Goal: Task Accomplishment & Management: Manage account settings

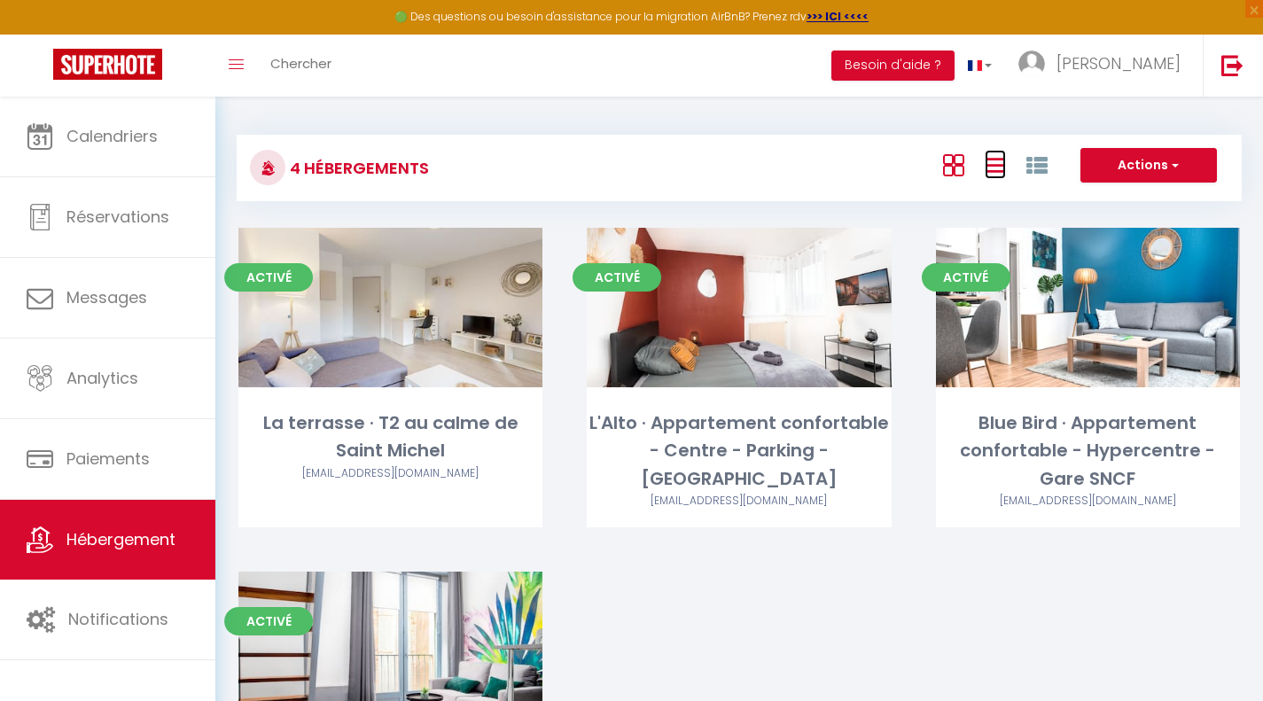
click at [1002, 157] on icon at bounding box center [995, 165] width 21 height 22
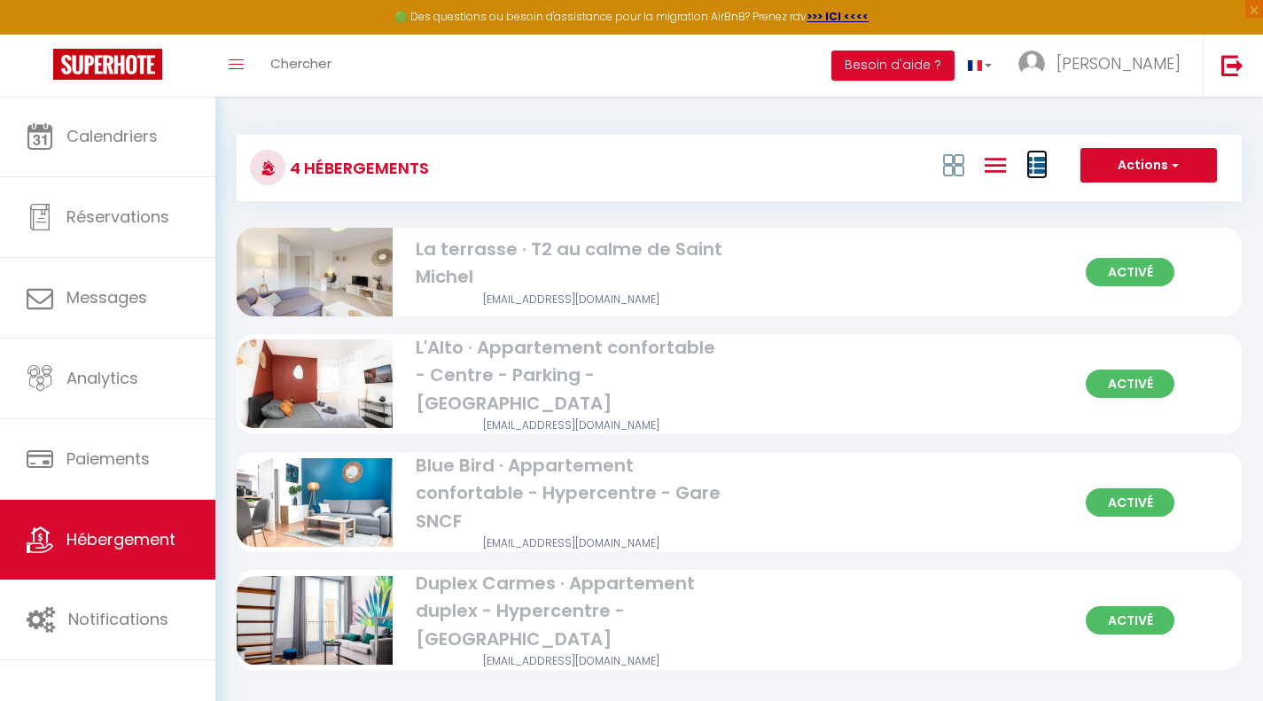
click at [1027, 162] on icon at bounding box center [1037, 165] width 21 height 21
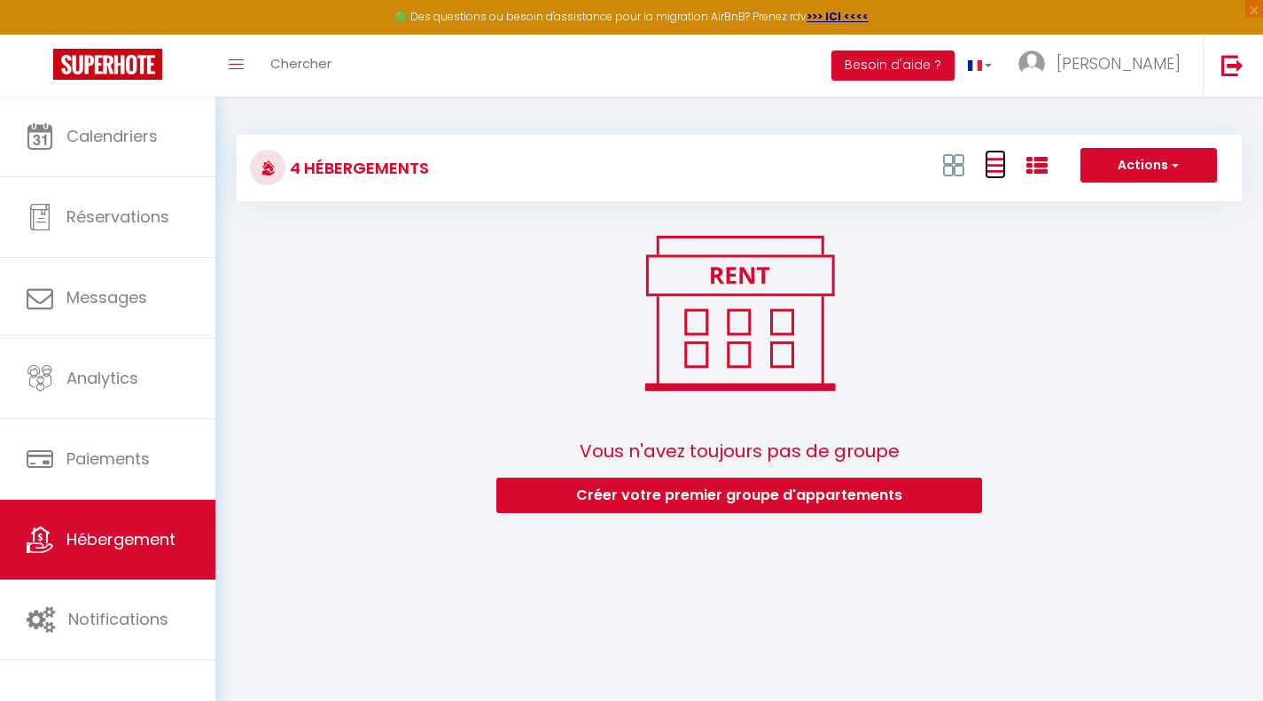
click at [993, 173] on icon at bounding box center [995, 165] width 21 height 22
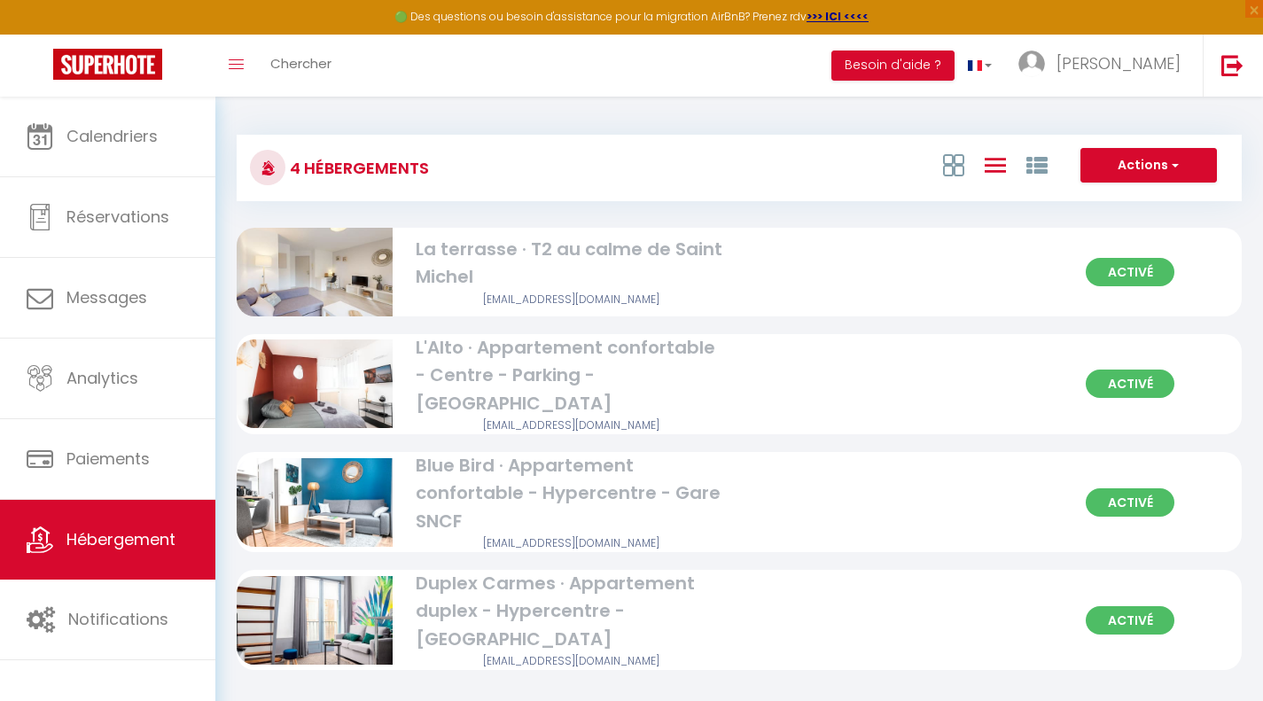
click at [512, 262] on div "La terrasse · T2 au calme de Saint Michel" at bounding box center [572, 264] width 312 height 56
select select "3"
select select "2"
select select "1"
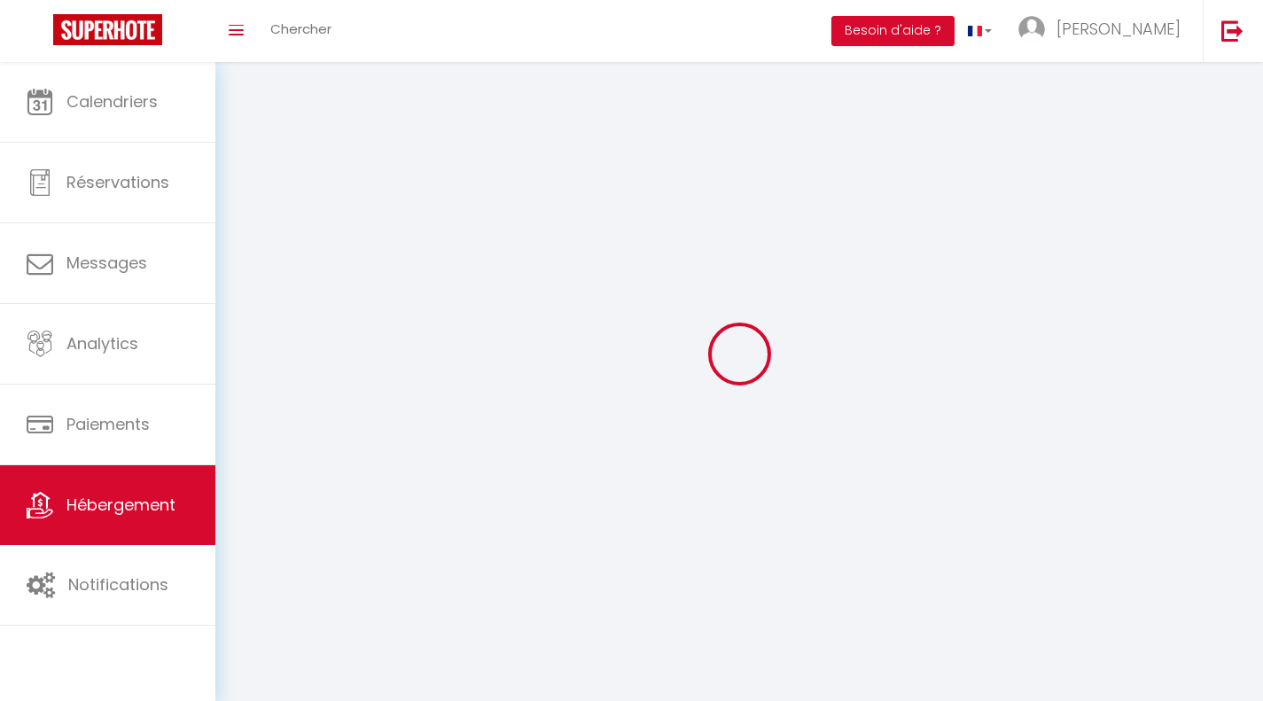
select select
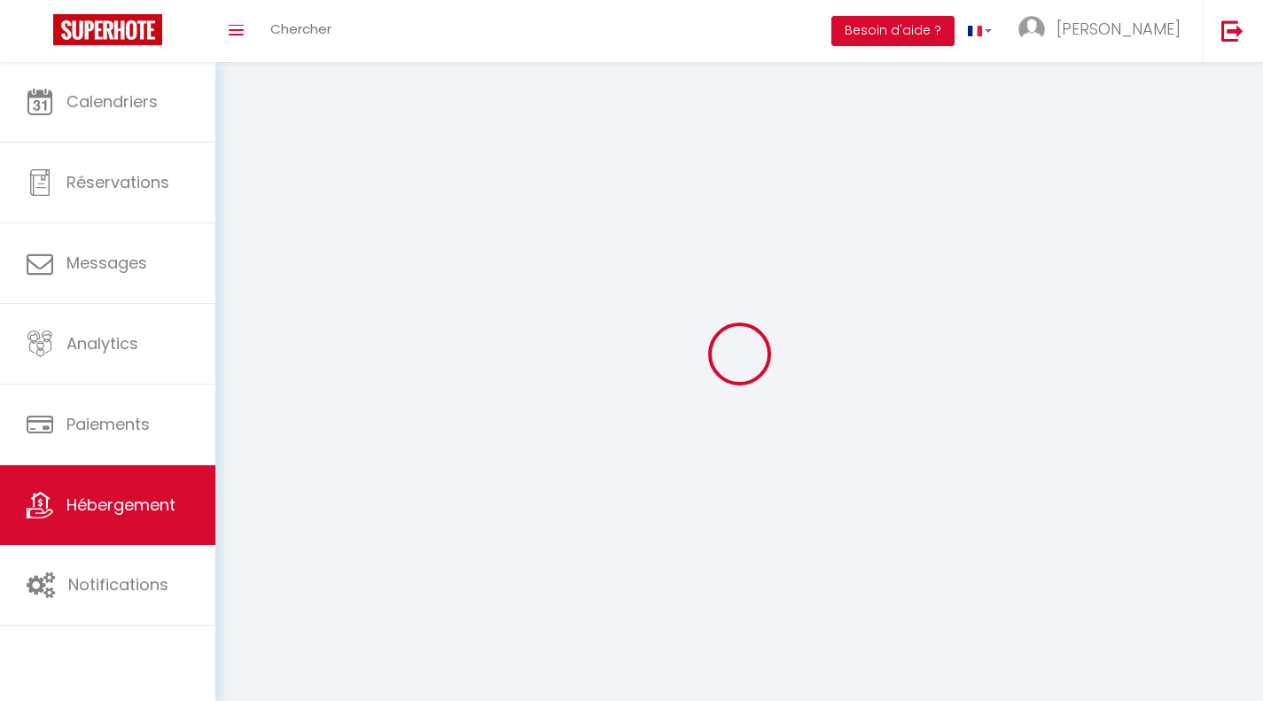
select select
checkbox input "false"
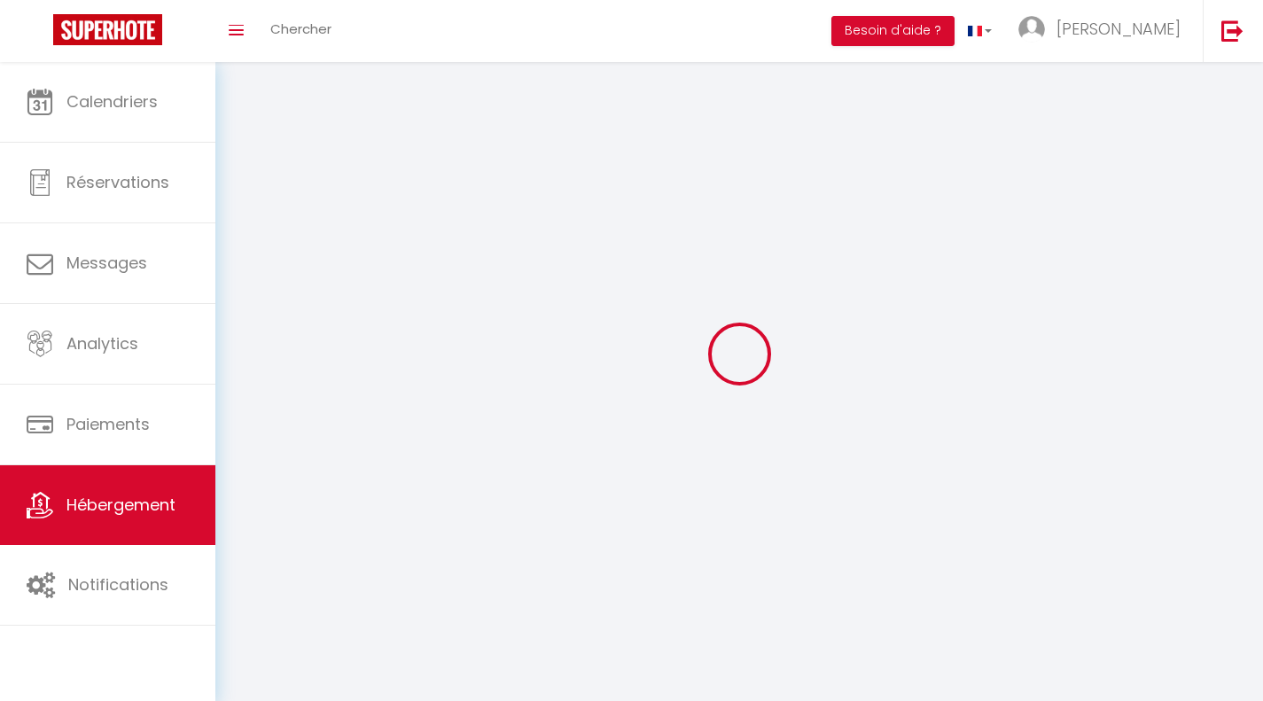
select select
select select "1"
select select "28"
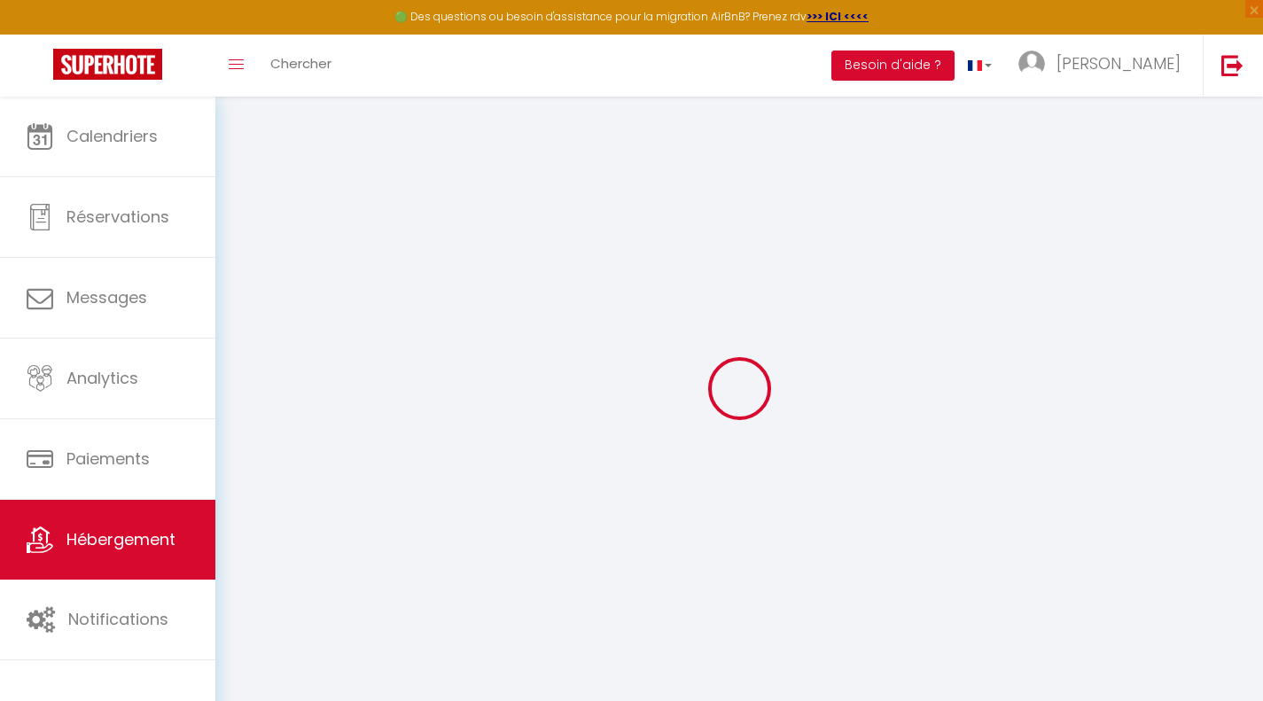
select select
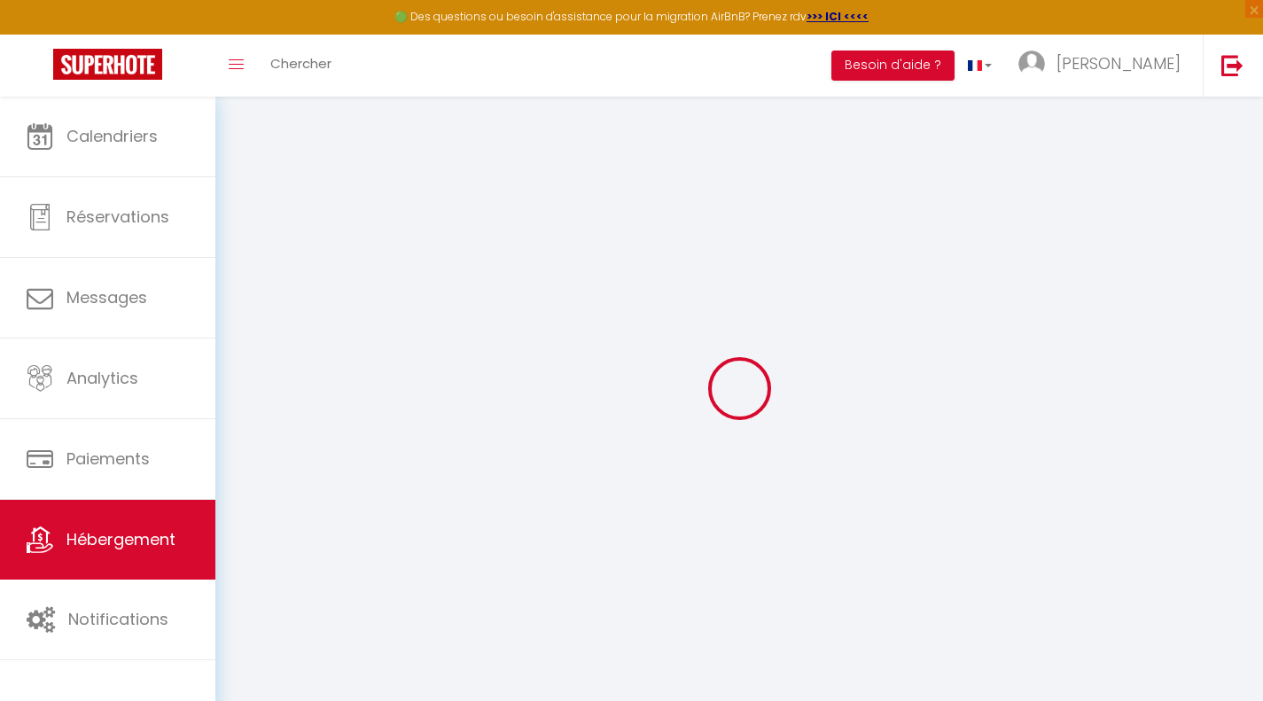
select select
checkbox input "false"
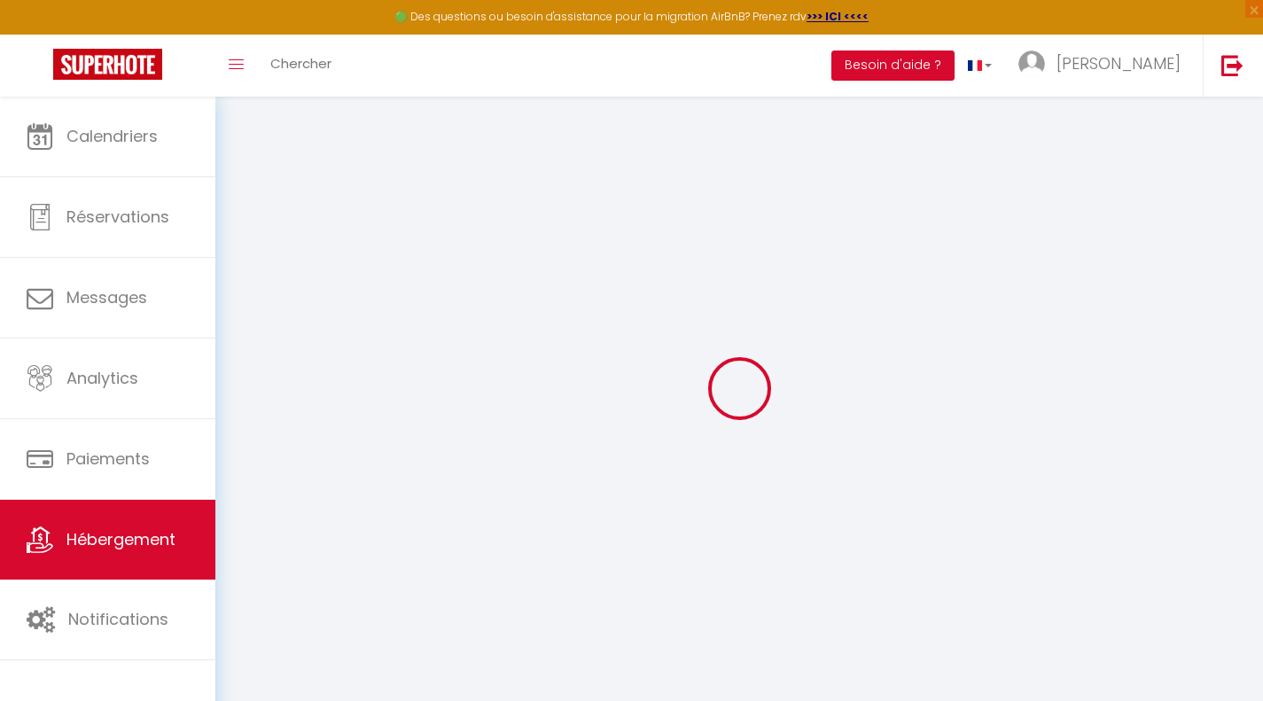
select select
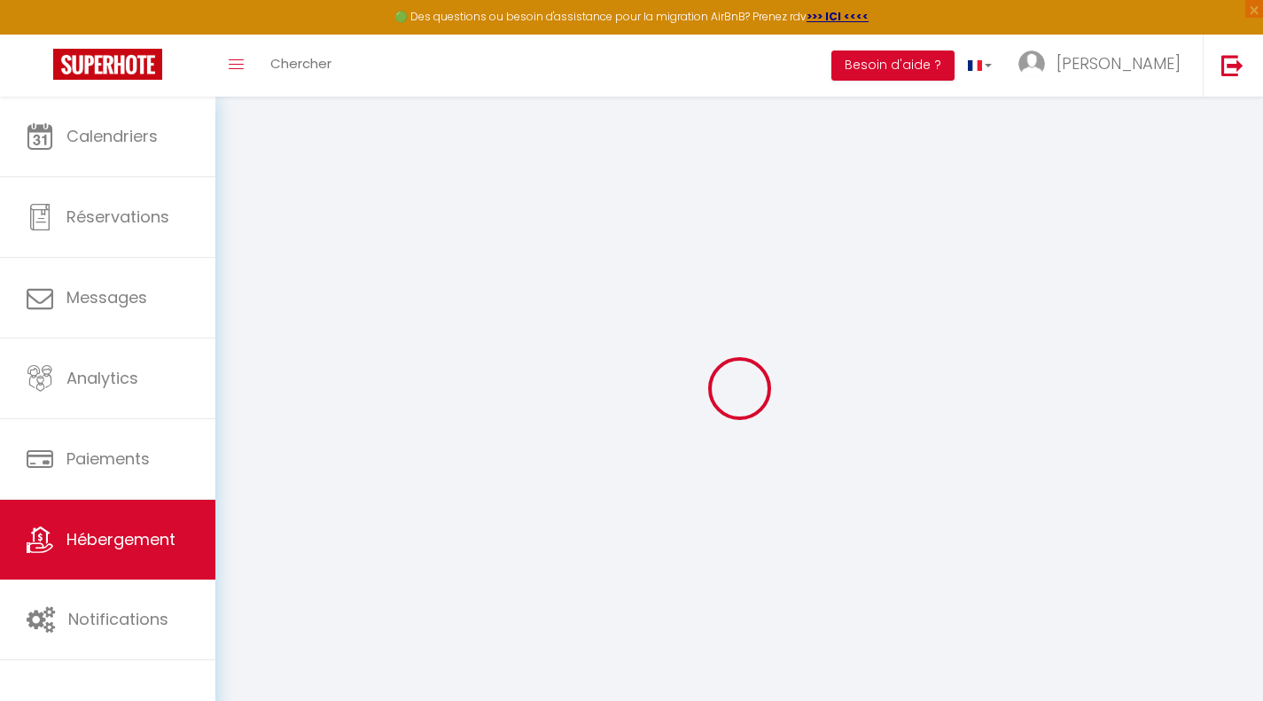
select select
checkbox input "false"
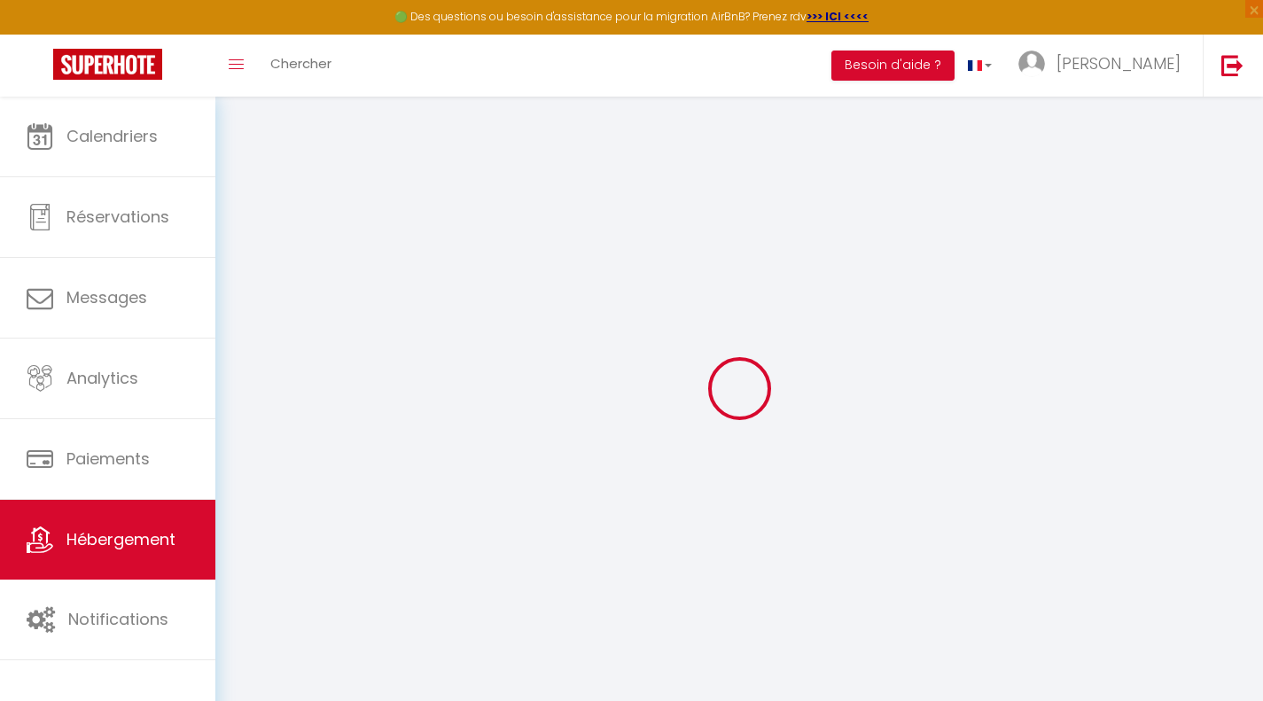
checkbox input "false"
select select
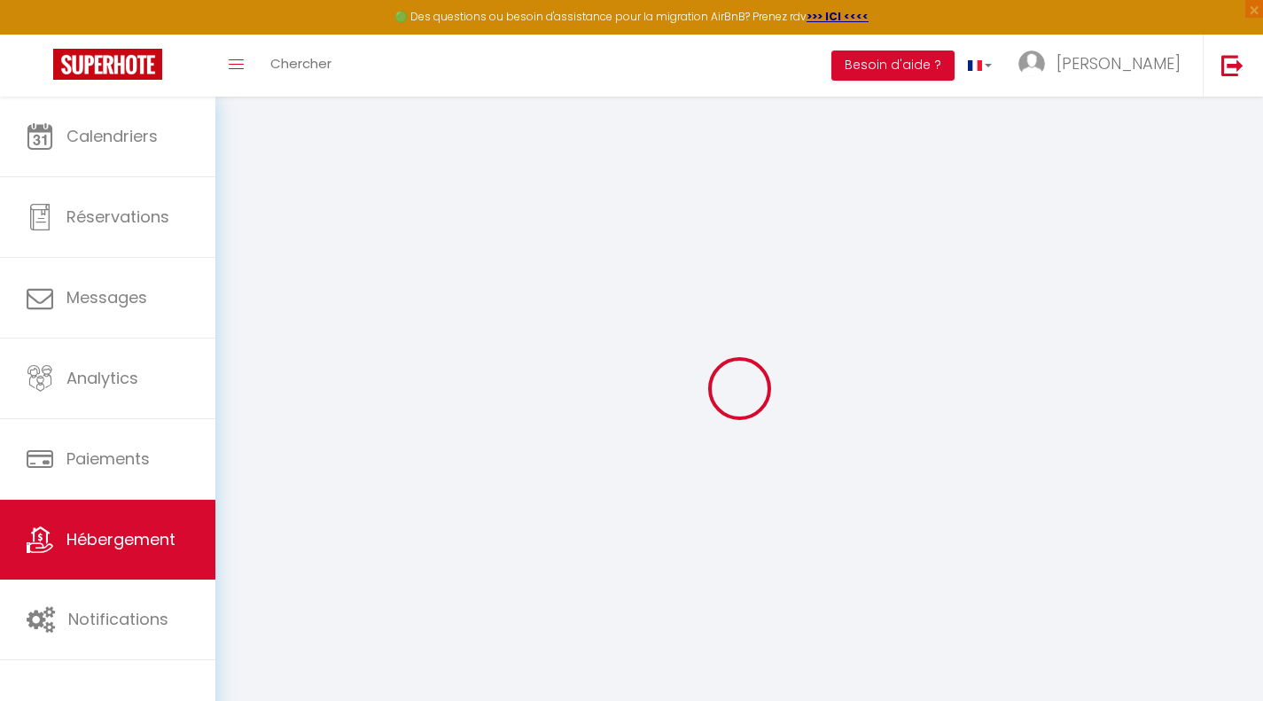
select select
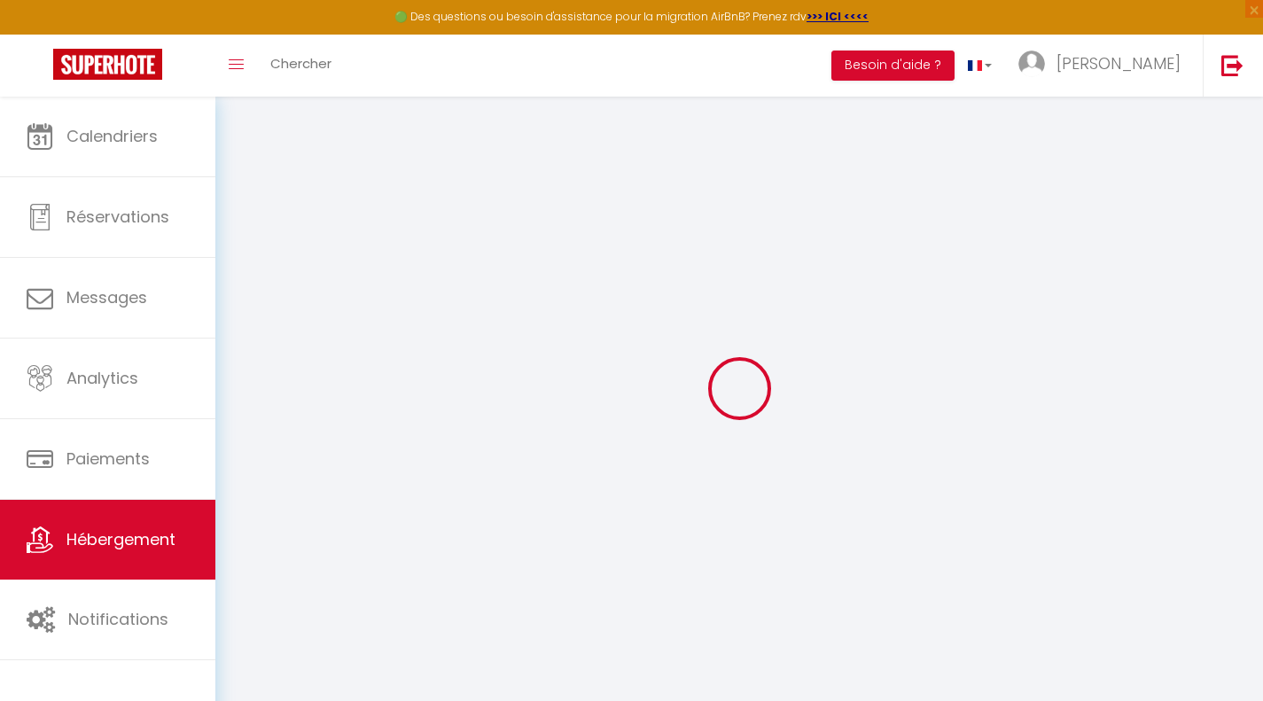
checkbox input "false"
select select
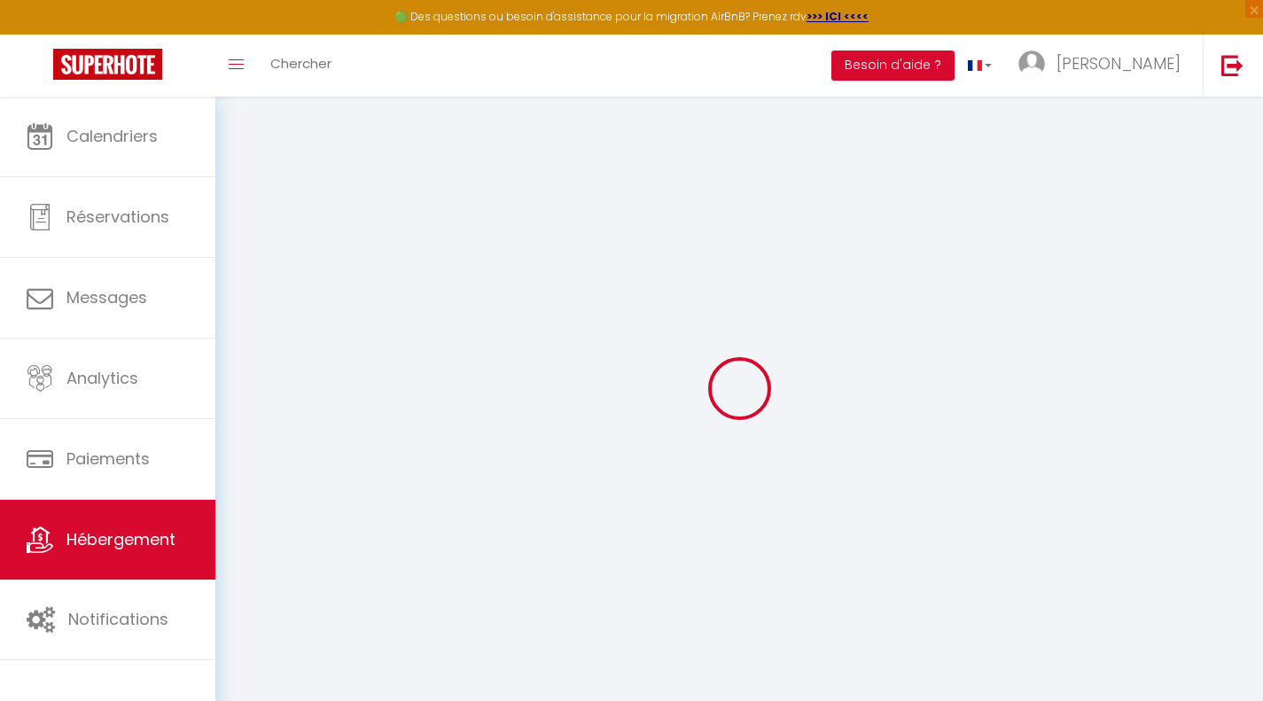
select select
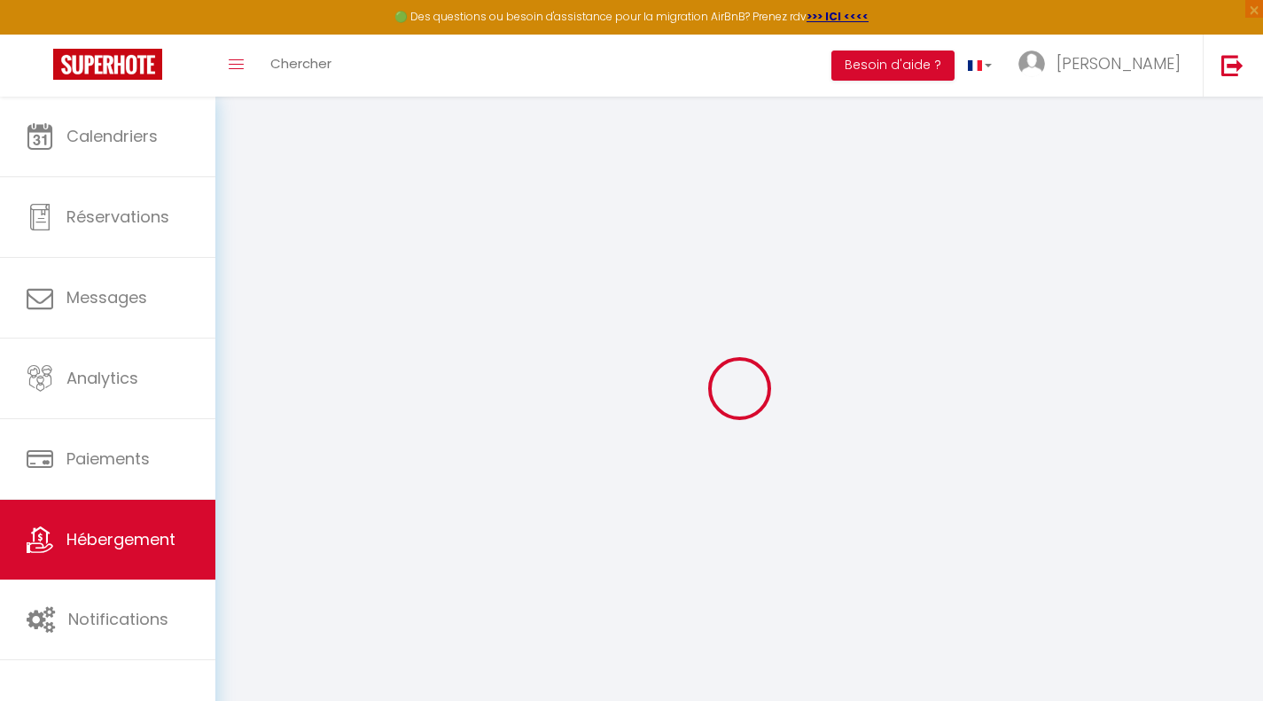
select select
checkbox input "false"
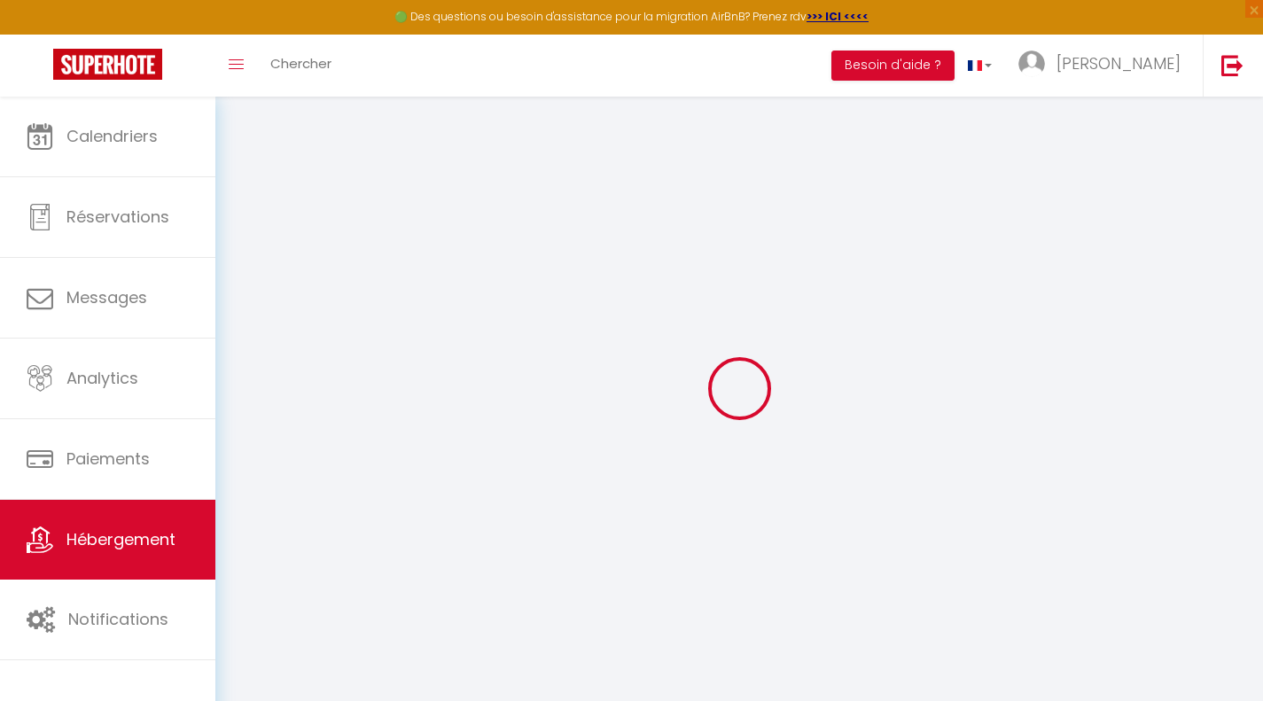
checkbox input "false"
select select
type input "La terrasse · T2 au calme de Saint Michel"
type input "75"
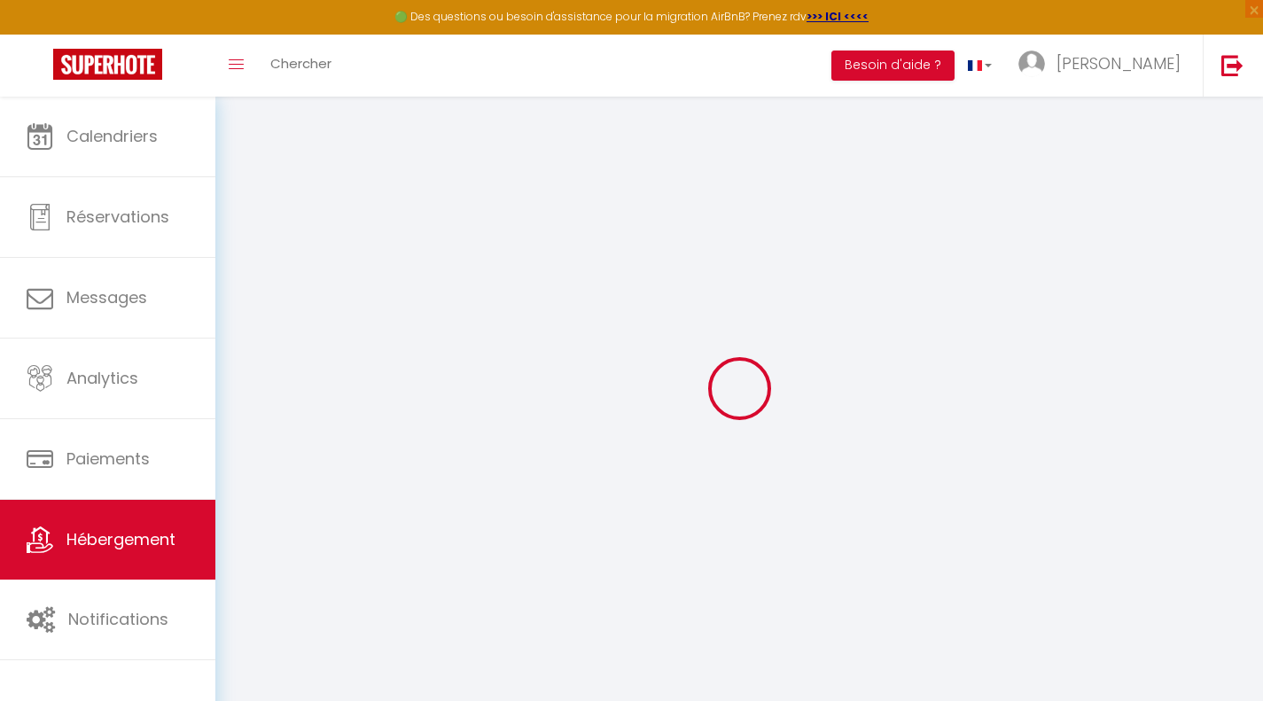
select select
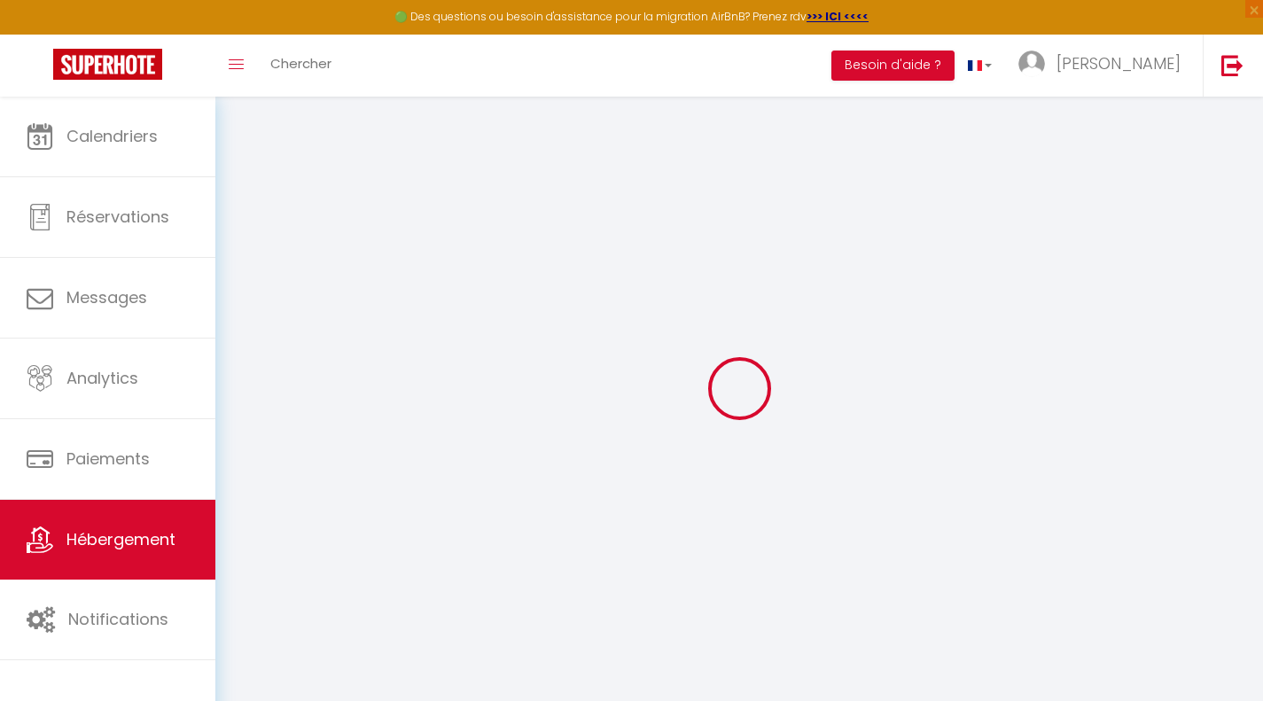
type input "[STREET_ADDRESS]"
type input "31400"
type input "[GEOGRAPHIC_DATA]"
type input "[EMAIL_ADDRESS][DOMAIN_NAME]"
select select
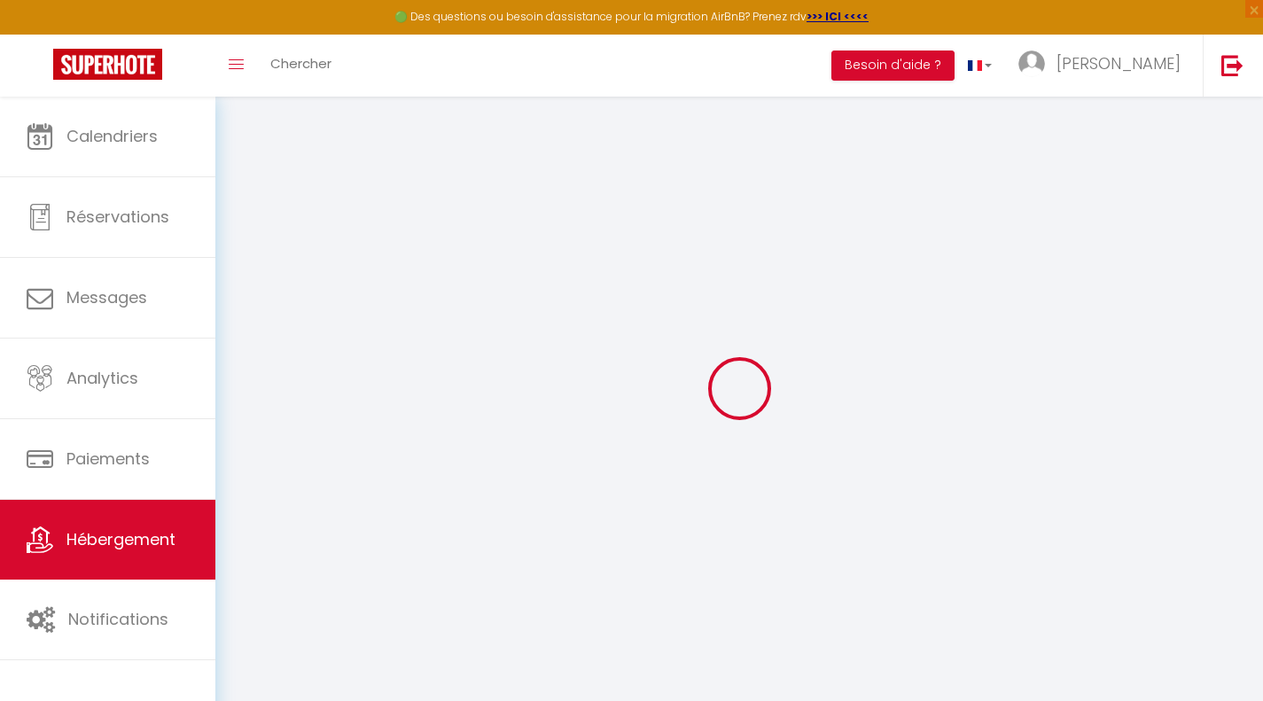
checkbox input "false"
select select
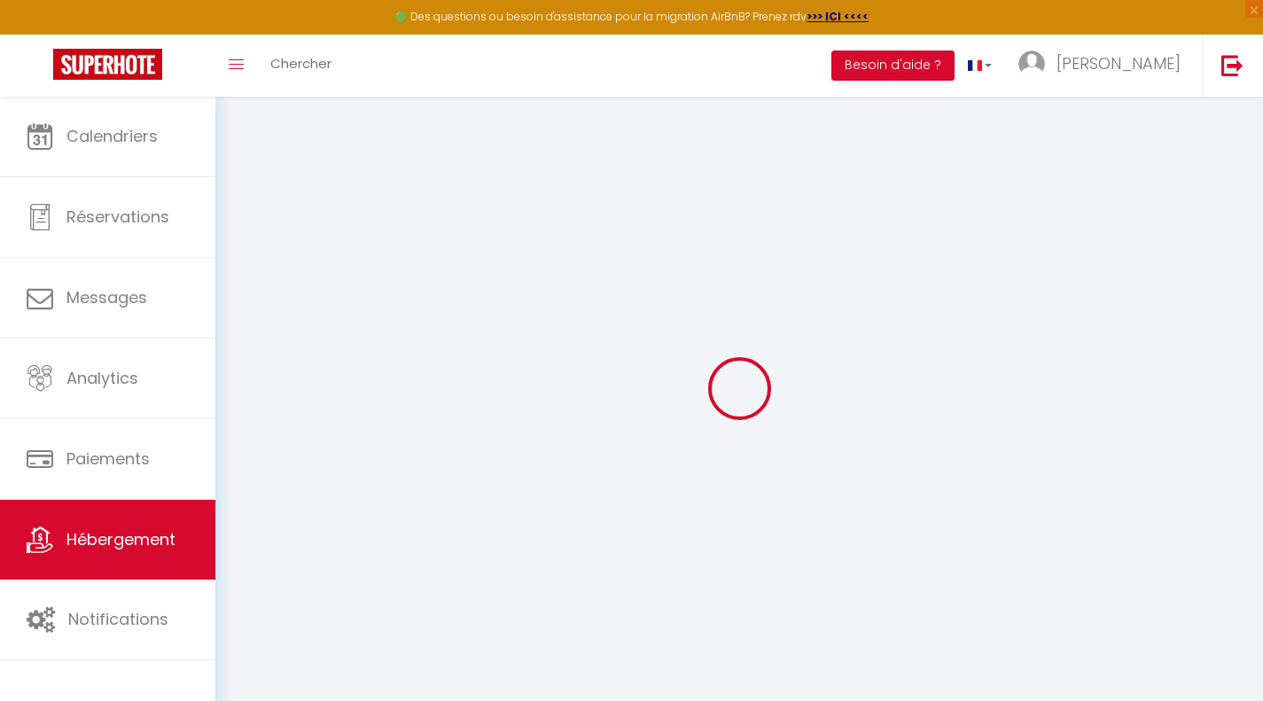
select select
type input "0"
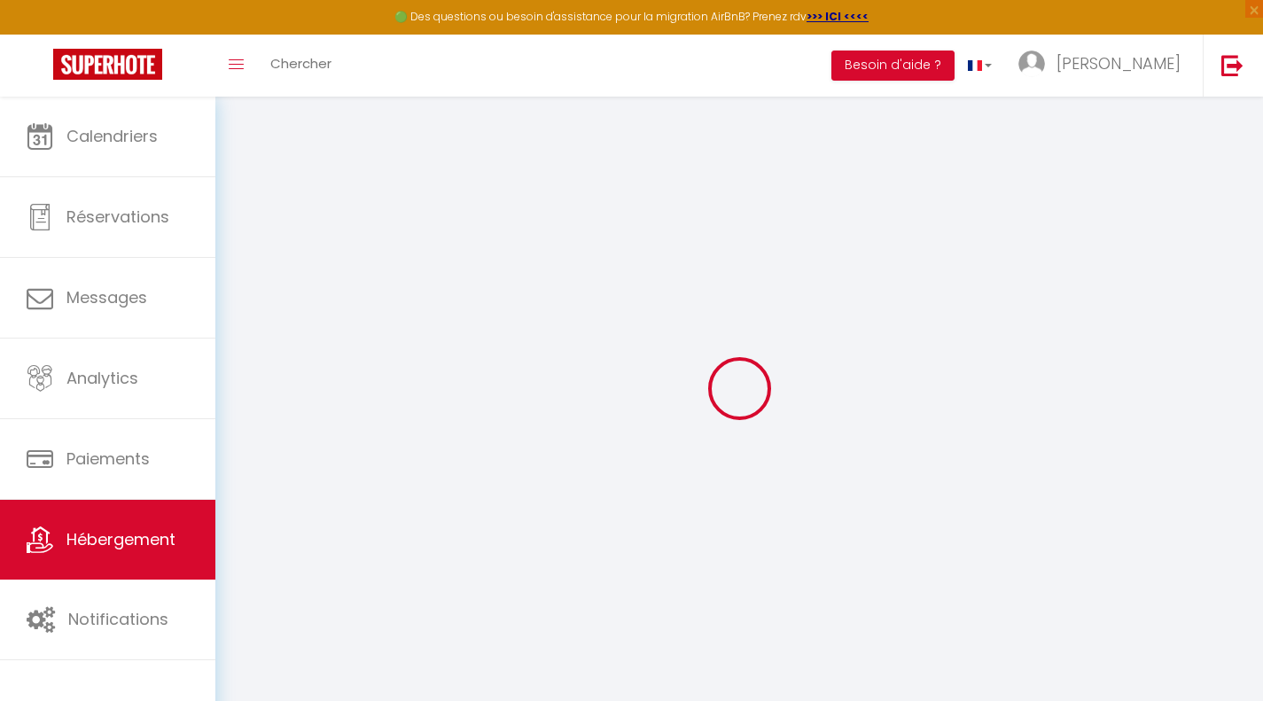
select select
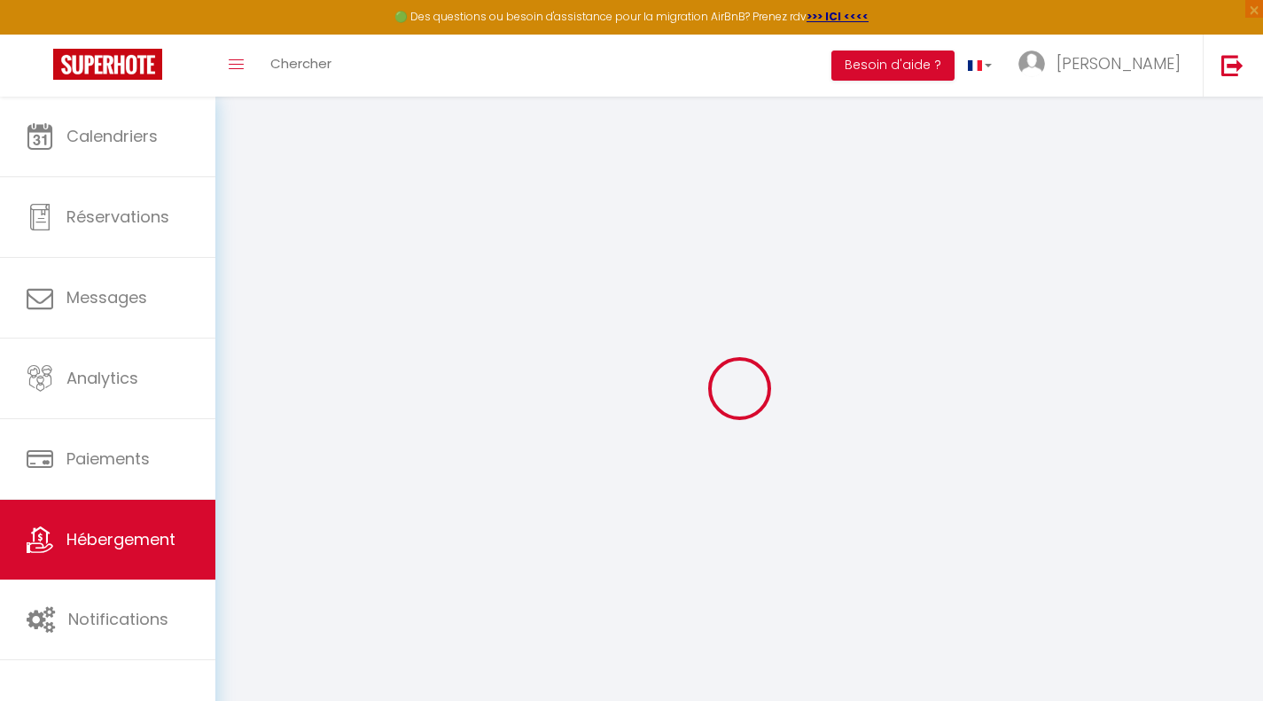
select select
checkbox input "false"
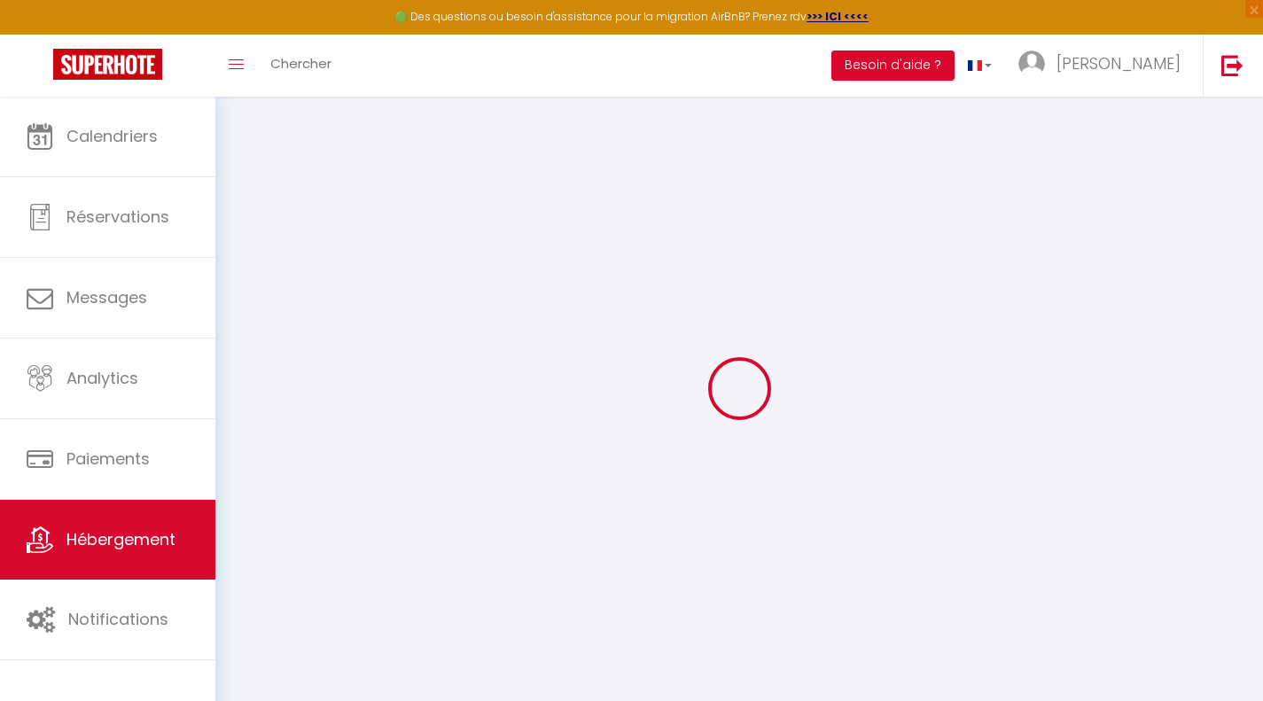
select select
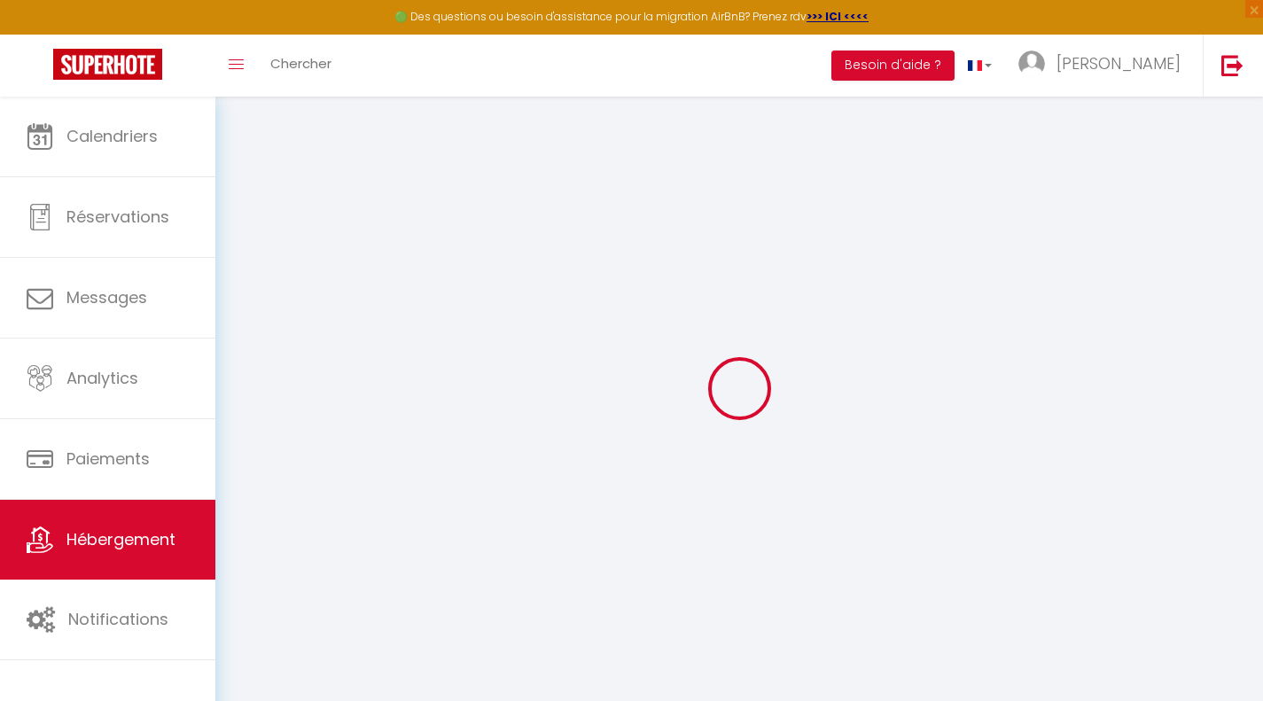
select select
checkbox input "false"
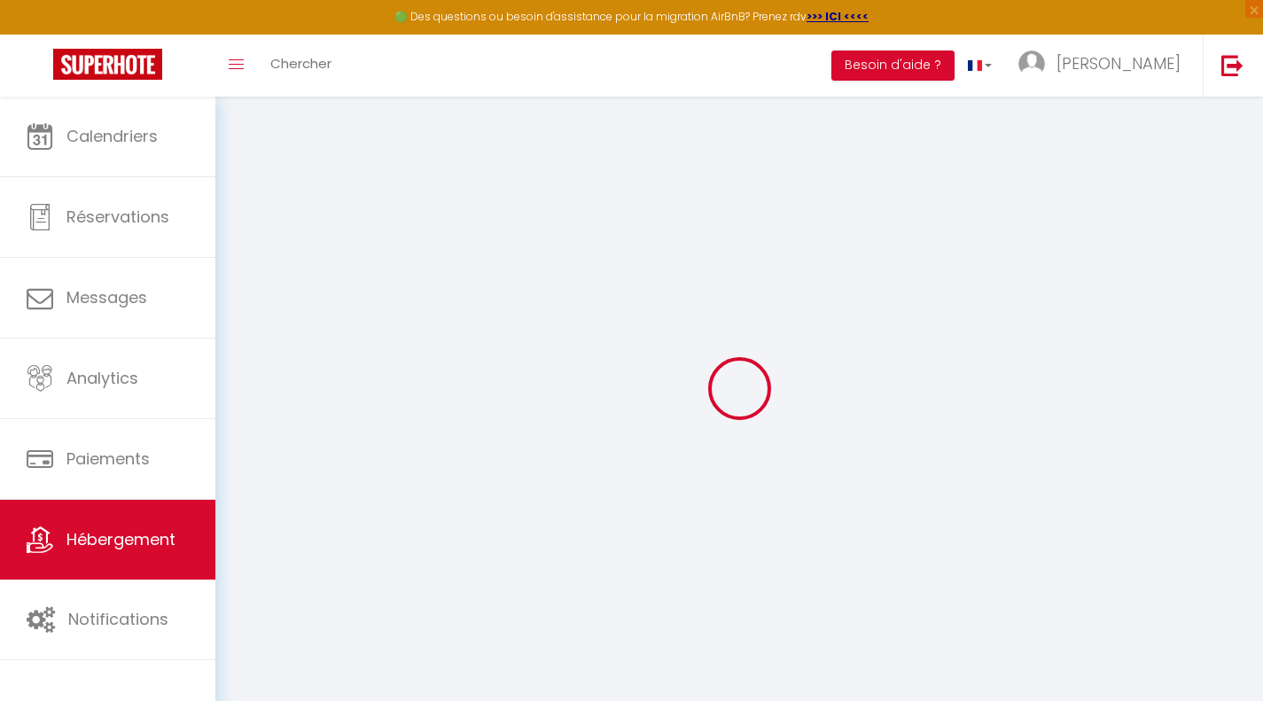
select select
checkbox input "false"
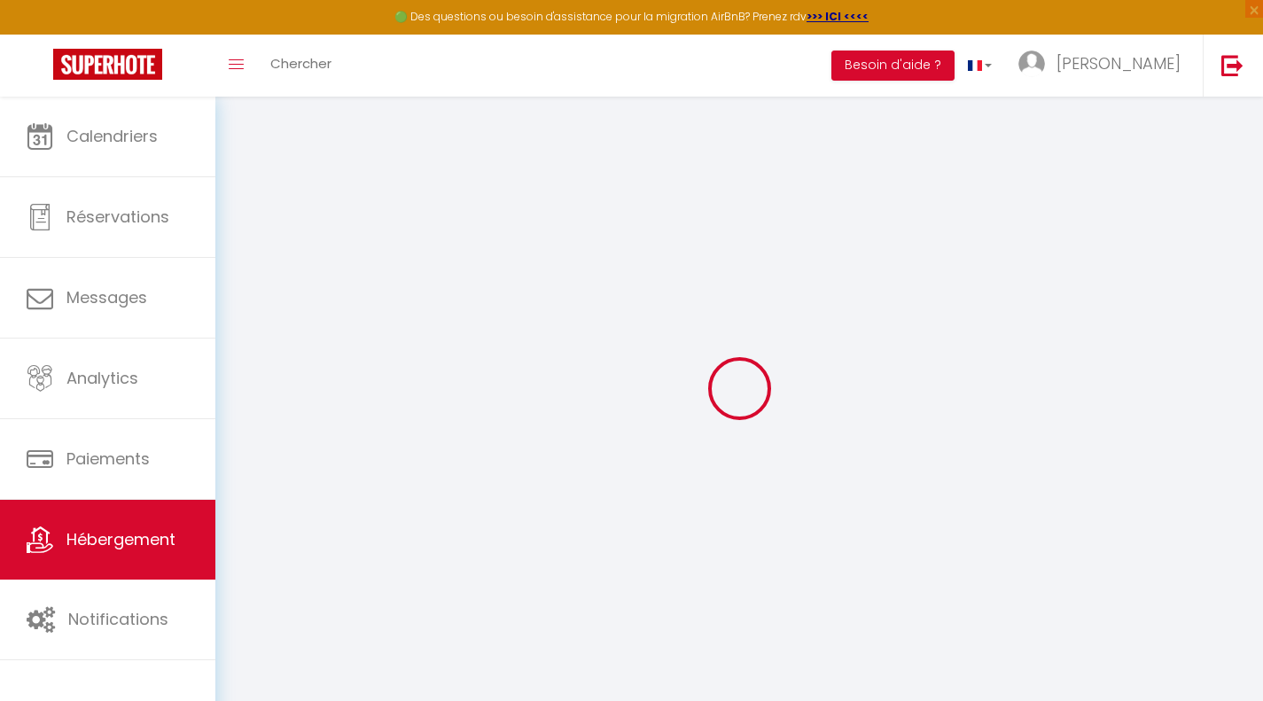
select select
checkbox input "false"
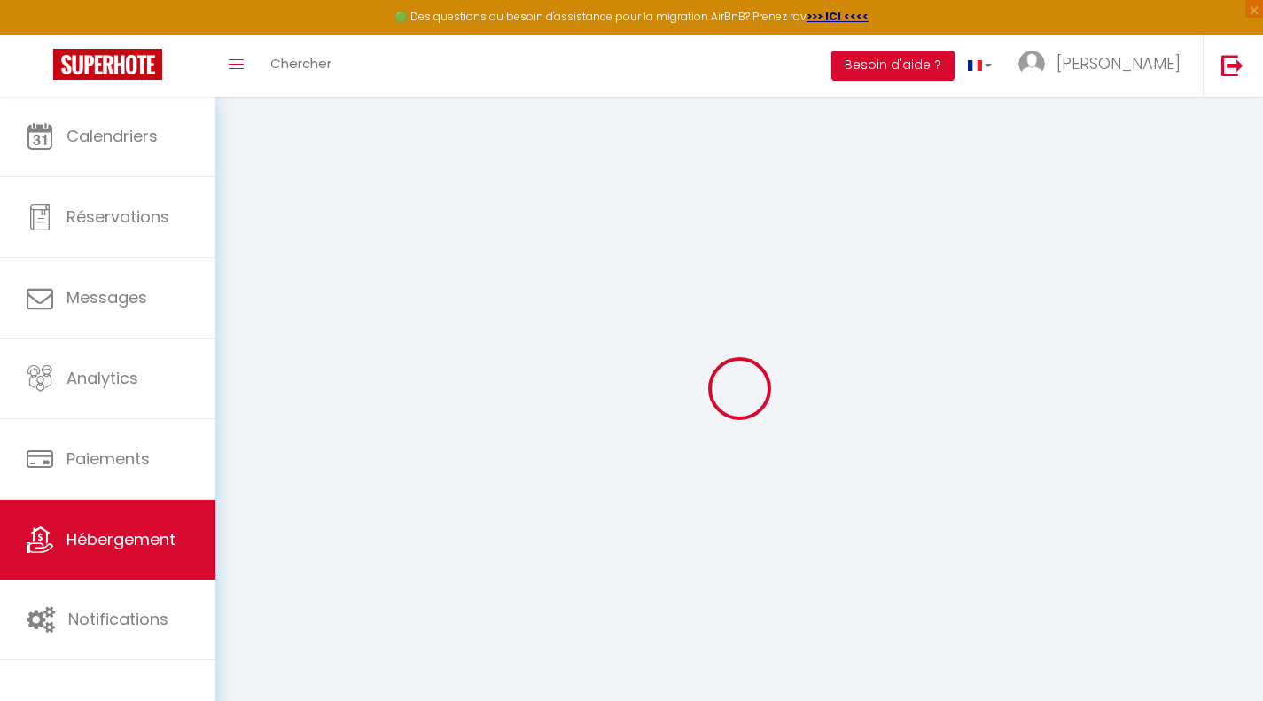
select select "16:00"
select select "23:45"
select select "10:00"
select select "30"
select select "120"
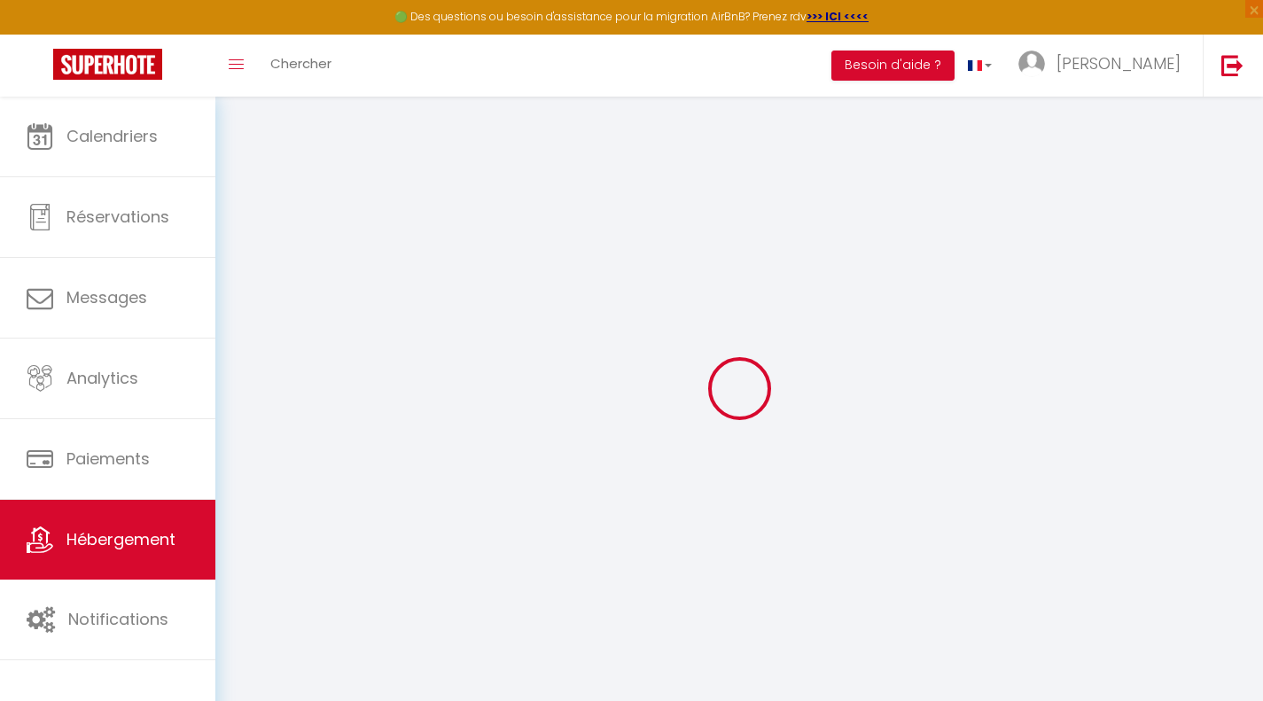
select select
checkbox input "false"
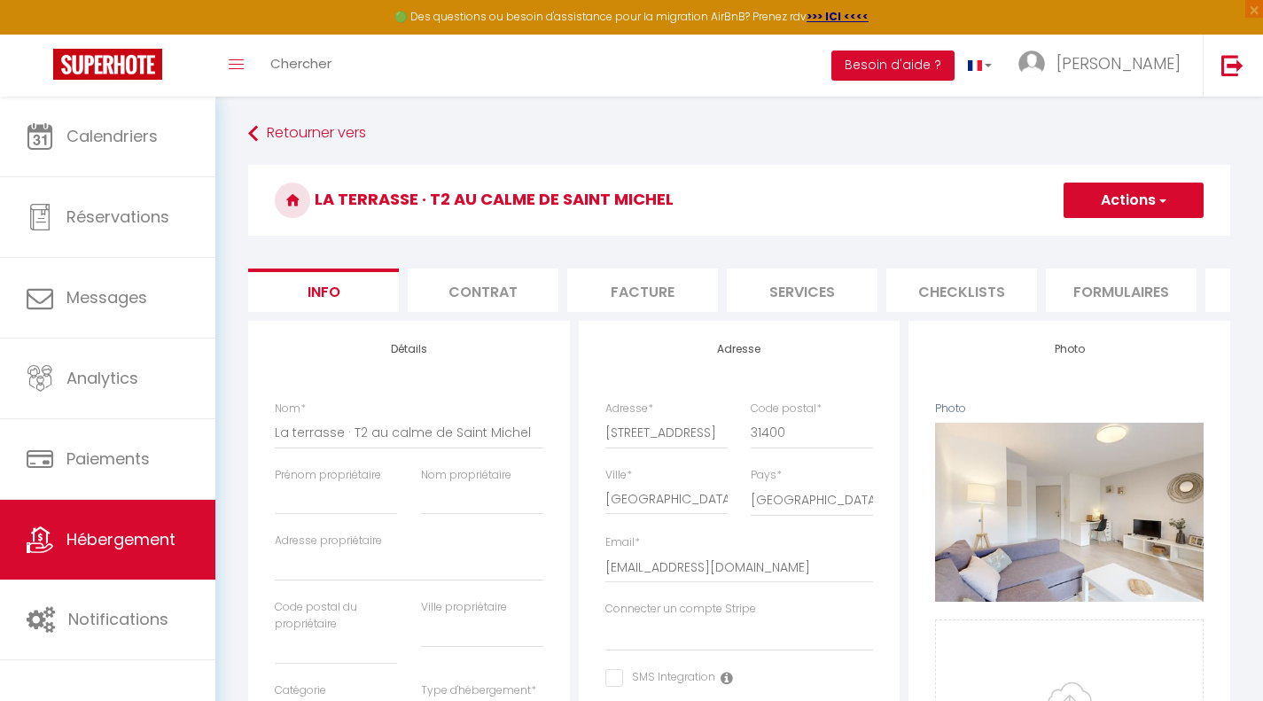
select select
checkbox input "false"
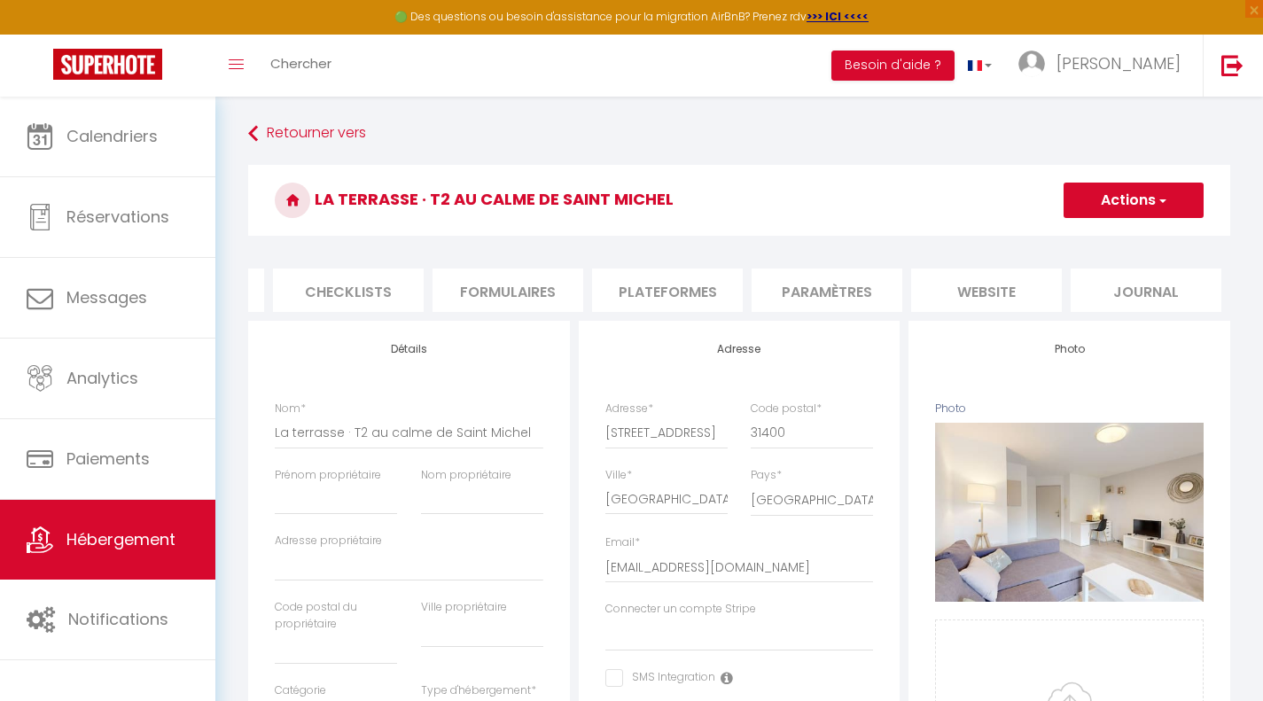
click at [1024, 296] on li "website" at bounding box center [986, 290] width 151 height 43
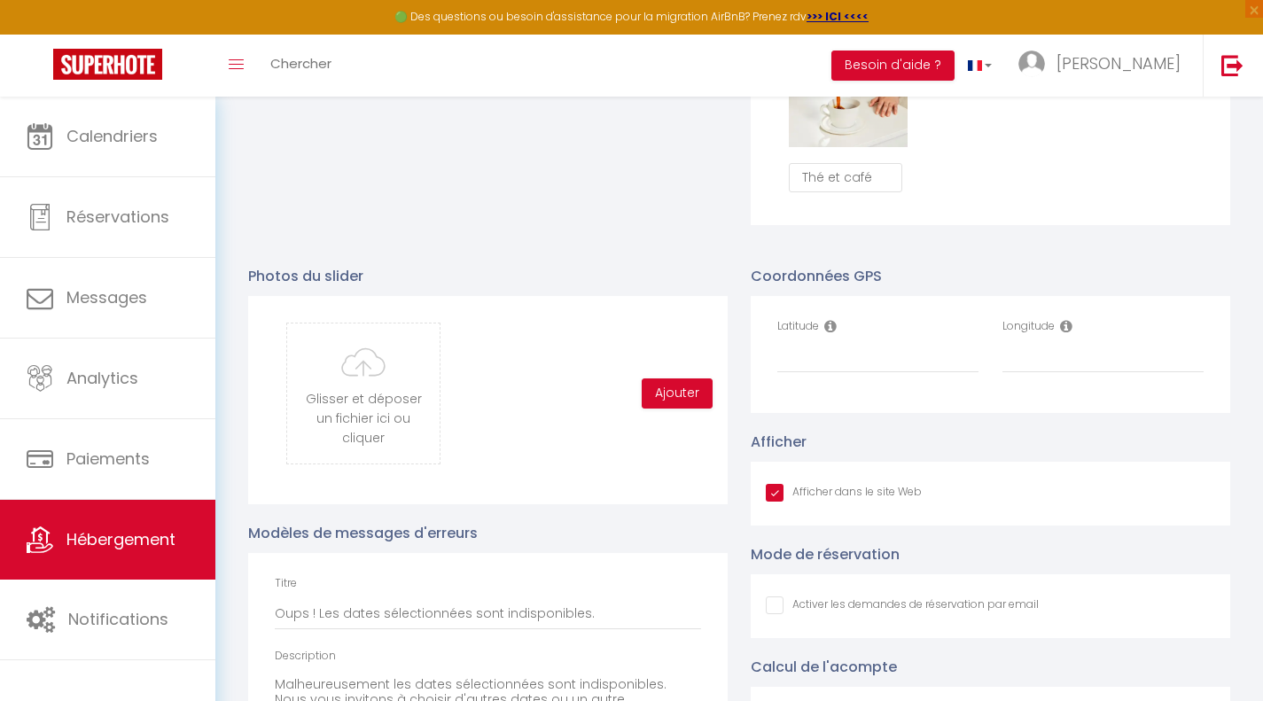
scroll to position [1714, 0]
click at [789, 372] on input "Latitude" at bounding box center [878, 356] width 201 height 32
paste input "43.585854"
type input "43.585854"
click at [1061, 372] on input "Longitude" at bounding box center [1103, 356] width 201 height 32
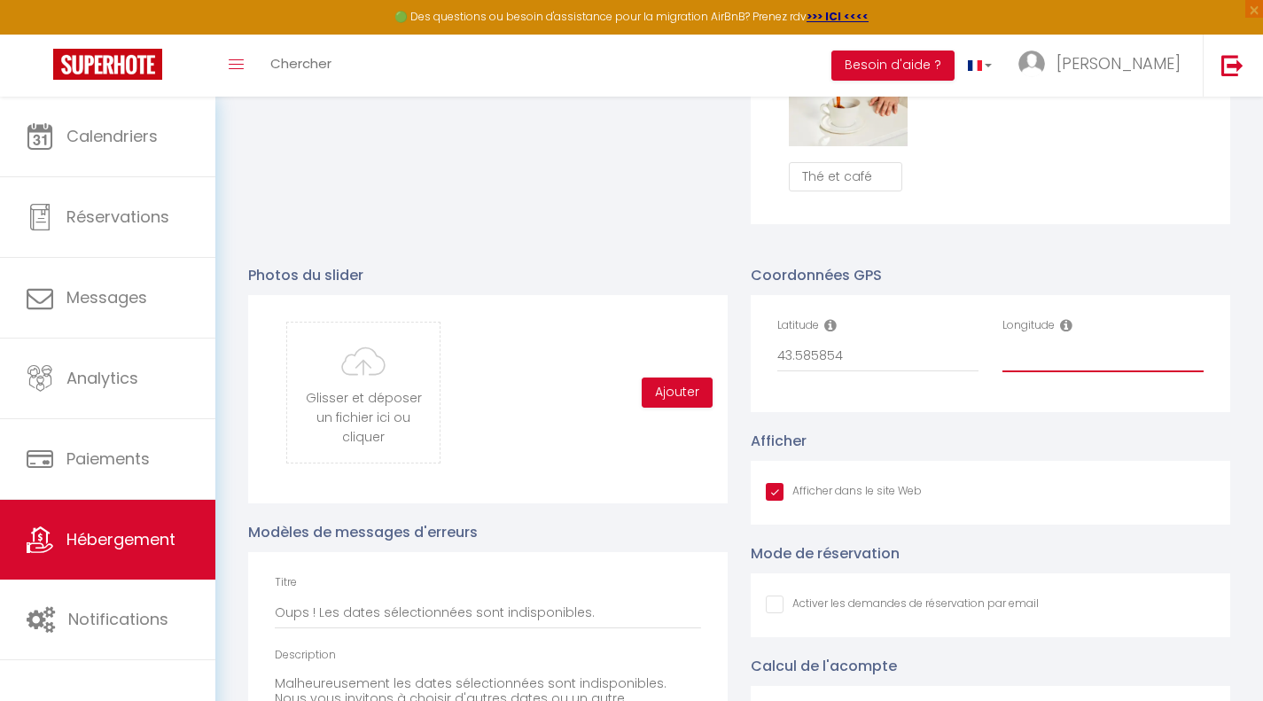
paste input "1.439792"
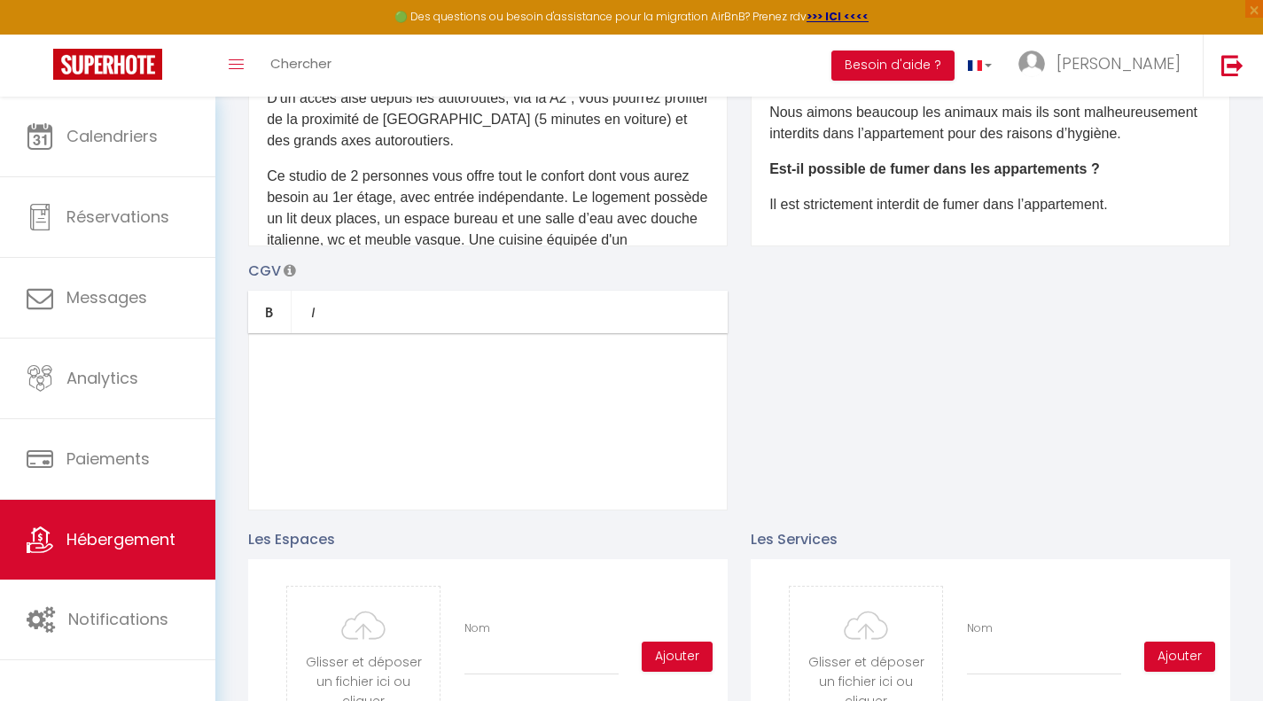
scroll to position [0, 0]
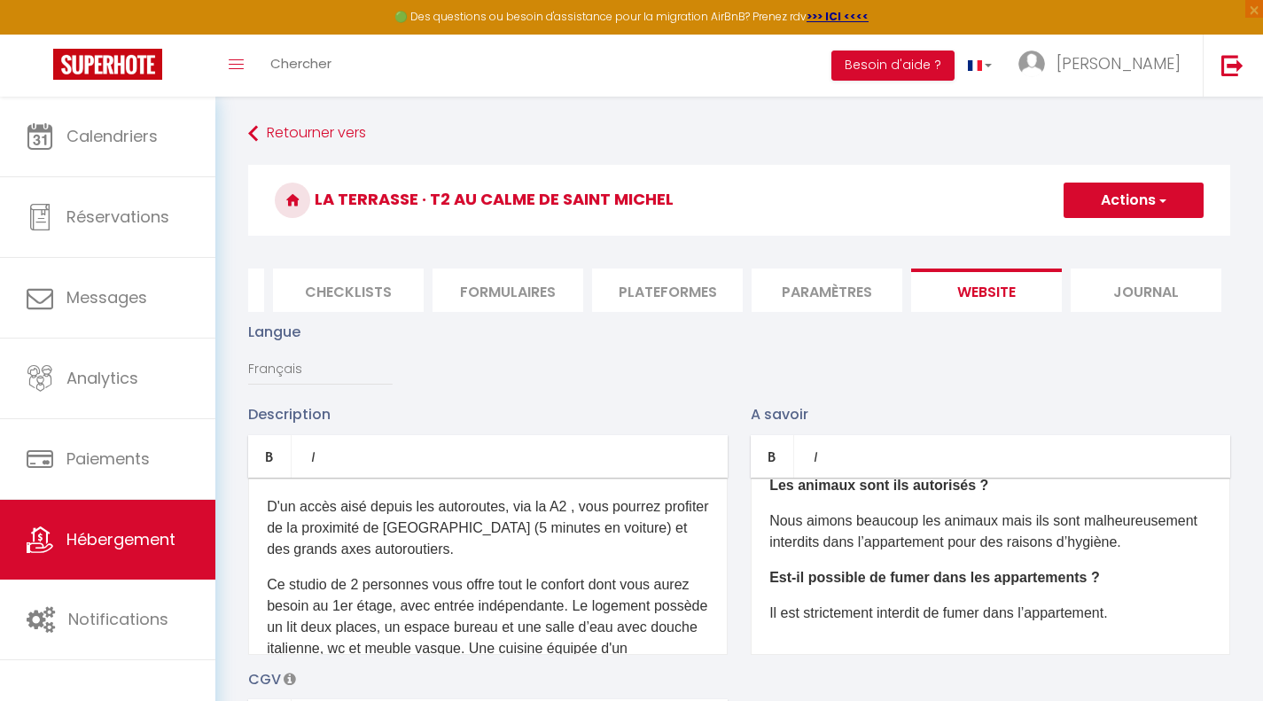
type input "1.439792"
click at [1136, 208] on button "Actions" at bounding box center [1134, 200] width 140 height 35
click at [1117, 237] on input "Enregistrer" at bounding box center [1114, 240] width 66 height 18
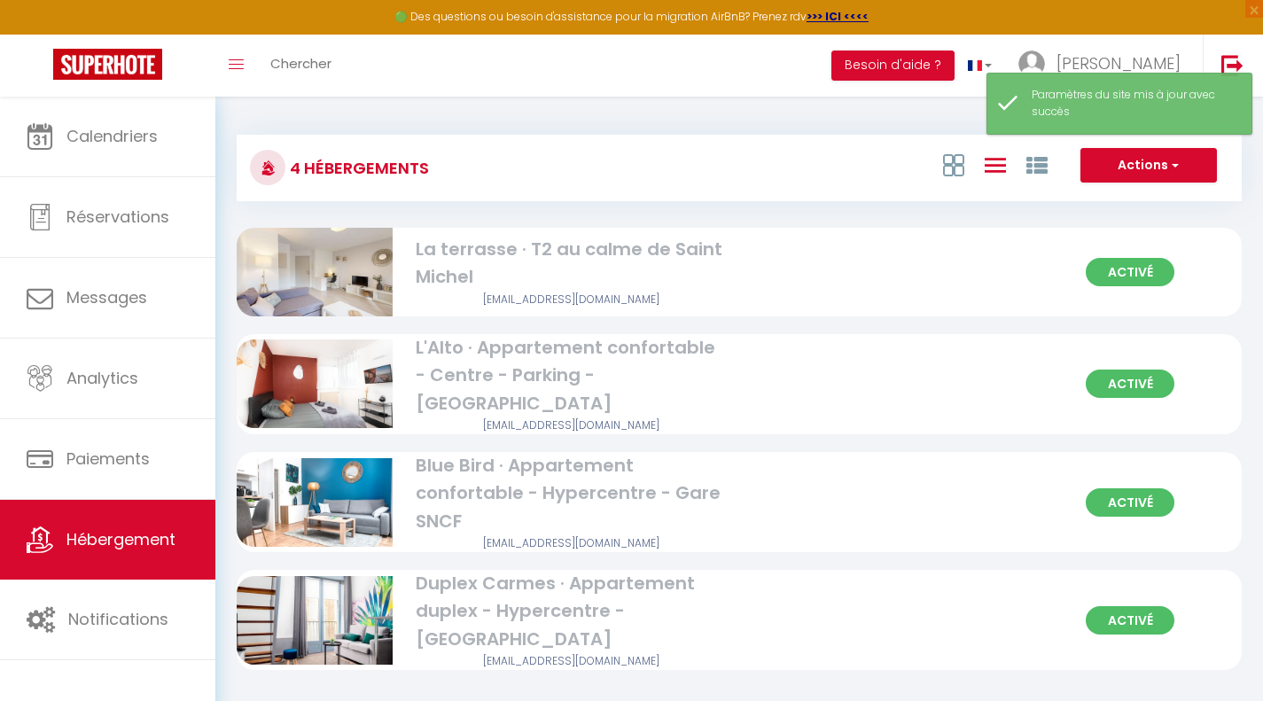
click at [489, 366] on div "L'Alto · Appartement confortable - Centre - Parking - [GEOGRAPHIC_DATA]" at bounding box center [572, 375] width 312 height 83
select select "3"
select select "2"
select select "1"
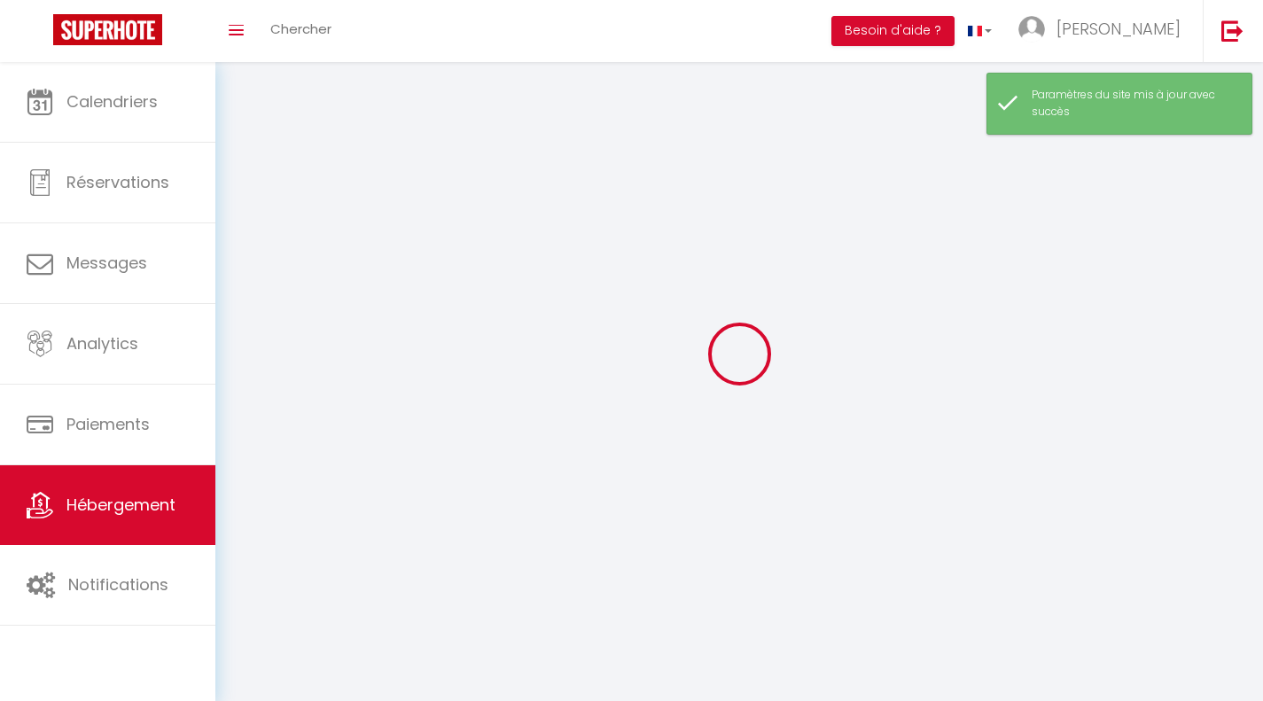
select select
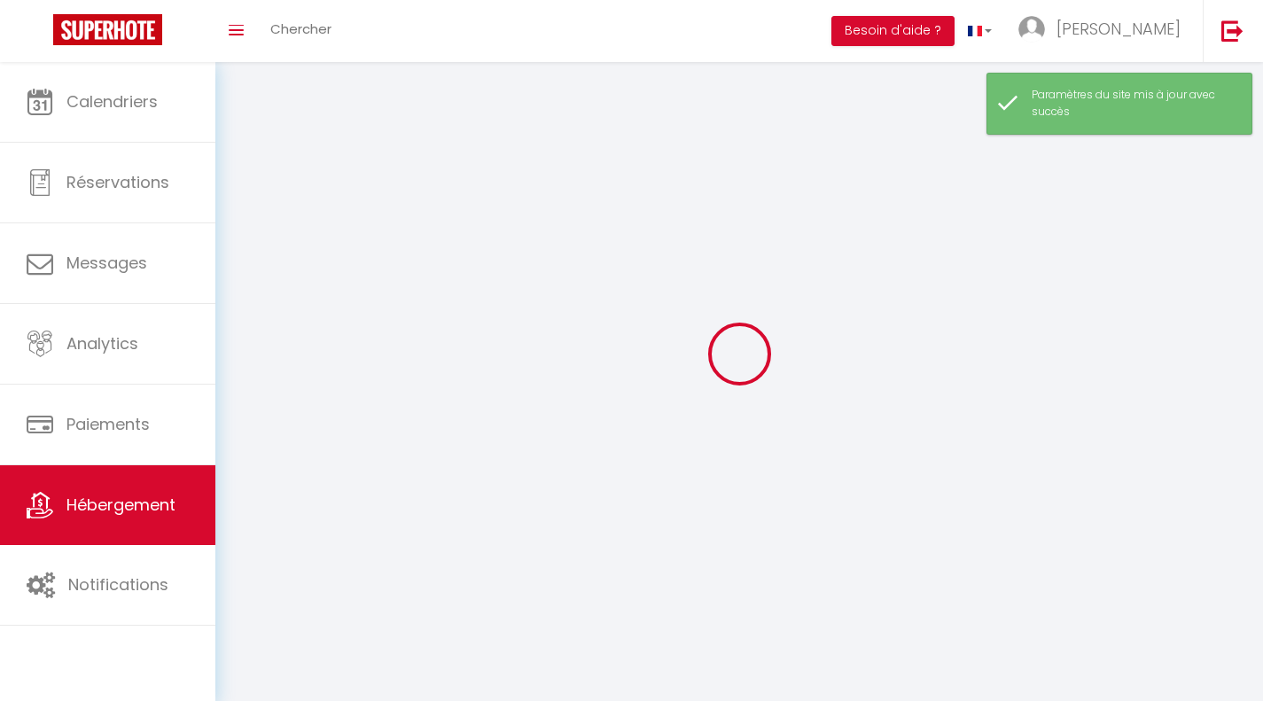
select select
checkbox input "false"
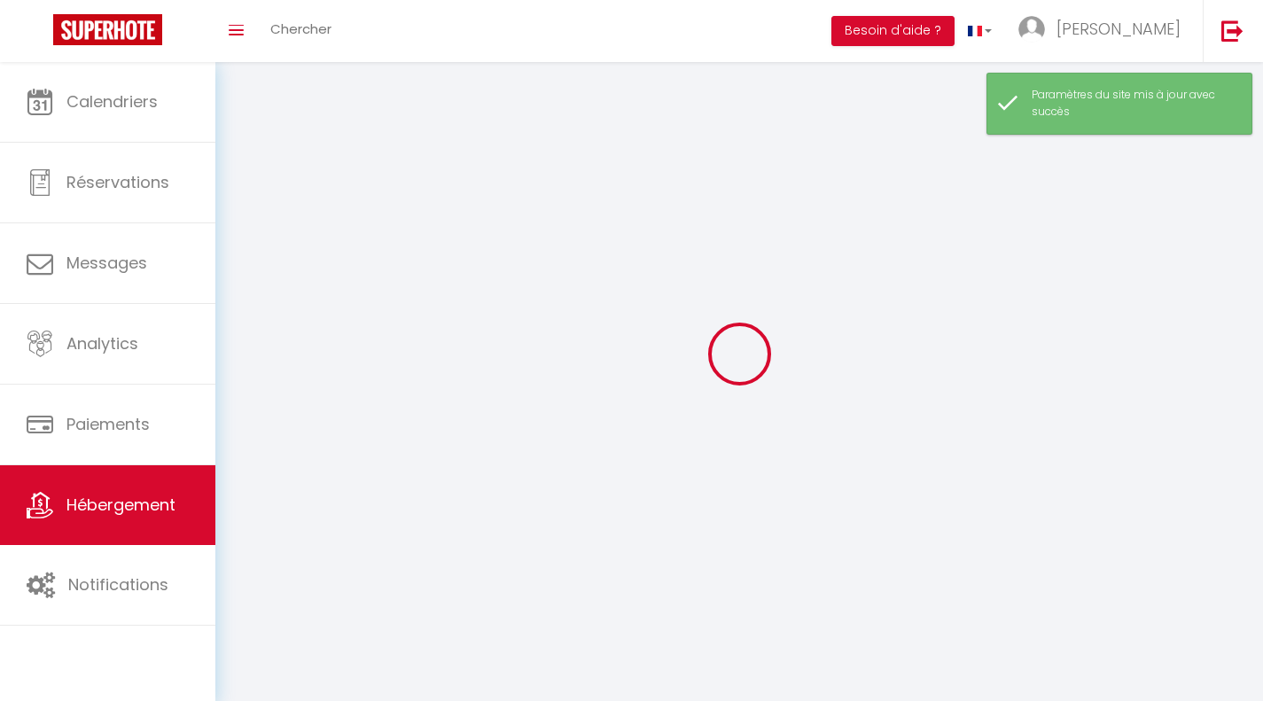
select select
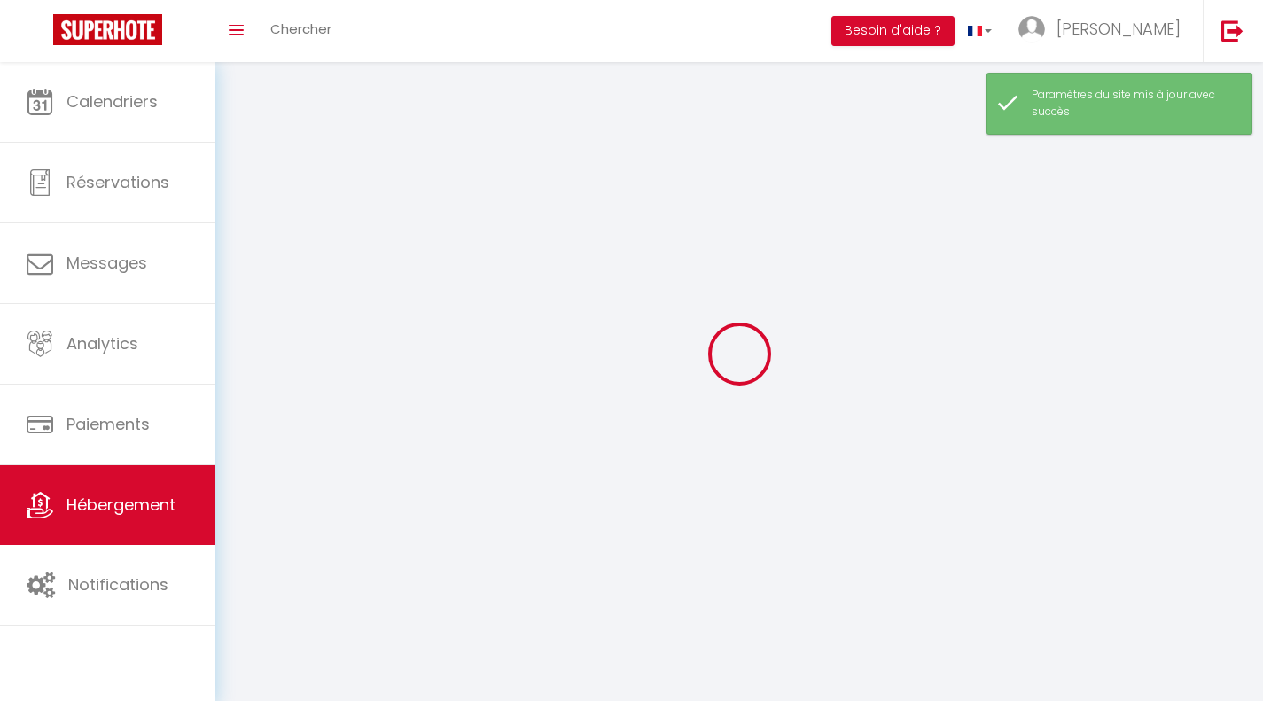
select select
checkbox input "false"
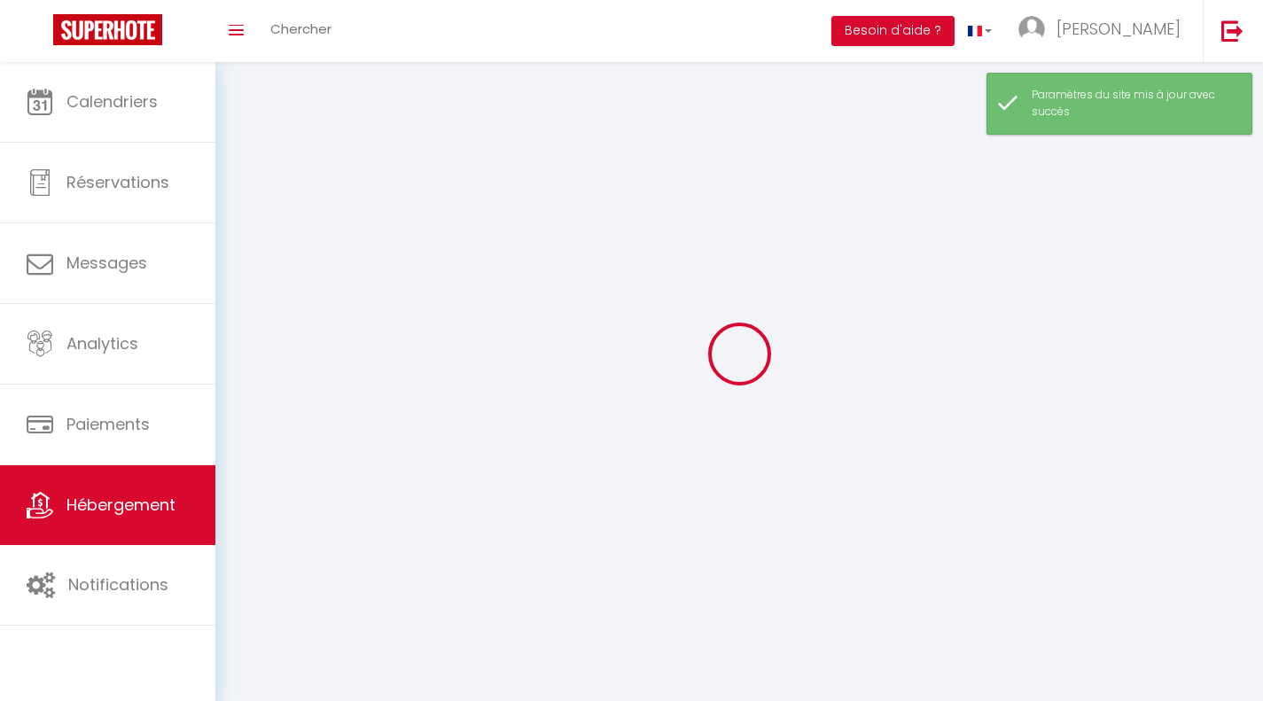
checkbox input "false"
select select
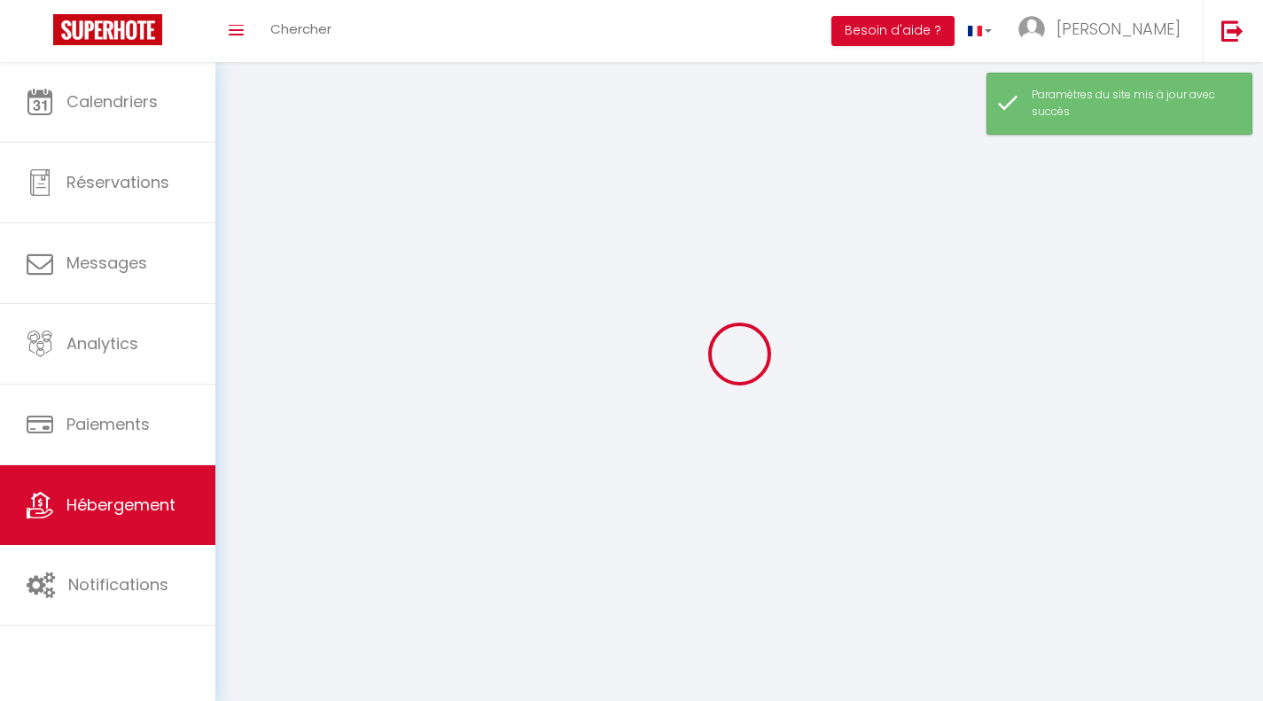
select select
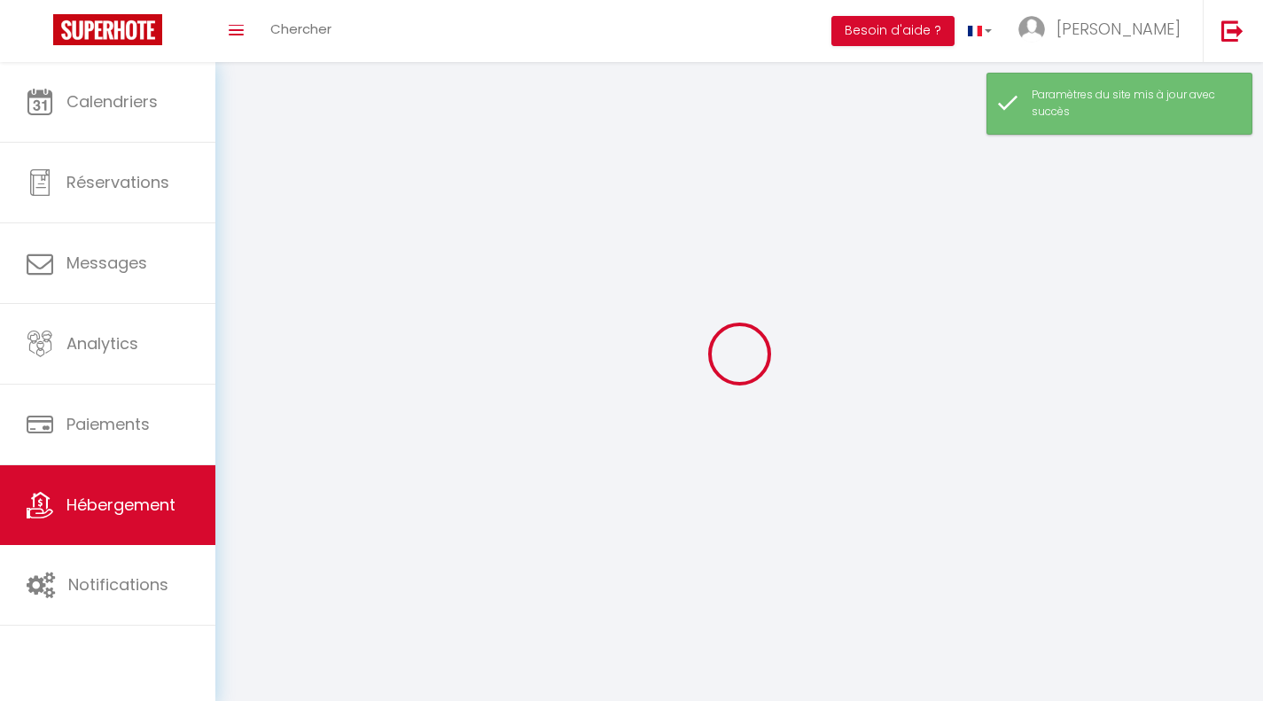
checkbox input "false"
select select
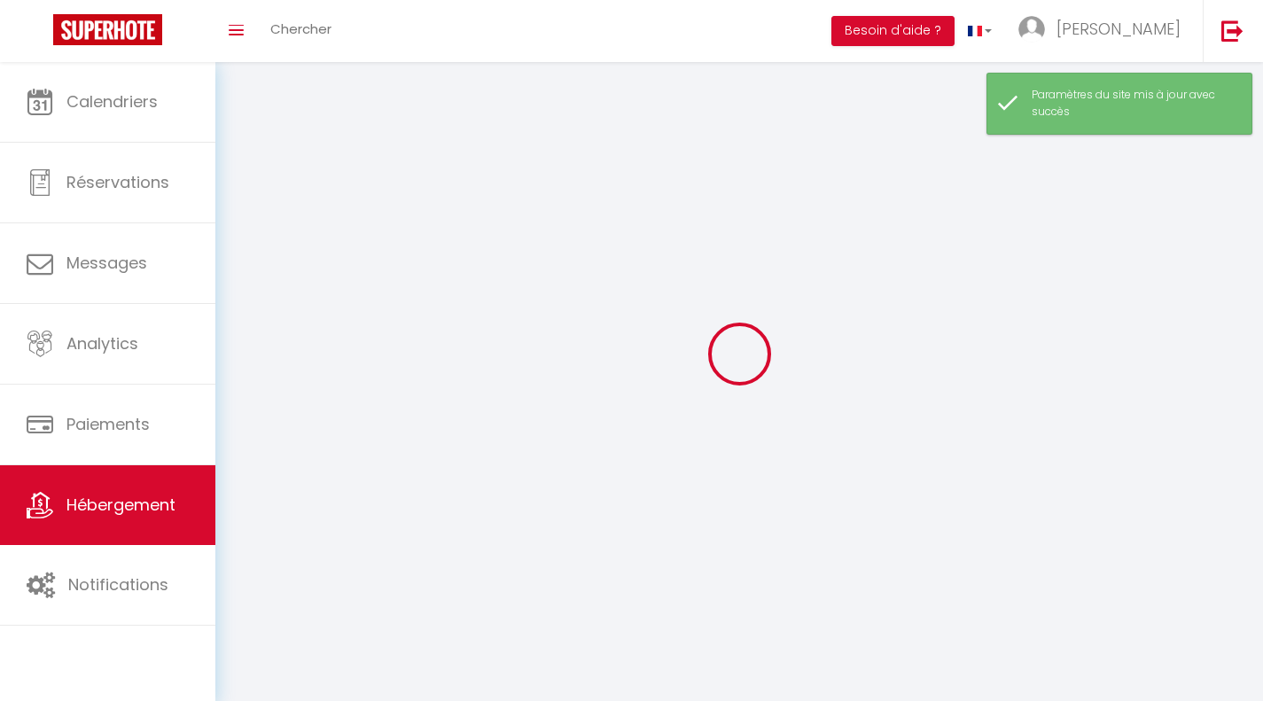
select select
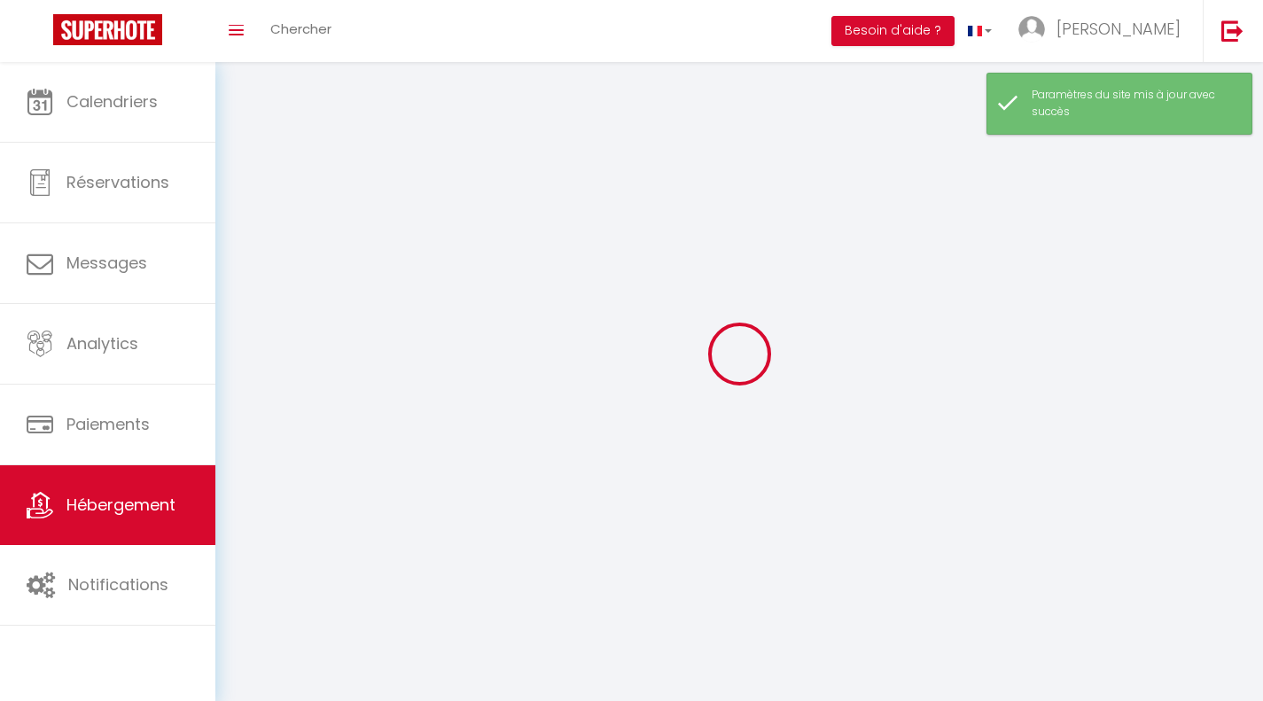
select select
checkbox input "false"
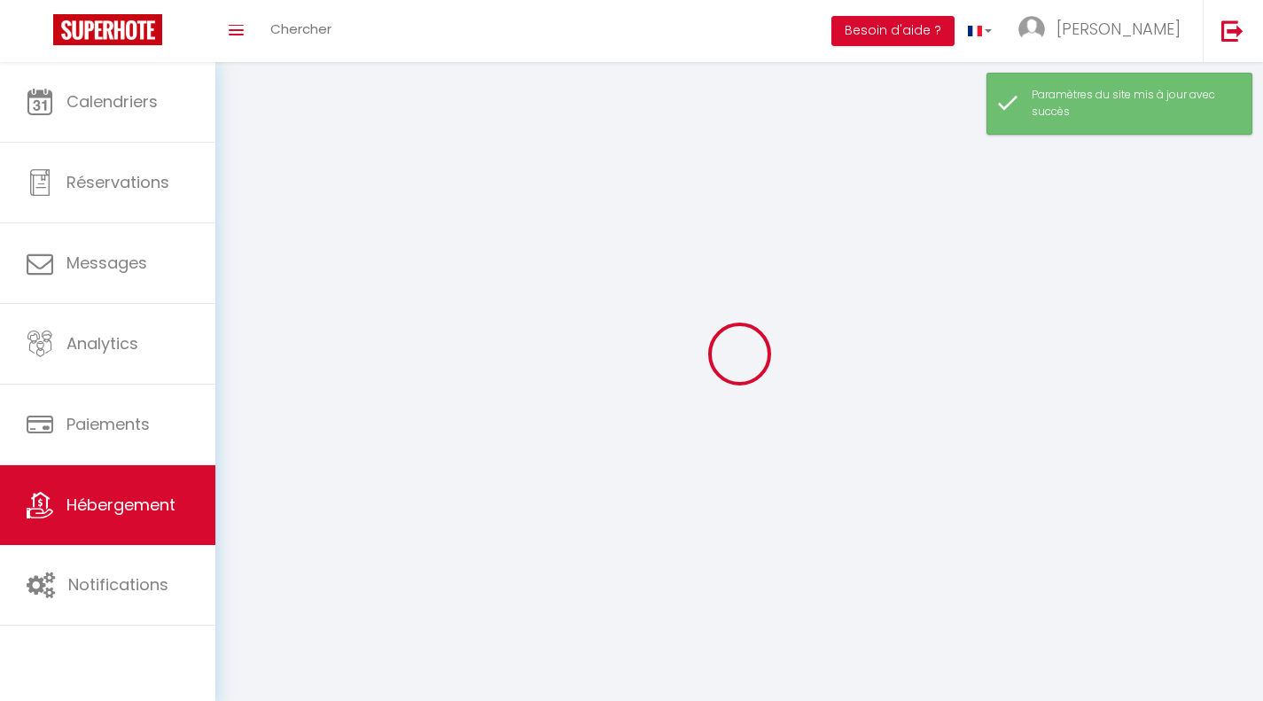
checkbox input "false"
select select
select select "1"
select select "28"
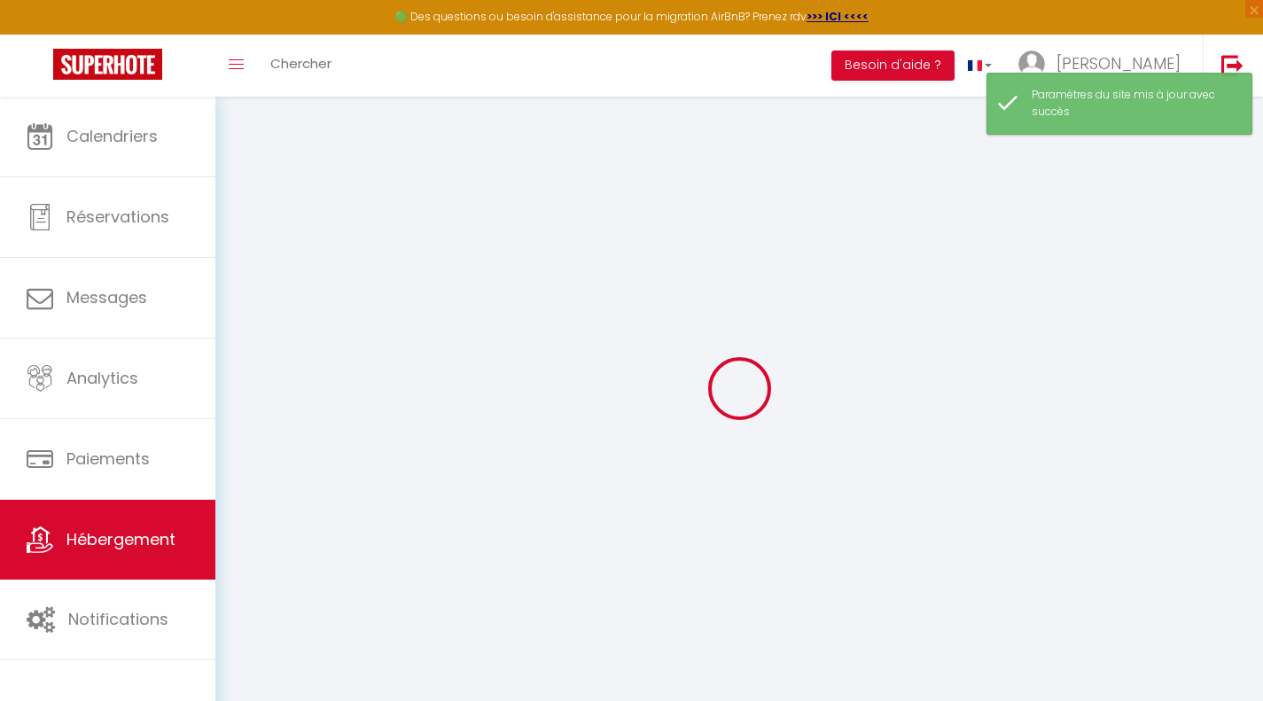
select select
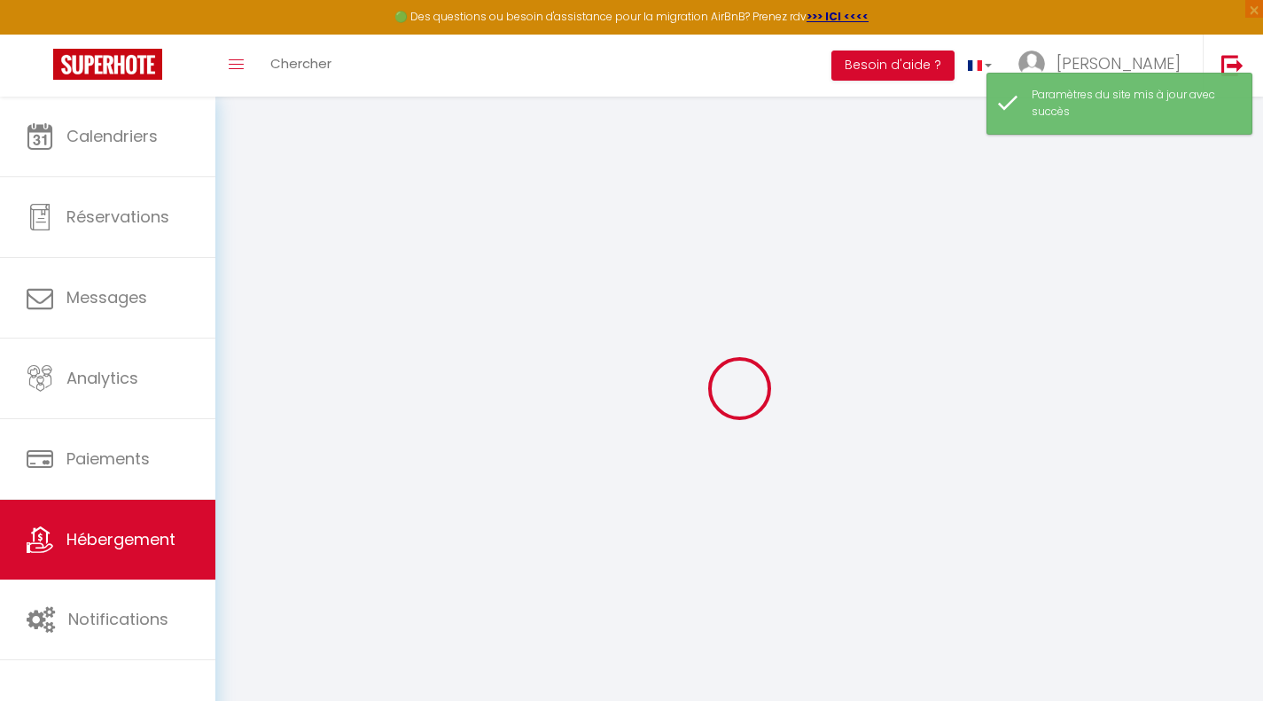
select select
checkbox input "false"
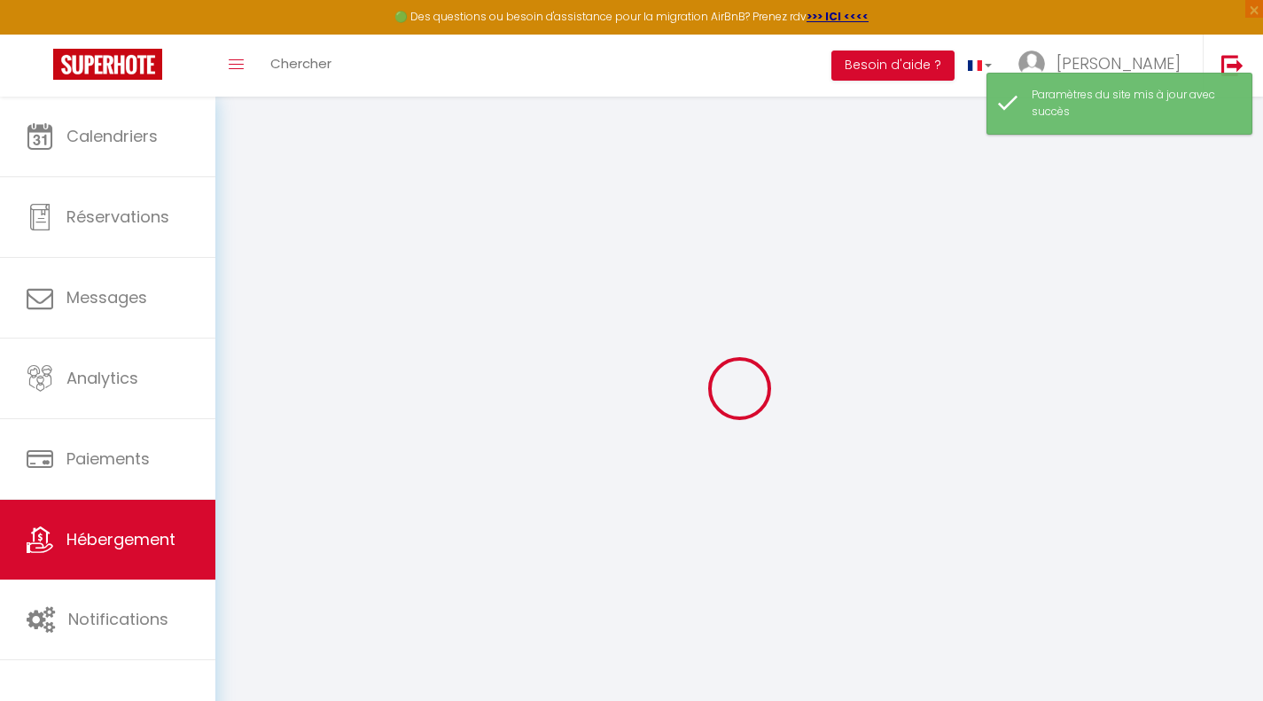
select select
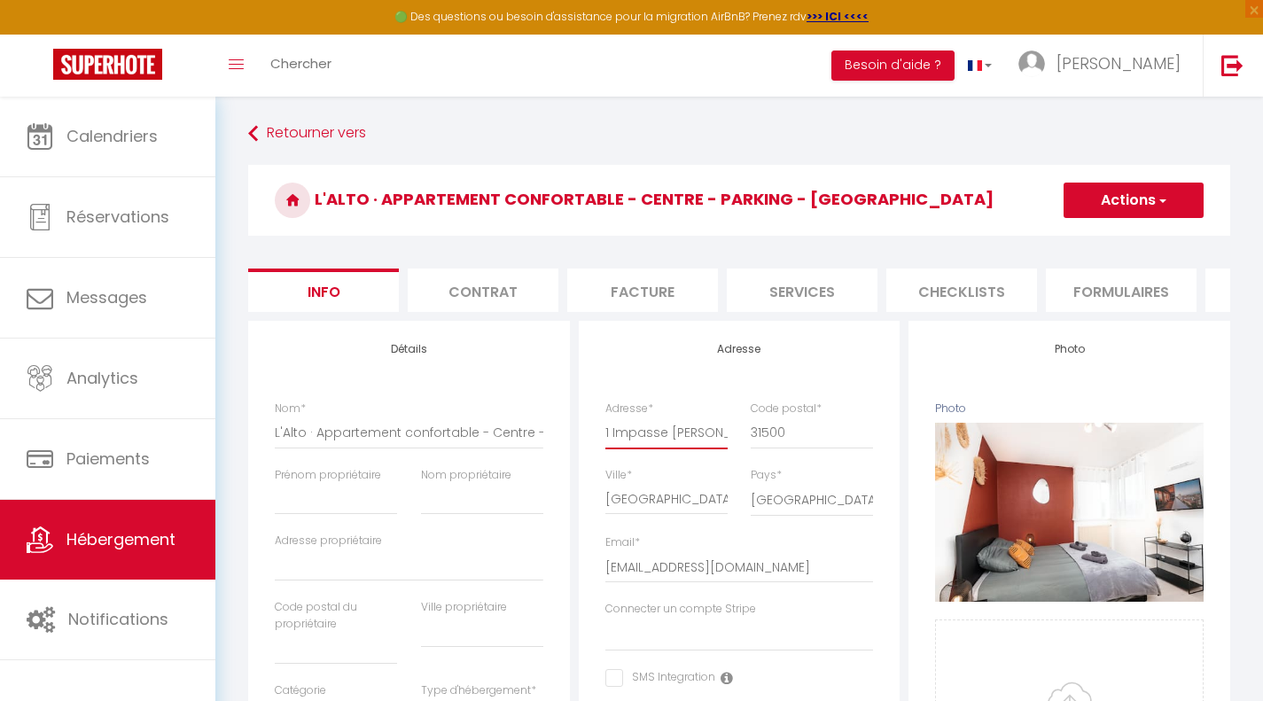
click at [640, 449] on input "1 Impasse [PERSON_NAME]" at bounding box center [667, 433] width 122 height 32
paste input ".439792"
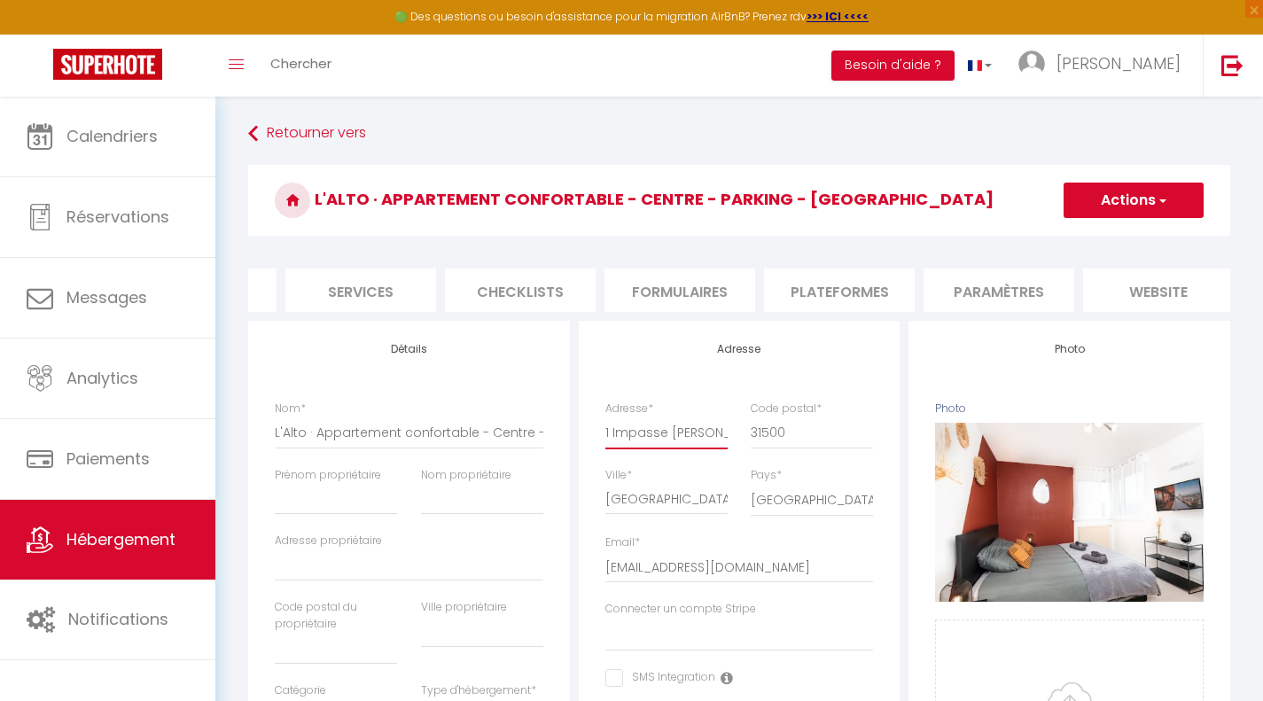
scroll to position [0, 614]
click at [1001, 288] on li "website" at bounding box center [986, 290] width 151 height 43
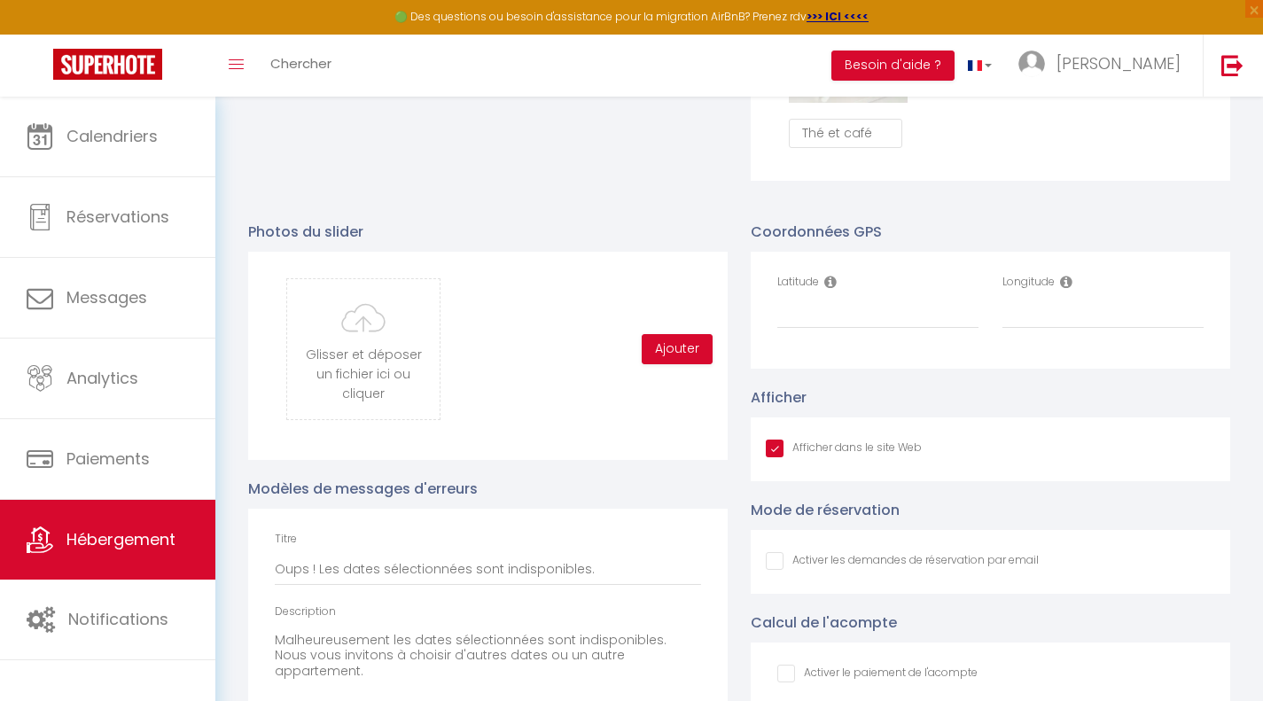
scroll to position [1758, 0]
click at [817, 324] on input "Latitude" at bounding box center [878, 312] width 201 height 32
paste input "43.6178312"
click at [1043, 325] on input "Longitude" at bounding box center [1103, 312] width 201 height 32
paste input "1.4658228"
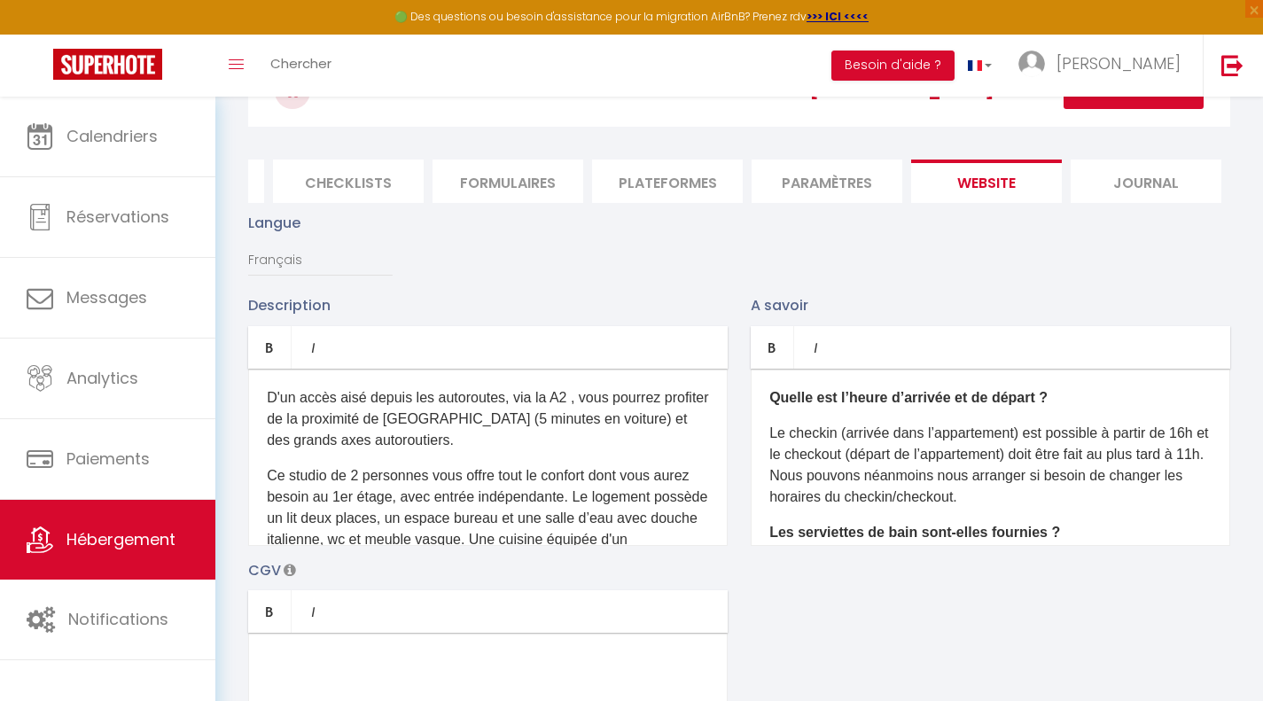
scroll to position [0, 0]
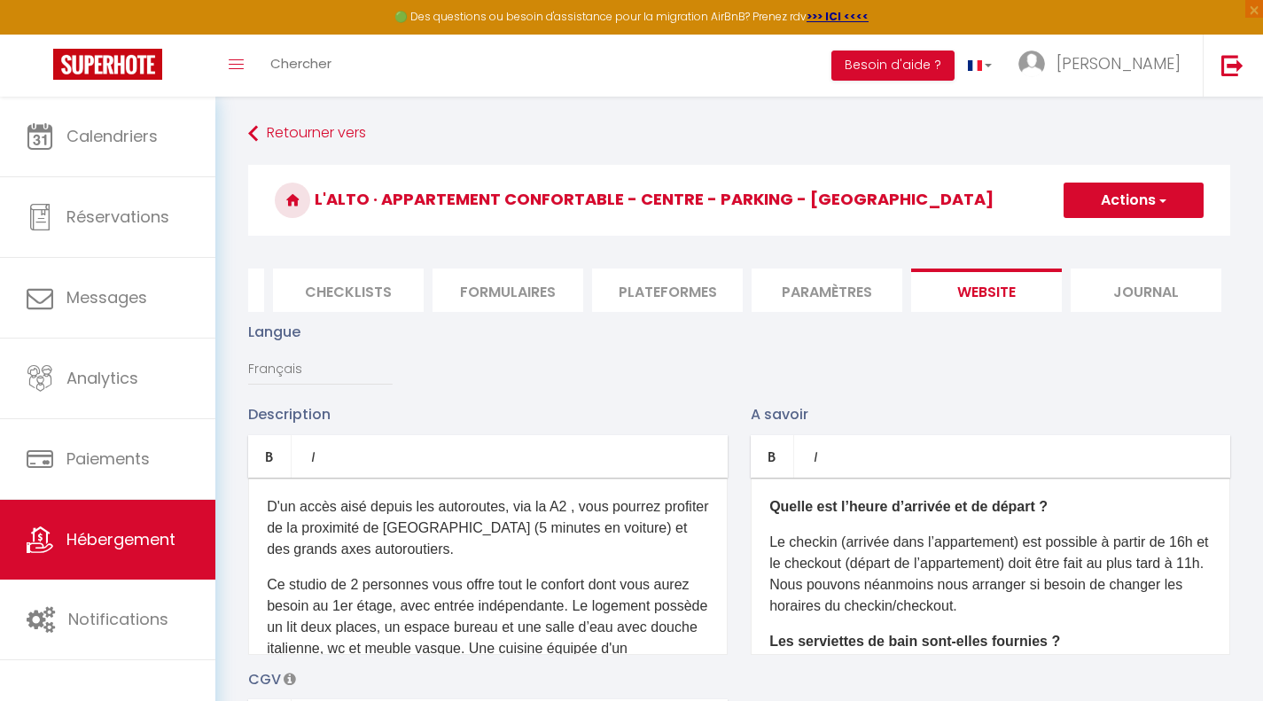
click at [1168, 190] on button "Actions" at bounding box center [1134, 200] width 140 height 35
click at [1126, 246] on input "Enregistrer" at bounding box center [1114, 240] width 66 height 18
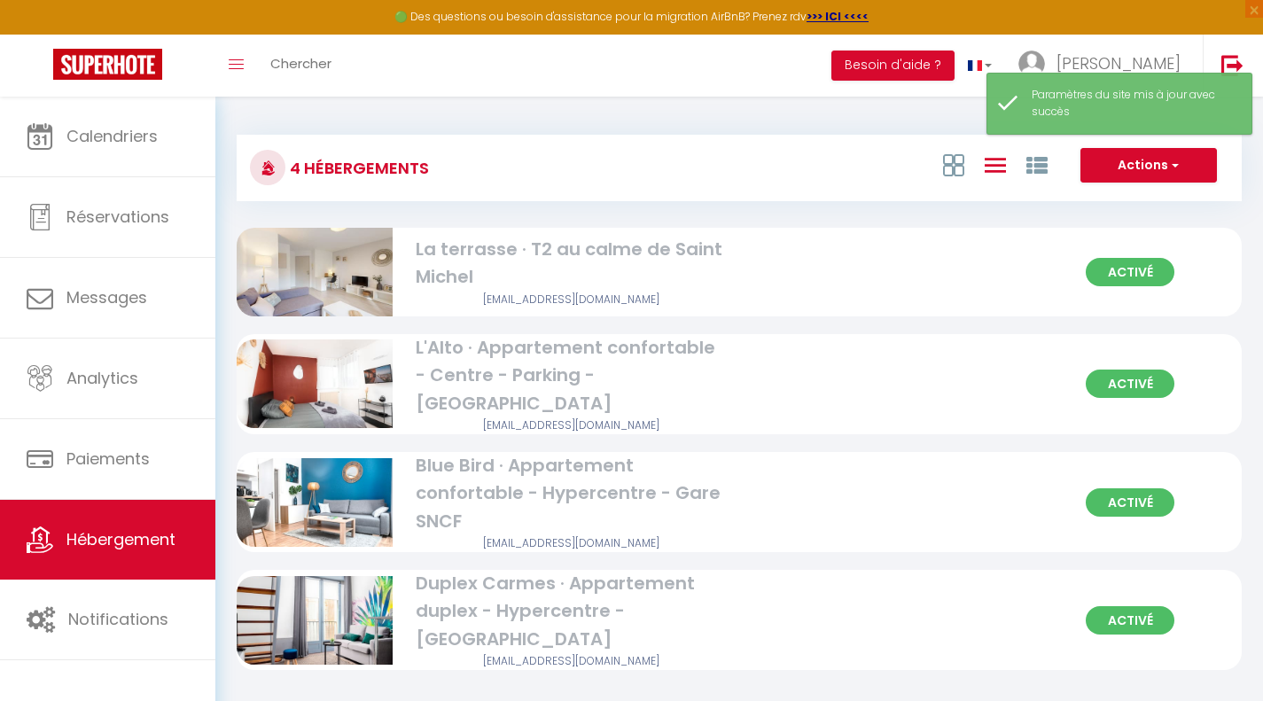
click at [446, 473] on div "Blue Bird · Appartement confortable - Hypercentre - Gare SNCF" at bounding box center [572, 493] width 312 height 83
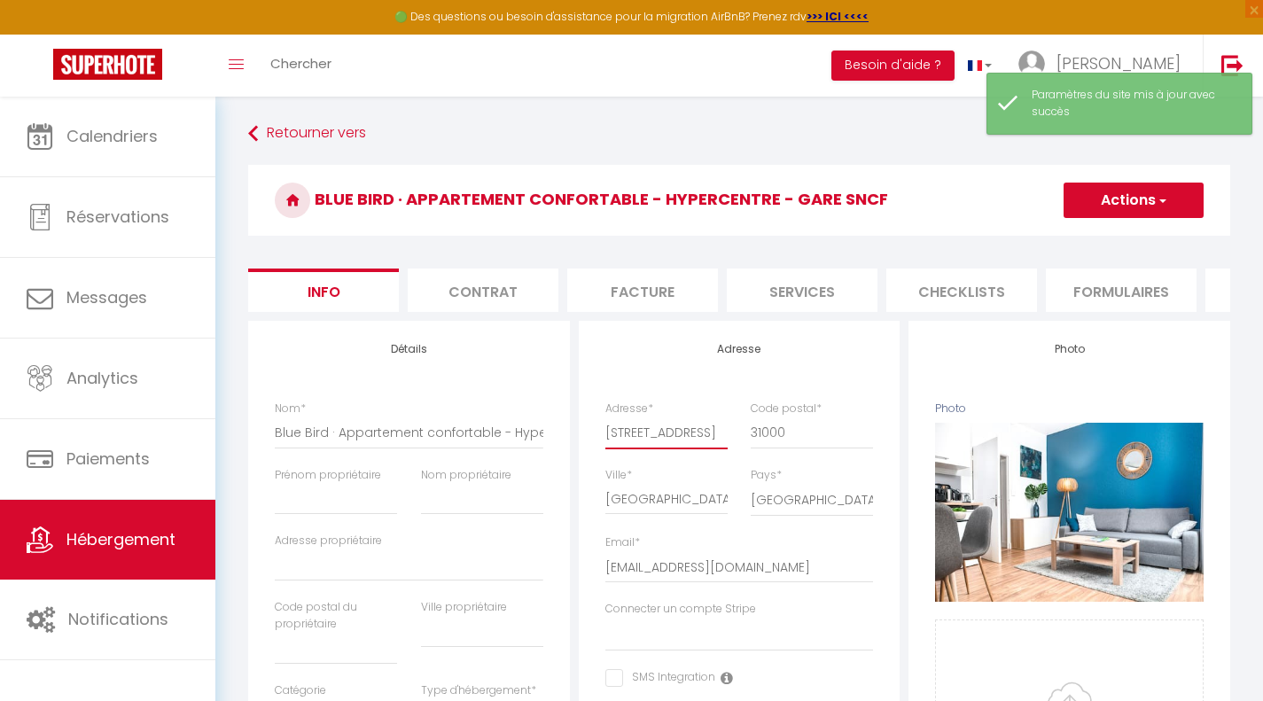
click at [611, 444] on input "[STREET_ADDRESS]" at bounding box center [667, 433] width 122 height 32
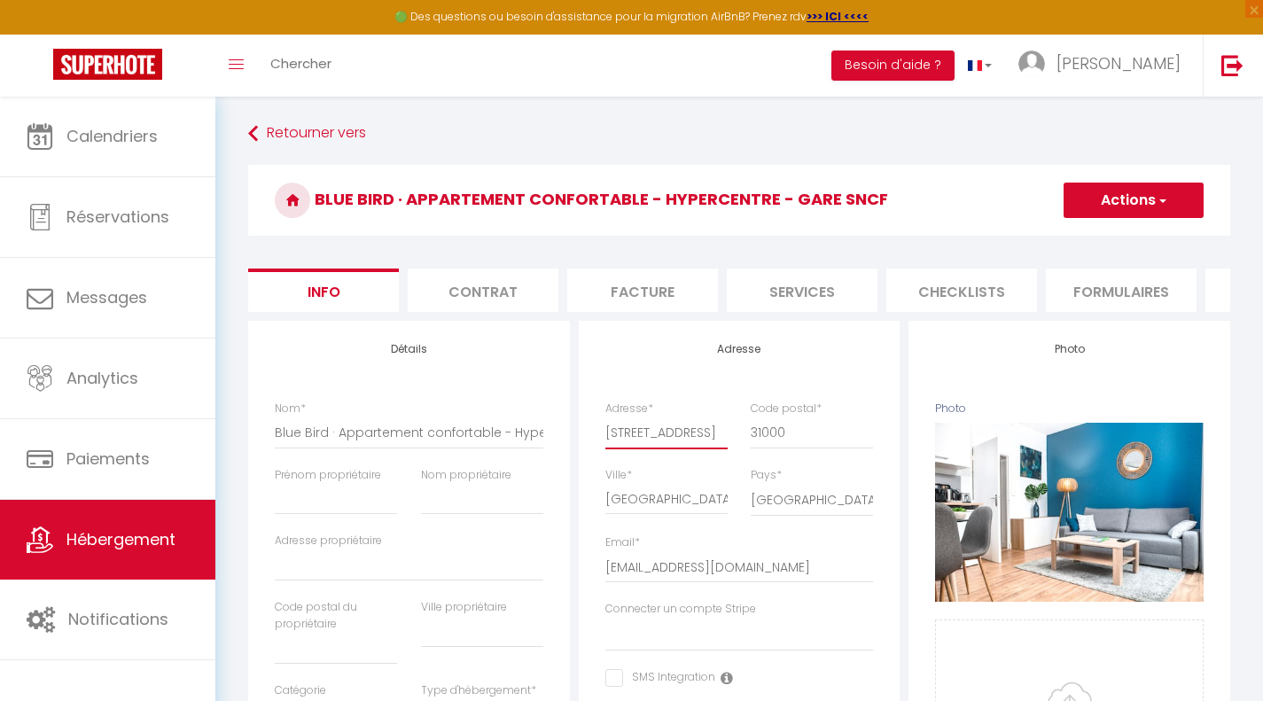
scroll to position [0, 614]
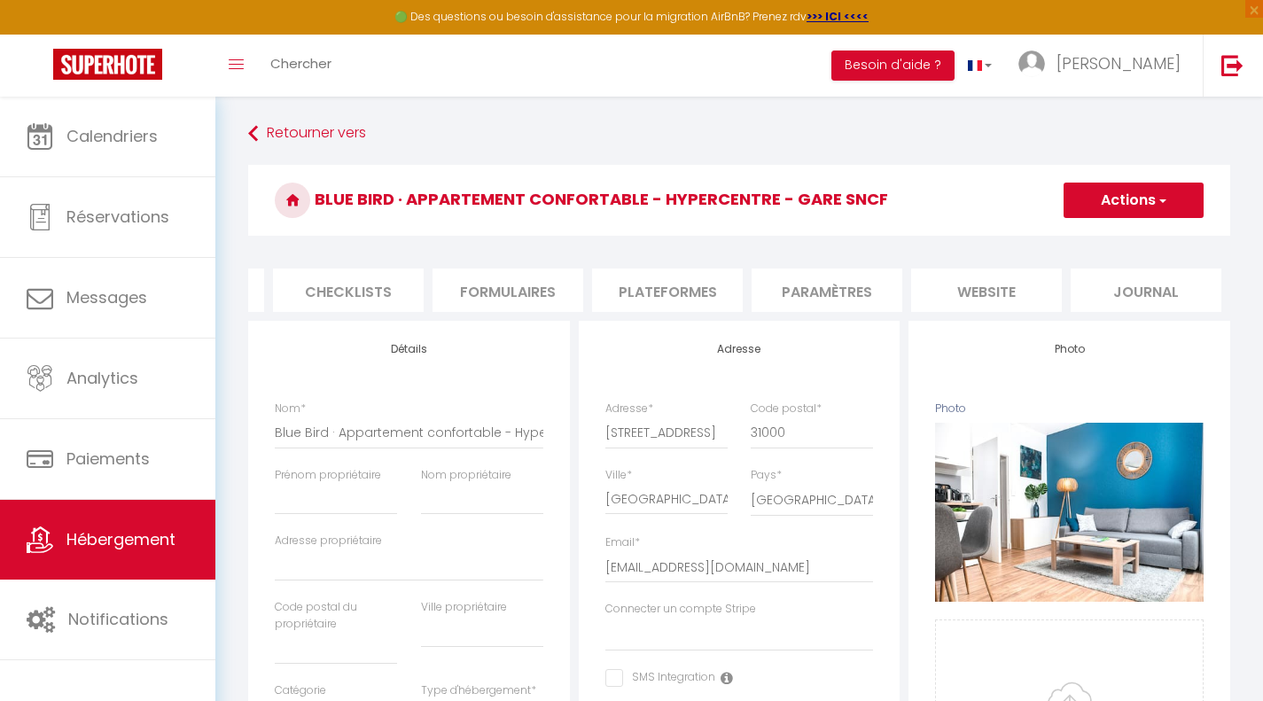
click at [966, 273] on li "website" at bounding box center [986, 290] width 151 height 43
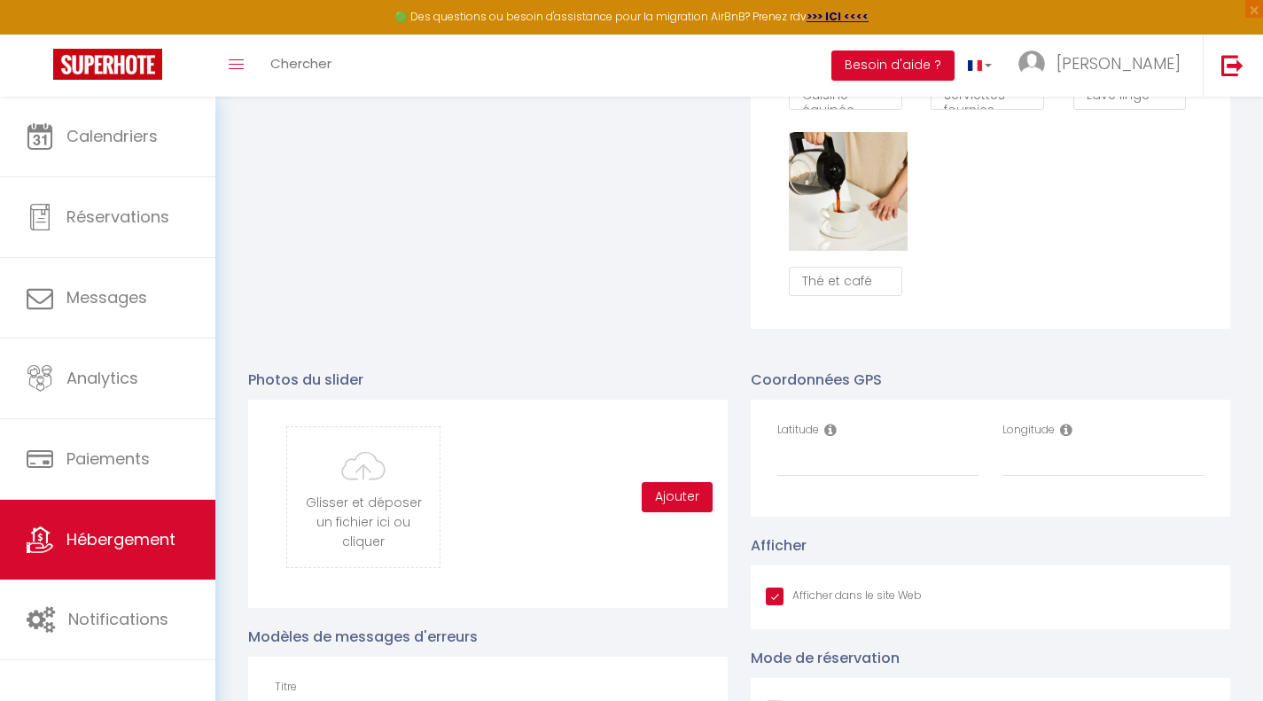
scroll to position [1616, 0]
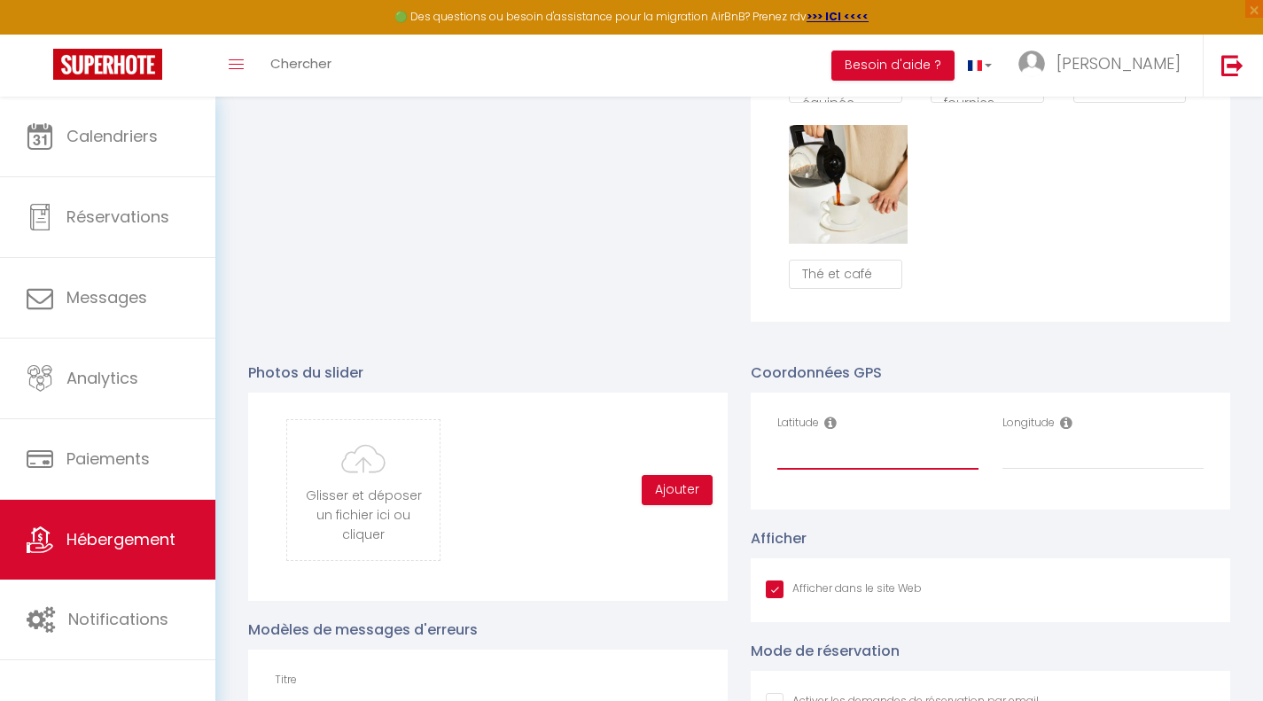
click at [802, 470] on input "Latitude" at bounding box center [878, 454] width 201 height 32
paste input "43.609261"
click at [1019, 470] on input "Longitude" at bounding box center [1103, 454] width 201 height 32
paste input "1.4516917"
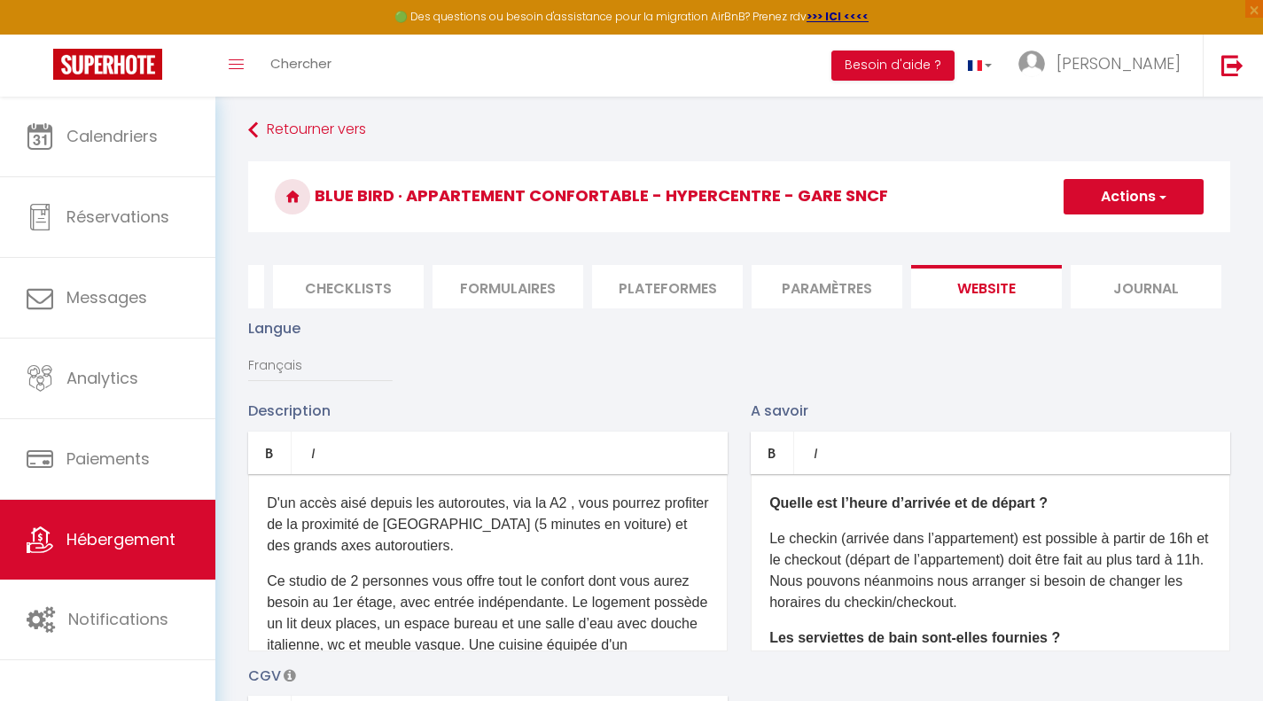
scroll to position [0, 0]
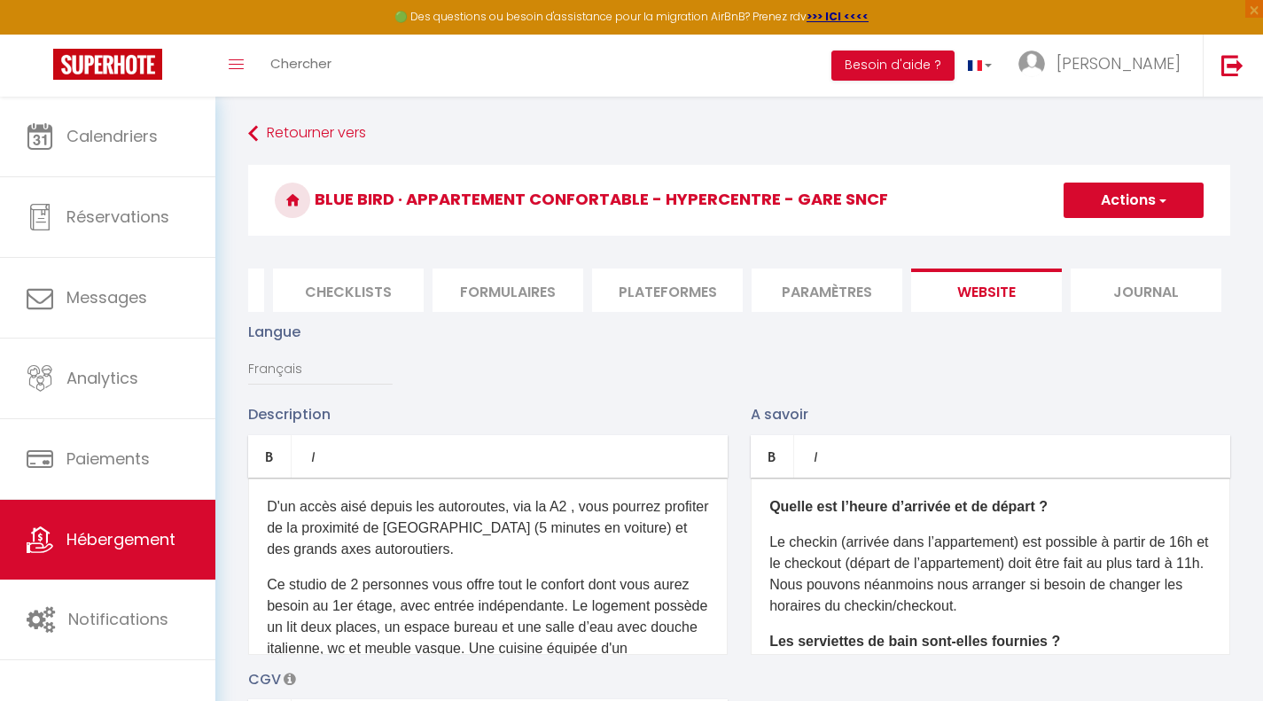
click at [1146, 218] on h3 "Blue Bird · Appartement confortable - Hypercentre - Gare SNCF" at bounding box center [739, 200] width 982 height 71
click at [1099, 203] on button "Actions" at bounding box center [1134, 200] width 140 height 35
click at [1096, 234] on input "Enregistrer" at bounding box center [1114, 240] width 66 height 18
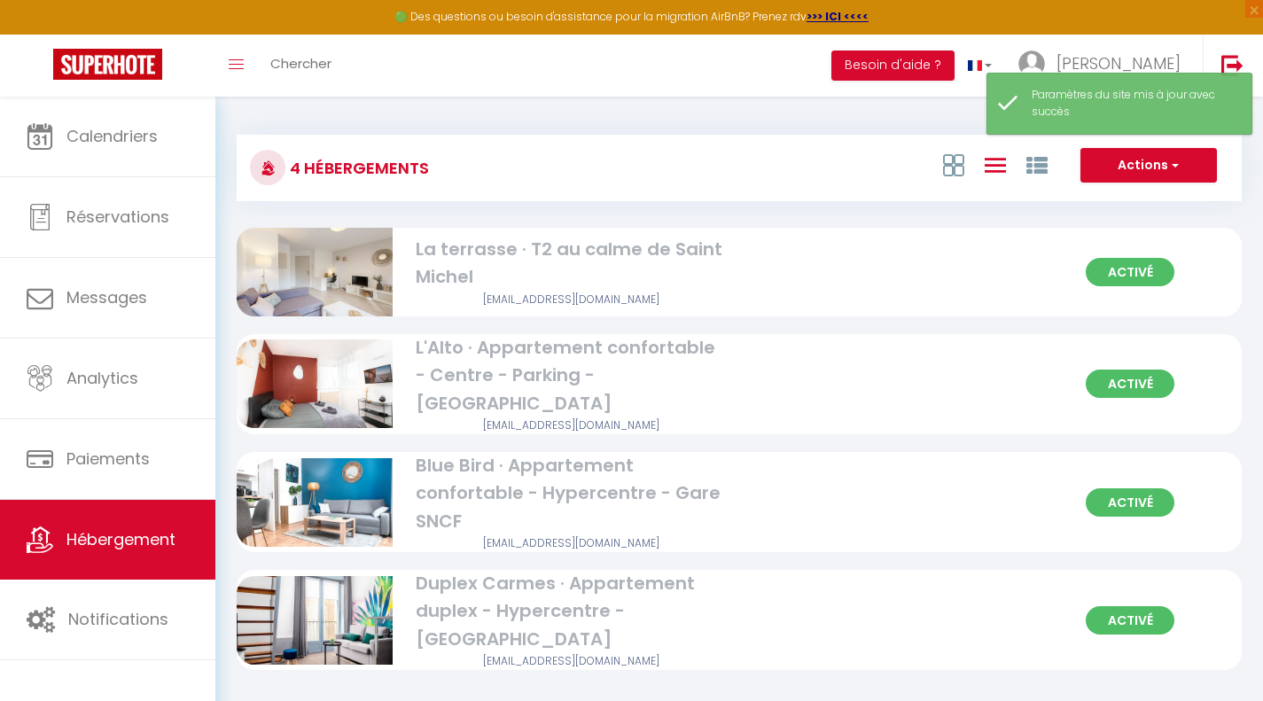
click at [494, 601] on div "Duplex Carmes · Appartement duplex - Hypercentre - [GEOGRAPHIC_DATA]" at bounding box center [572, 611] width 312 height 83
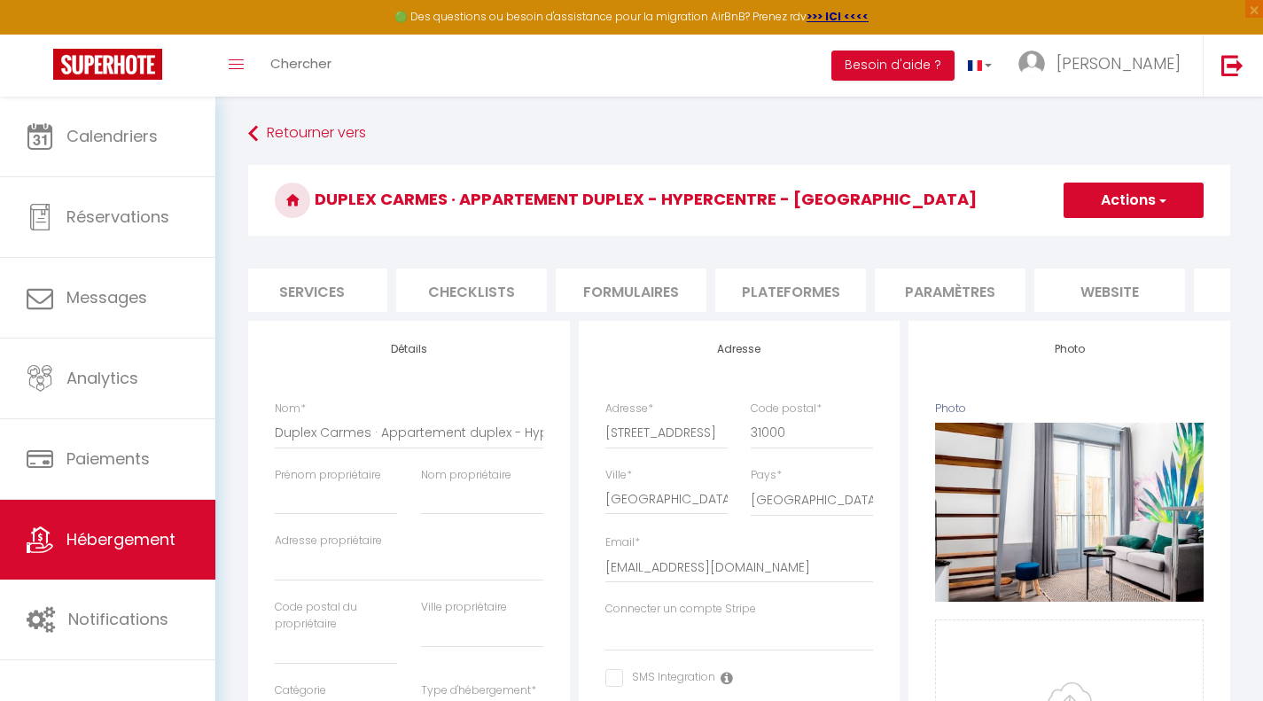
scroll to position [0, 542]
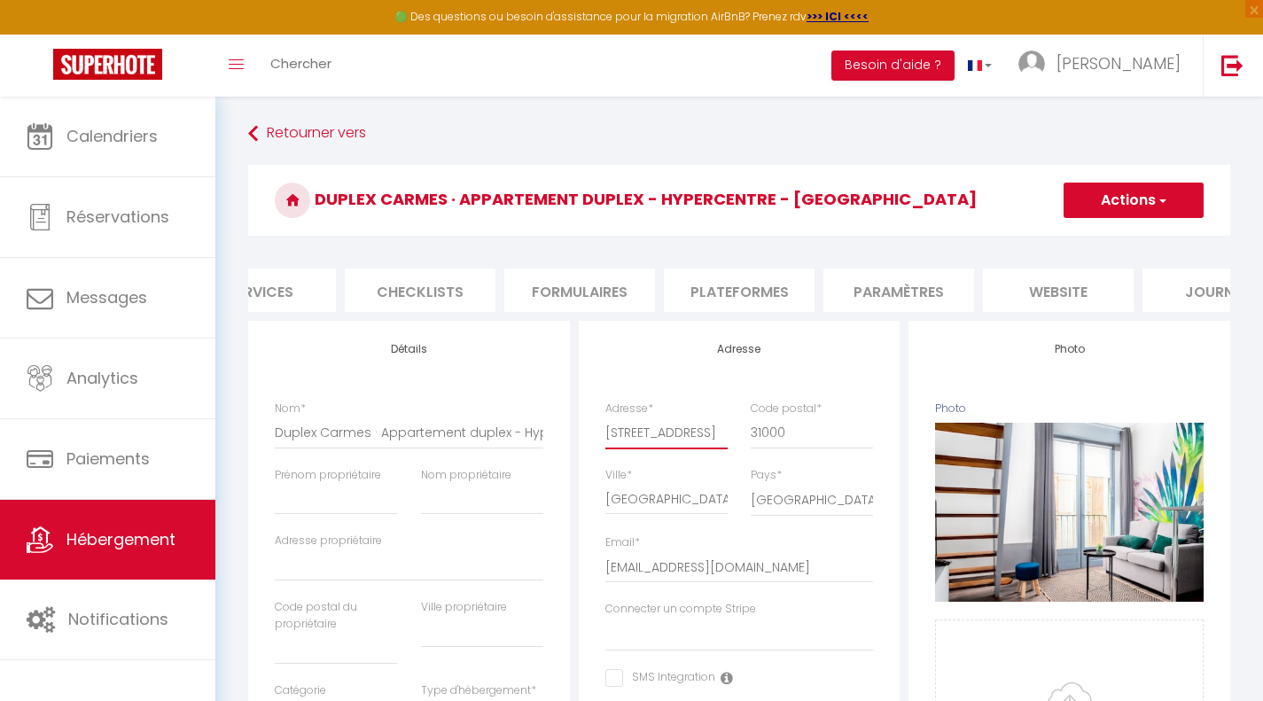
click at [706, 442] on input "[STREET_ADDRESS]" at bounding box center [667, 433] width 122 height 32
click at [1036, 298] on li "website" at bounding box center [1058, 290] width 151 height 43
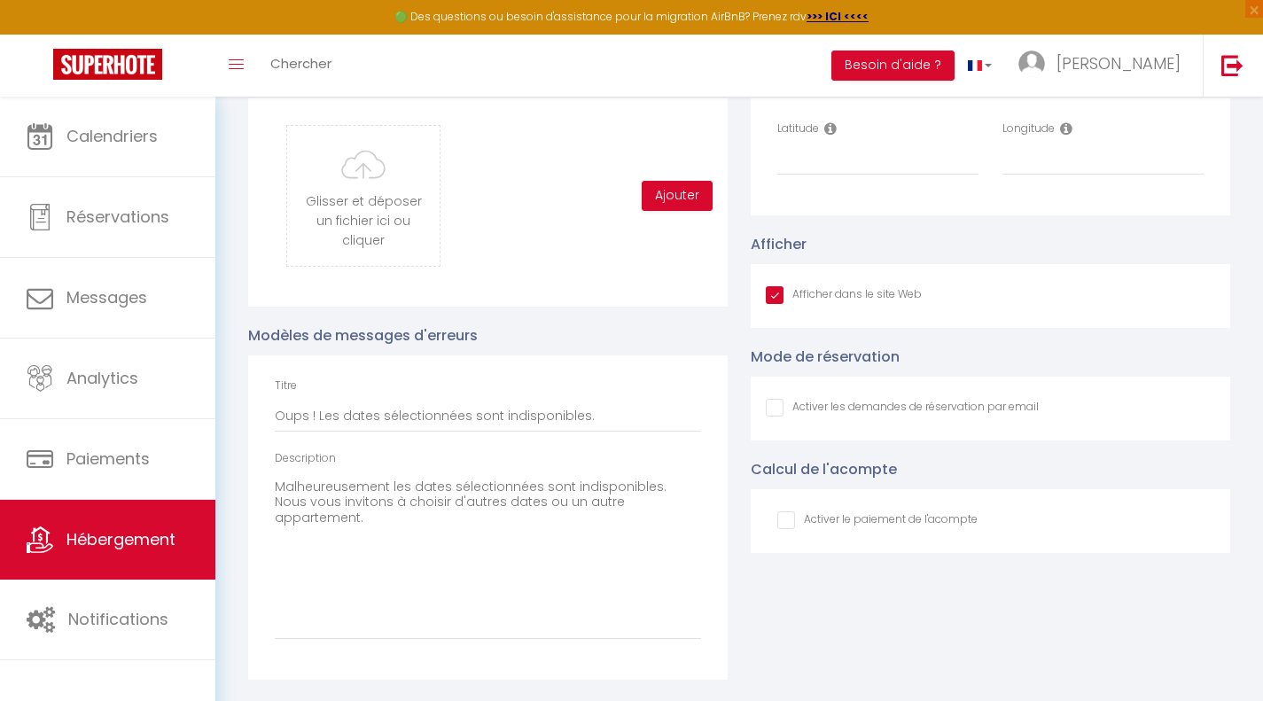
scroll to position [1807, 0]
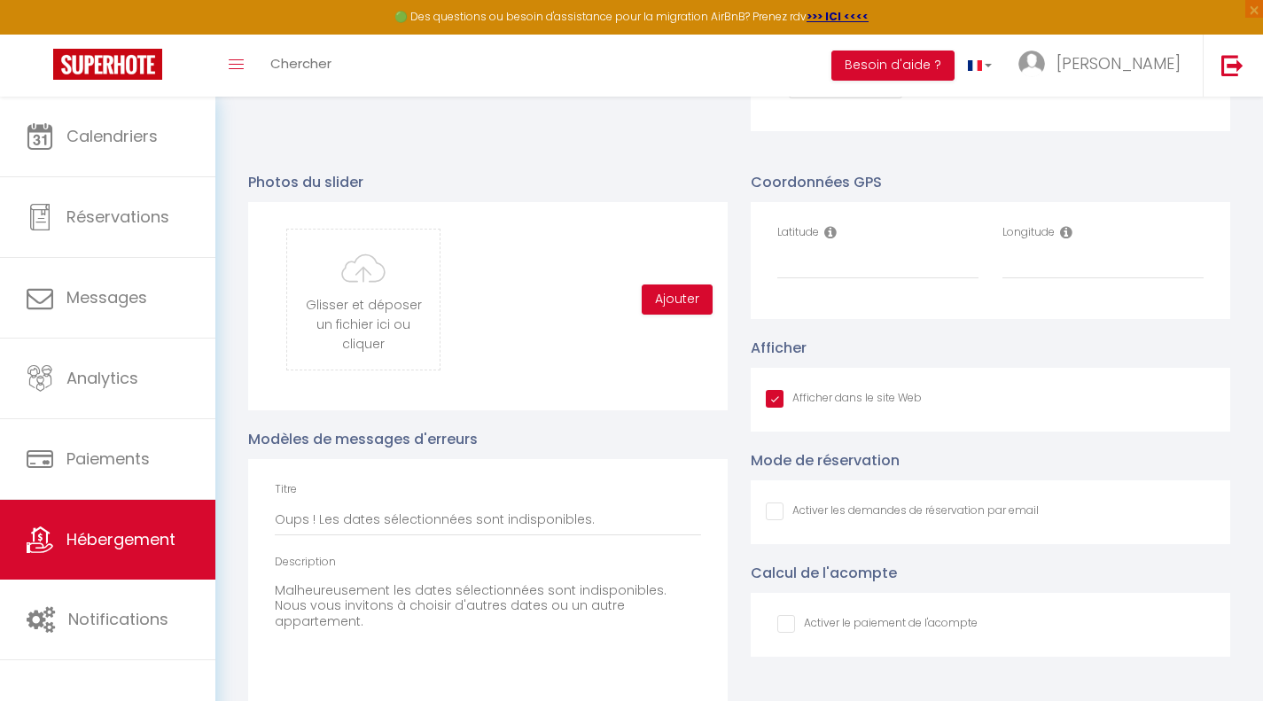
click at [805, 297] on div "Latitude" at bounding box center [878, 260] width 225 height 73
drag, startPoint x: 772, startPoint y: 269, endPoint x: 807, endPoint y: 275, distance: 35.1
click at [807, 275] on div "Latitude" at bounding box center [878, 260] width 225 height 73
click at [807, 275] on input "Latitude" at bounding box center [878, 263] width 201 height 32
paste input "43.5988123"
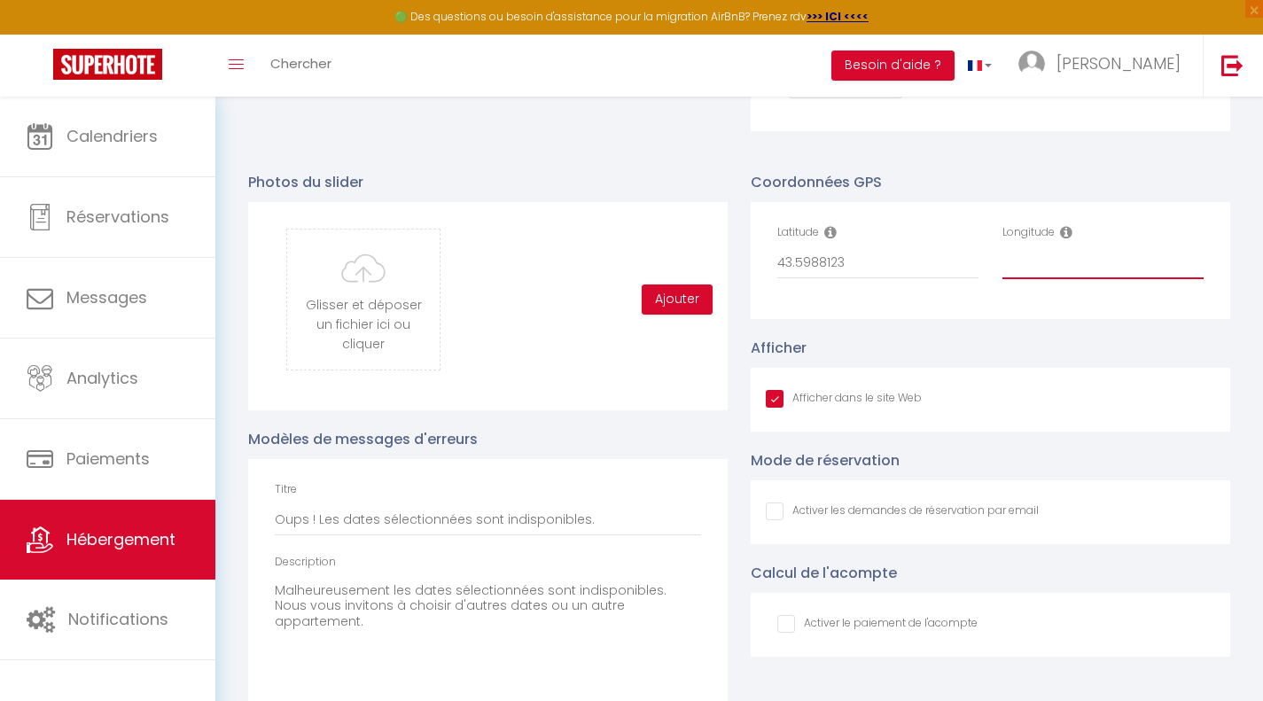
click at [1028, 279] on input "Longitude" at bounding box center [1103, 263] width 201 height 32
paste input "1.444878"
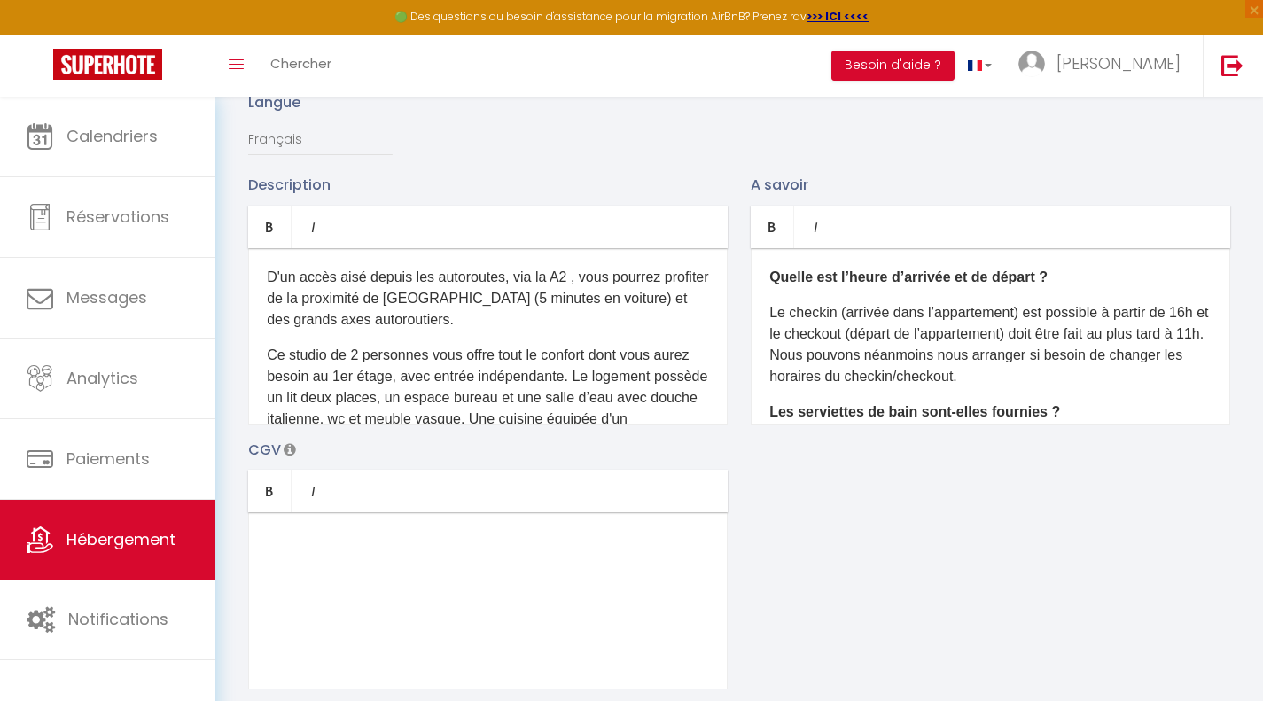
scroll to position [0, 0]
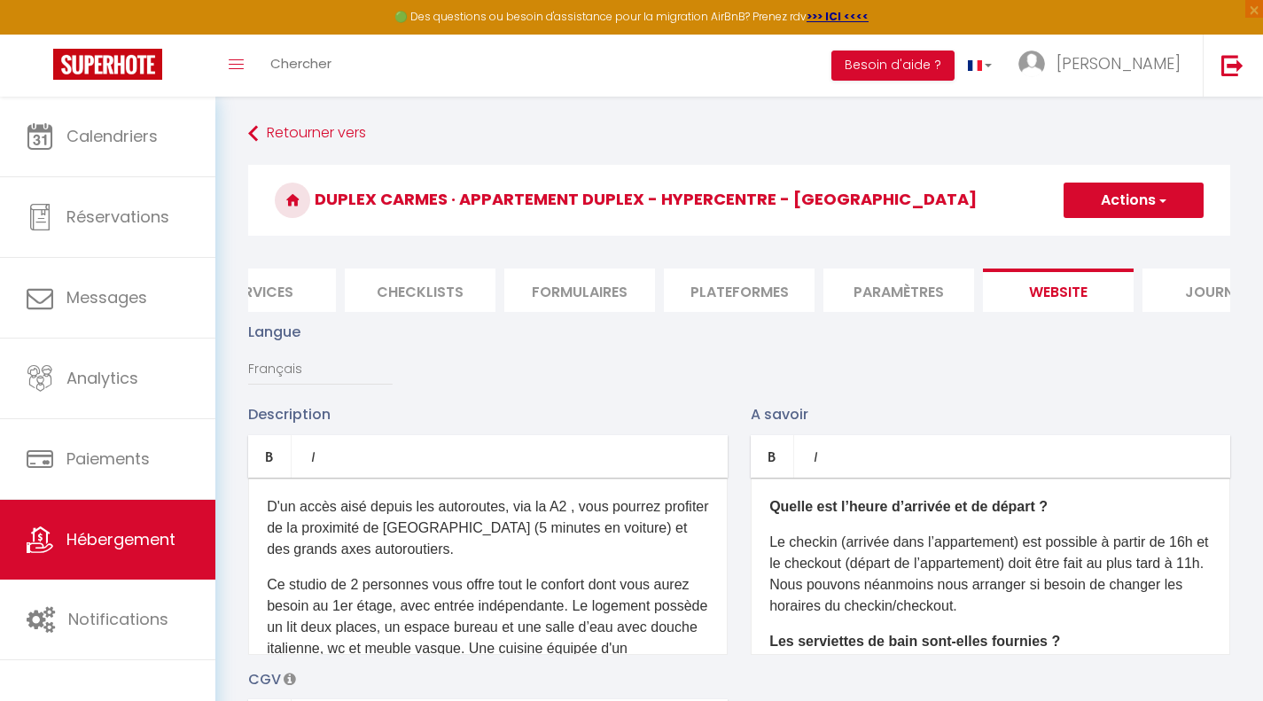
click at [1115, 198] on button "Actions" at bounding box center [1134, 200] width 140 height 35
click at [1107, 239] on input "Enregistrer" at bounding box center [1114, 240] width 66 height 18
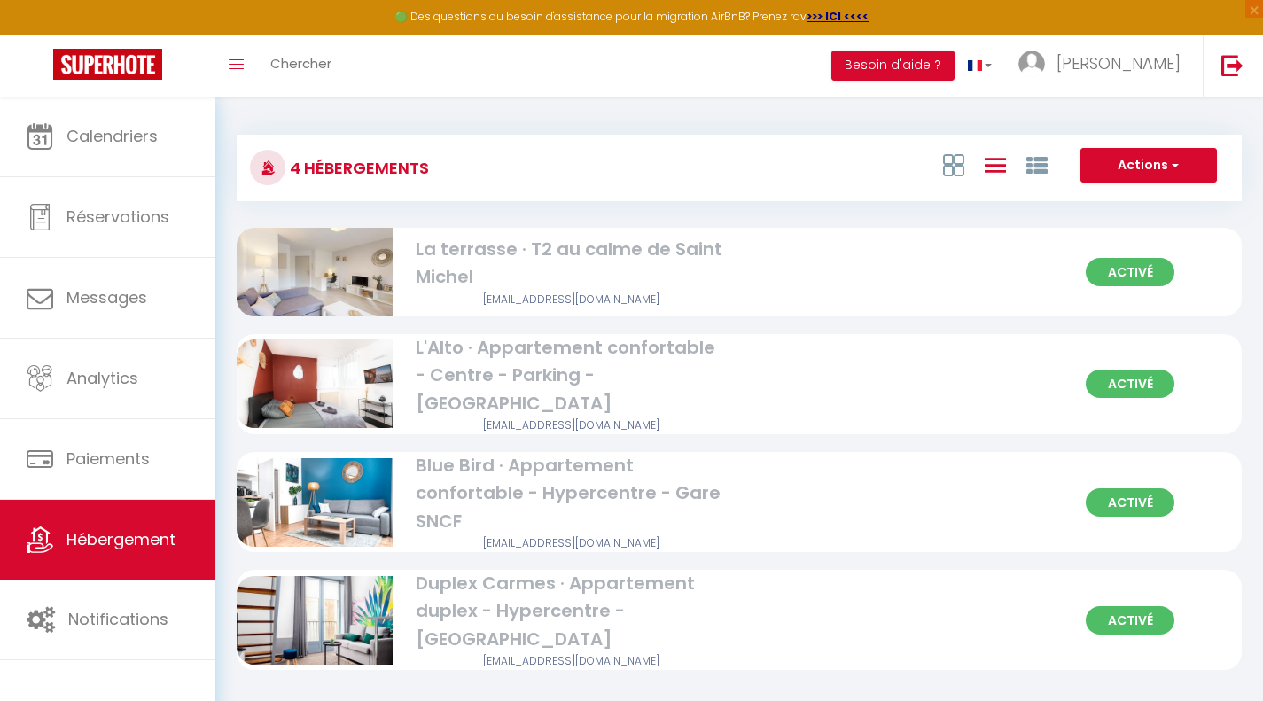
click at [611, 255] on div "La terrasse · T2 au calme de Saint Michel" at bounding box center [572, 264] width 312 height 56
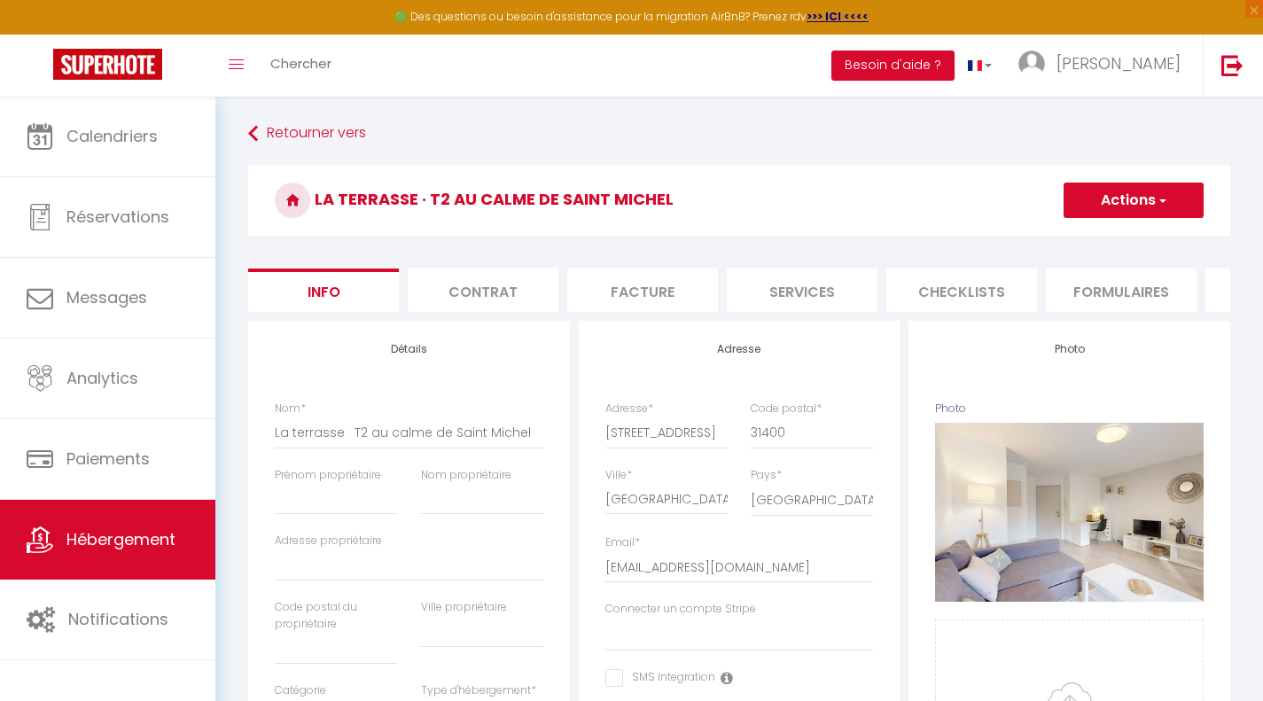
click at [763, 295] on li "Services" at bounding box center [802, 290] width 151 height 43
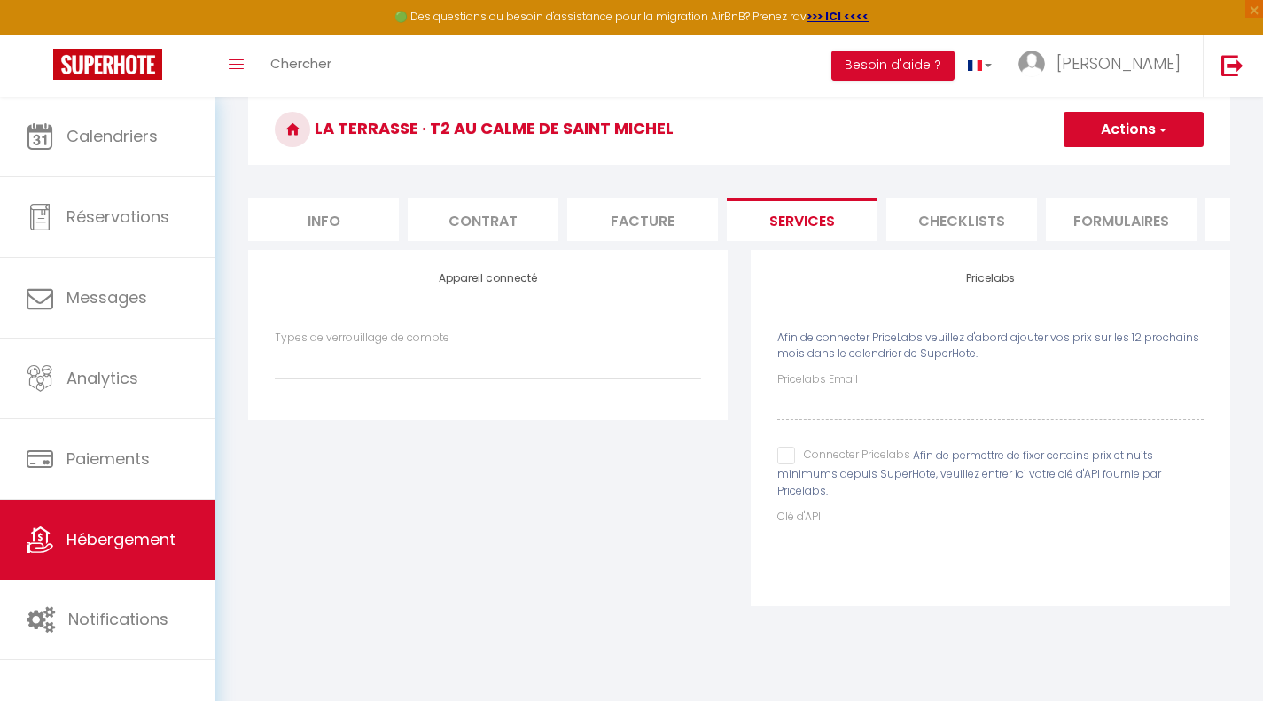
scroll to position [73, 0]
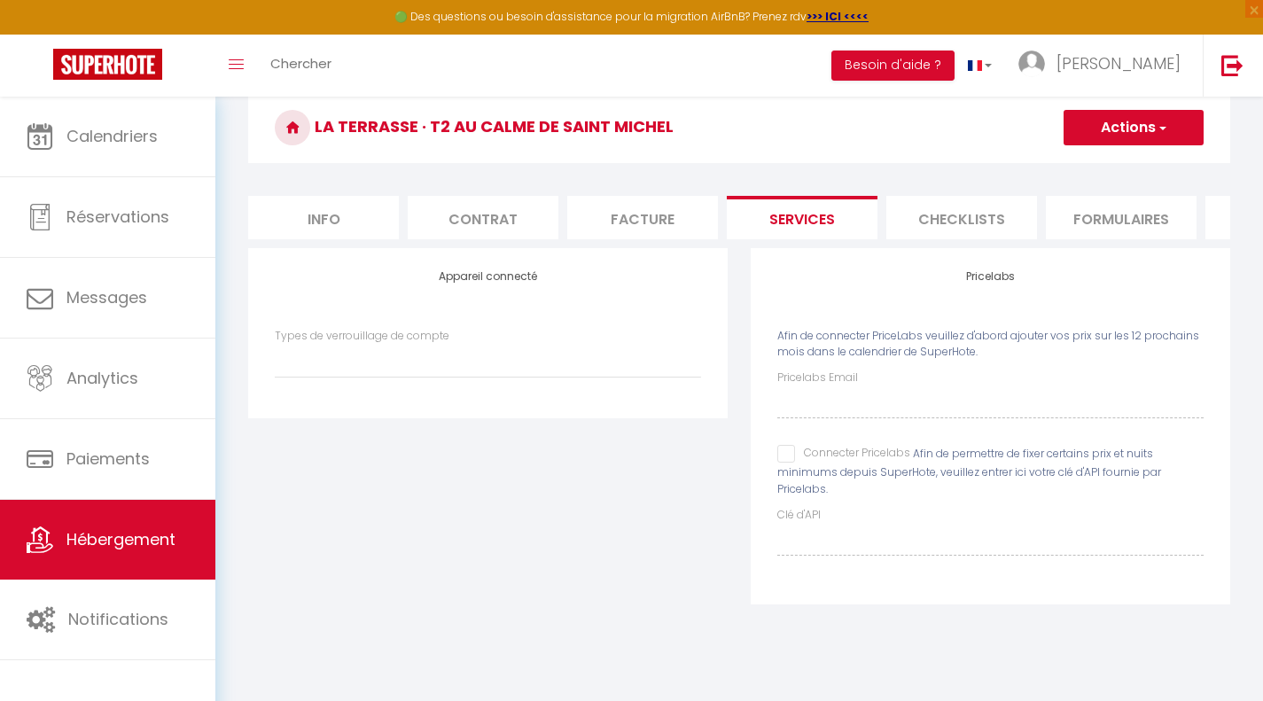
click at [785, 463] on input "Connecter Pricelabs" at bounding box center [844, 454] width 133 height 18
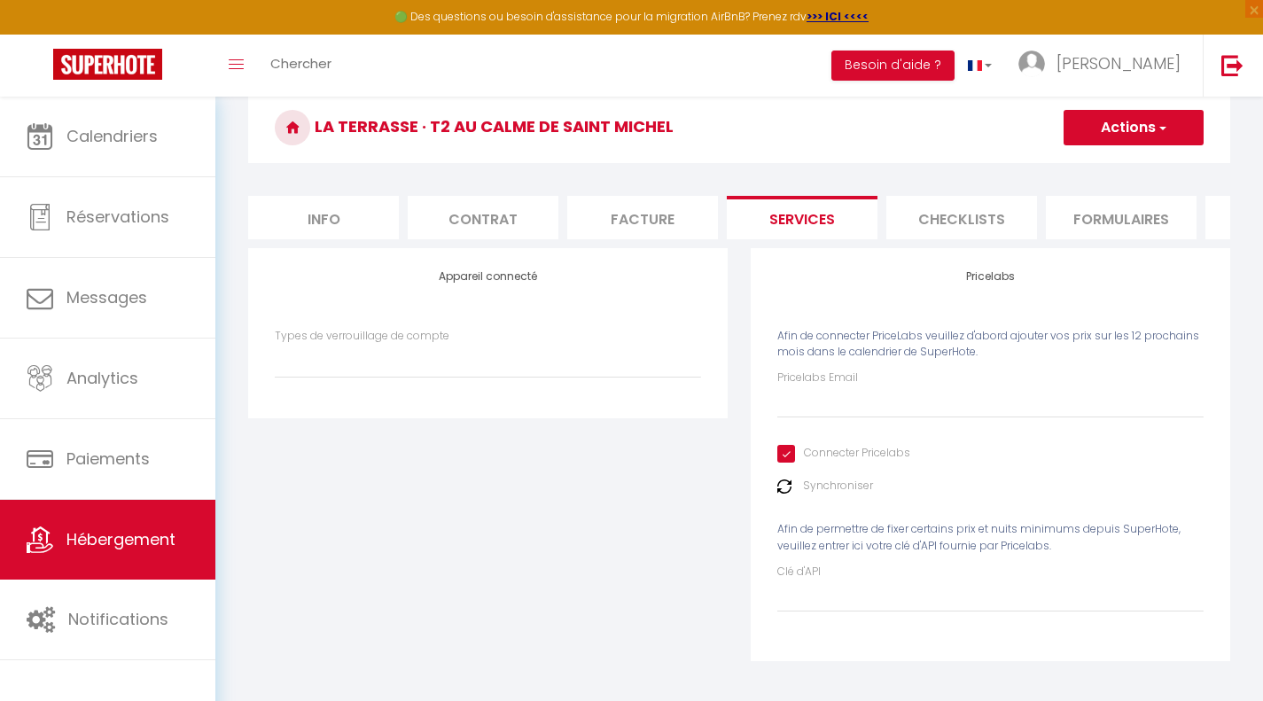
scroll to position [97, 0]
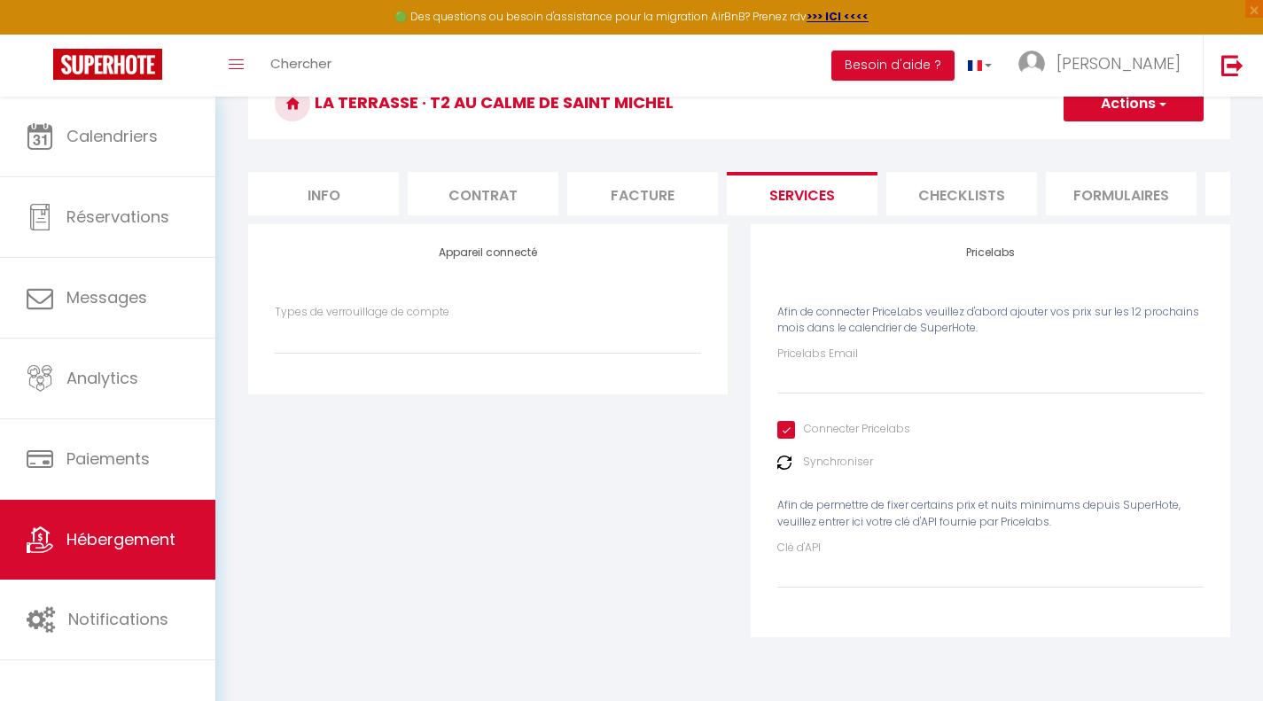
click at [613, 474] on div "Appareil connecté Types de verrouillage de compte" at bounding box center [488, 442] width 503 height 436
click at [1132, 118] on button "Actions" at bounding box center [1134, 103] width 140 height 35
click at [1106, 143] on link "Enregistrer" at bounding box center [1133, 142] width 140 height 23
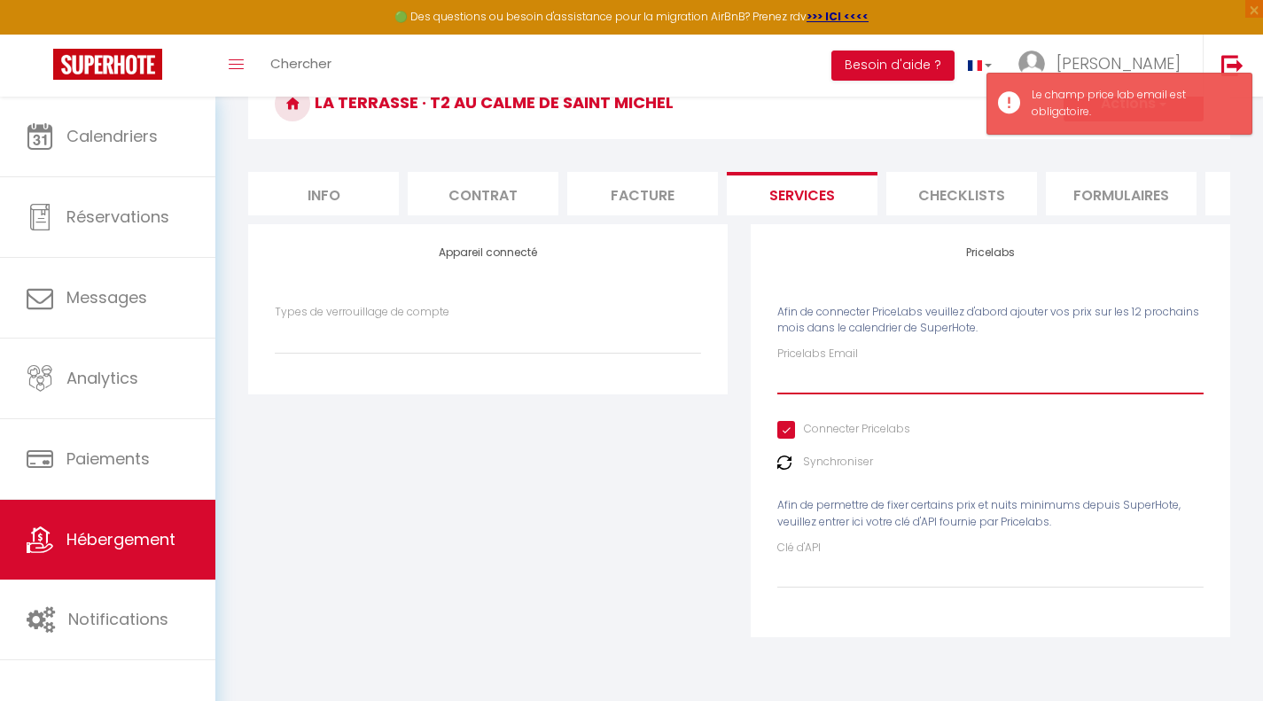
click at [798, 395] on input "Pricelabs Email" at bounding box center [991, 379] width 426 height 32
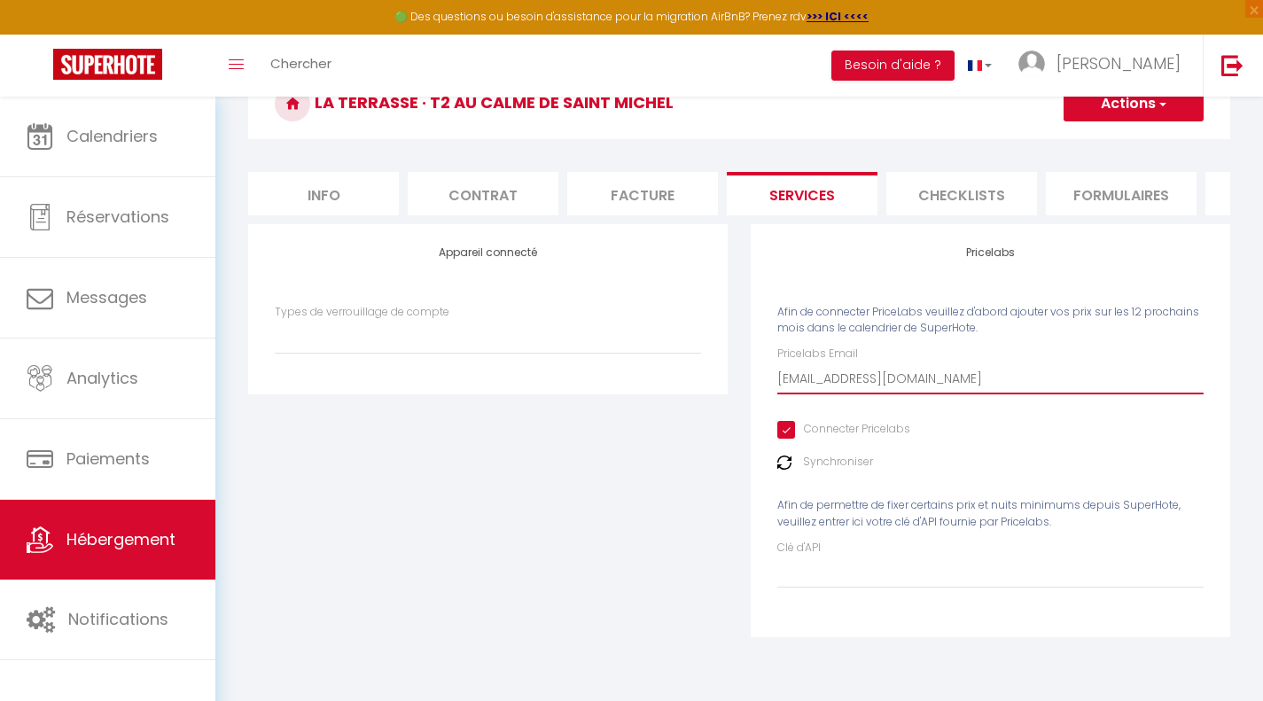
click at [841, 393] on input "contact@plh.info" at bounding box center [991, 379] width 426 height 32
click at [716, 515] on div "Appareil connecté Types de verrouillage de compte" at bounding box center [488, 442] width 503 height 436
click at [1118, 98] on button "Actions" at bounding box center [1134, 103] width 140 height 35
click at [1112, 142] on link "Enregistrer" at bounding box center [1133, 142] width 140 height 23
click at [353, 203] on li "Info" at bounding box center [323, 193] width 151 height 43
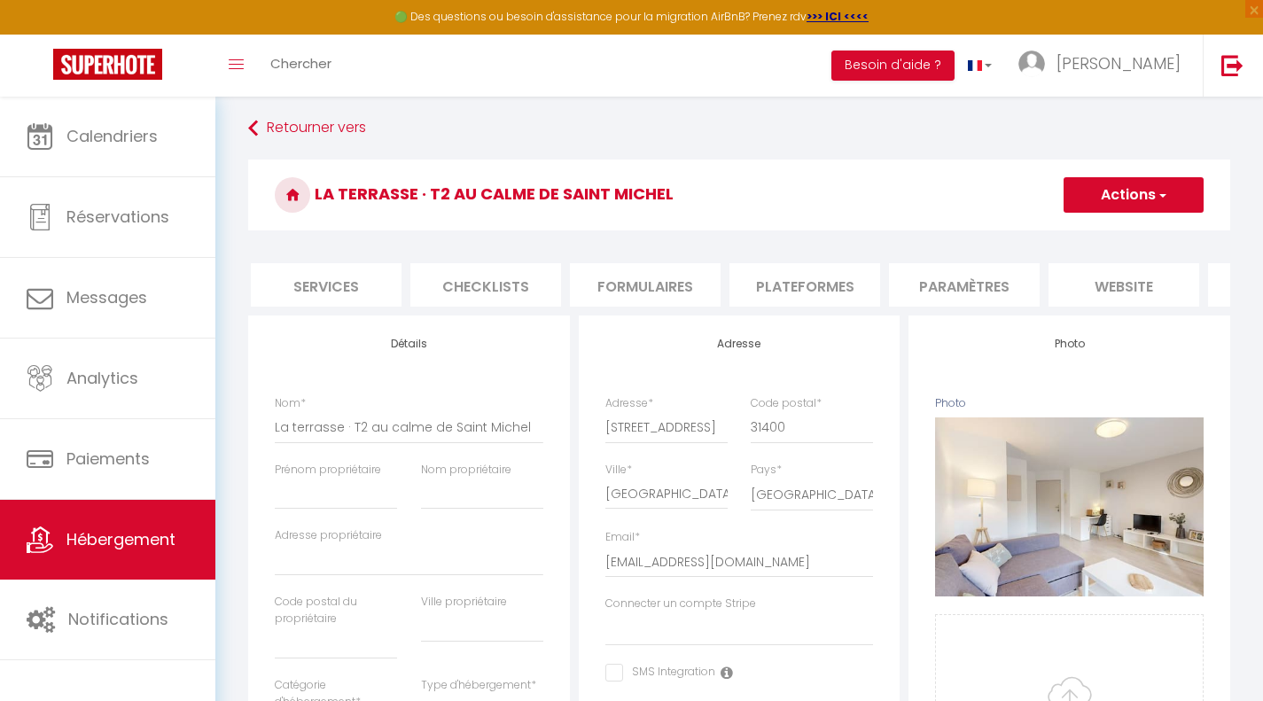
scroll to position [0, 536]
click at [1056, 293] on li "website" at bounding box center [1064, 284] width 151 height 43
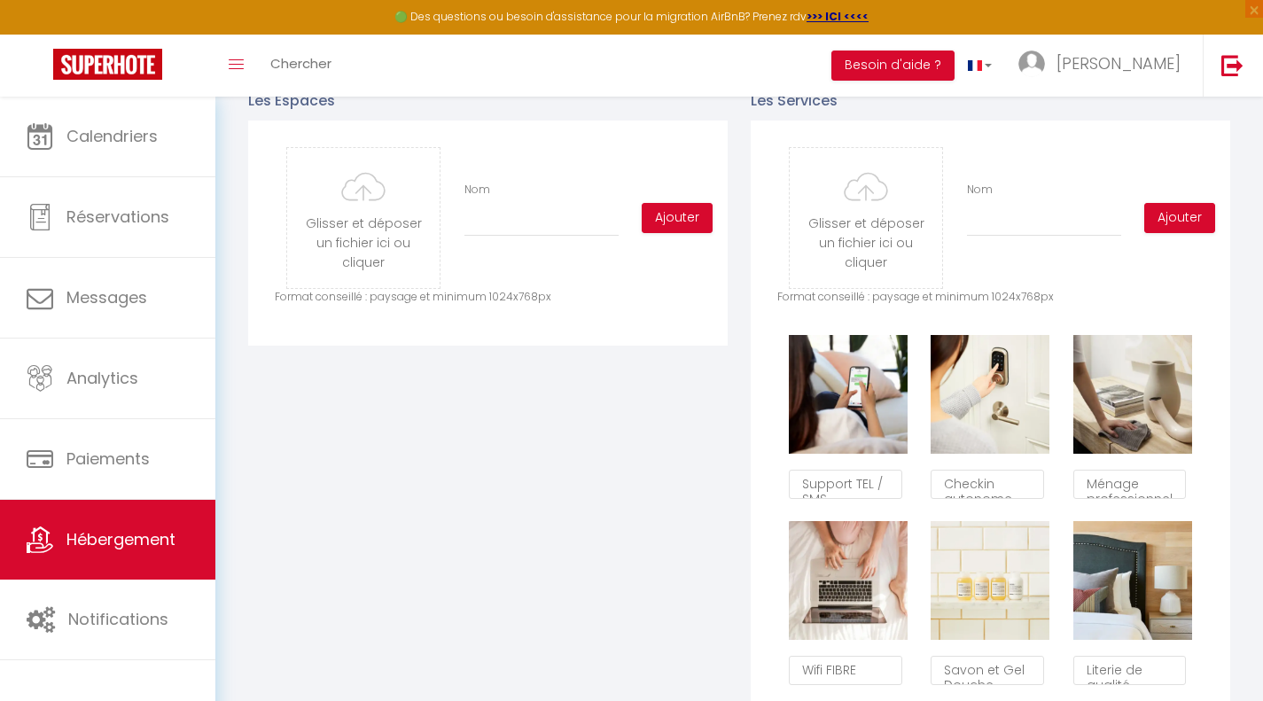
scroll to position [692, 0]
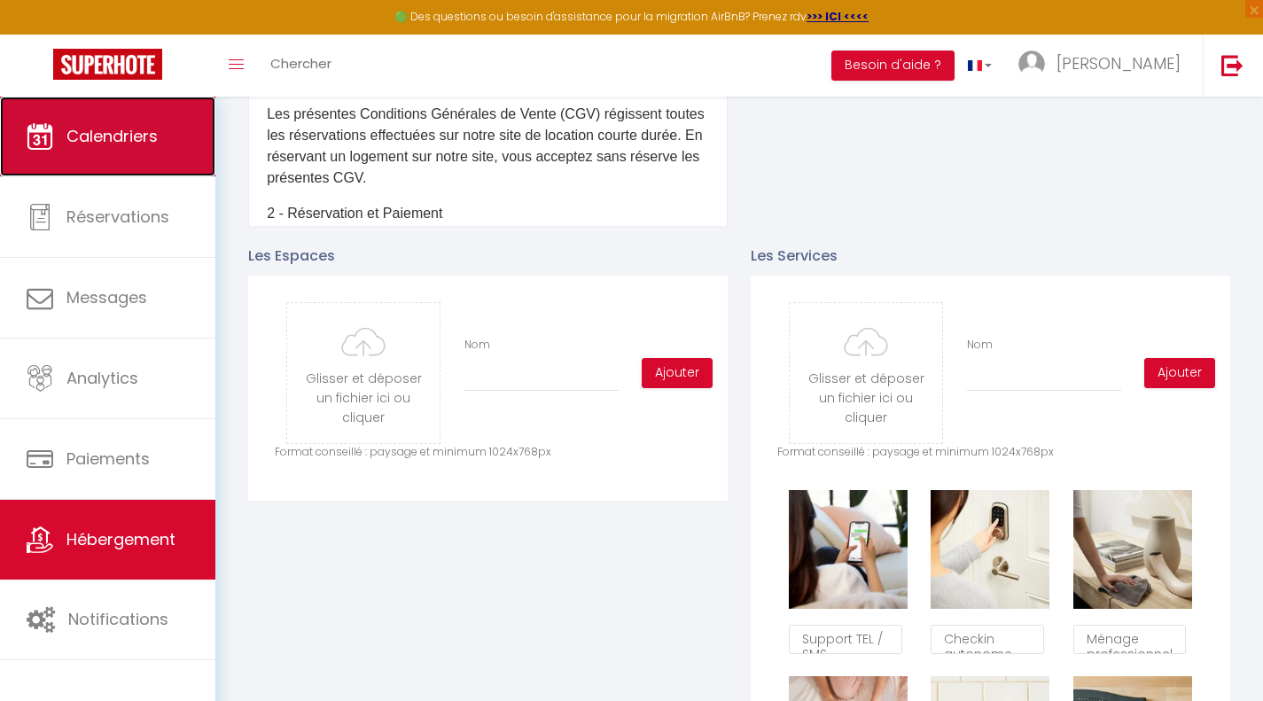
click at [85, 113] on link "Calendriers" at bounding box center [107, 137] width 215 height 80
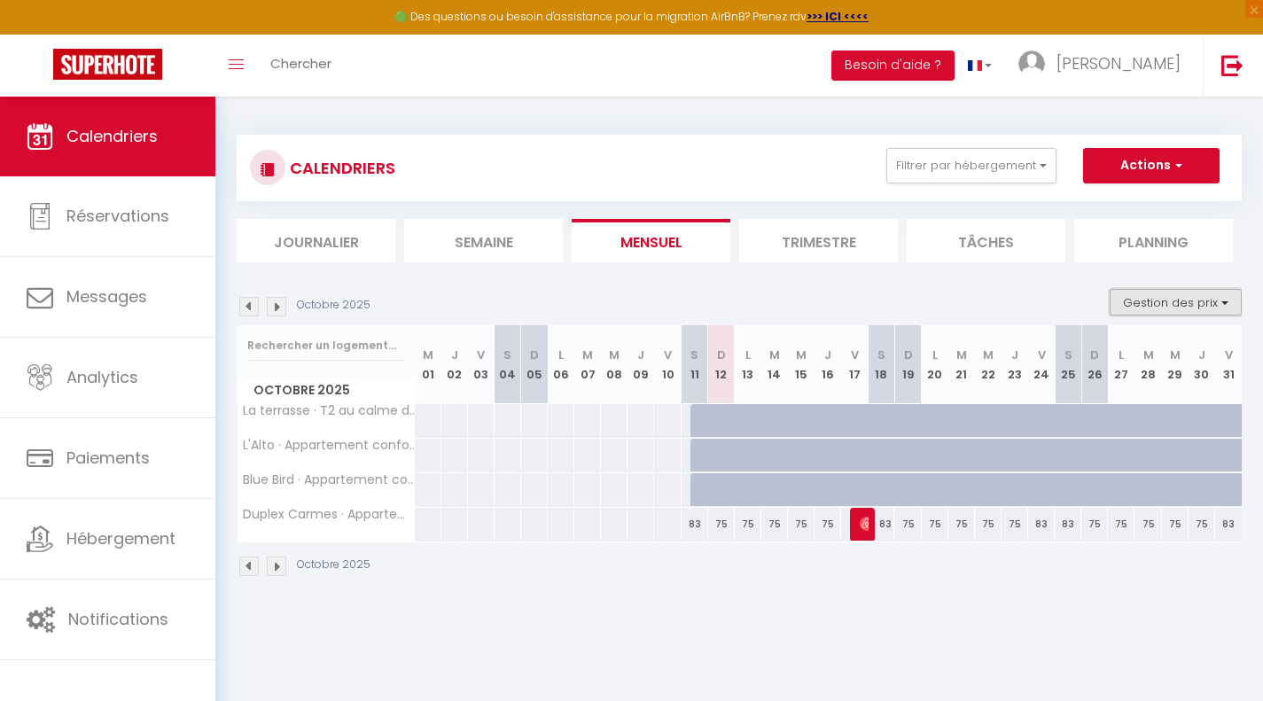
click at [1166, 309] on button "Gestion des prix" at bounding box center [1176, 302] width 132 height 27
click at [1143, 153] on button "Actions" at bounding box center [1151, 165] width 137 height 35
click at [892, 289] on div "Octobre 2025 Gestion des prix Nb Nuits minimum Règles Disponibilité" at bounding box center [739, 307] width 1005 height 36
click at [309, 418] on th "La terrasse · T2 au calme de Saint Michel" at bounding box center [326, 421] width 177 height 34
click at [290, 406] on span "La terrasse · T2 au calme de Saint Michel" at bounding box center [383, 404] width 265 height 21
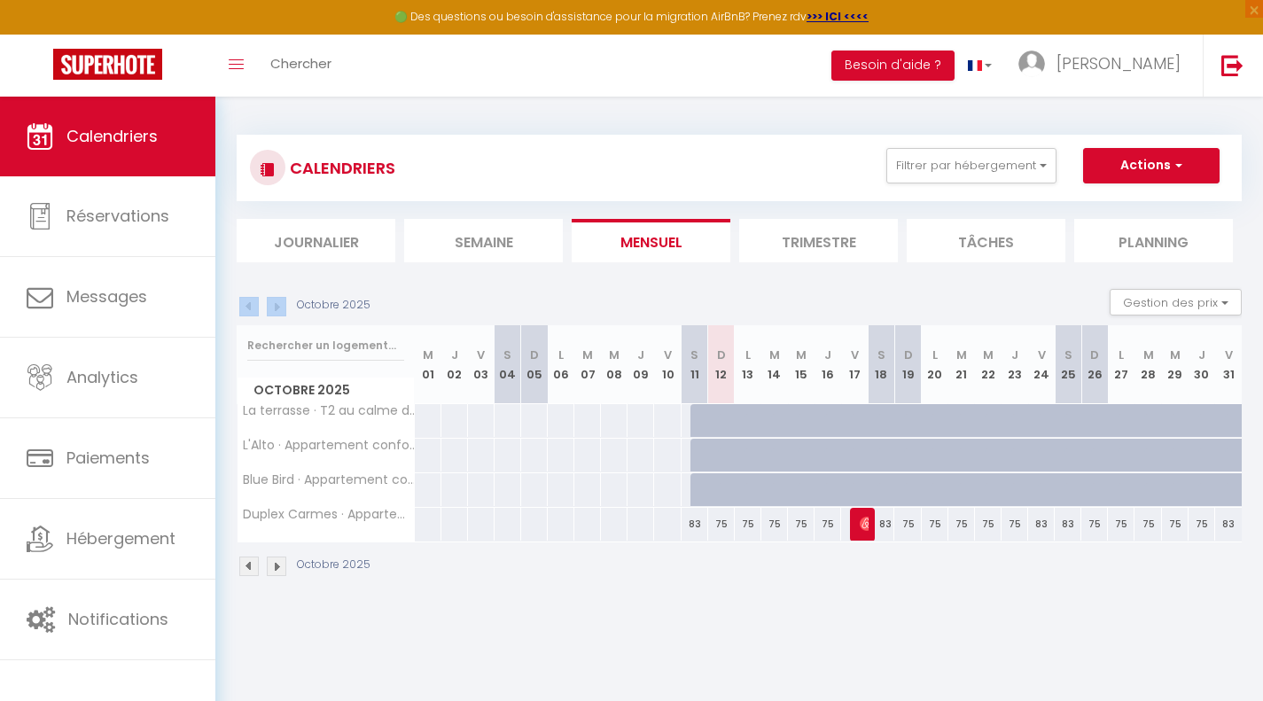
click at [277, 314] on div "Octobre 2025 Gestion des prix Nb Nuits minimum Règles Disponibilité" at bounding box center [739, 307] width 1005 height 36
click at [277, 314] on img at bounding box center [277, 307] width 20 height 20
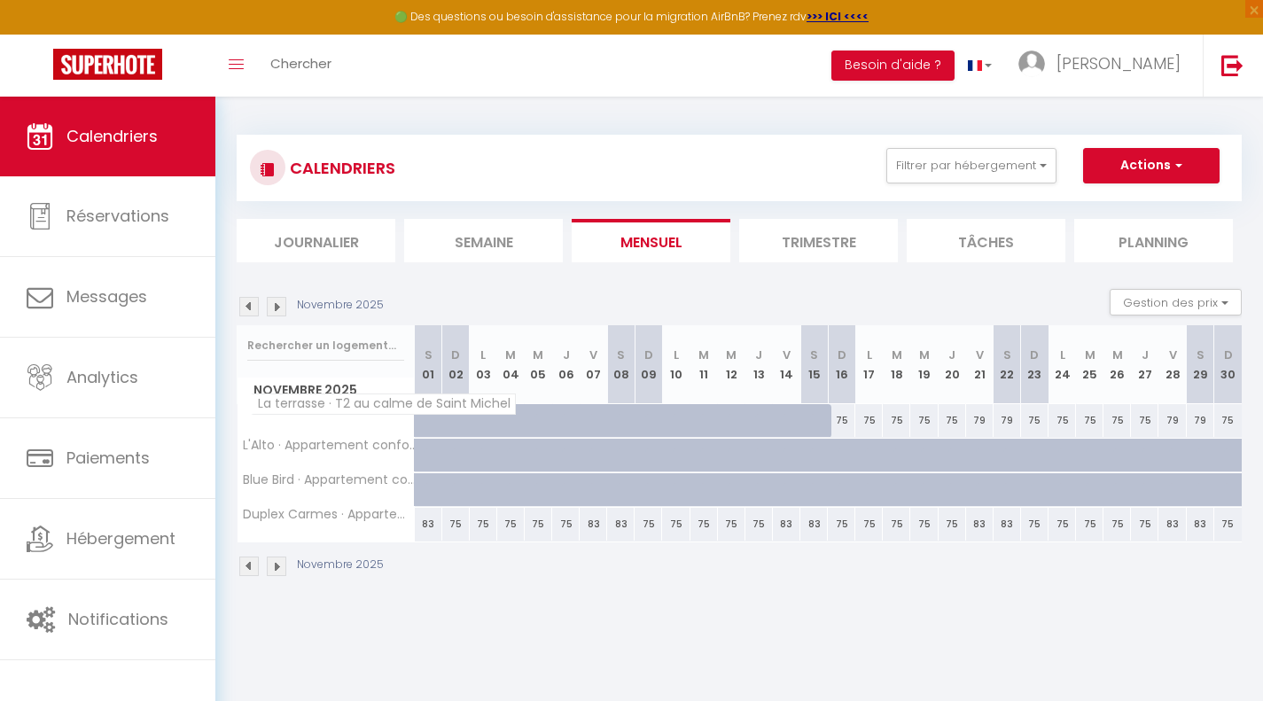
click at [285, 405] on span "La terrasse · T2 au calme de Saint Michel" at bounding box center [383, 404] width 265 height 21
click at [489, 419] on div at bounding box center [493, 431] width 27 height 34
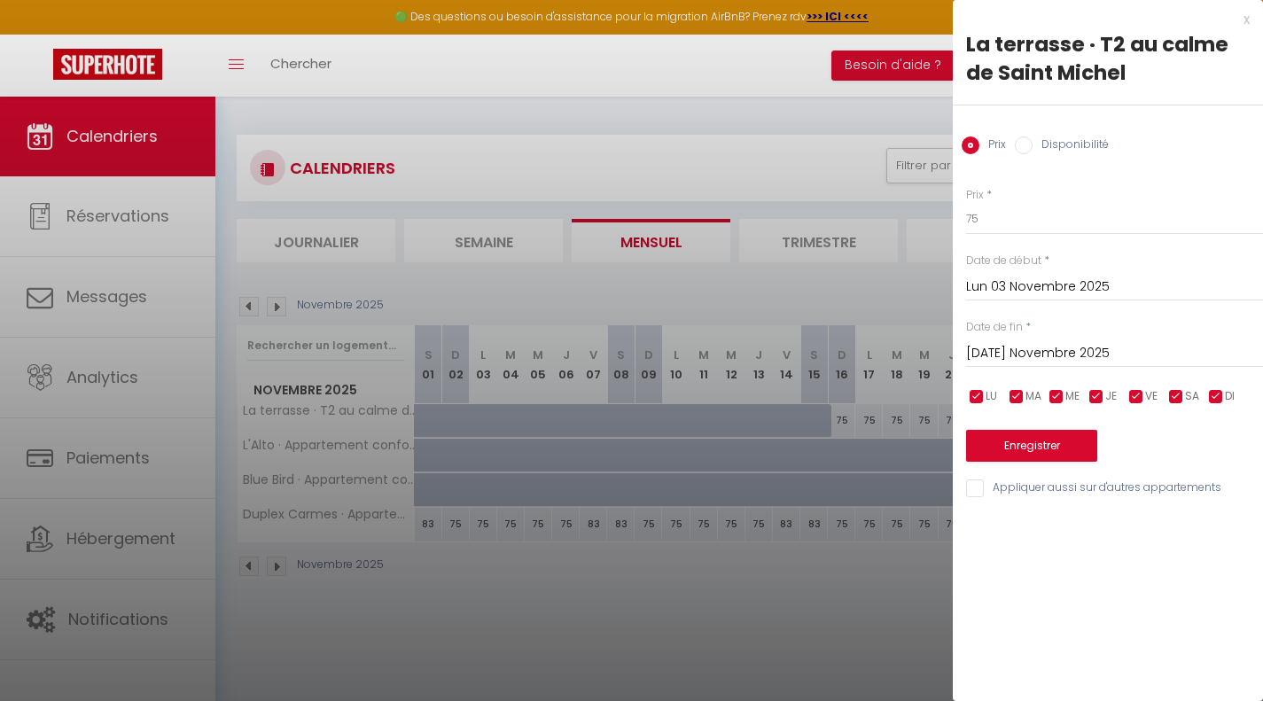
scroll to position [43, 0]
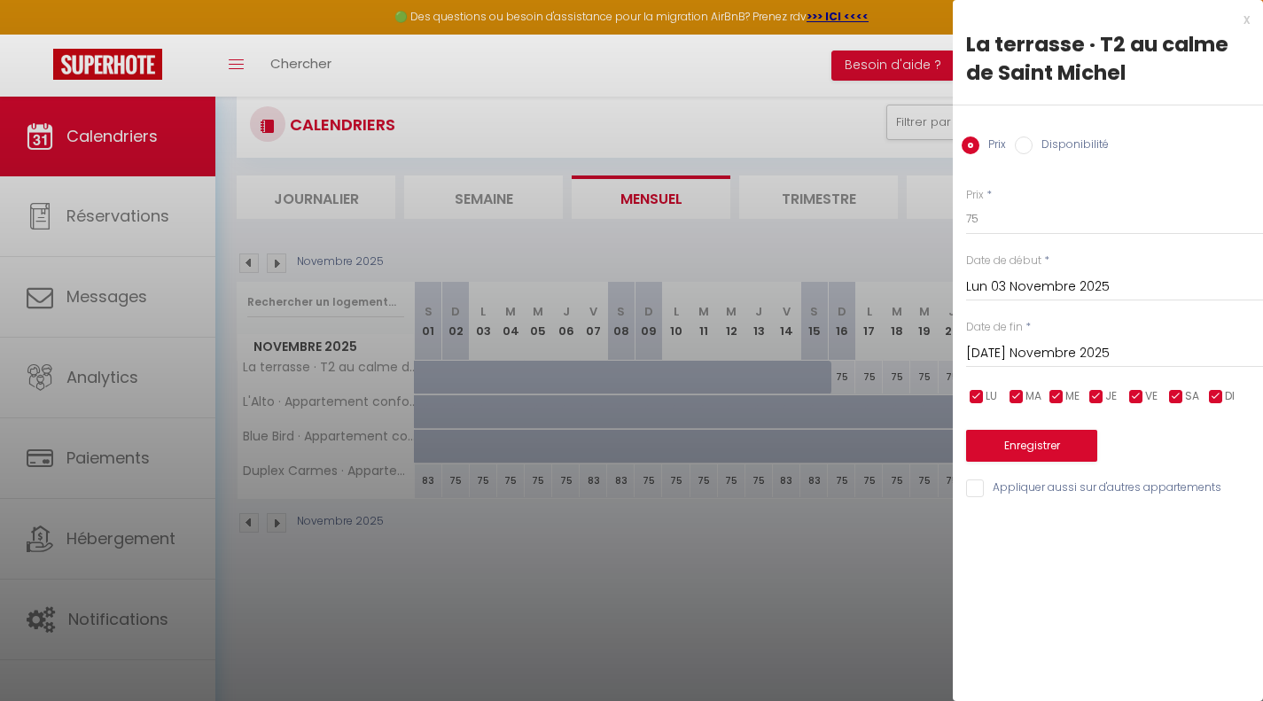
click at [1069, 351] on input "Mar 04 Novembre 2025" at bounding box center [1114, 353] width 297 height 23
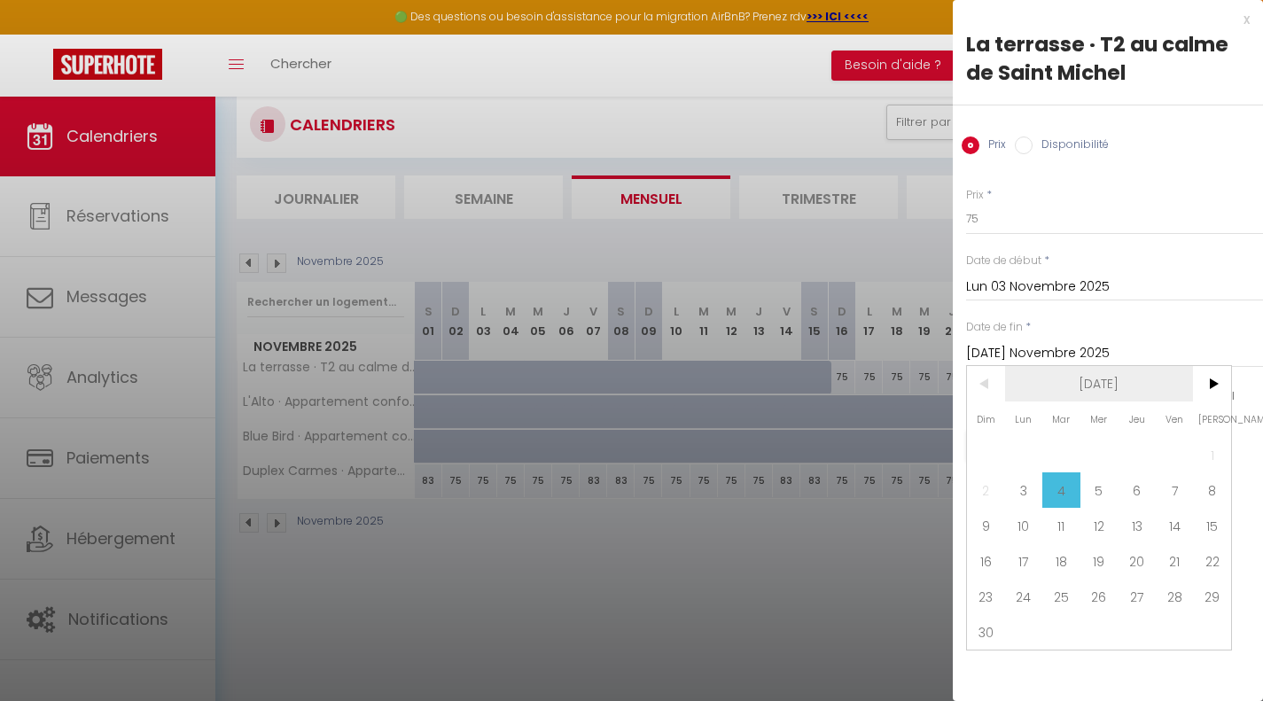
click at [1143, 386] on span "[DATE]" at bounding box center [1099, 383] width 189 height 35
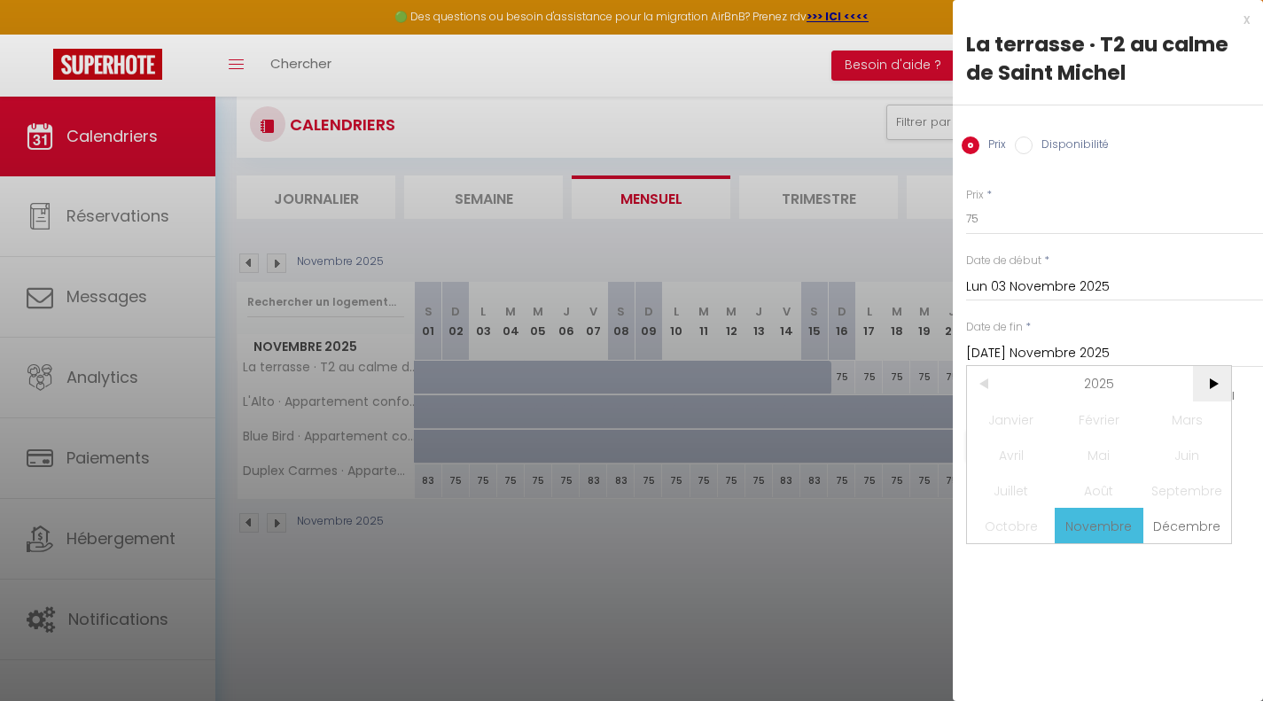
click at [1222, 379] on span ">" at bounding box center [1212, 383] width 38 height 35
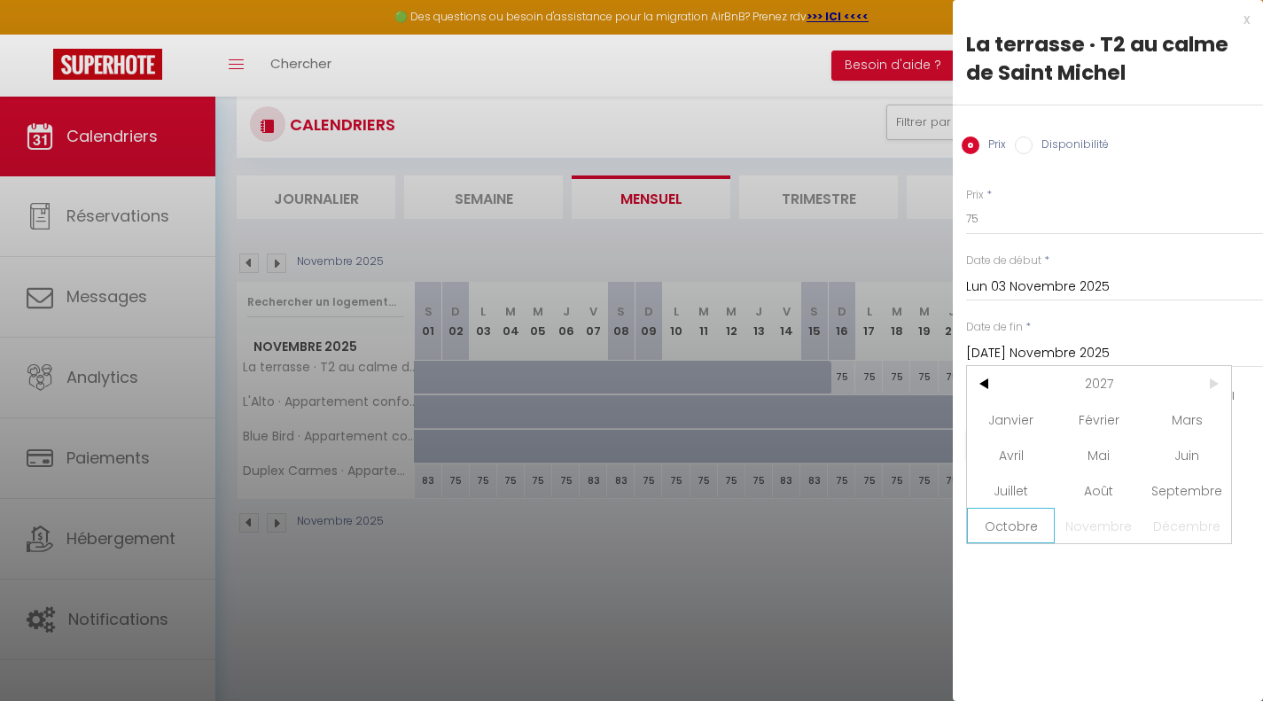
click at [1004, 523] on span "Octobre" at bounding box center [1011, 525] width 88 height 35
click at [1065, 528] on span "12" at bounding box center [1062, 525] width 38 height 35
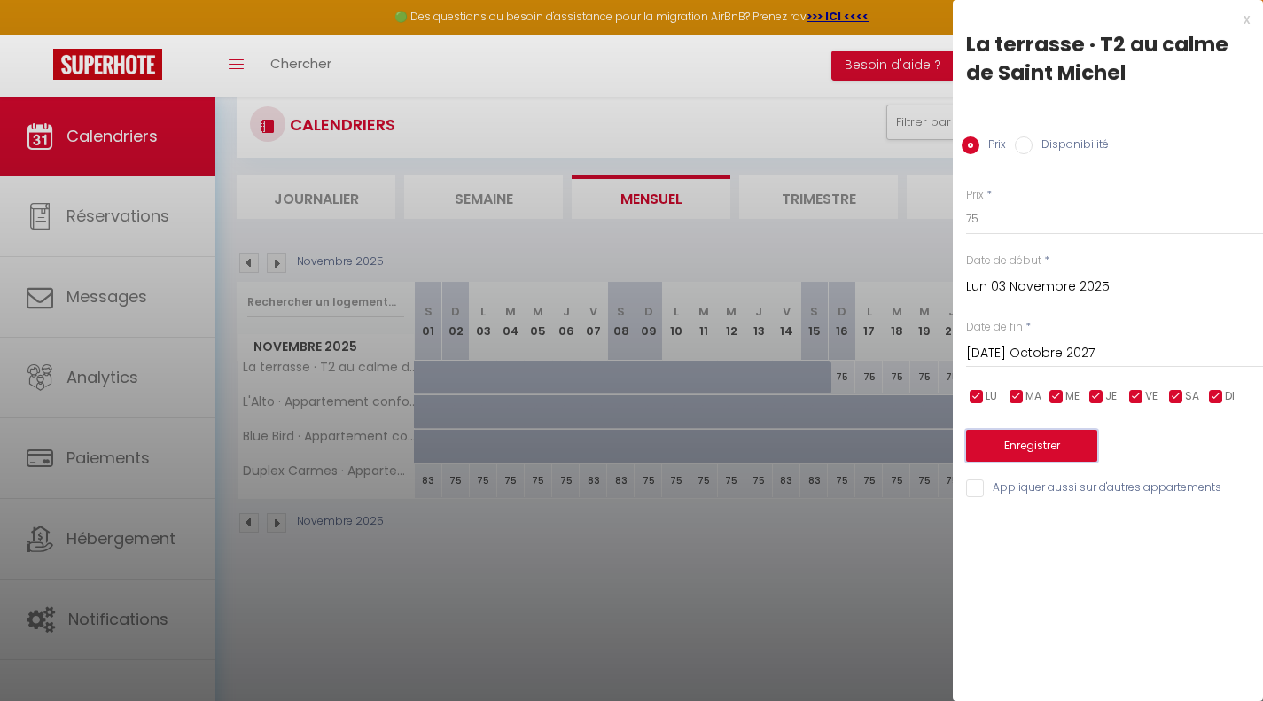
click at [1022, 450] on button "Enregistrer" at bounding box center [1031, 446] width 131 height 32
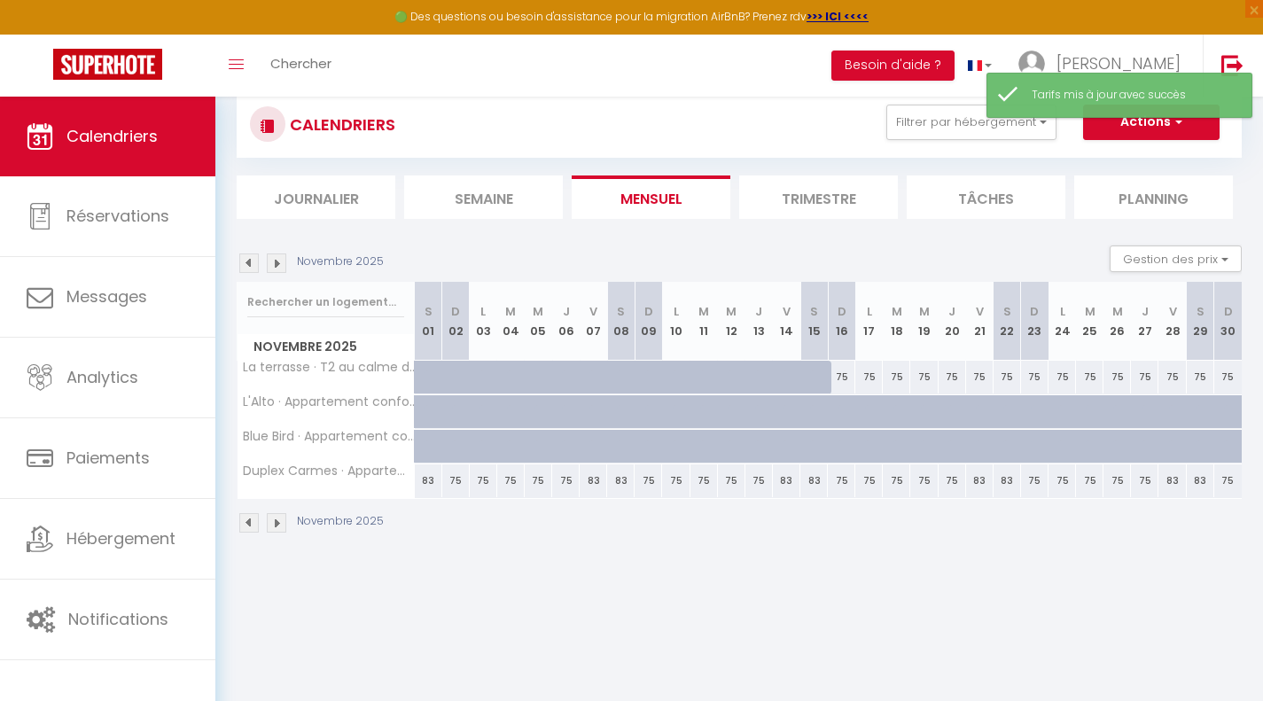
click at [428, 413] on div at bounding box center [438, 422] width 27 height 34
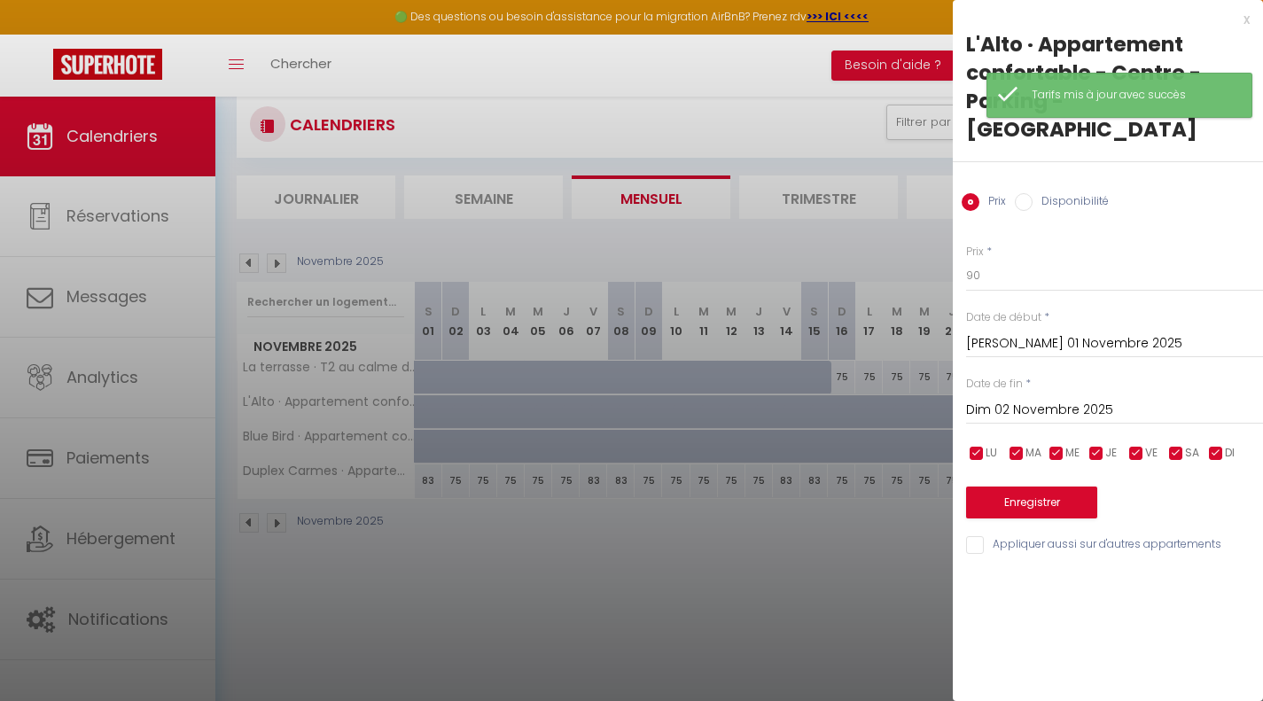
click at [1034, 399] on input "Dim 02 Novembre 2025" at bounding box center [1114, 410] width 297 height 23
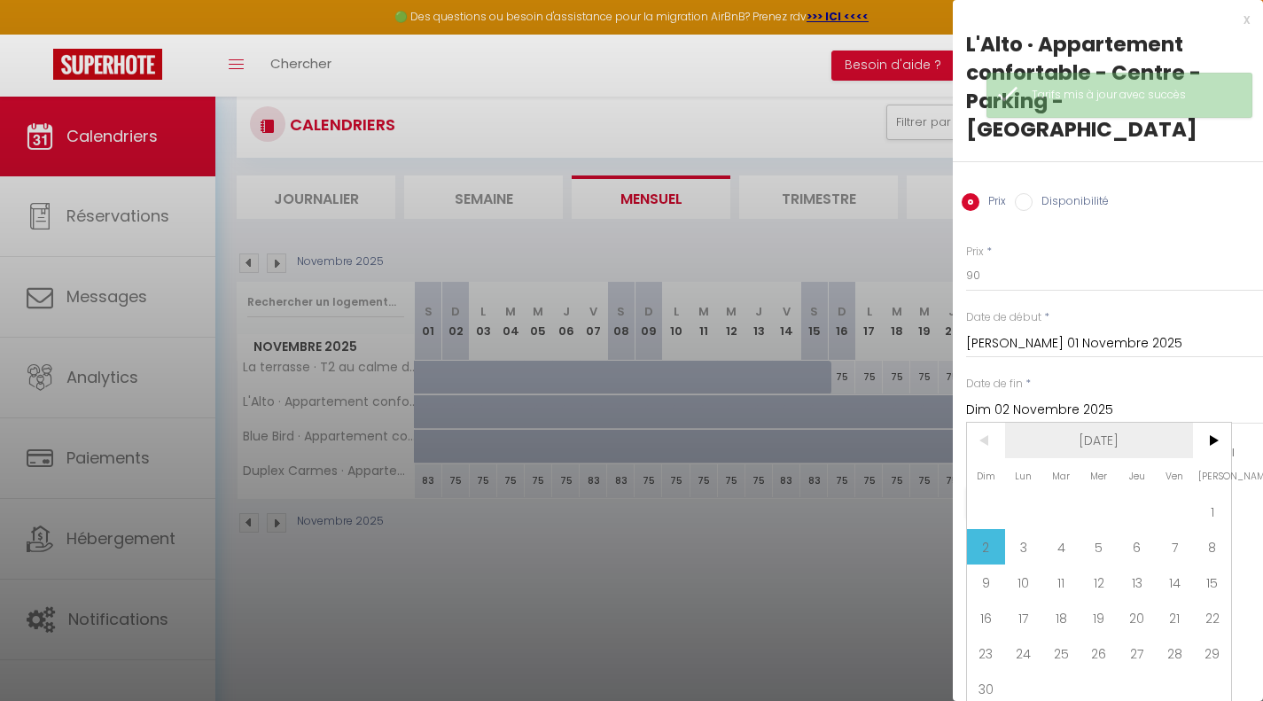
click at [1091, 423] on span "[DATE]" at bounding box center [1099, 440] width 189 height 35
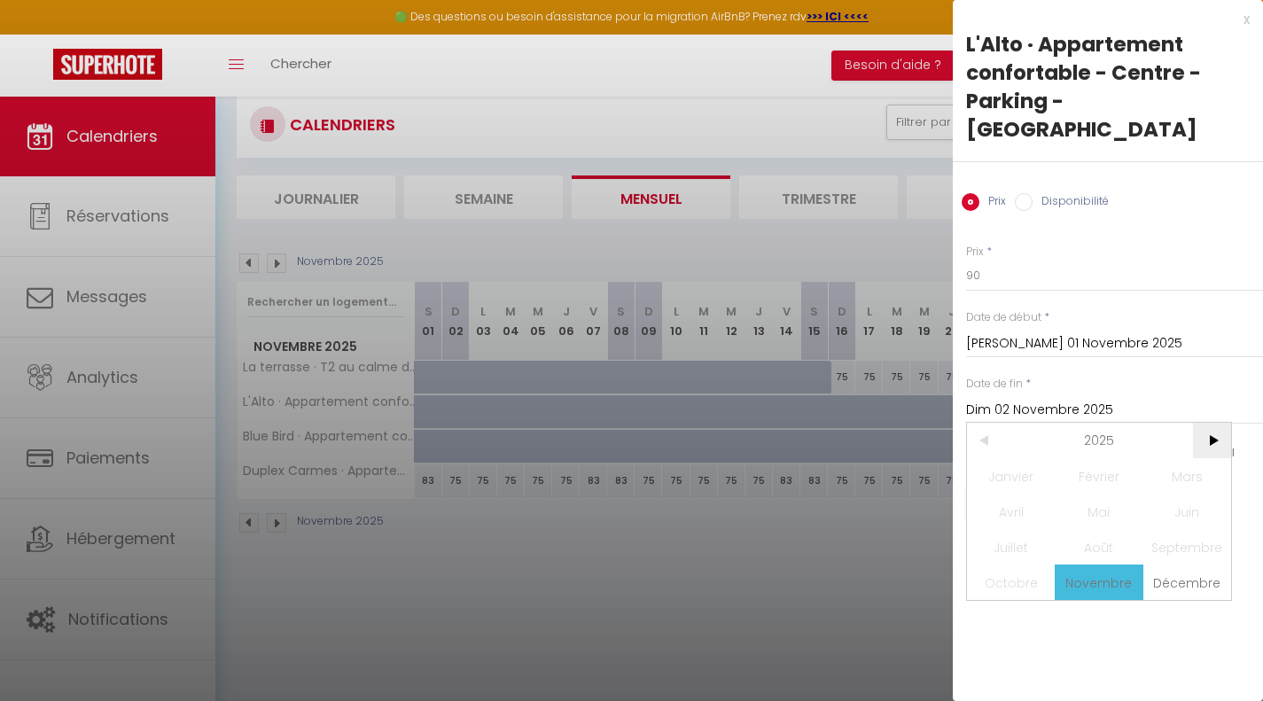
click at [1207, 423] on span ">" at bounding box center [1212, 440] width 38 height 35
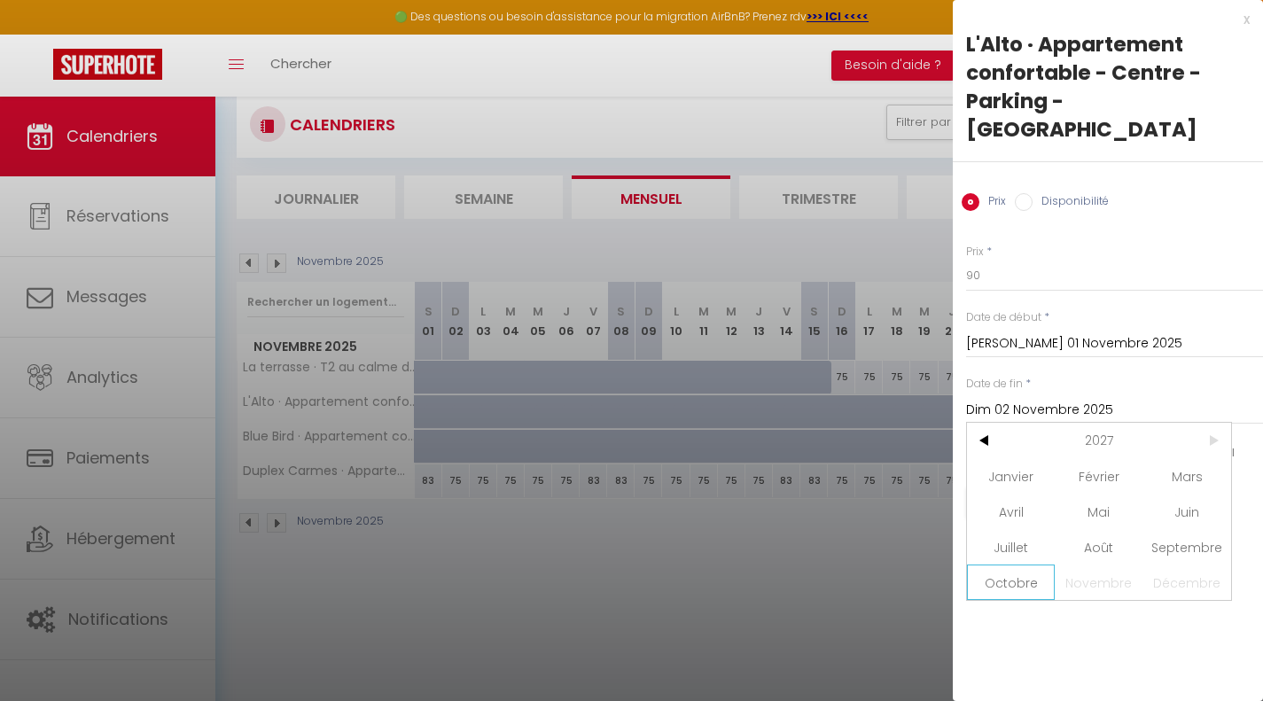
click at [1014, 565] on span "Octobre" at bounding box center [1011, 582] width 88 height 35
click at [1060, 565] on span "12" at bounding box center [1062, 582] width 38 height 35
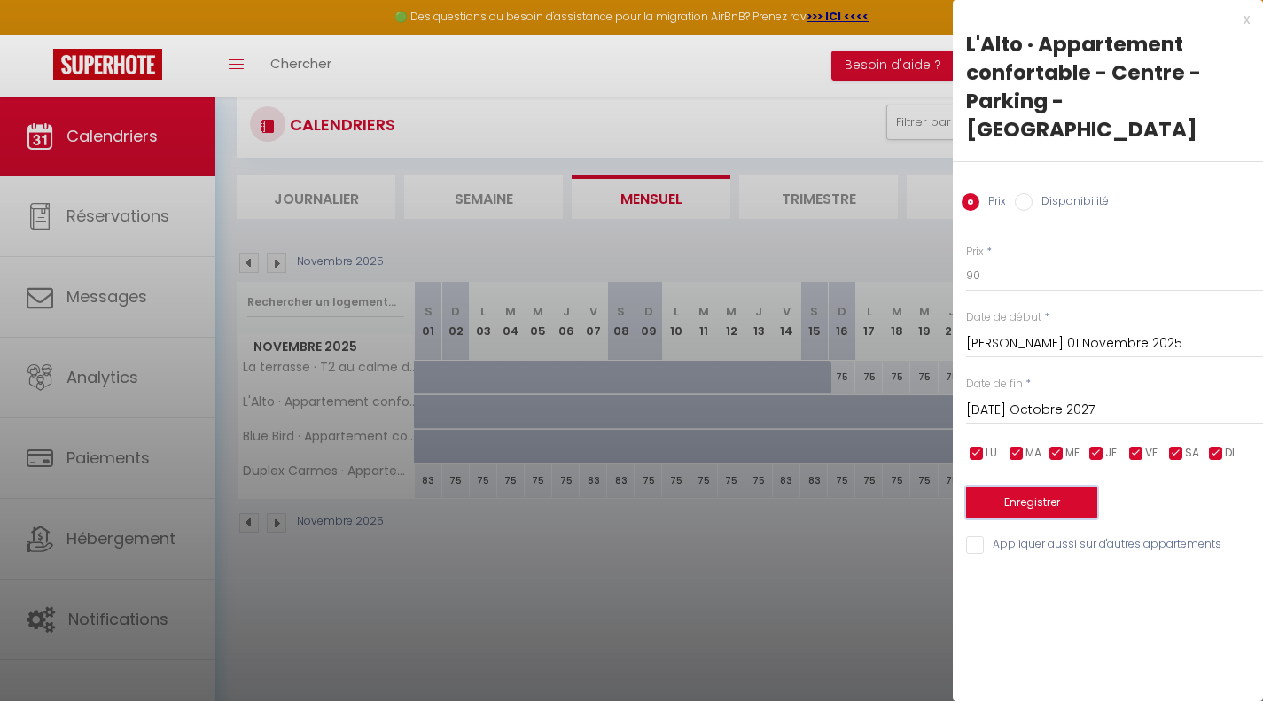
click at [1024, 487] on button "Enregistrer" at bounding box center [1031, 503] width 131 height 32
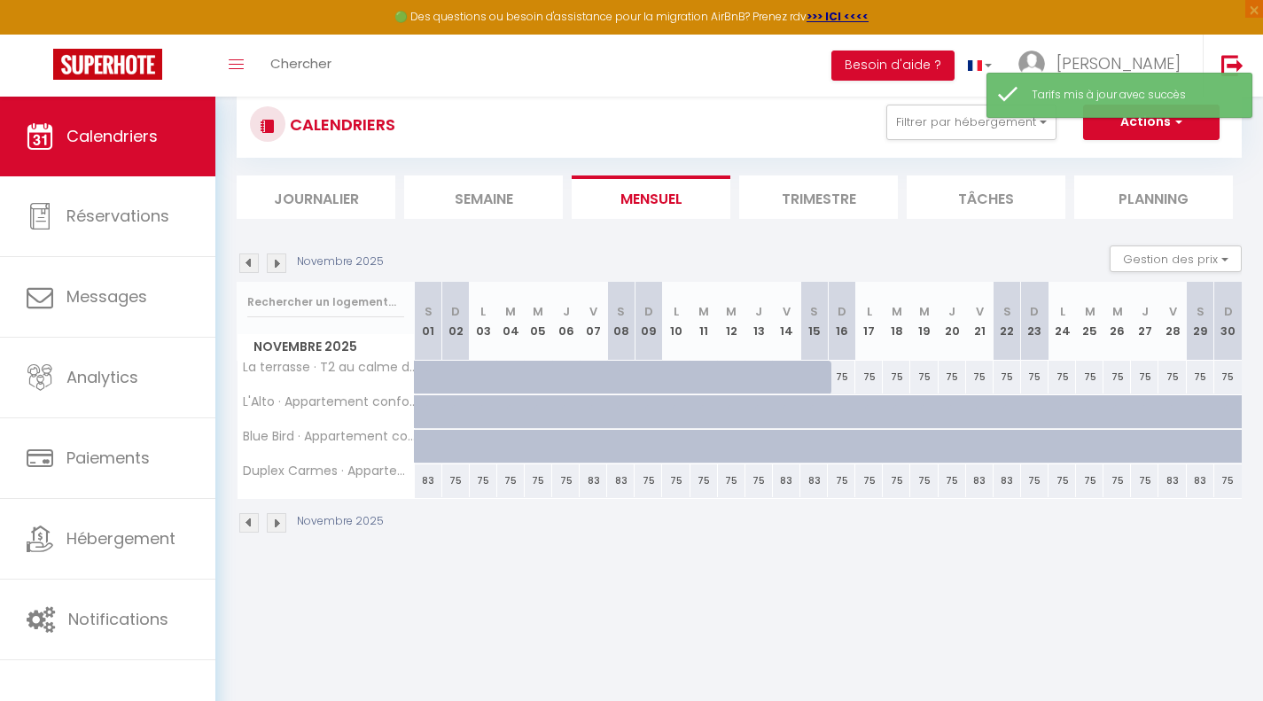
click at [475, 454] on div at bounding box center [483, 447] width 27 height 34
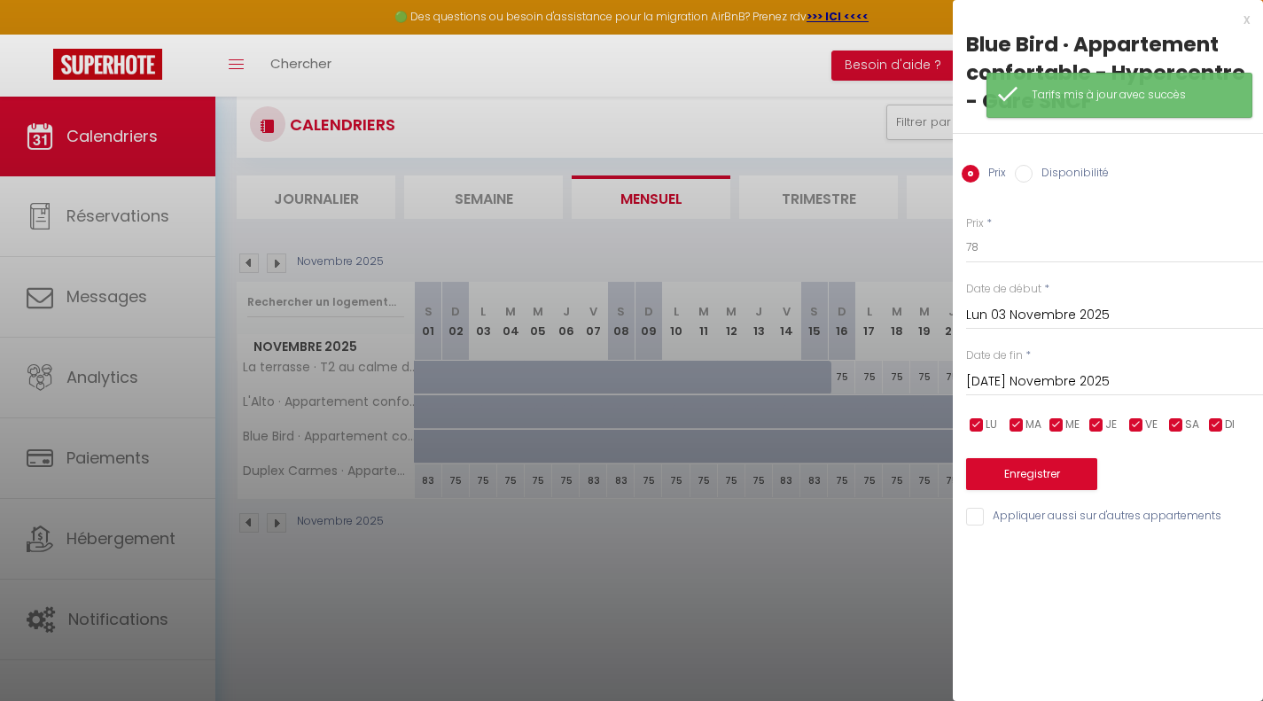
click at [1004, 381] on input "Mar 04 Novembre 2025" at bounding box center [1114, 382] width 297 height 23
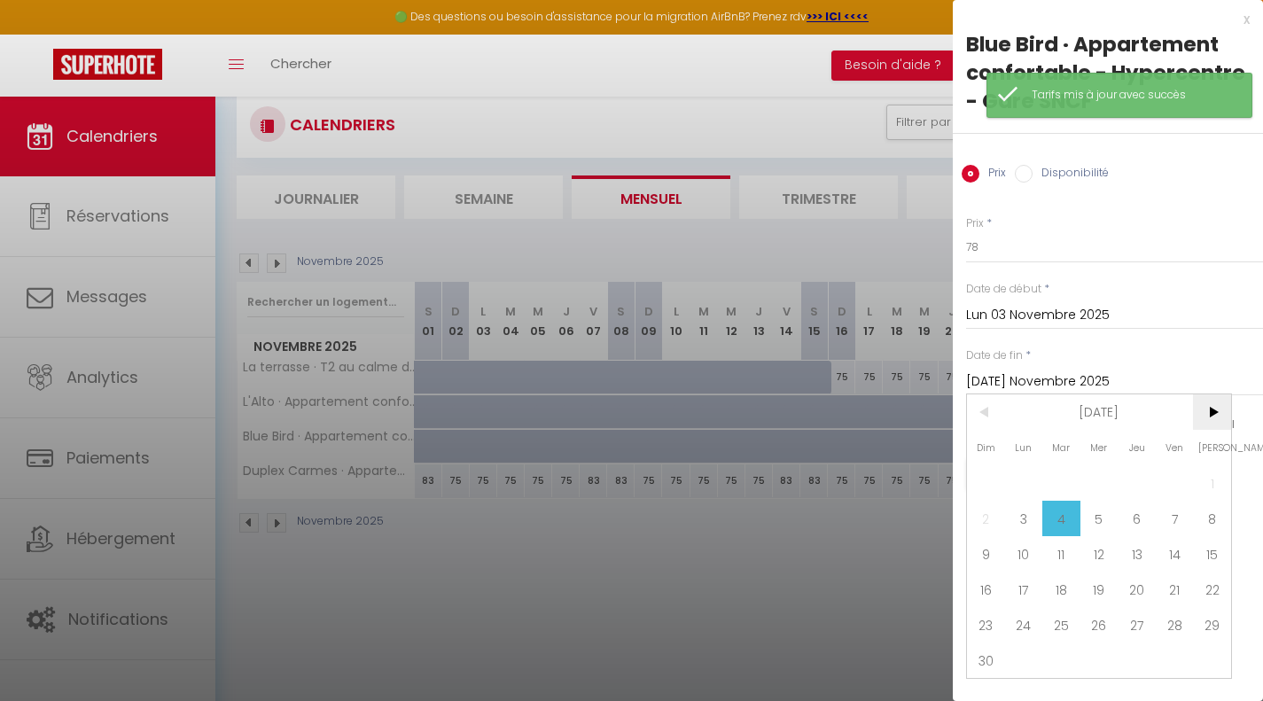
click at [1216, 403] on span ">" at bounding box center [1212, 412] width 38 height 35
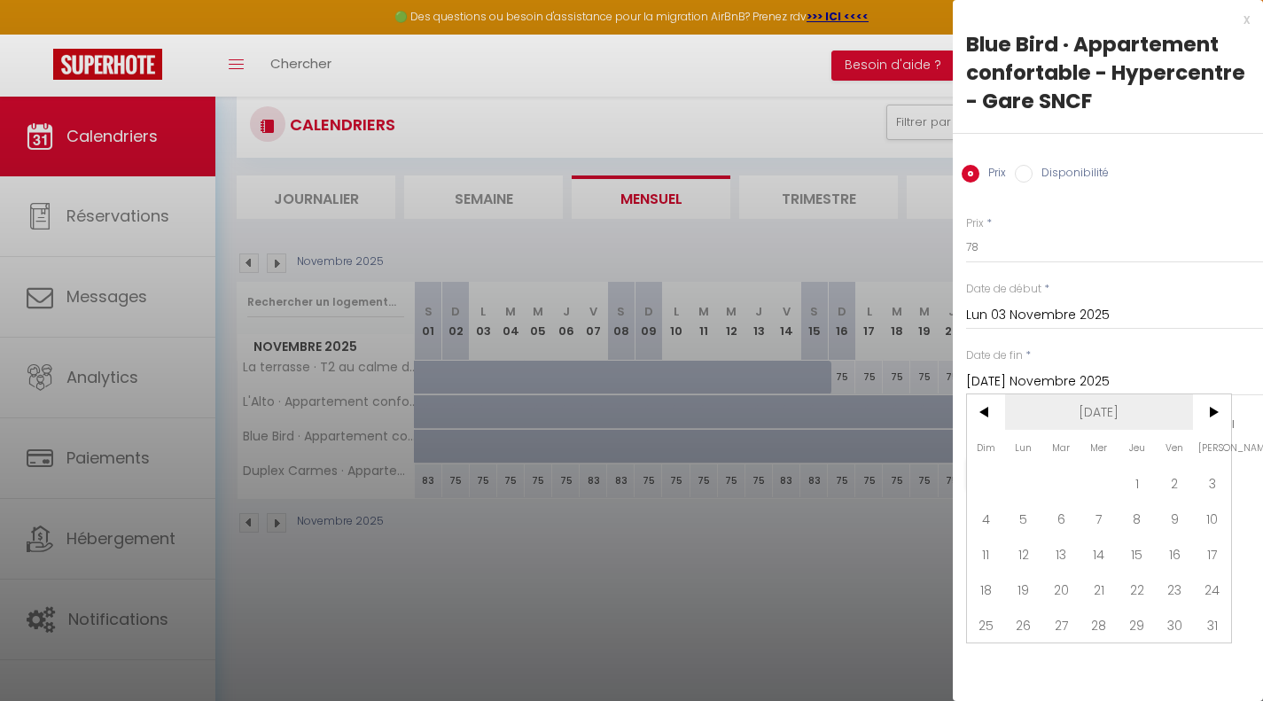
click at [1077, 405] on span "Jan 2026" at bounding box center [1099, 412] width 189 height 35
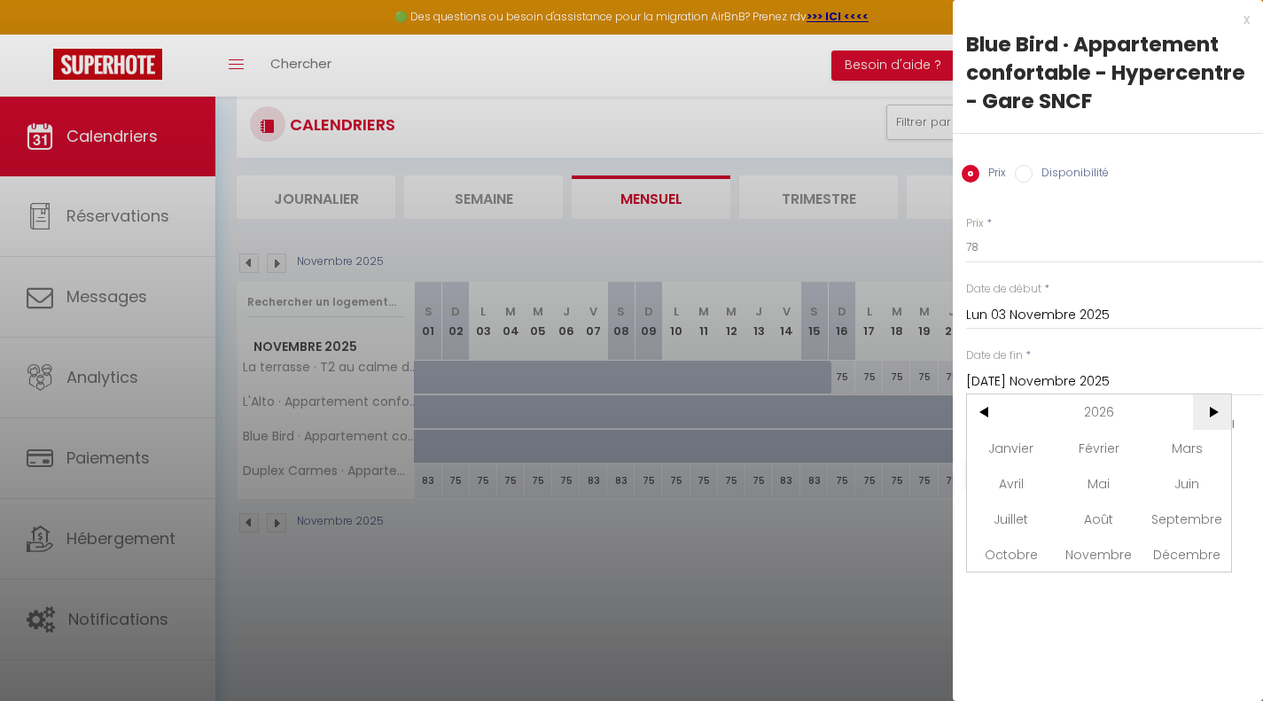
click at [1209, 411] on span ">" at bounding box center [1212, 412] width 38 height 35
click at [1016, 548] on span "Octobre" at bounding box center [1011, 553] width 88 height 35
click at [1057, 547] on span "12" at bounding box center [1062, 553] width 38 height 35
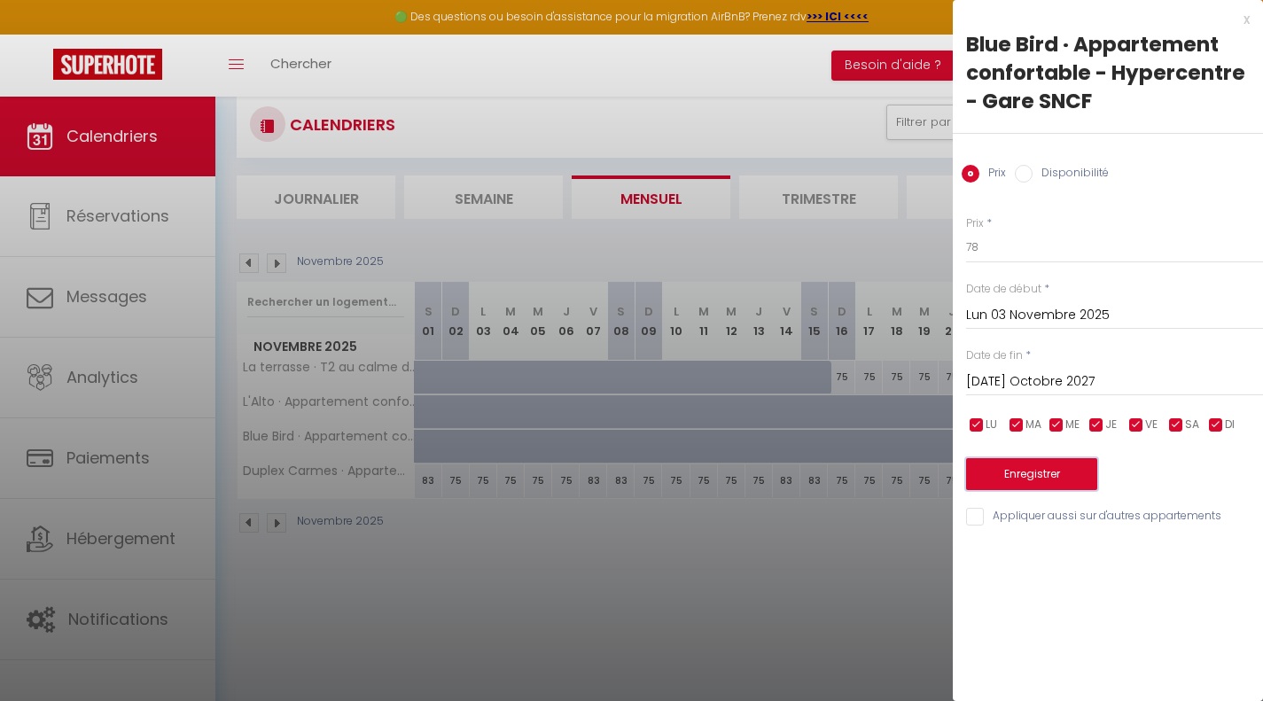
click at [1025, 478] on button "Enregistrer" at bounding box center [1031, 474] width 131 height 32
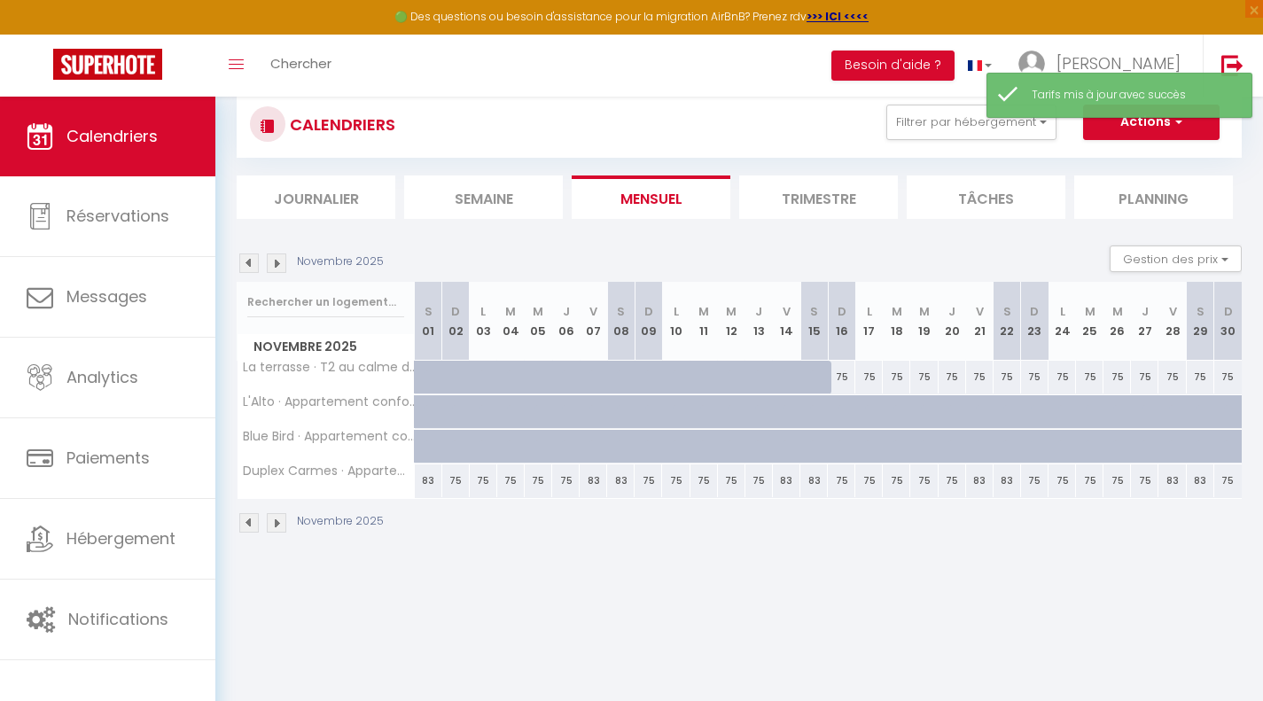
click at [459, 477] on div "75" at bounding box center [455, 481] width 27 height 33
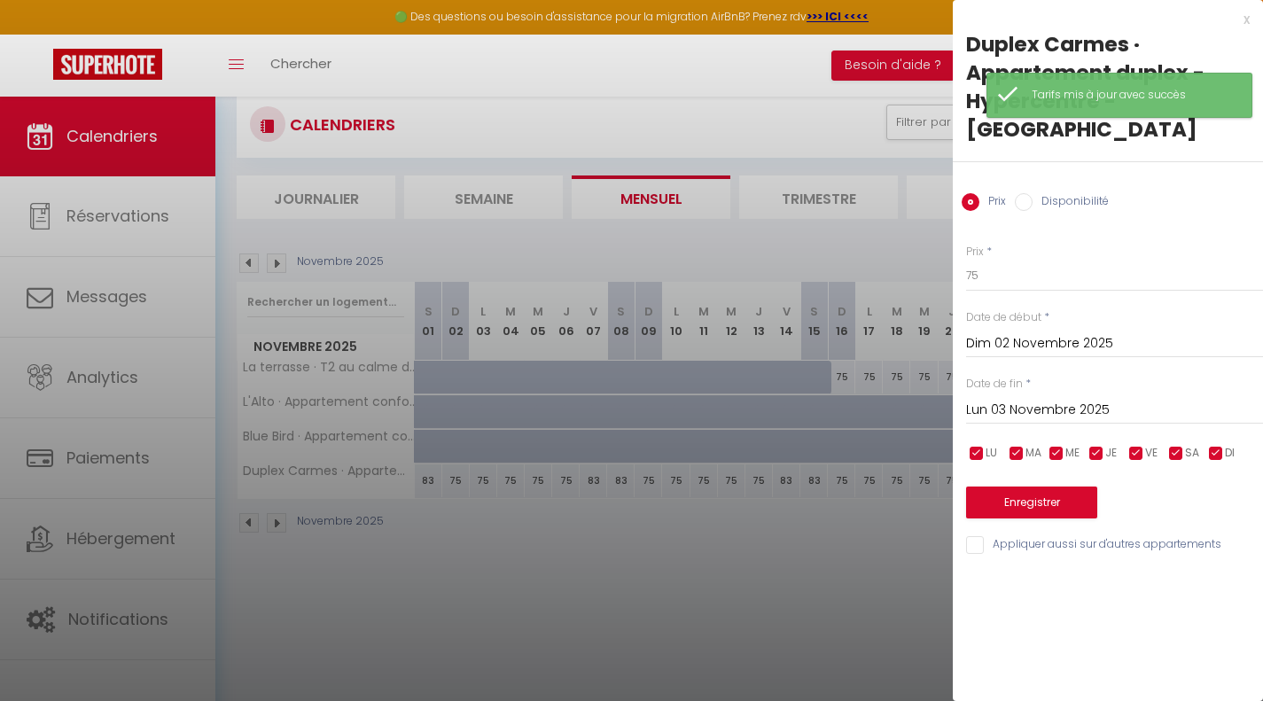
click at [1060, 399] on input "Lun 03 Novembre 2025" at bounding box center [1114, 410] width 297 height 23
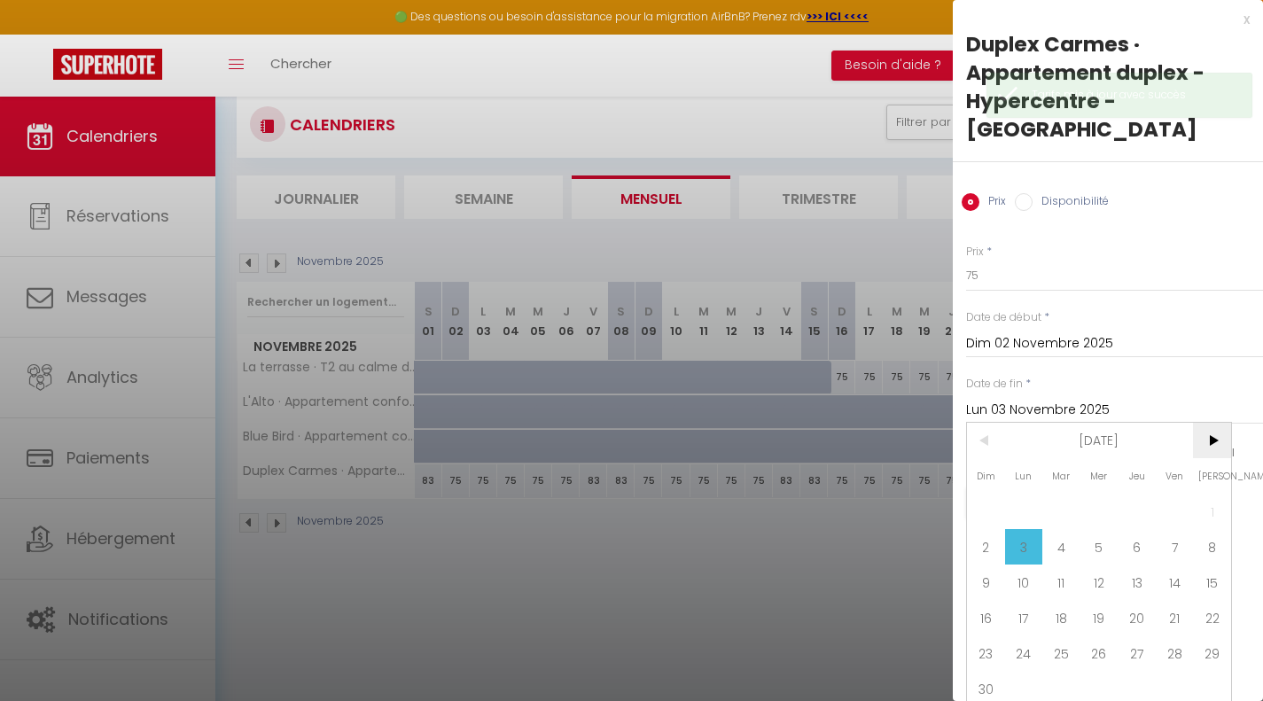
click at [1208, 423] on span ">" at bounding box center [1212, 440] width 38 height 35
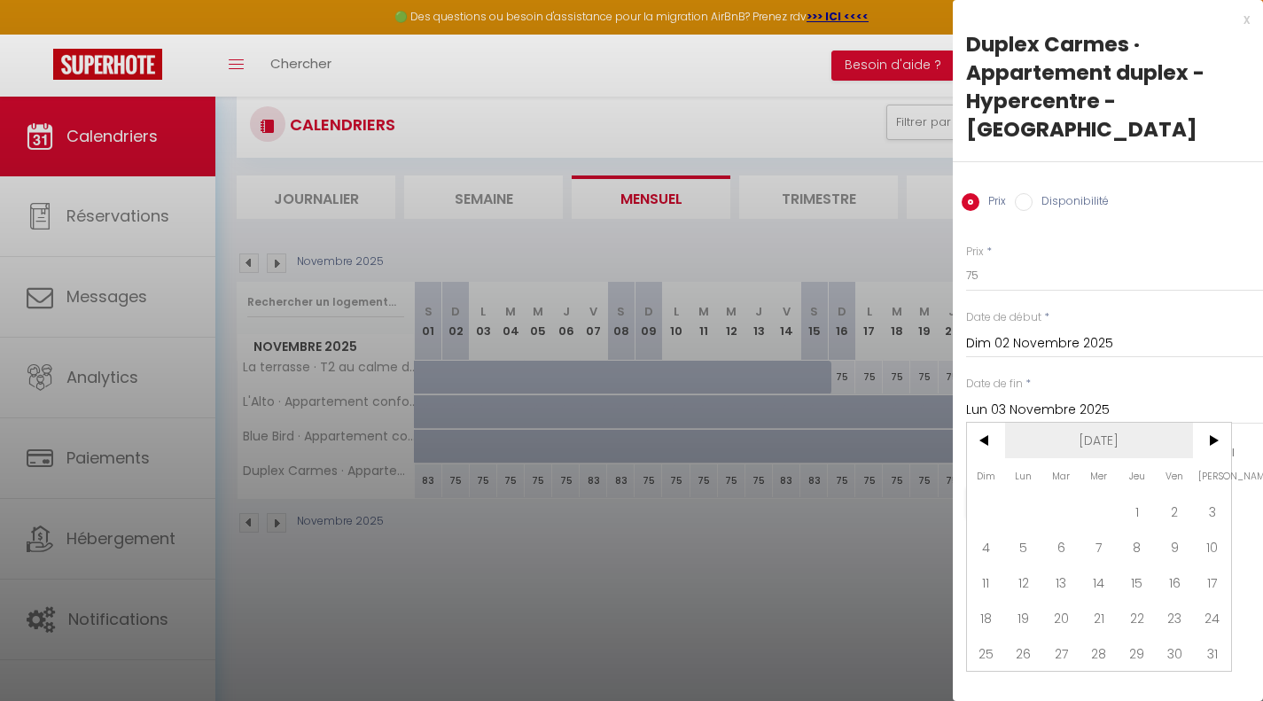
click at [1118, 423] on span "Jan 2026" at bounding box center [1099, 440] width 189 height 35
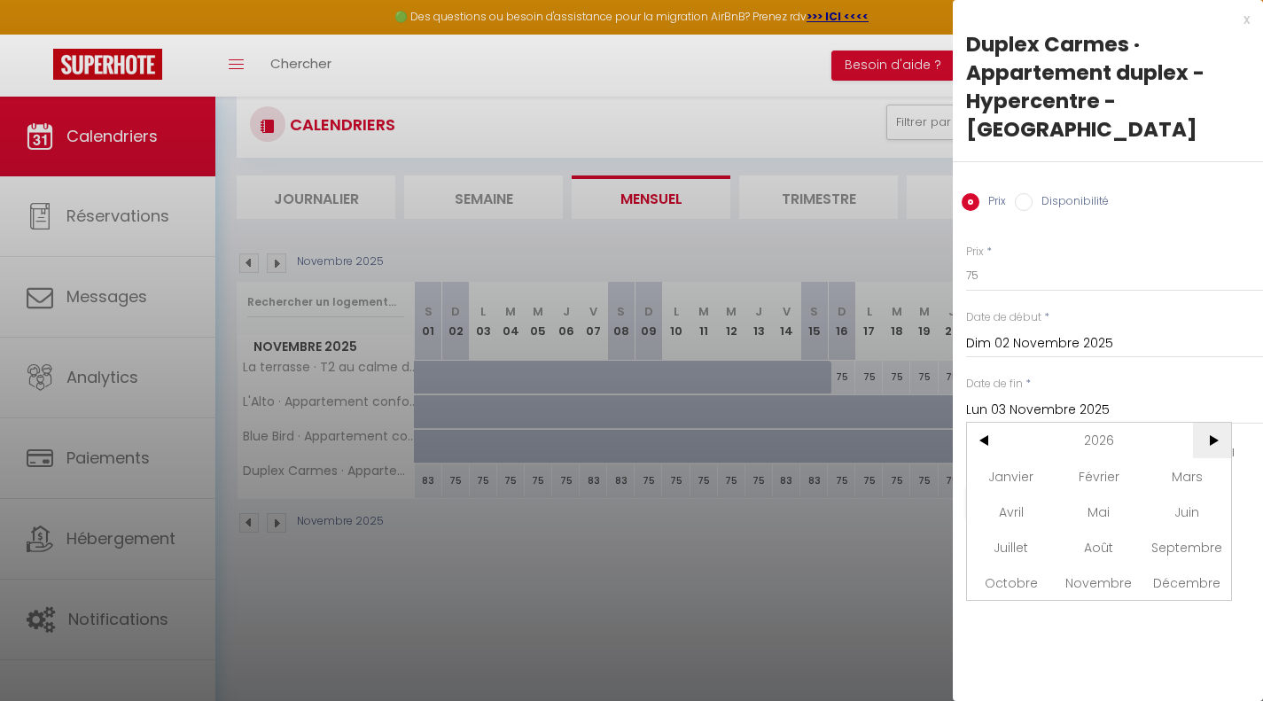
click at [1201, 423] on span ">" at bounding box center [1212, 440] width 38 height 35
click at [1000, 565] on span "Octobre" at bounding box center [1011, 582] width 88 height 35
click at [1073, 565] on span "12" at bounding box center [1062, 582] width 38 height 35
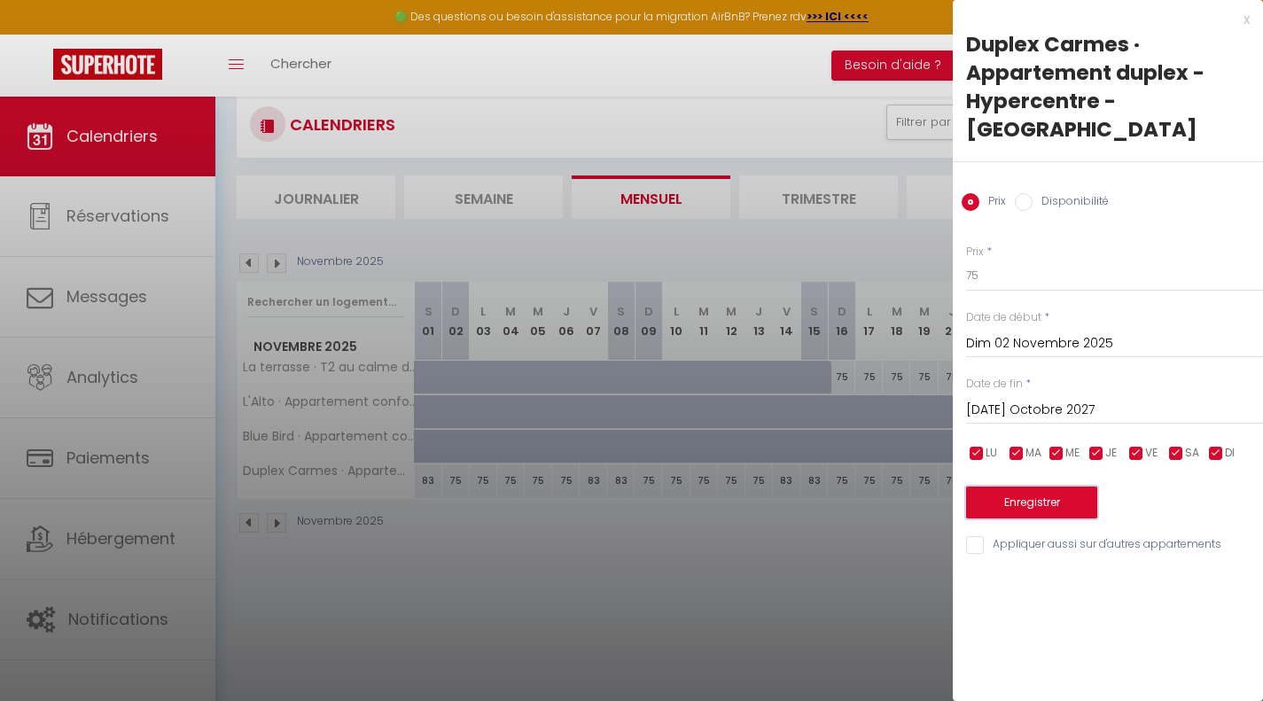
click at [992, 489] on button "Enregistrer" at bounding box center [1031, 503] width 131 height 32
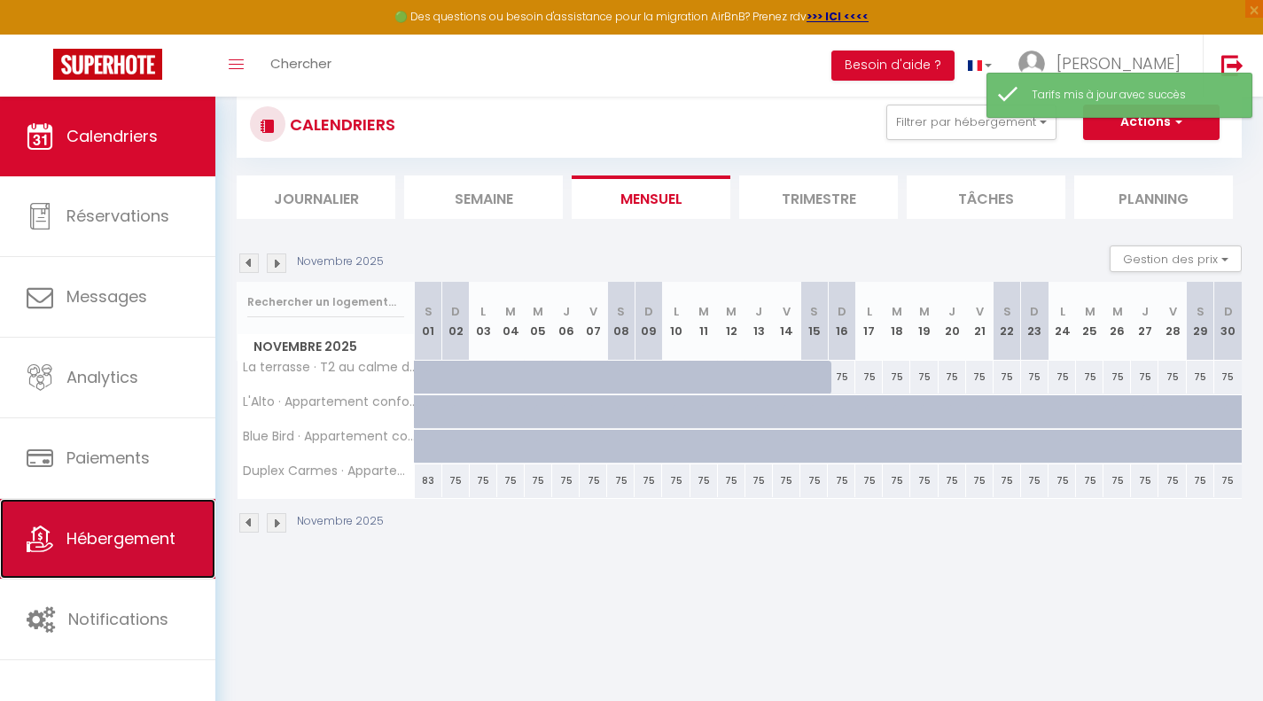
click at [77, 540] on span "Hébergement" at bounding box center [120, 539] width 109 height 22
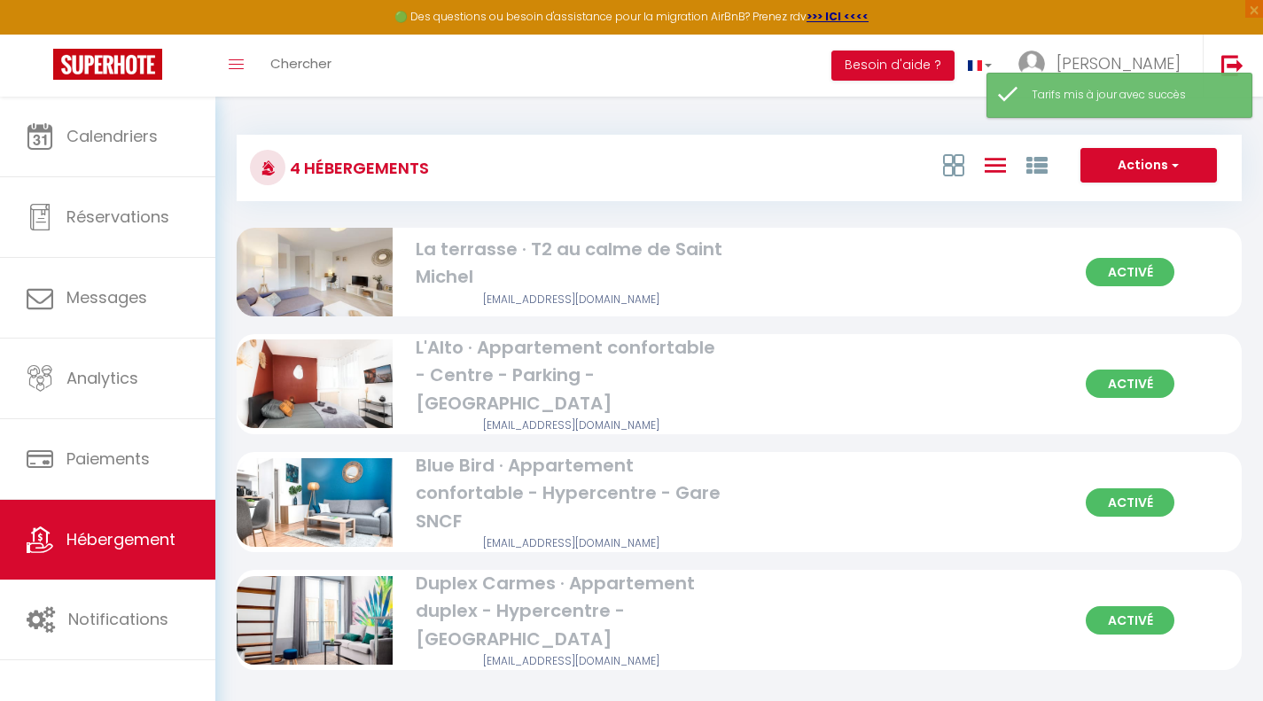
click at [344, 261] on img at bounding box center [315, 272] width 156 height 104
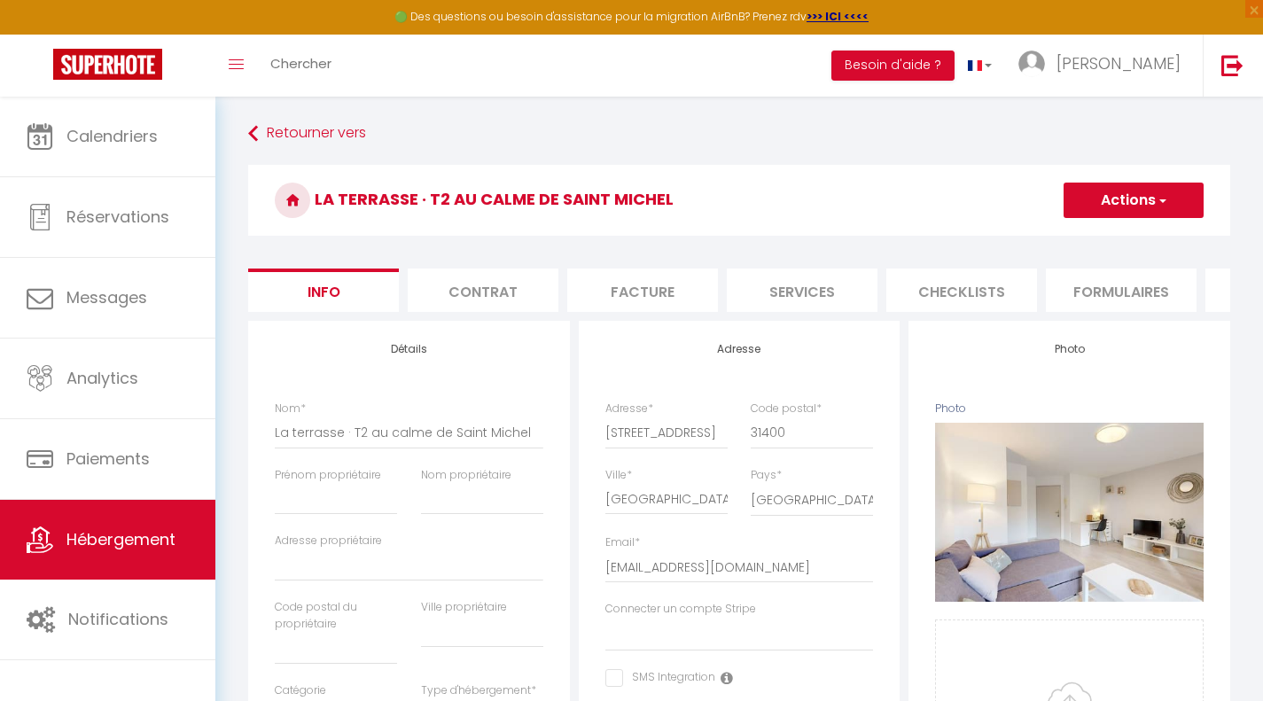
click at [789, 296] on li "Services" at bounding box center [802, 290] width 151 height 43
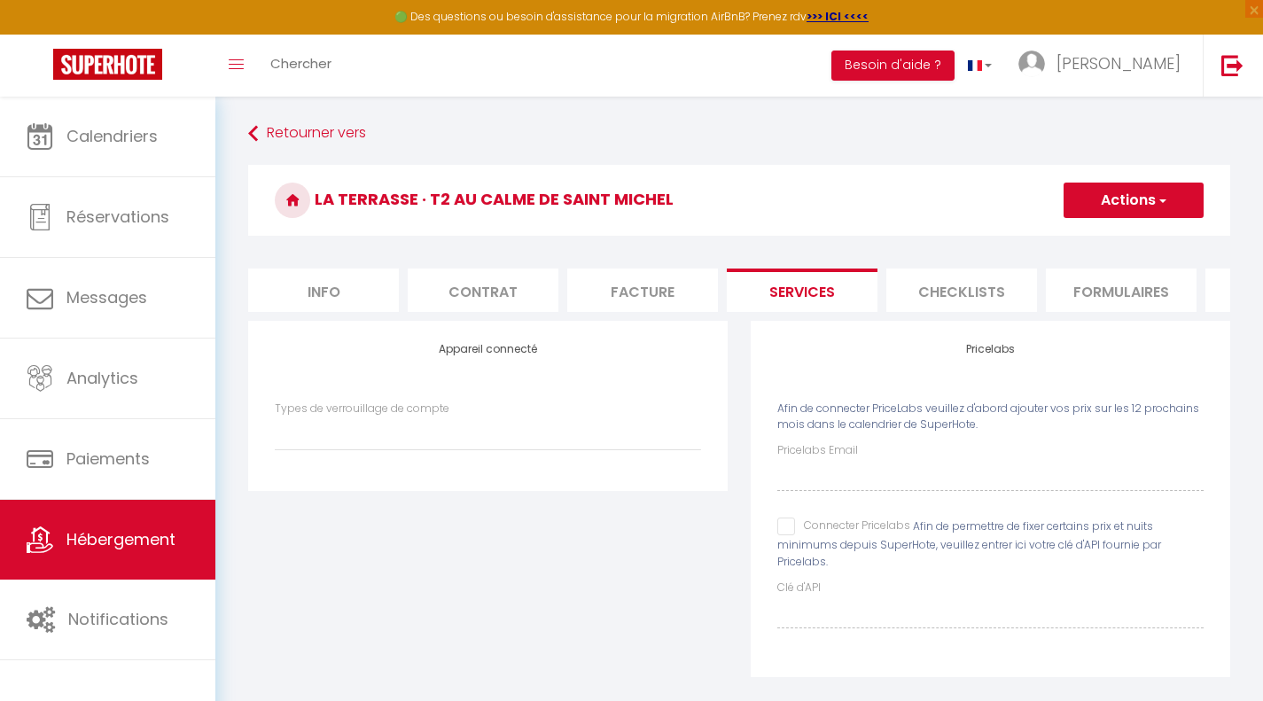
scroll to position [57, 0]
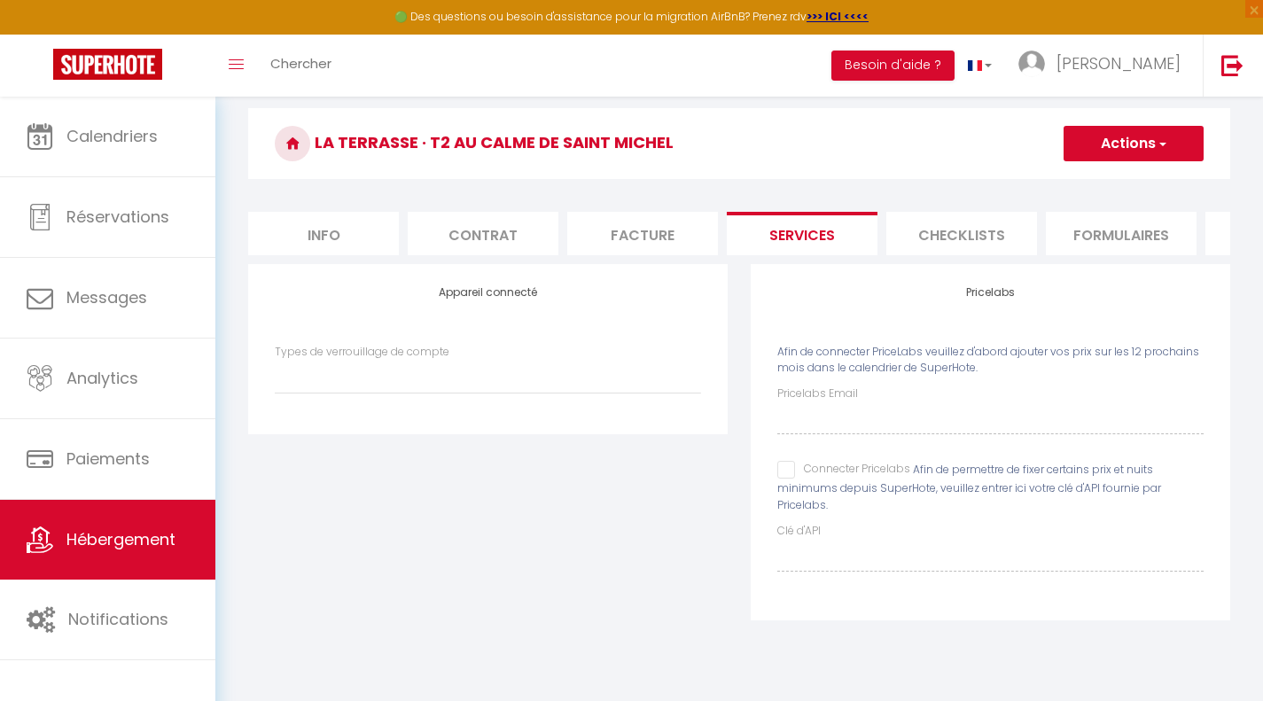
click at [787, 475] on input "Connecter Pricelabs" at bounding box center [844, 470] width 133 height 18
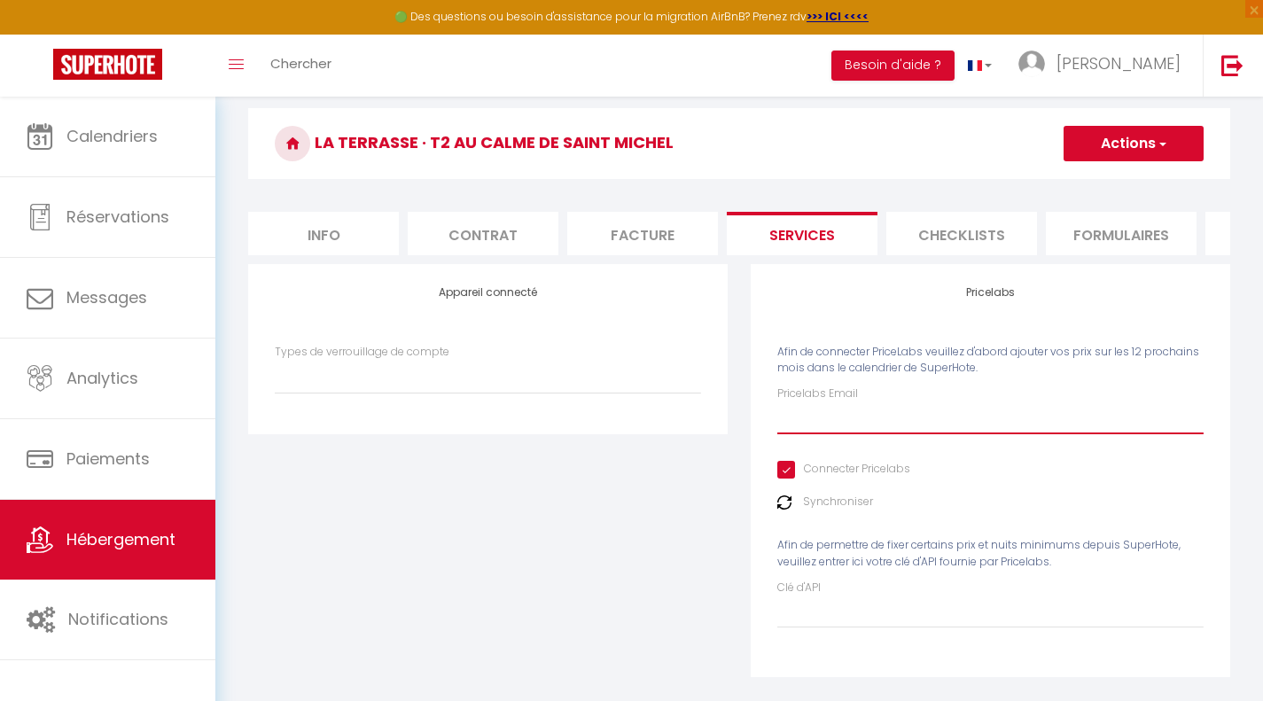
click at [814, 426] on input "Pricelabs Email" at bounding box center [991, 419] width 426 height 32
drag, startPoint x: 893, startPoint y: 431, endPoint x: 736, endPoint y: 417, distance: 157.6
click at [736, 417] on div "Appareil connecté Types de verrouillage de compte Pricelabs Afin de connecter P…" at bounding box center [739, 482] width 1005 height 436
click at [1145, 134] on button "Actions" at bounding box center [1134, 143] width 140 height 35
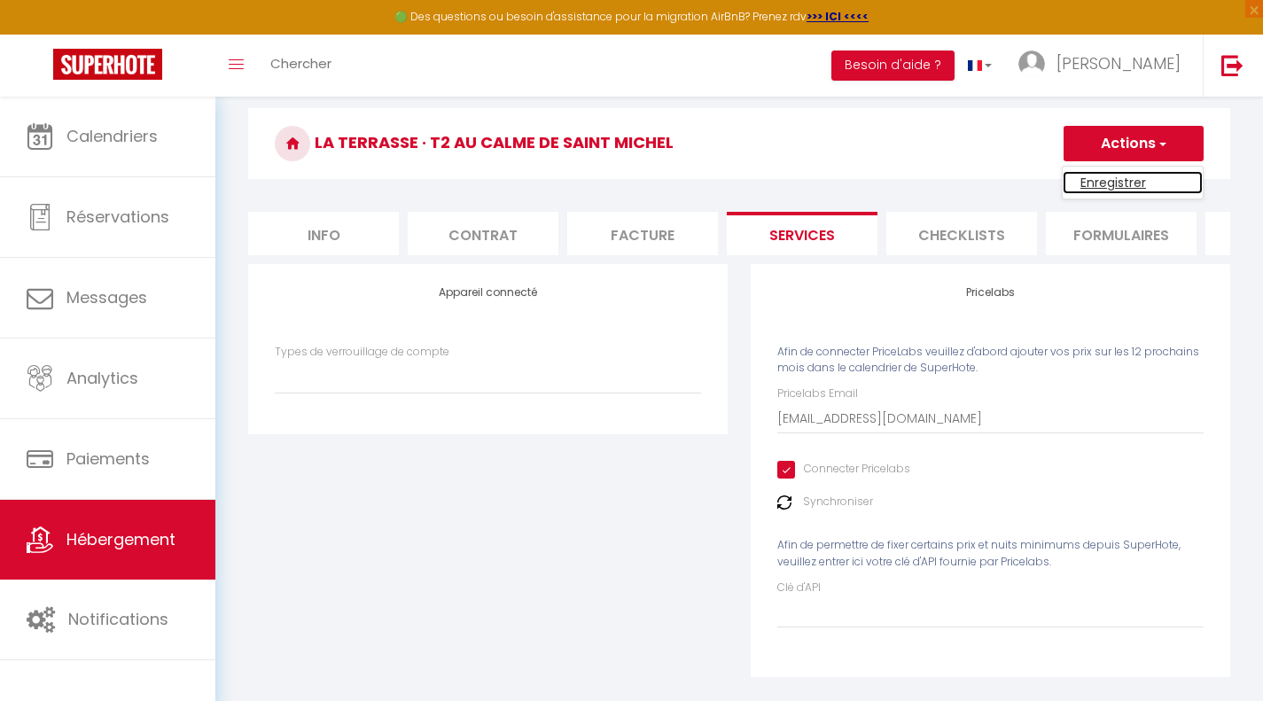
click at [1126, 186] on link "Enregistrer" at bounding box center [1133, 182] width 140 height 23
click at [1138, 148] on button "Actions" at bounding box center [1134, 143] width 140 height 35
click at [1115, 184] on link "Enregistrer" at bounding box center [1133, 182] width 140 height 23
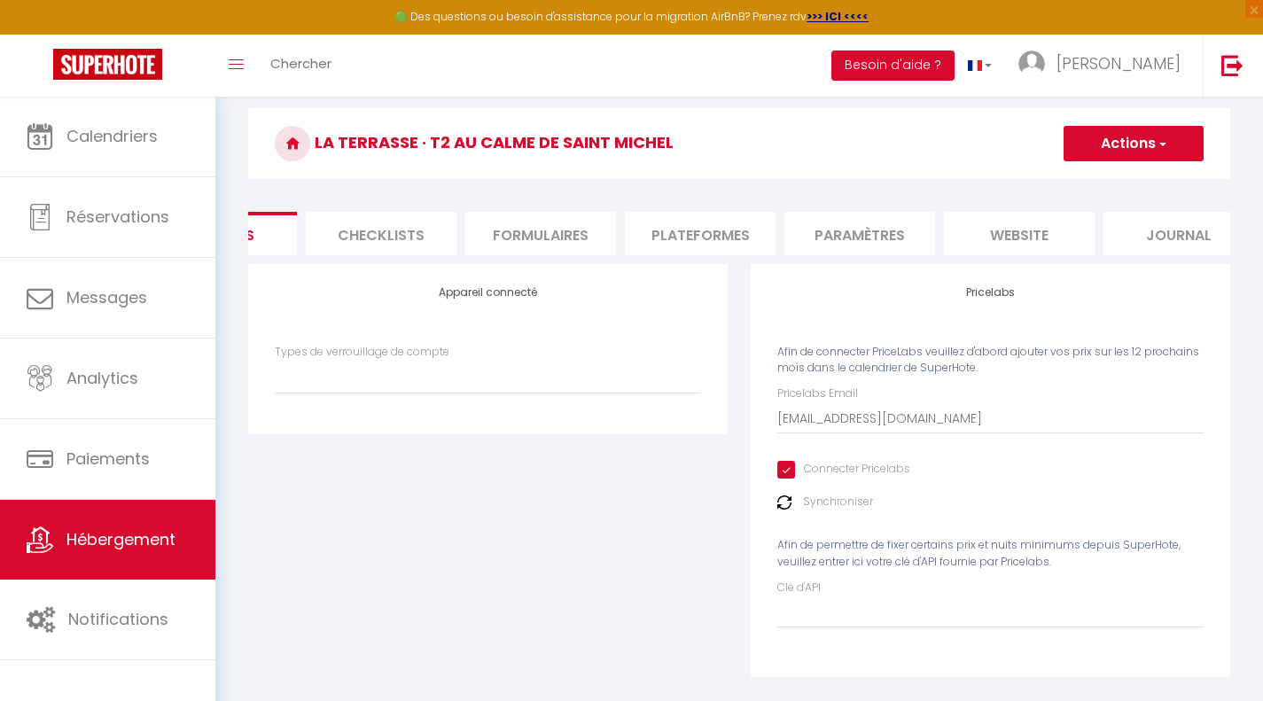
scroll to position [0, 581]
click at [979, 226] on li "website" at bounding box center [1019, 233] width 151 height 43
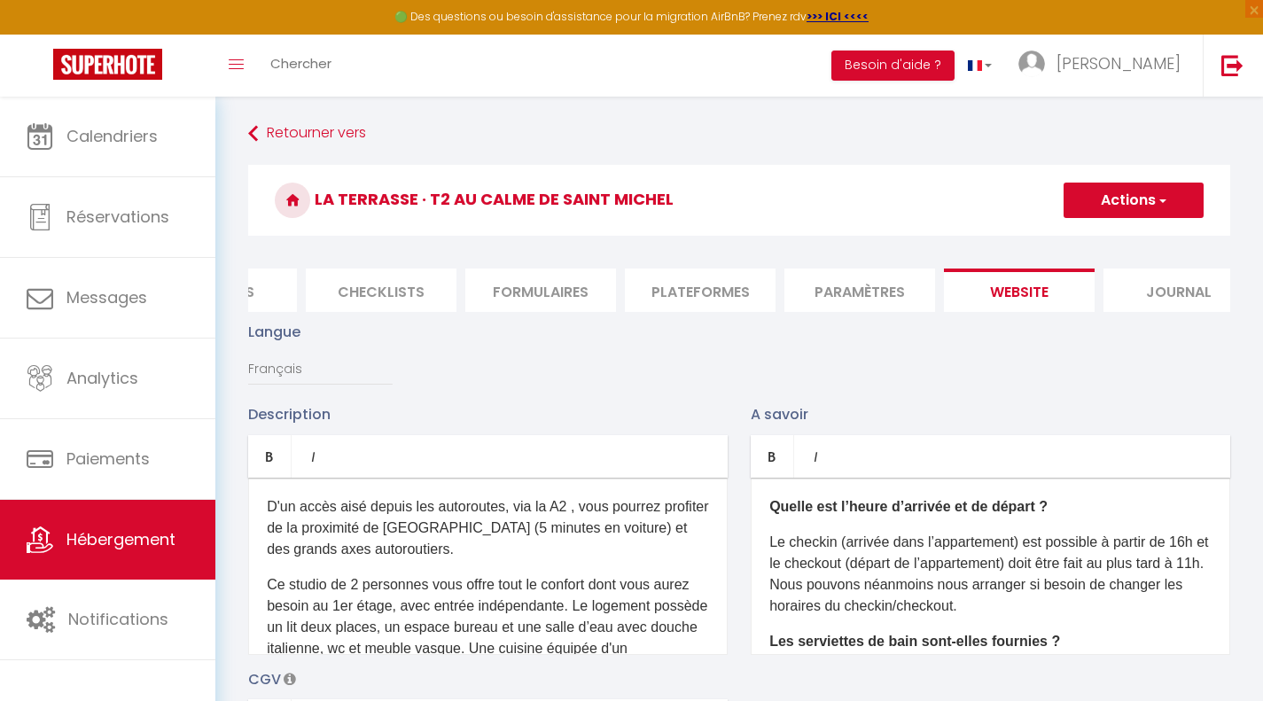
click at [1120, 195] on button "Actions" at bounding box center [1134, 200] width 140 height 35
click at [1106, 245] on input "Enregistrer" at bounding box center [1114, 240] width 66 height 18
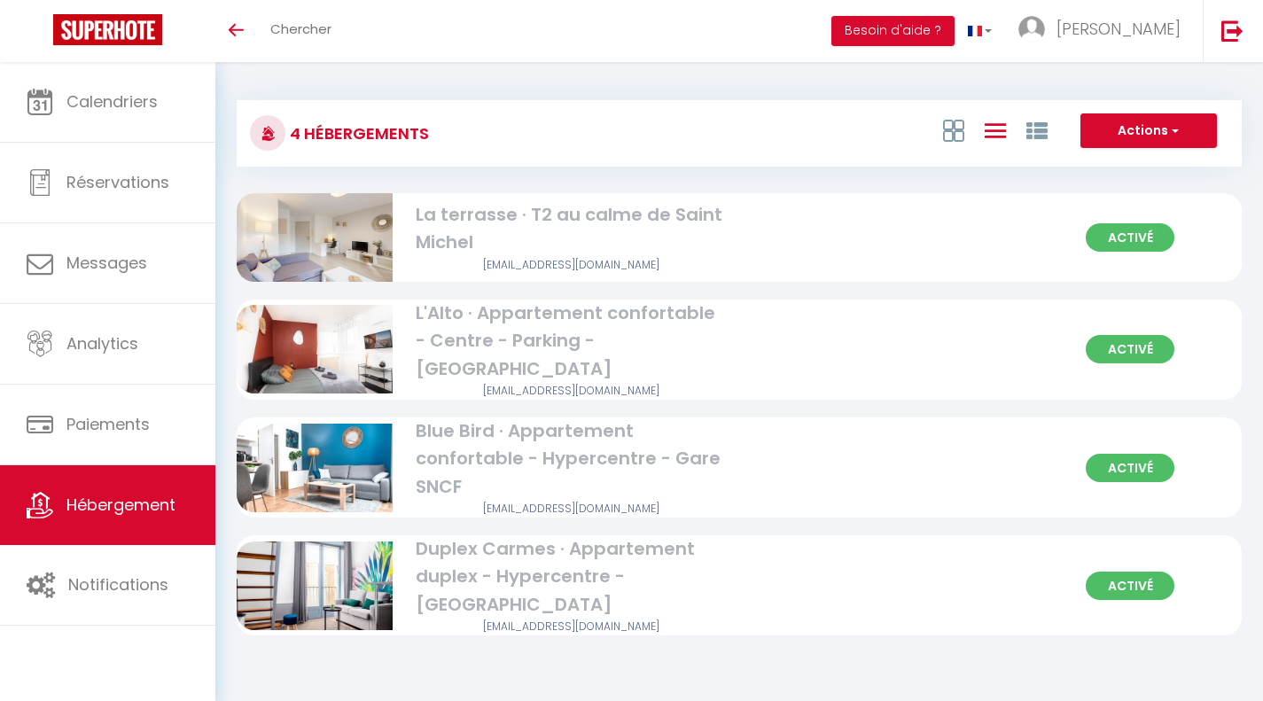
click at [487, 223] on div "La terrasse · T2 au calme de Saint Michel" at bounding box center [572, 229] width 312 height 56
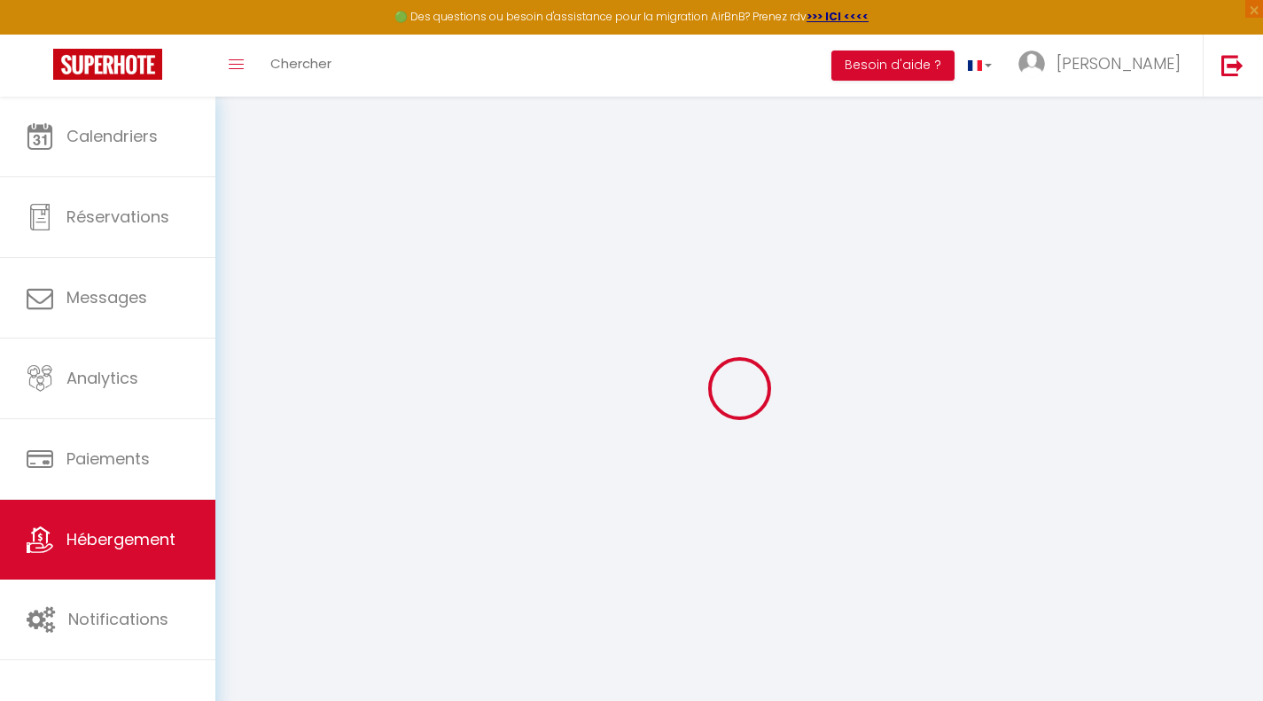
select select
checkbox input "false"
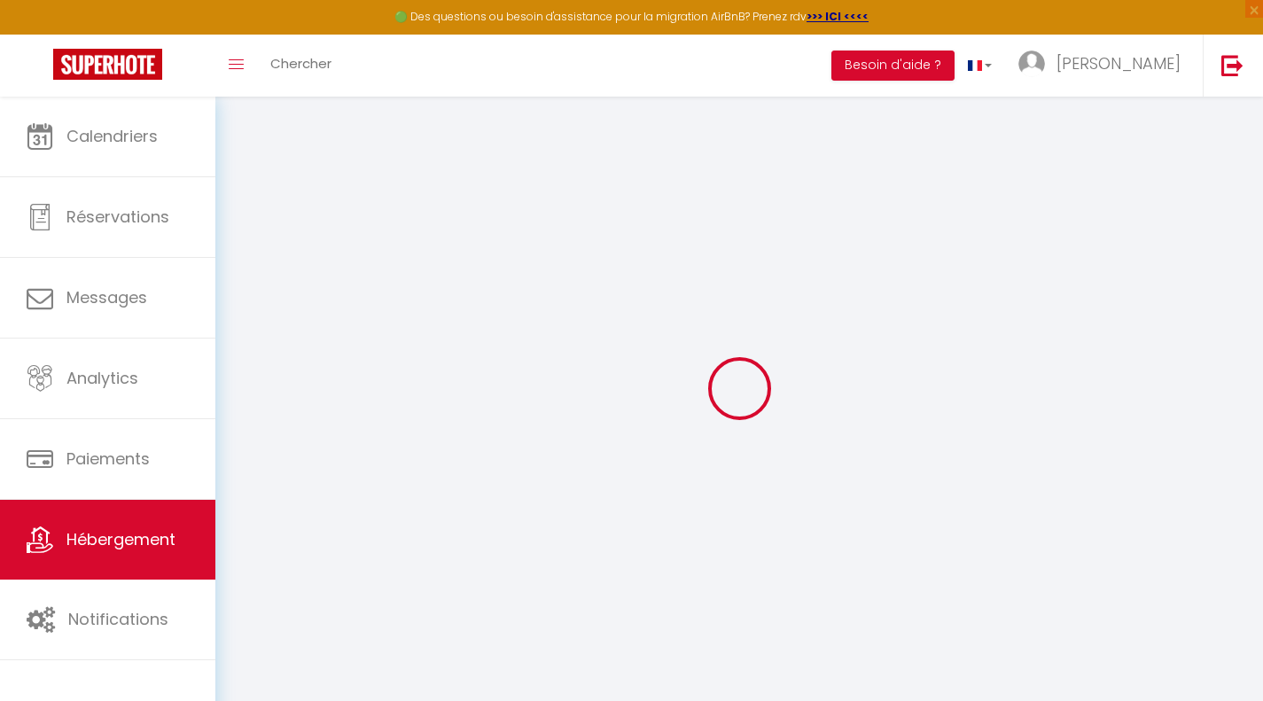
checkbox input "false"
select select "16:00"
select select "23:45"
select select "10:00"
select select "30"
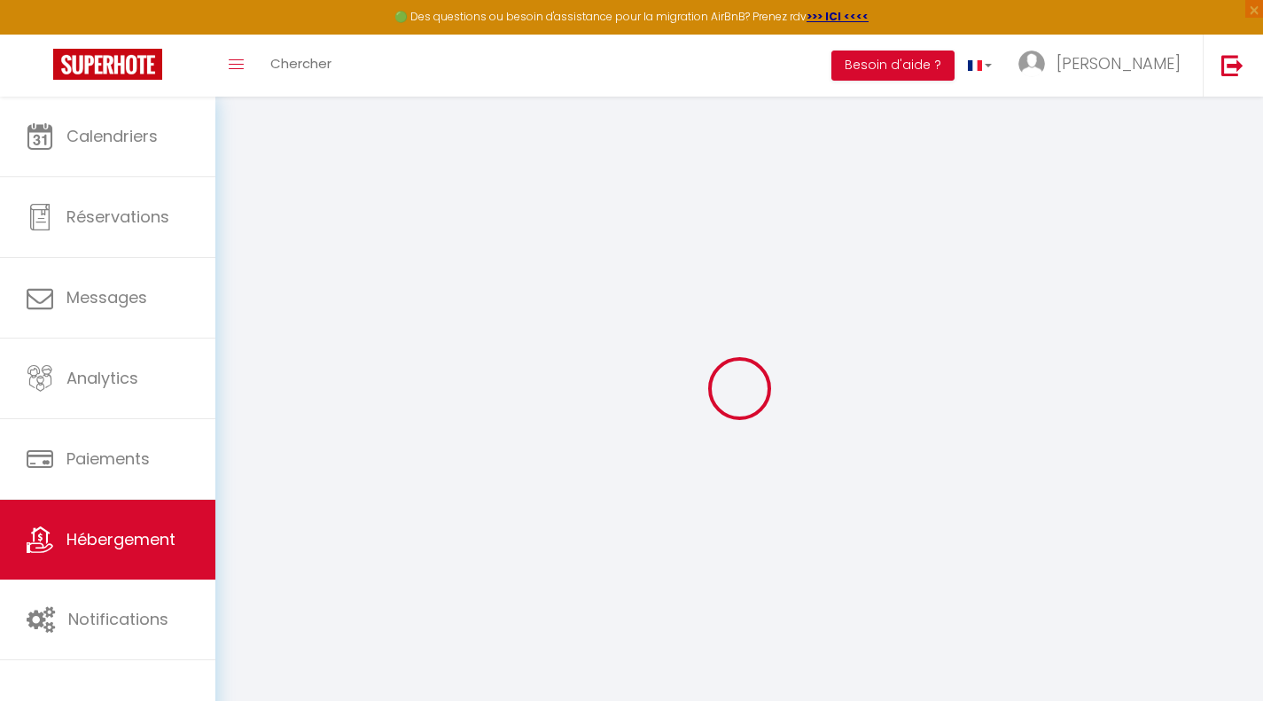
select select "120"
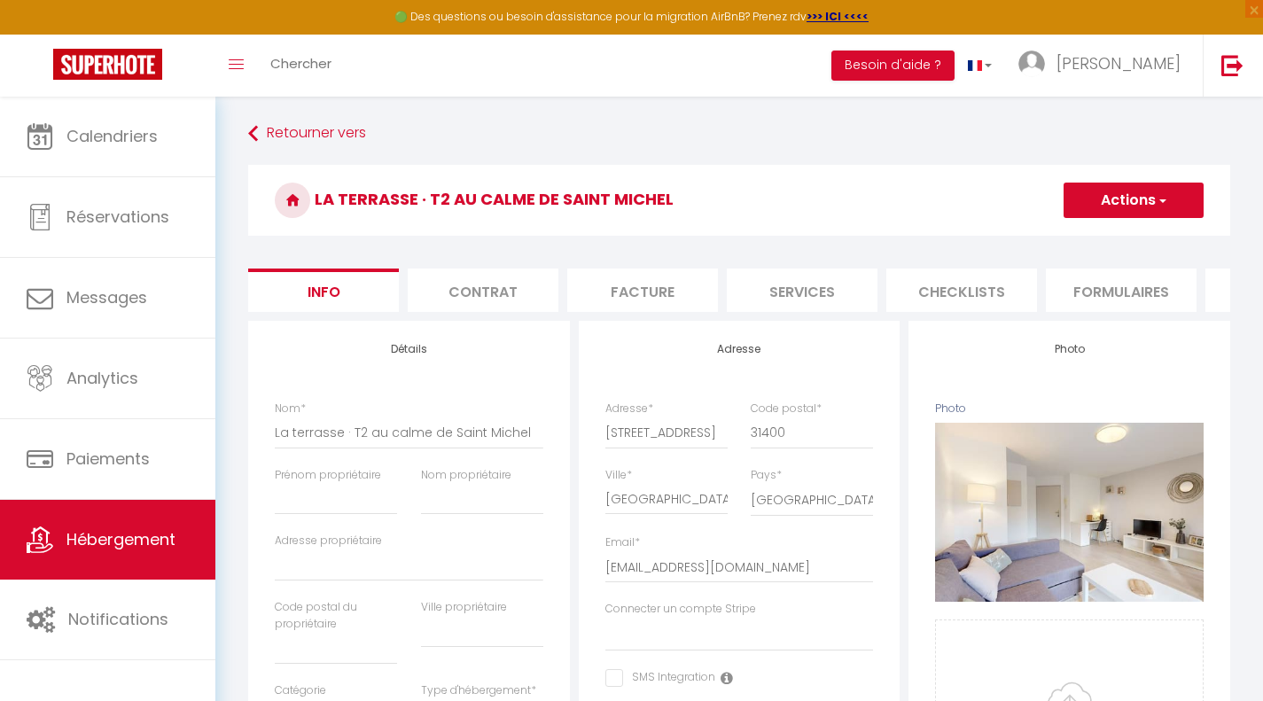
click at [796, 271] on li "Services" at bounding box center [802, 290] width 151 height 43
select select
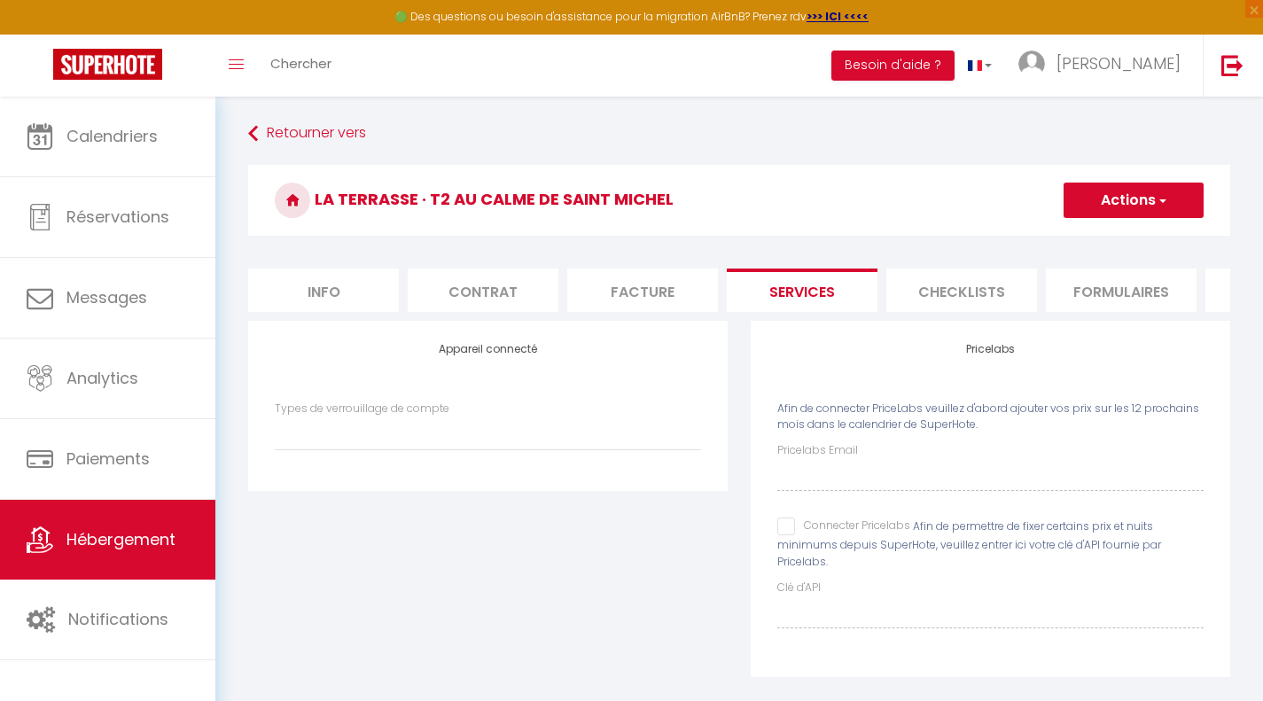
scroll to position [97, 0]
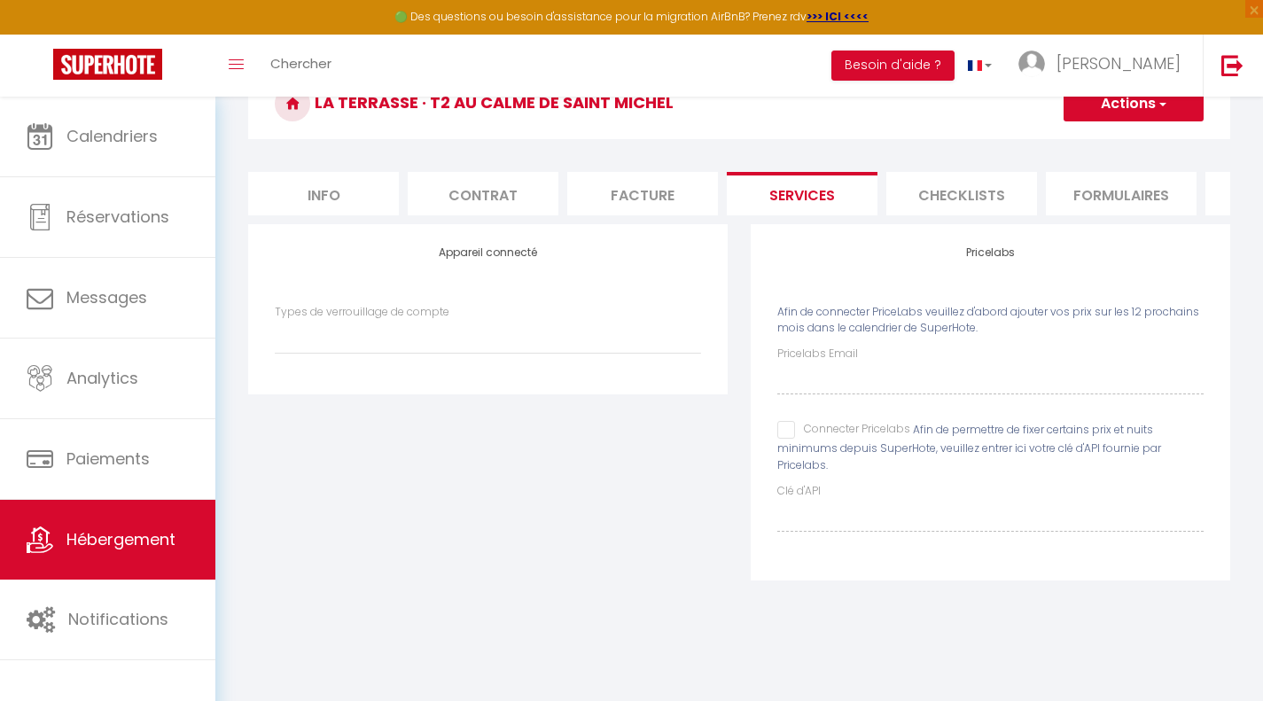
click at [782, 455] on span "Afin de permettre de fixer certains prix et nuits minimums depuis SuperHote, ve…" at bounding box center [970, 447] width 384 height 51
click at [791, 439] on input "Connecter Pricelabs" at bounding box center [844, 430] width 133 height 18
checkbox input "true"
select select
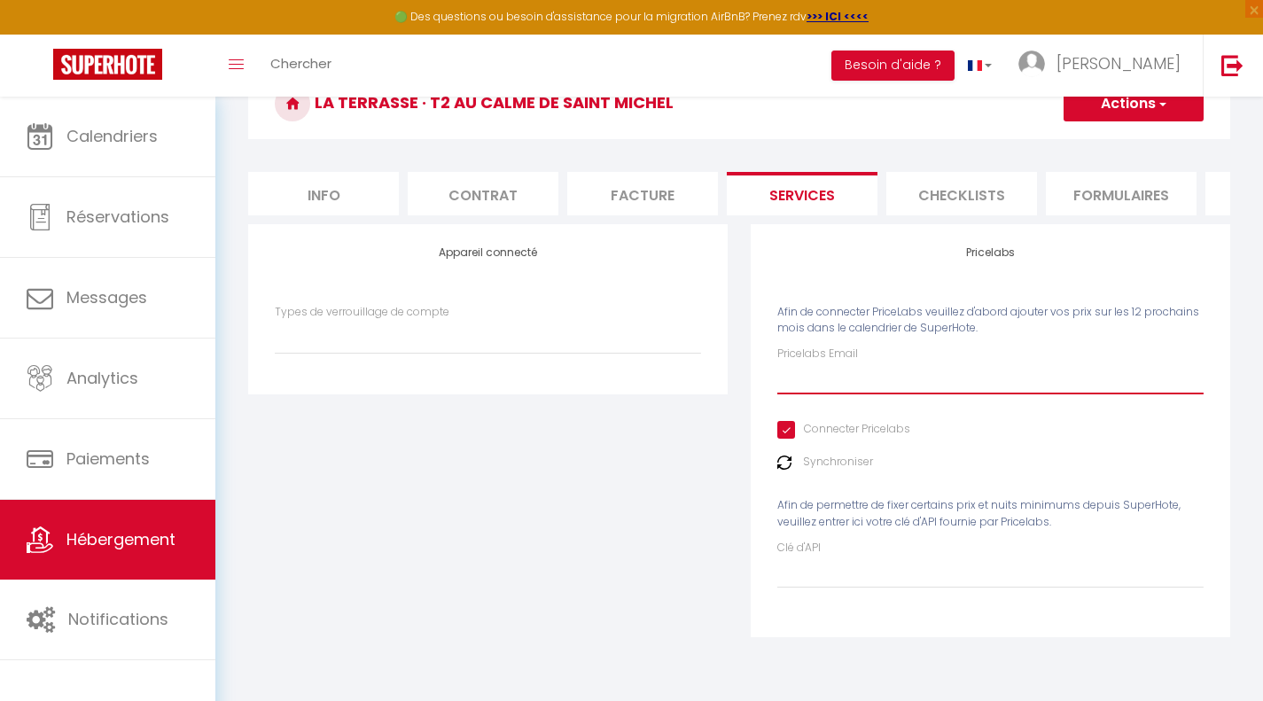
click at [833, 395] on input "Pricelabs Email" at bounding box center [991, 379] width 426 height 32
paste input "[EMAIL_ADDRESS][DOMAIN_NAME]"
type input "[EMAIL_ADDRESS][DOMAIN_NAME]"
select select
type input "[EMAIL_ADDRESS][DOMAIN_NAME]"
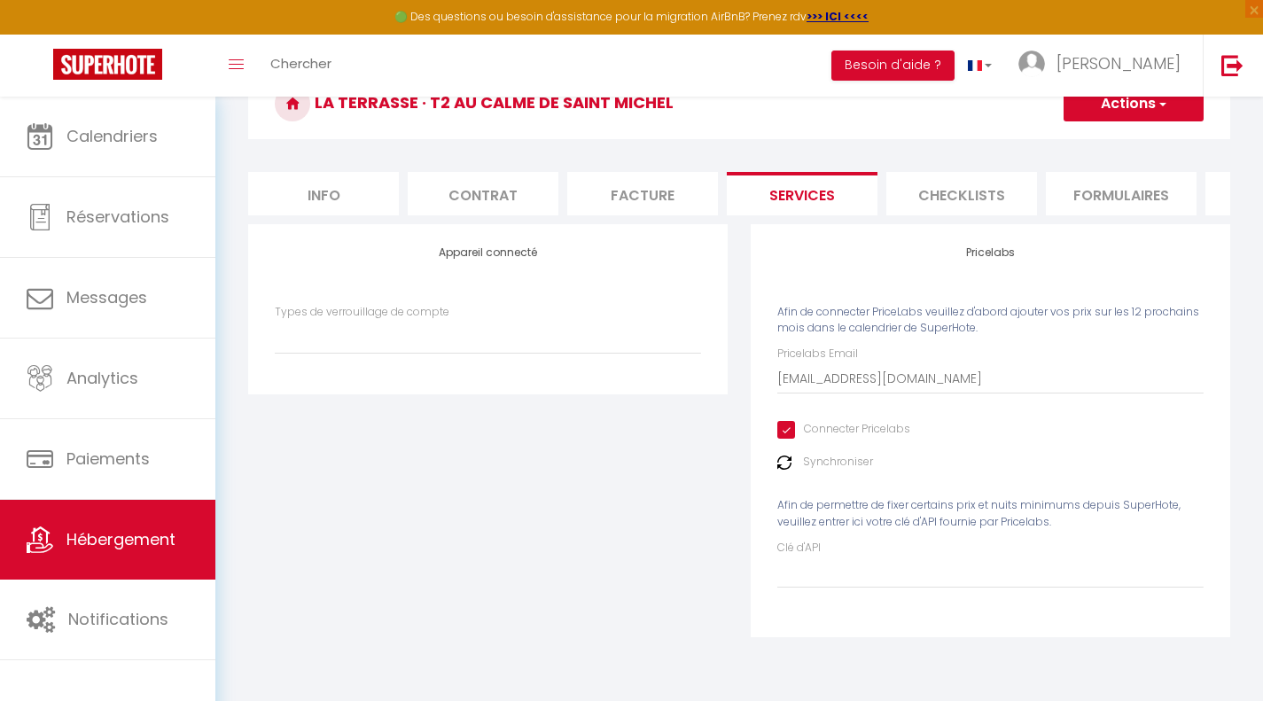
click at [1092, 106] on button "Actions" at bounding box center [1134, 103] width 140 height 35
click at [1094, 135] on link "Enregistrer" at bounding box center [1133, 142] width 140 height 23
click at [1101, 109] on button "Actions" at bounding box center [1134, 103] width 140 height 35
click at [1092, 147] on link "Enregistrer" at bounding box center [1133, 142] width 140 height 23
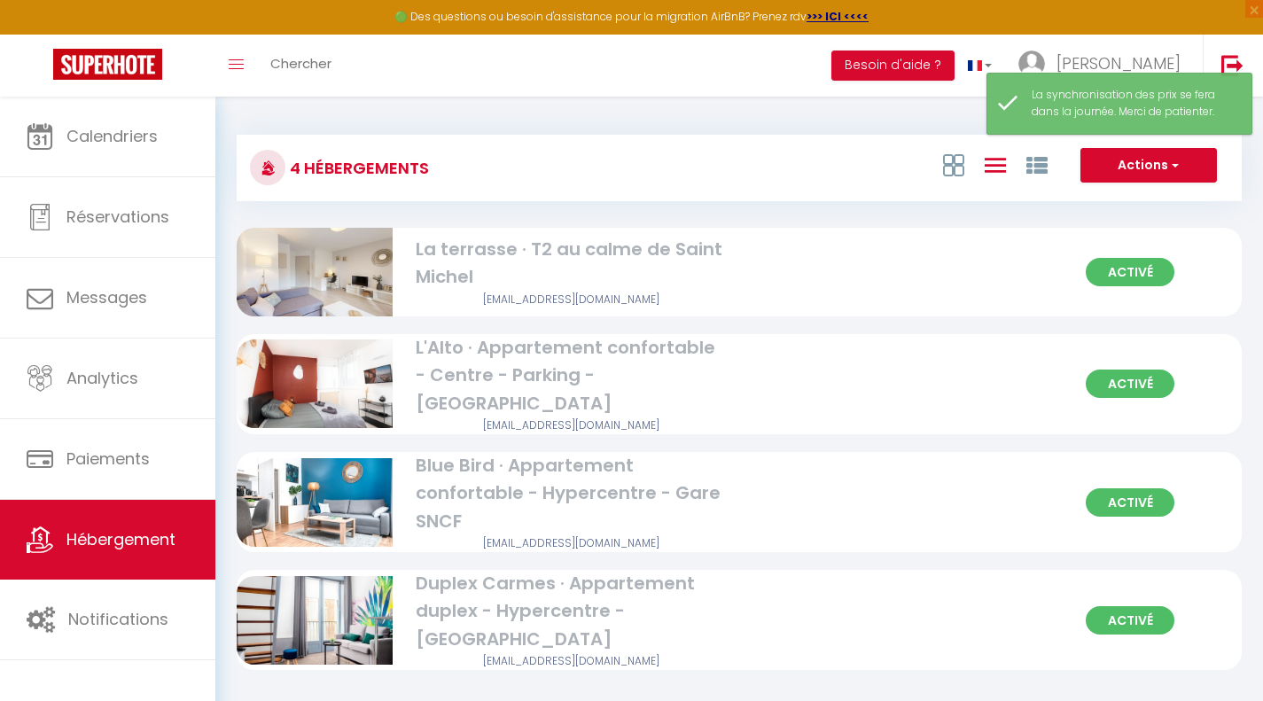
click at [774, 369] on div "Activé L'Alto · Appartement confortable - Centre - Parking - Métro [EMAIL_ADDRE…" at bounding box center [739, 384] width 1005 height 100
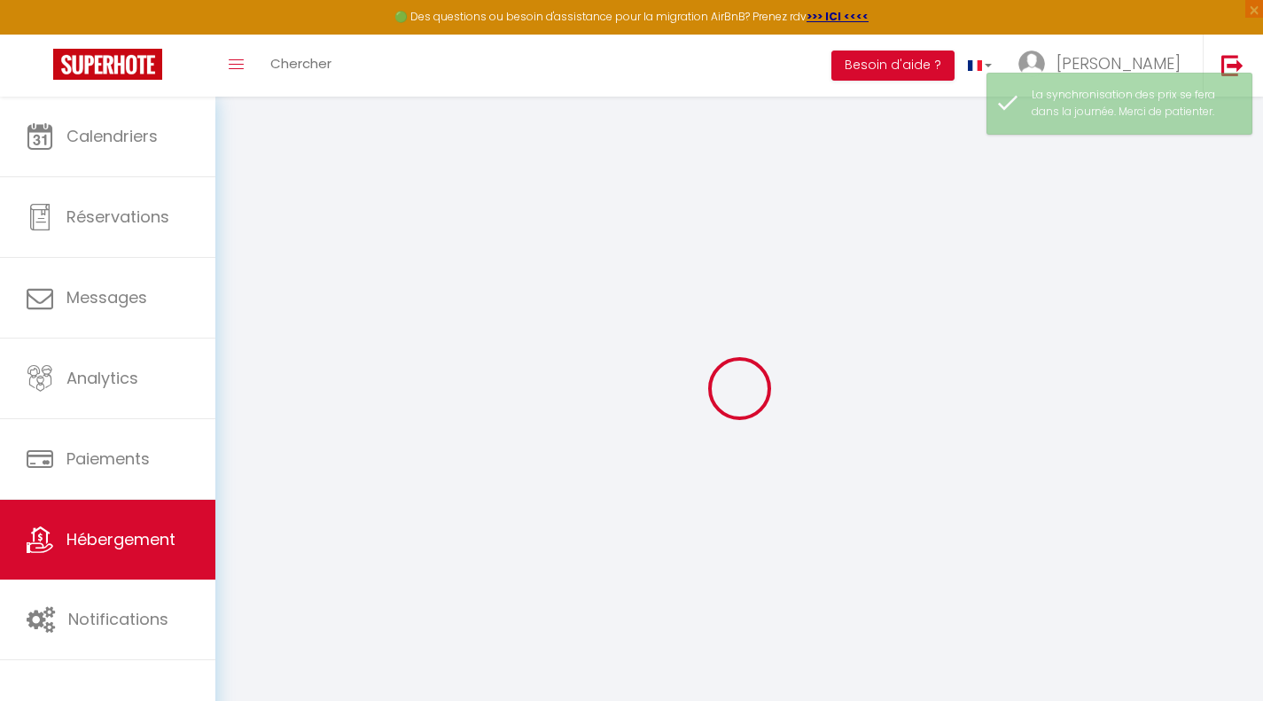
select select
checkbox input "false"
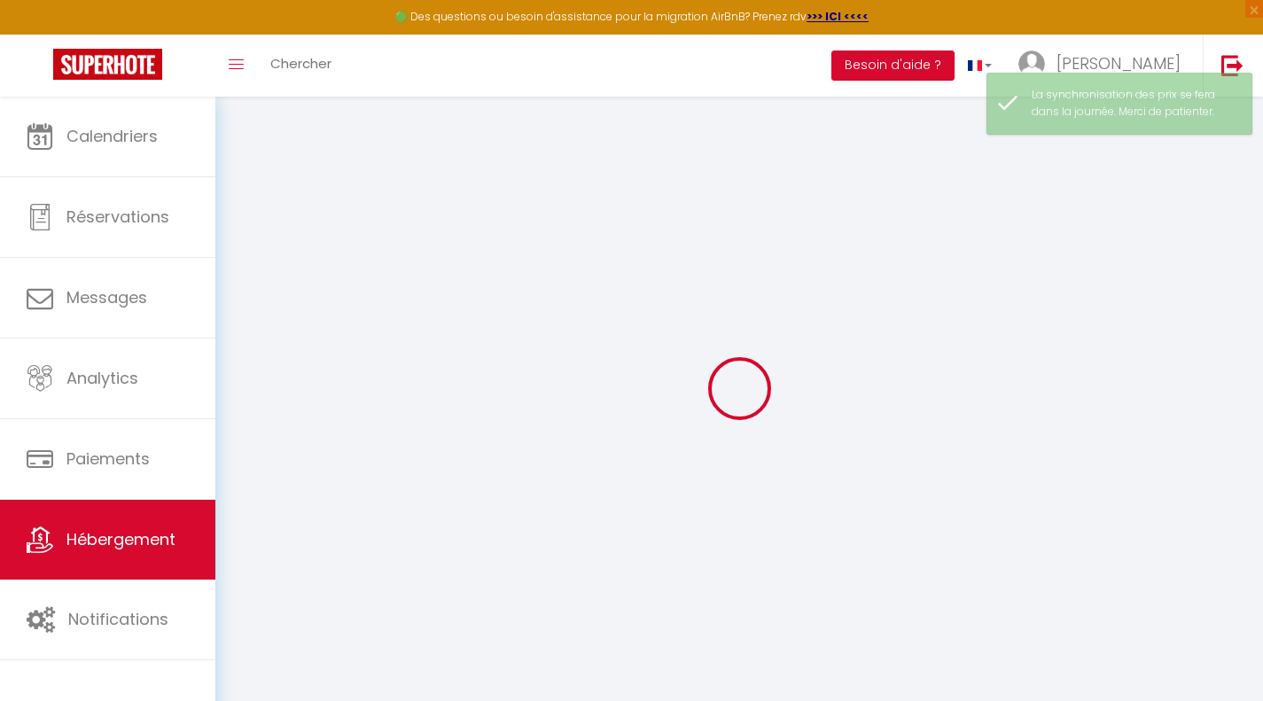
checkbox input "false"
select select "16:00"
select select "23:45"
select select "10:00"
select select "30"
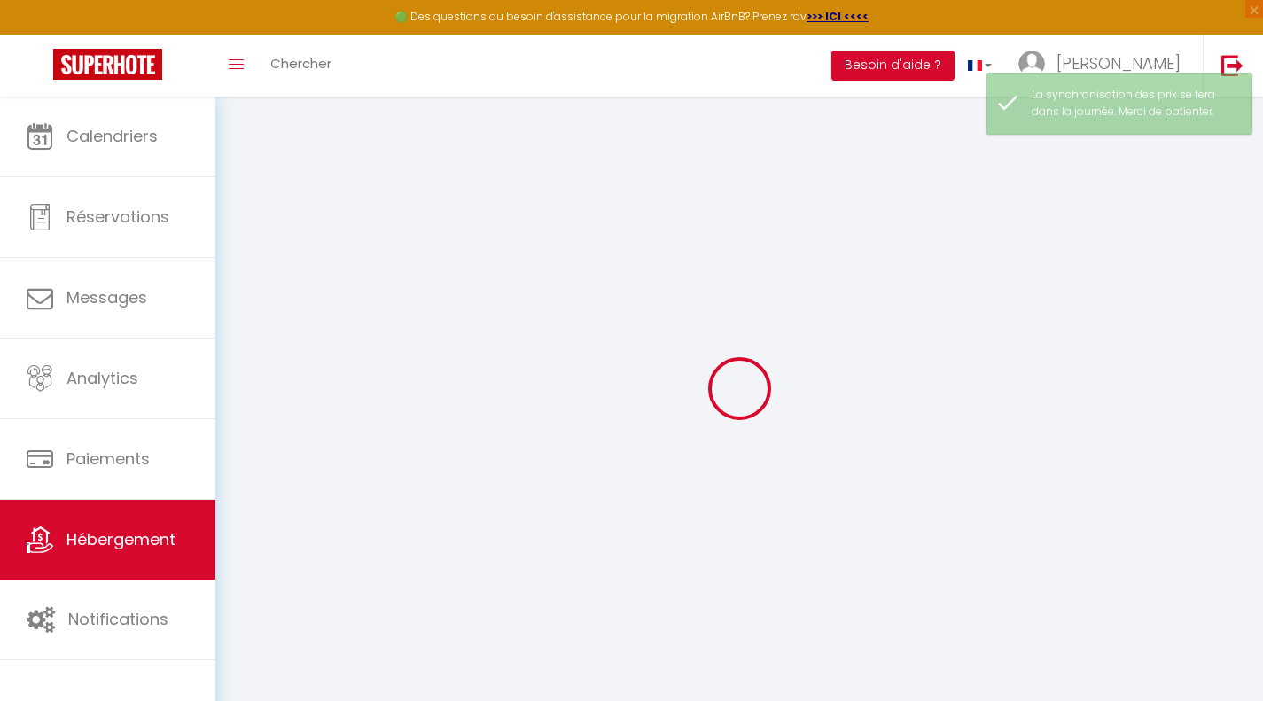
select select "120"
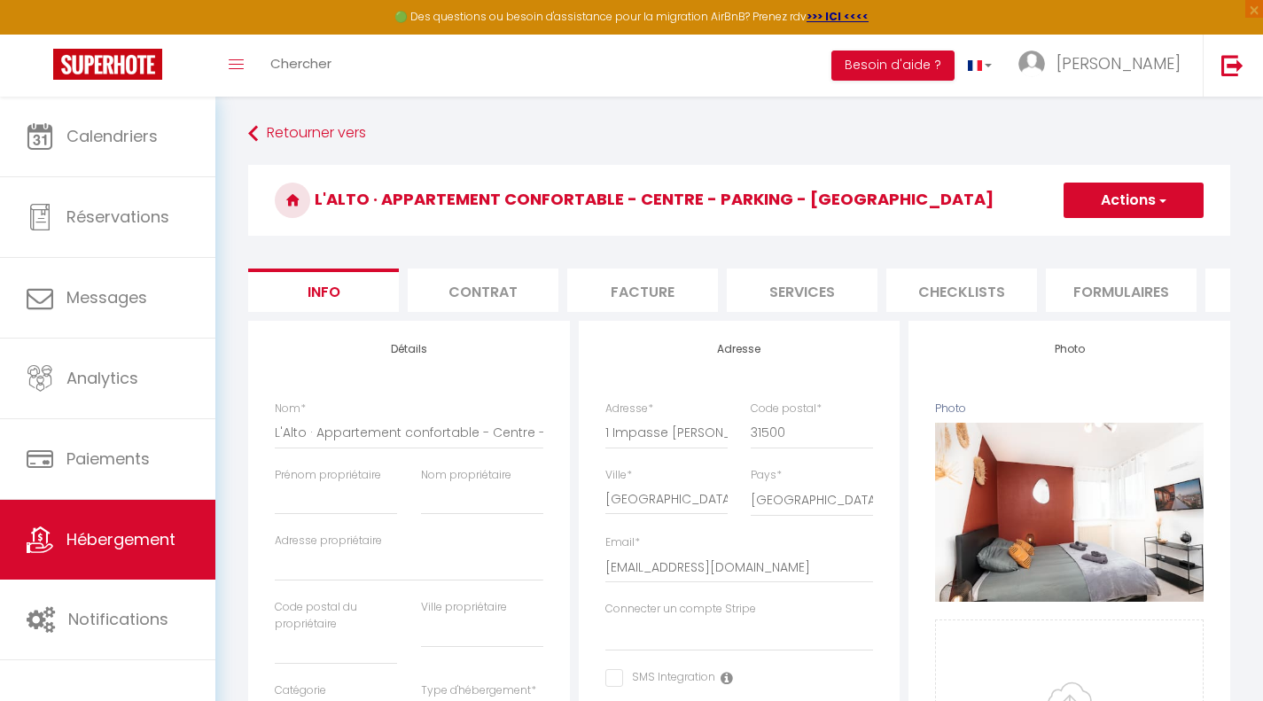
click at [795, 278] on li "Services" at bounding box center [802, 290] width 151 height 43
select select
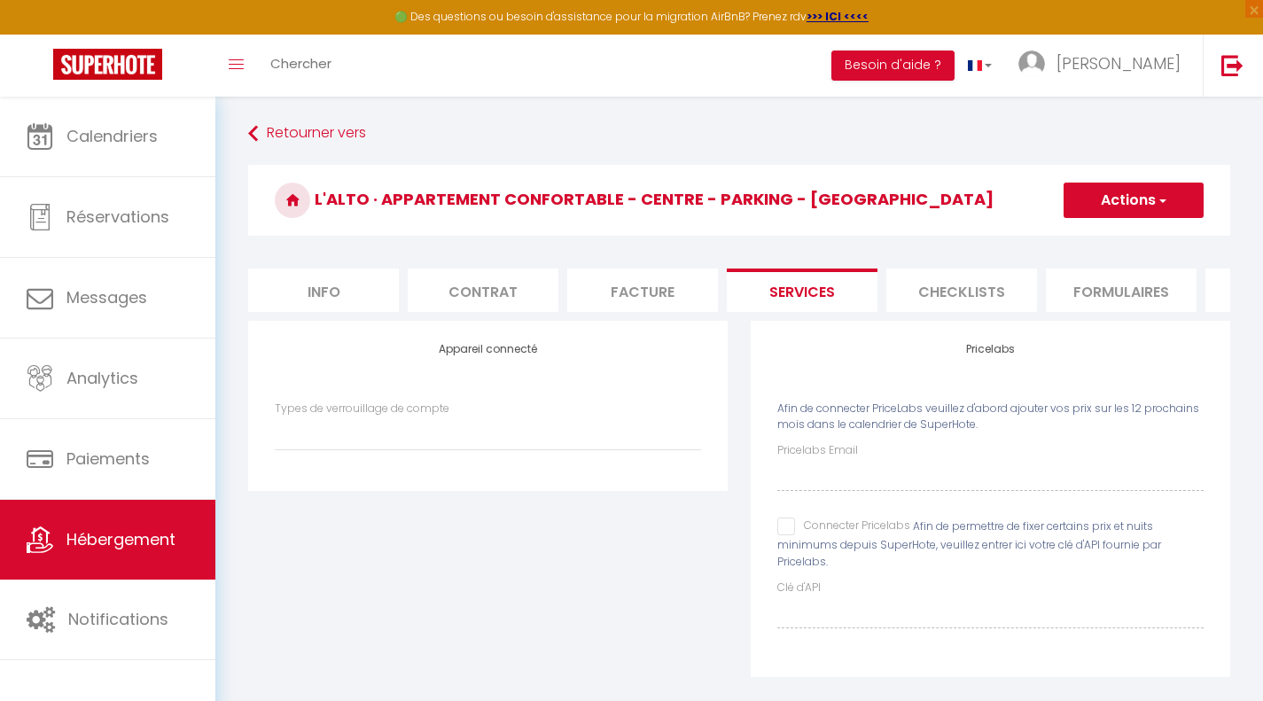
click at [788, 536] on input "Connecter Pricelabs" at bounding box center [844, 527] width 133 height 18
checkbox input "true"
select select
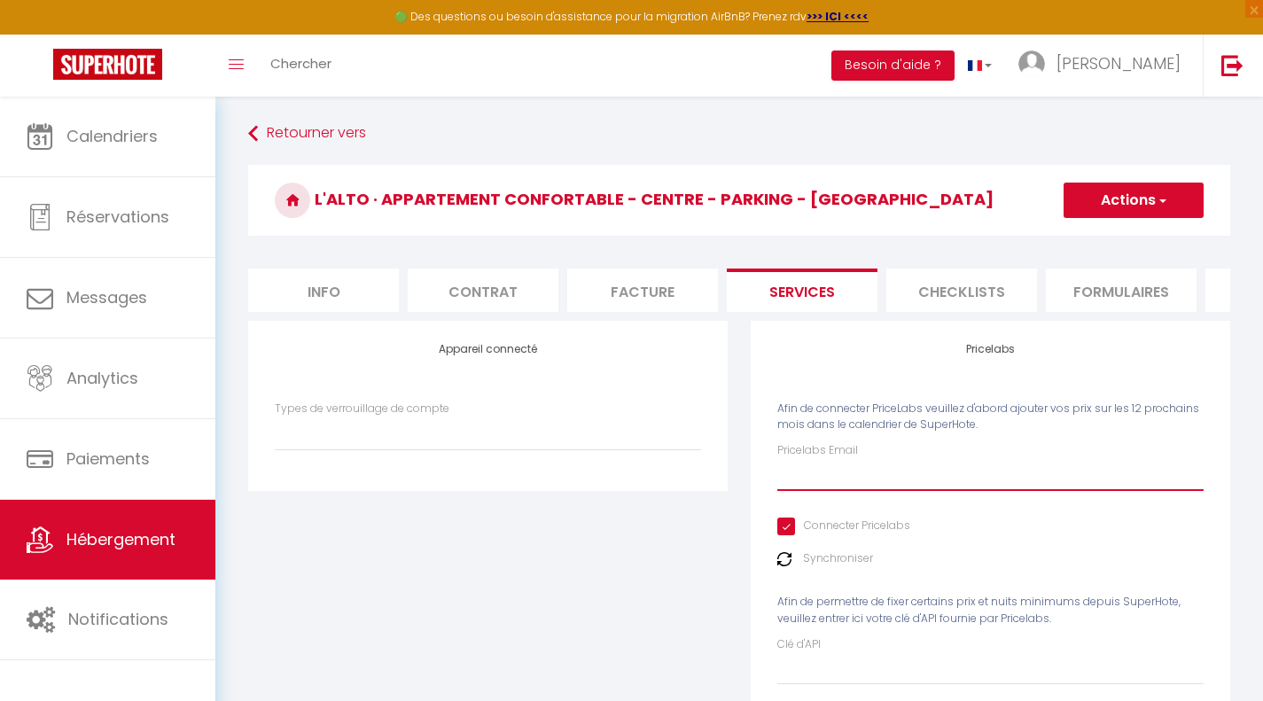
click at [827, 491] on input "Pricelabs Email" at bounding box center [991, 475] width 426 height 32
paste input "[EMAIL_ADDRESS][DOMAIN_NAME]"
type input "[EMAIL_ADDRESS][DOMAIN_NAME]"
select select
type input "[EMAIL_ADDRESS][DOMAIN_NAME]"
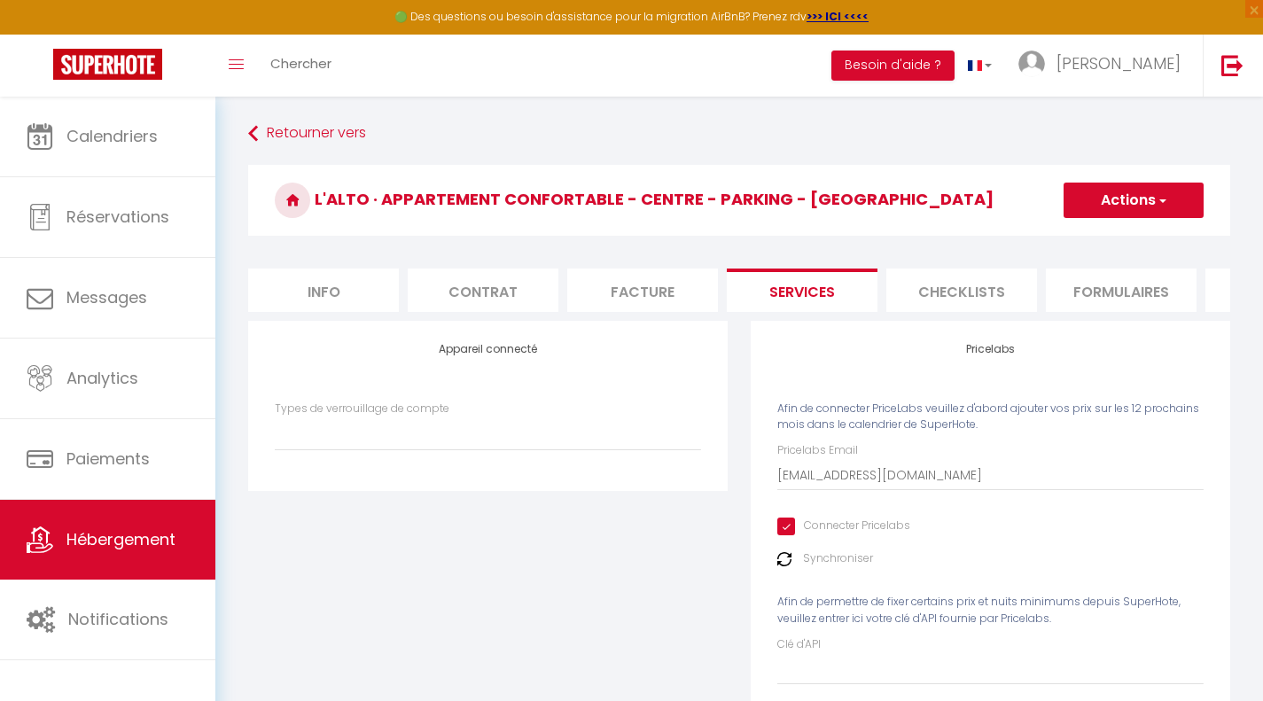
click at [1157, 198] on span "button" at bounding box center [1162, 201] width 12 height 18
click at [1110, 235] on link "Enregistrer" at bounding box center [1133, 239] width 140 height 23
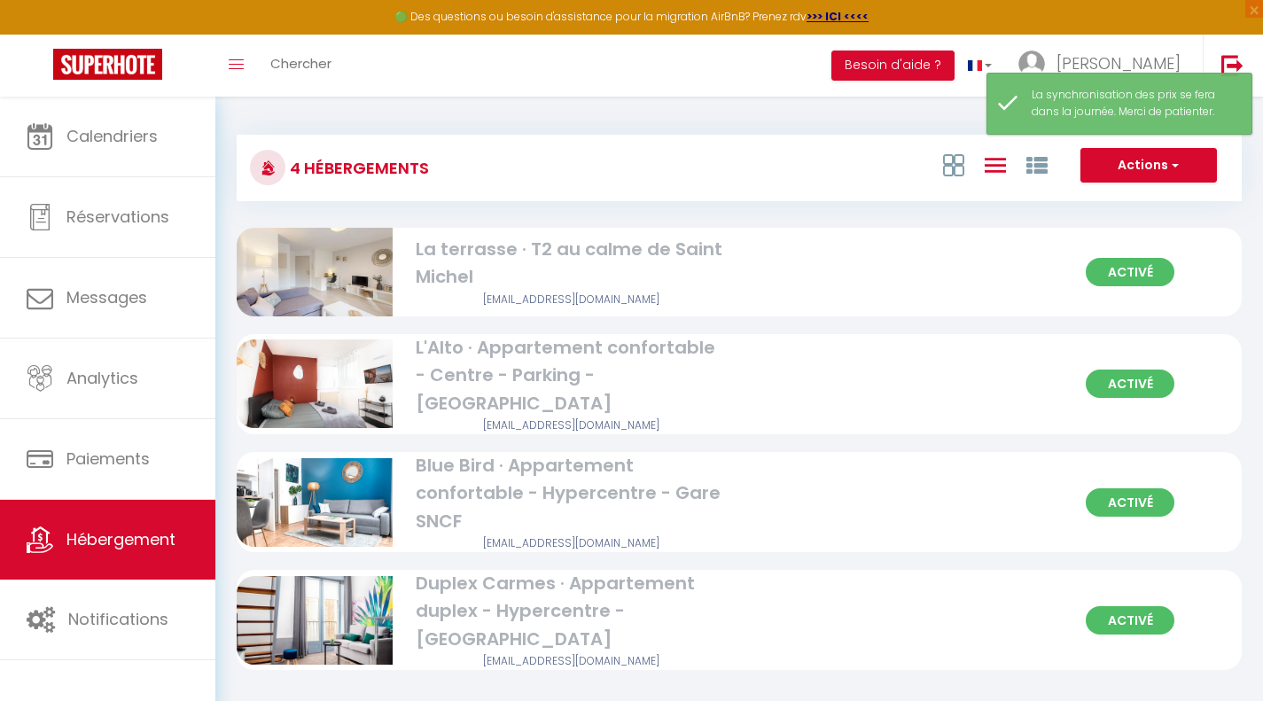
click at [534, 468] on div "Blue Bird · Appartement confortable - Hypercentre - Gare SNCF" at bounding box center [572, 493] width 312 height 83
select select "3"
select select "2"
select select "1"
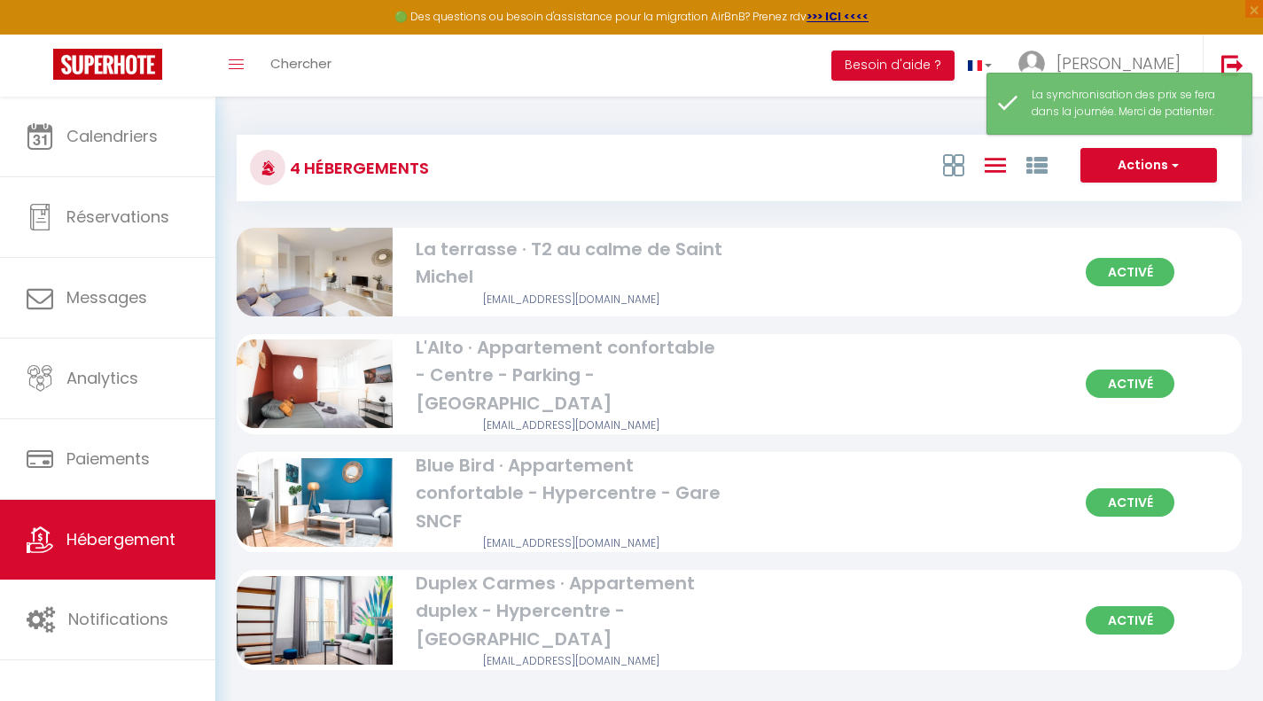
select select "28"
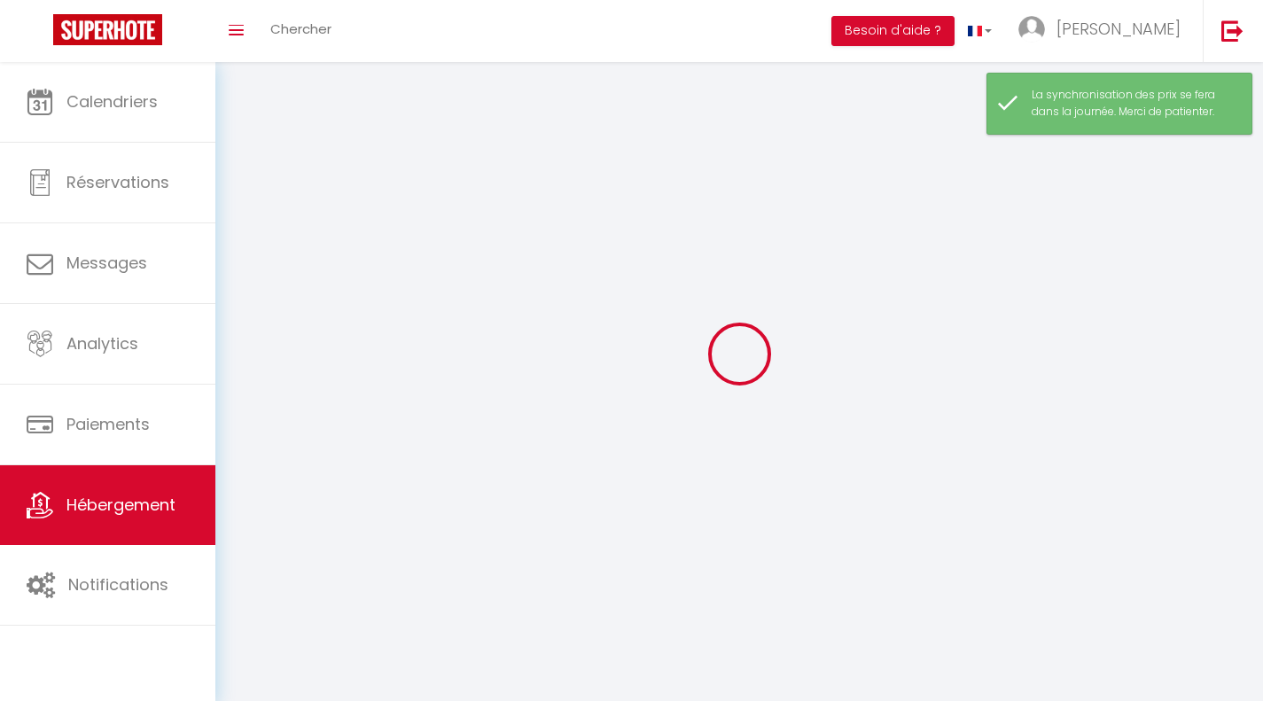
select select
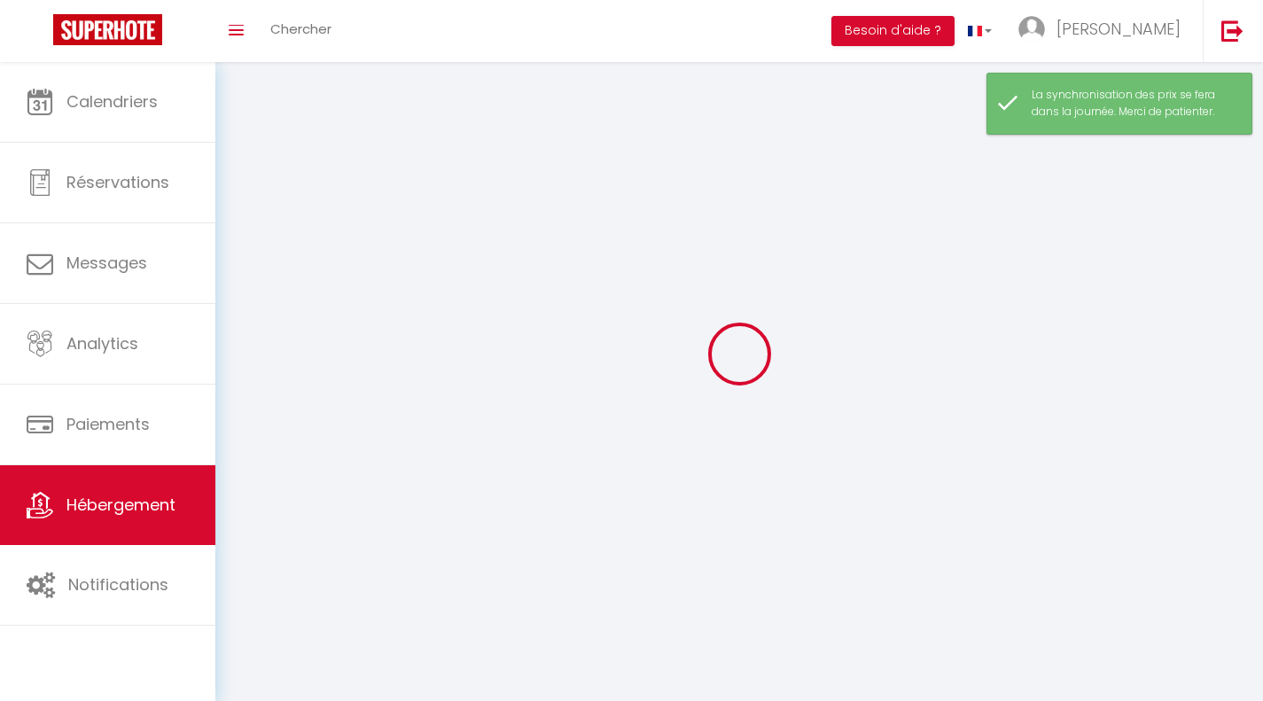
select select
checkbox input "false"
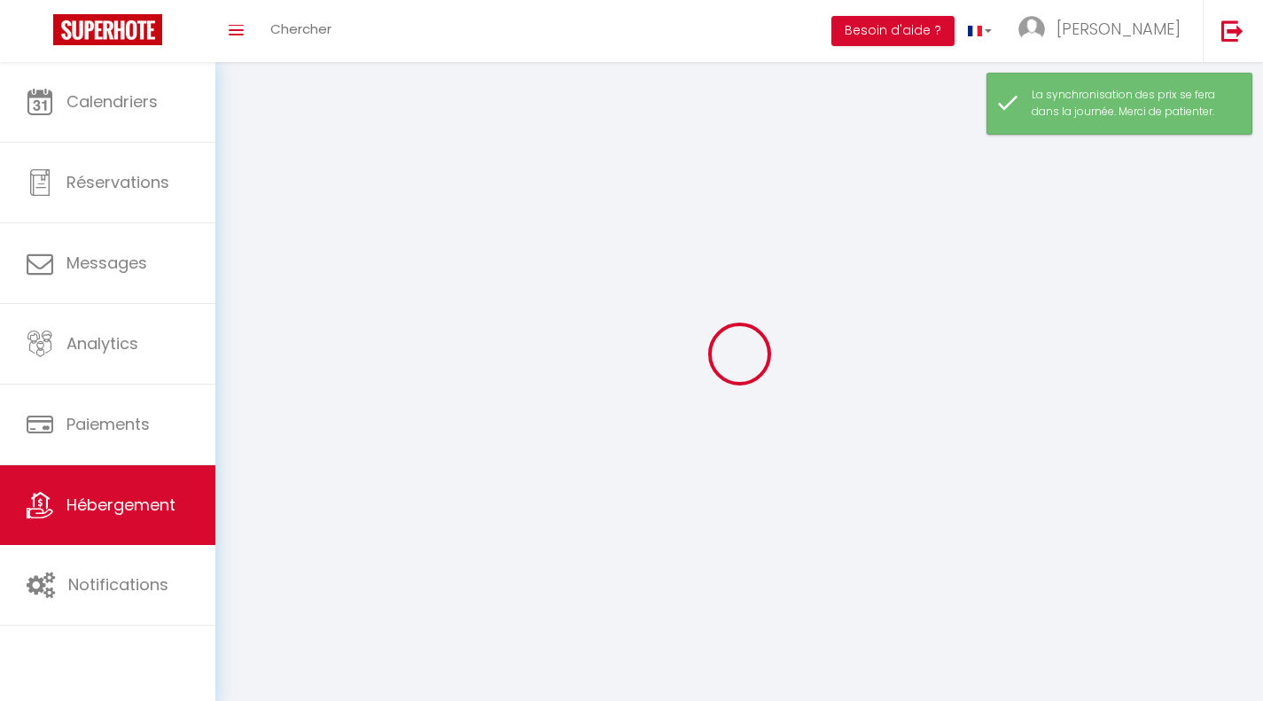
select select
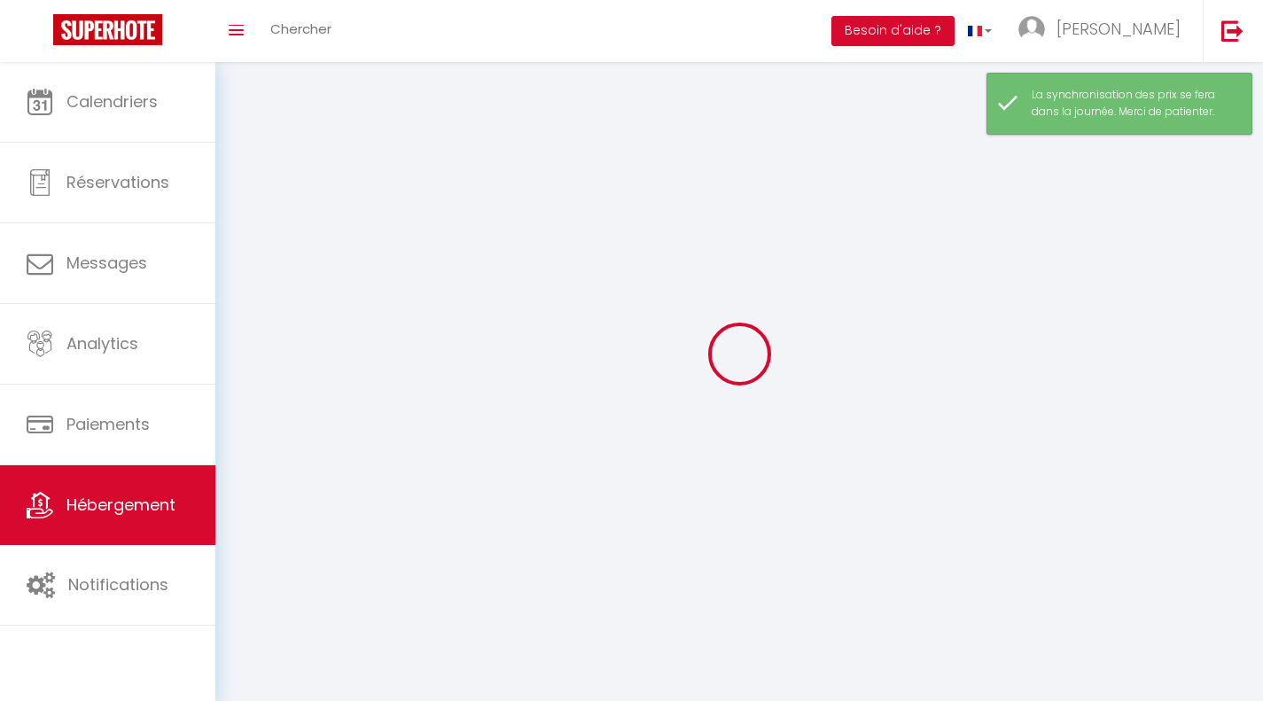
select select
checkbox input "false"
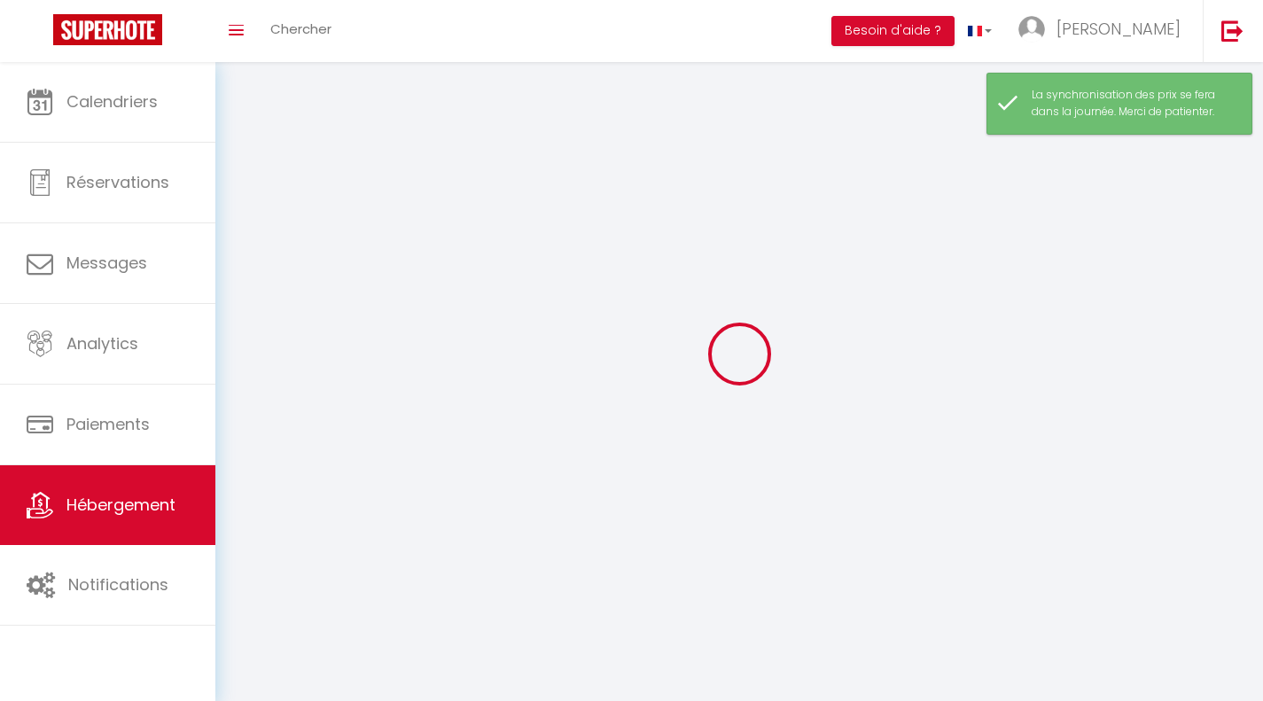
checkbox input "false"
select select
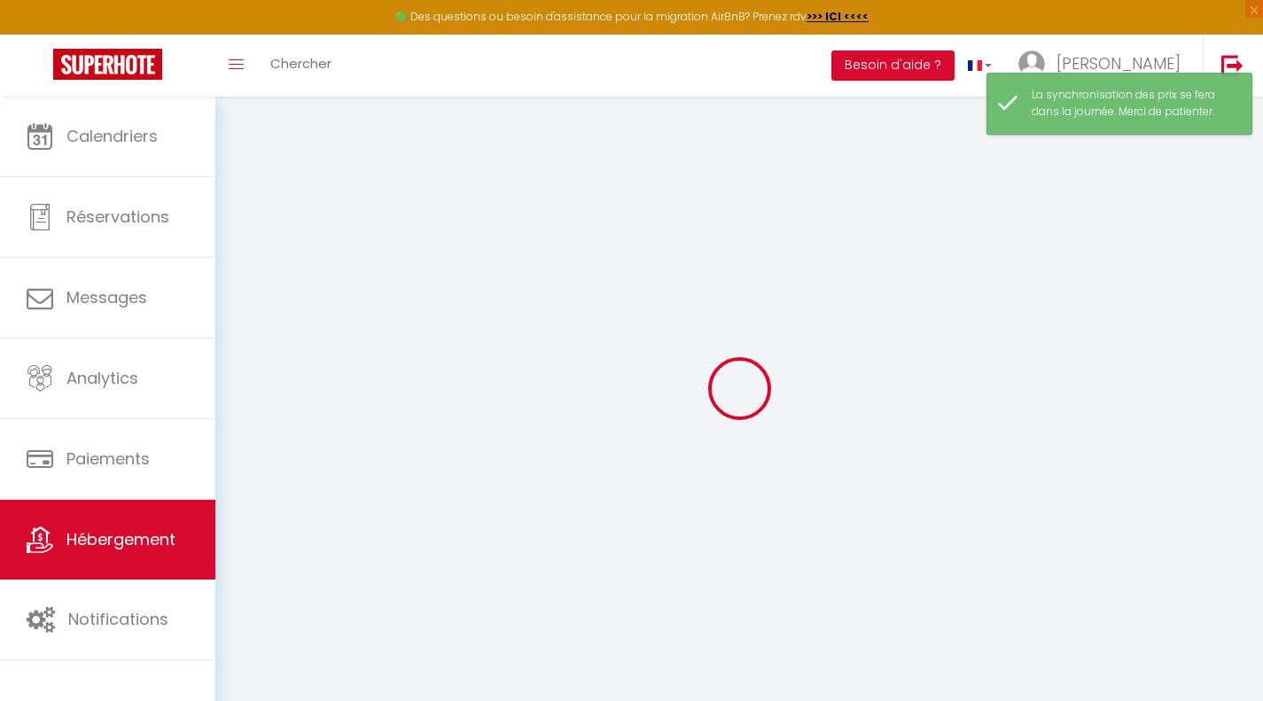
select select
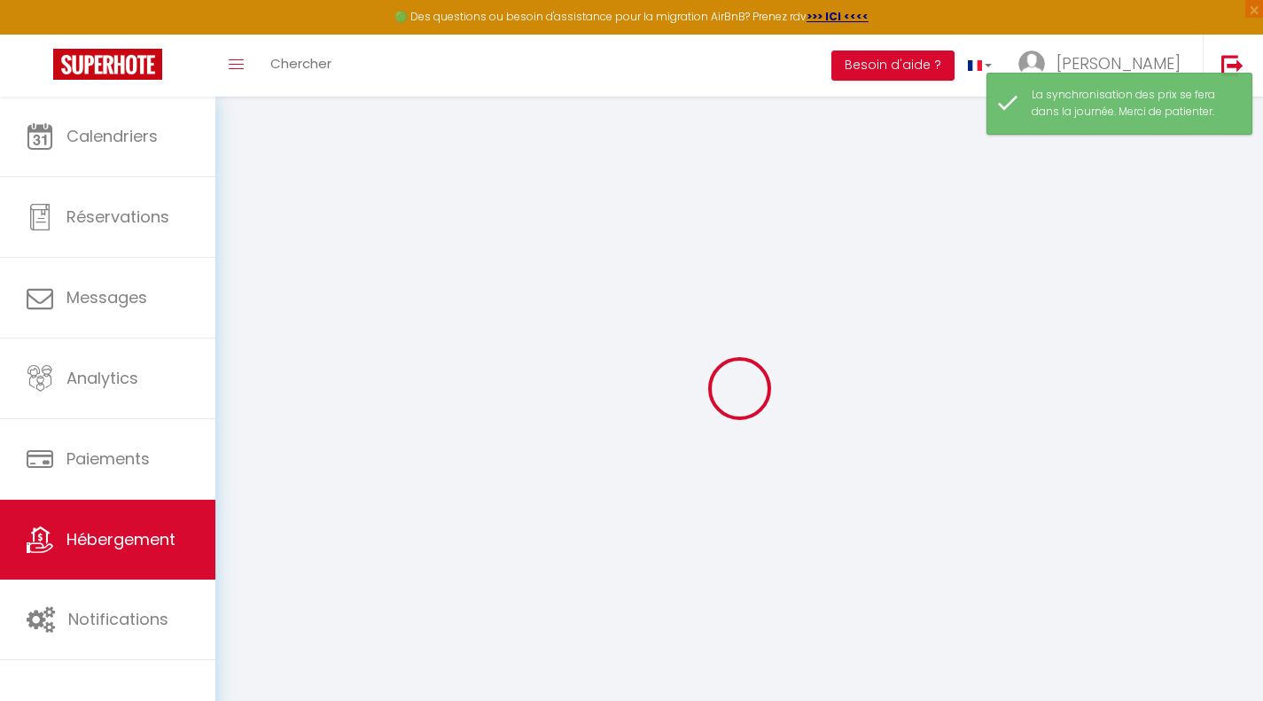
select select
checkbox input "false"
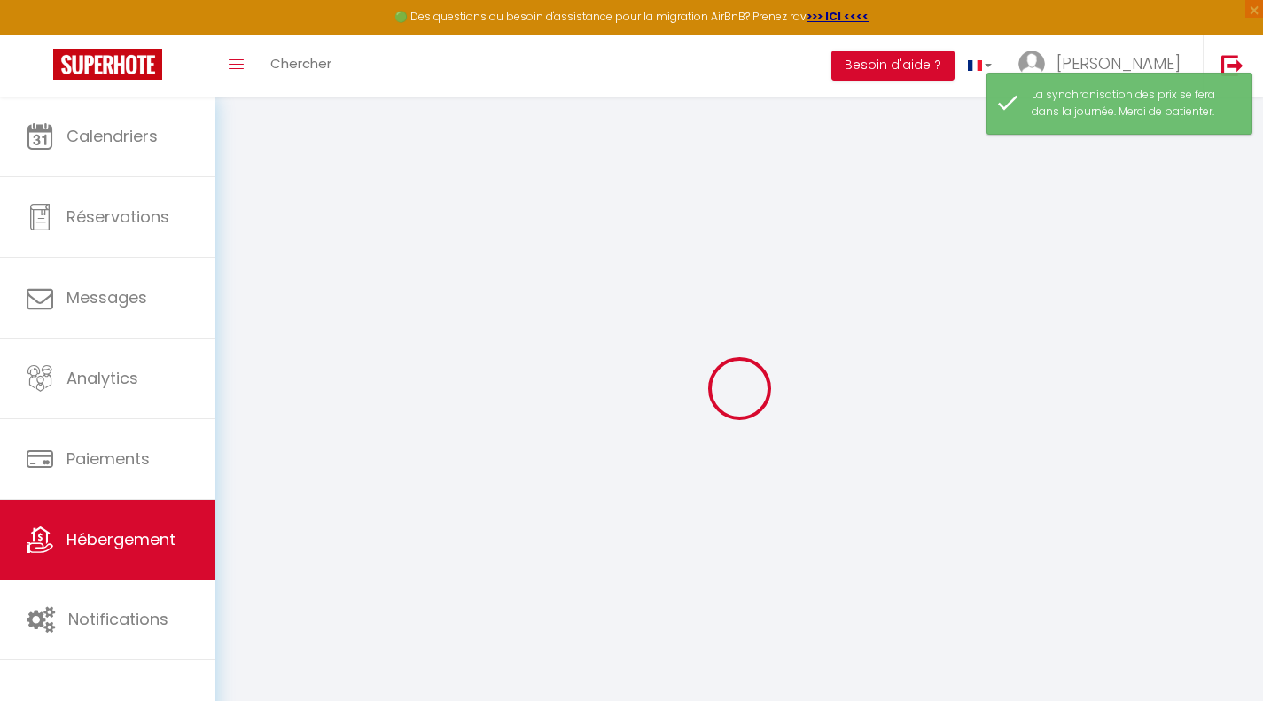
select select
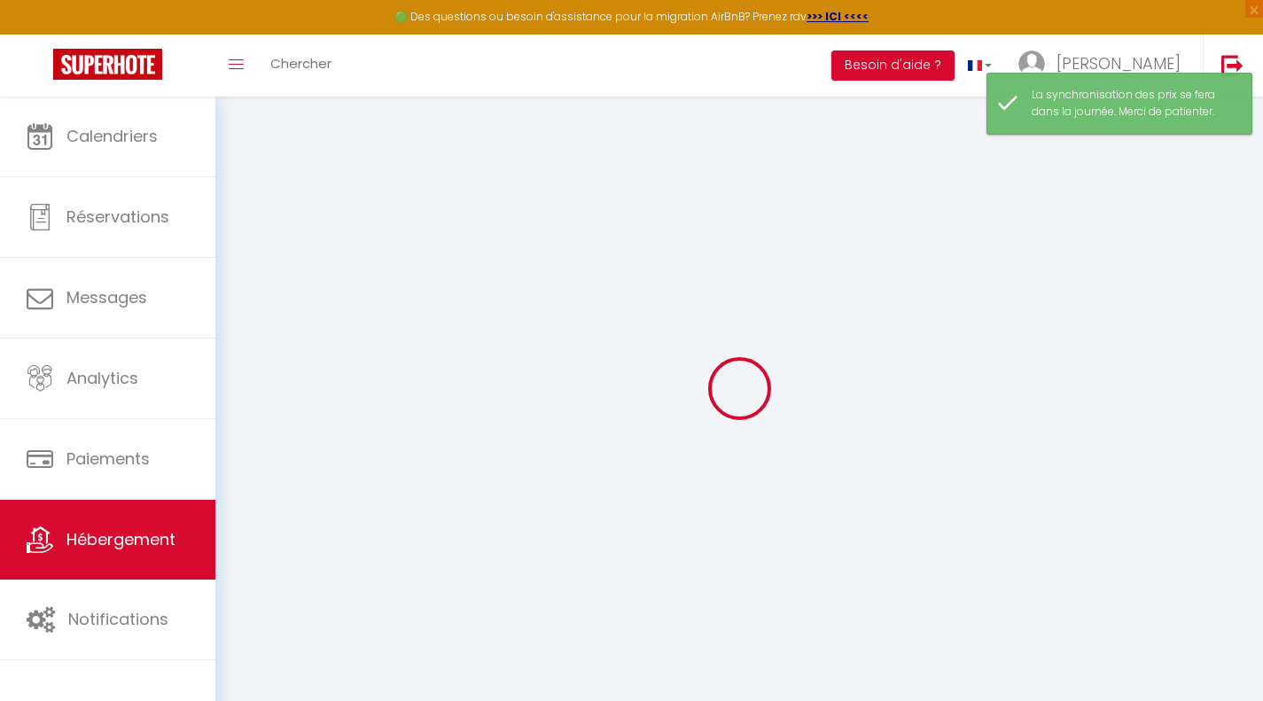
select select
checkbox input "false"
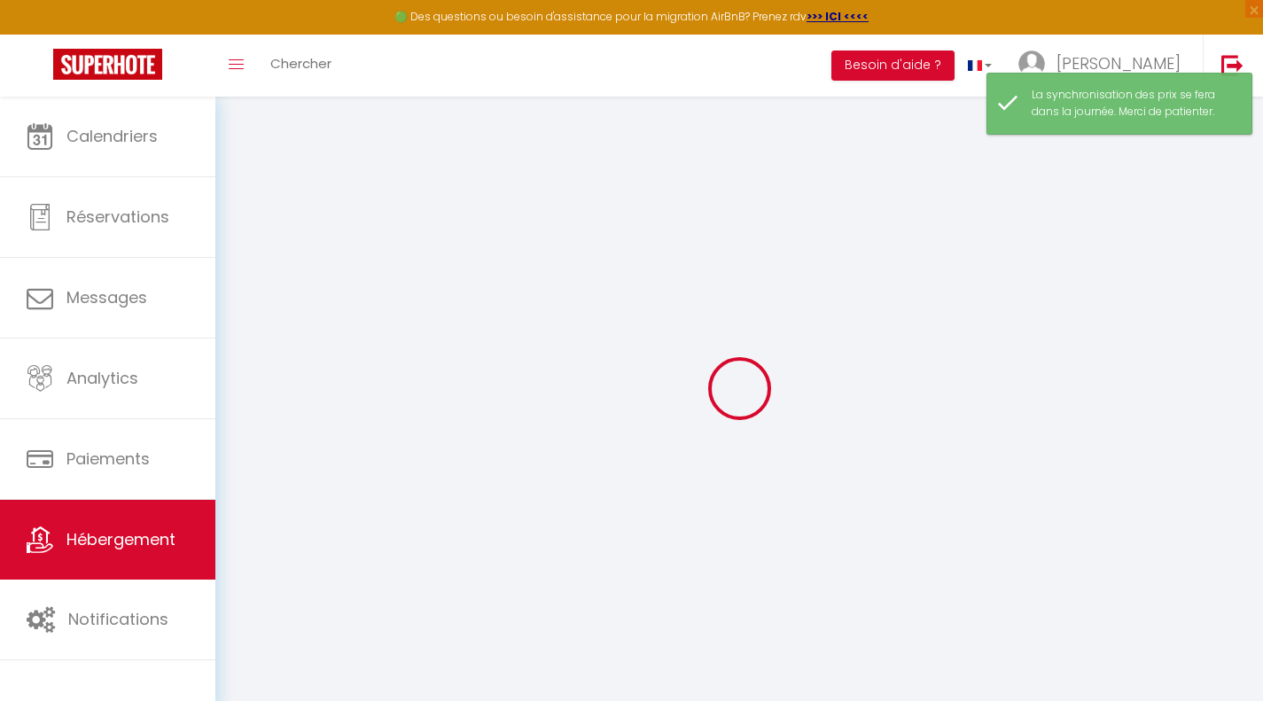
checkbox input "false"
select select
type input "Blue Bird · Appartement confortable - Hypercentre - Gare SNCF"
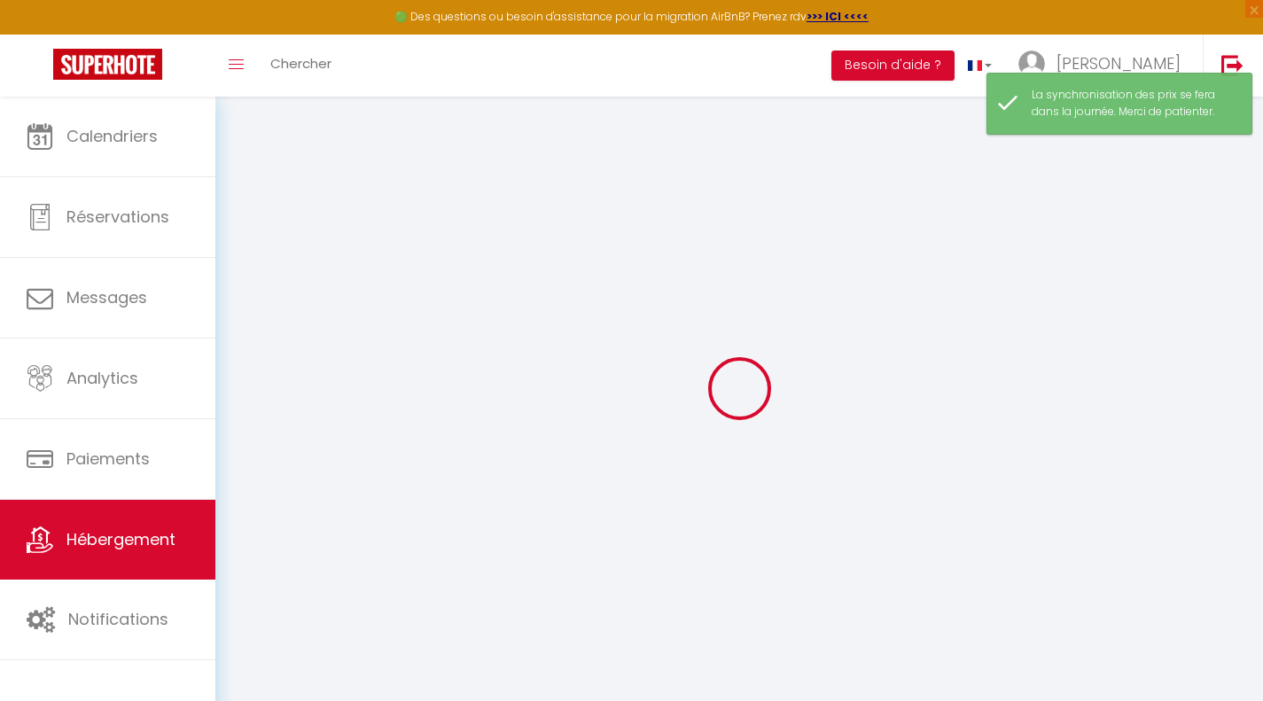
type input "78"
select select
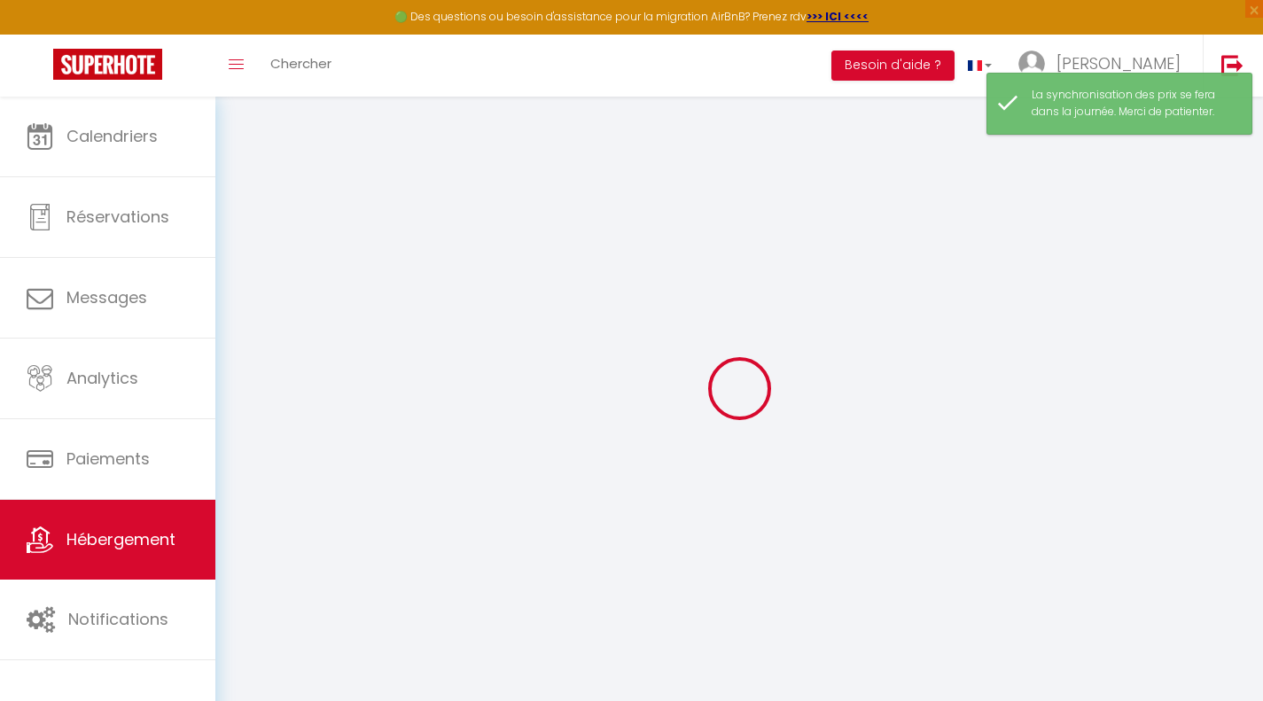
select select
type input "[STREET_ADDRESS]"
type input "31000"
type input "[GEOGRAPHIC_DATA]"
type input "[EMAIL_ADDRESS][DOMAIN_NAME]"
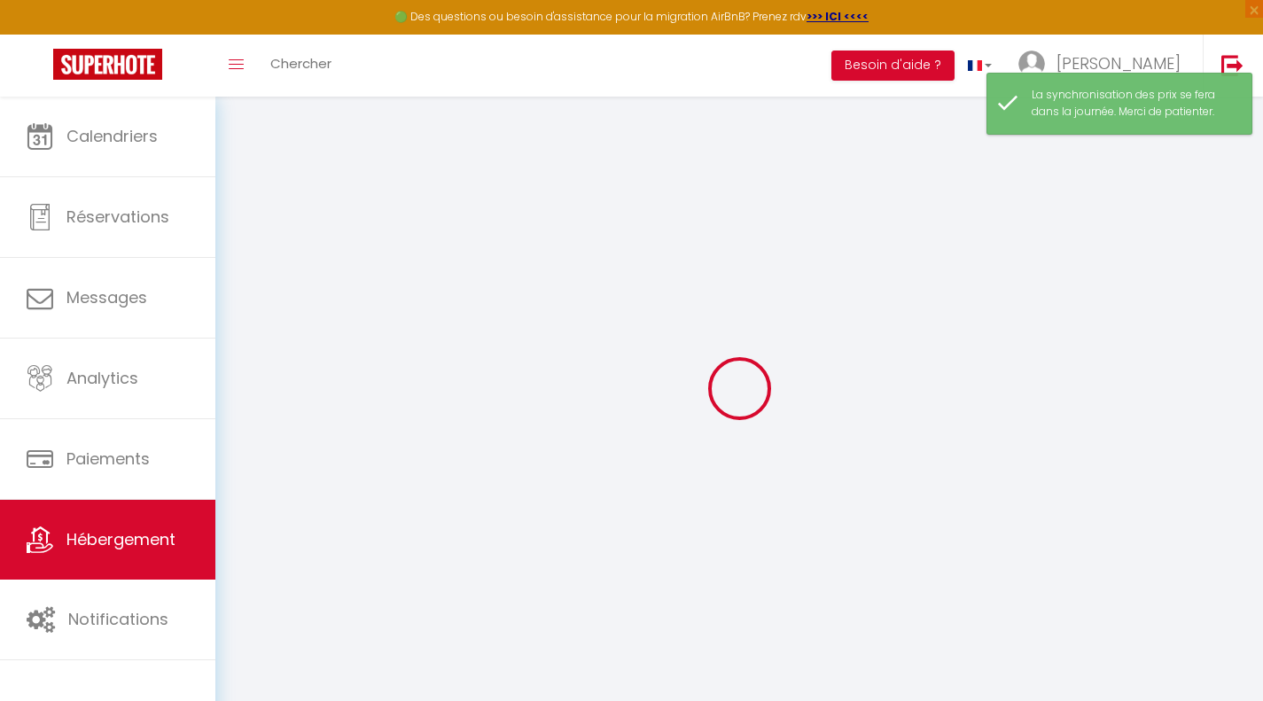
select select
checkbox input "false"
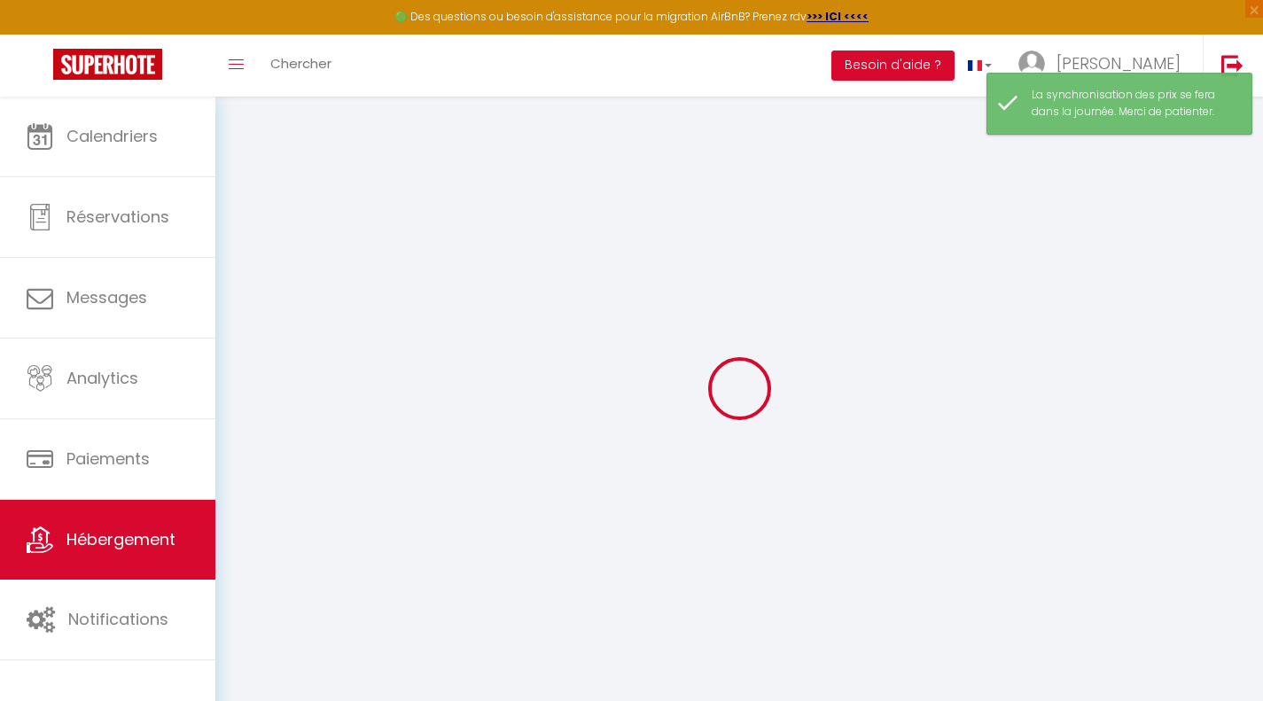
select select
type input "0"
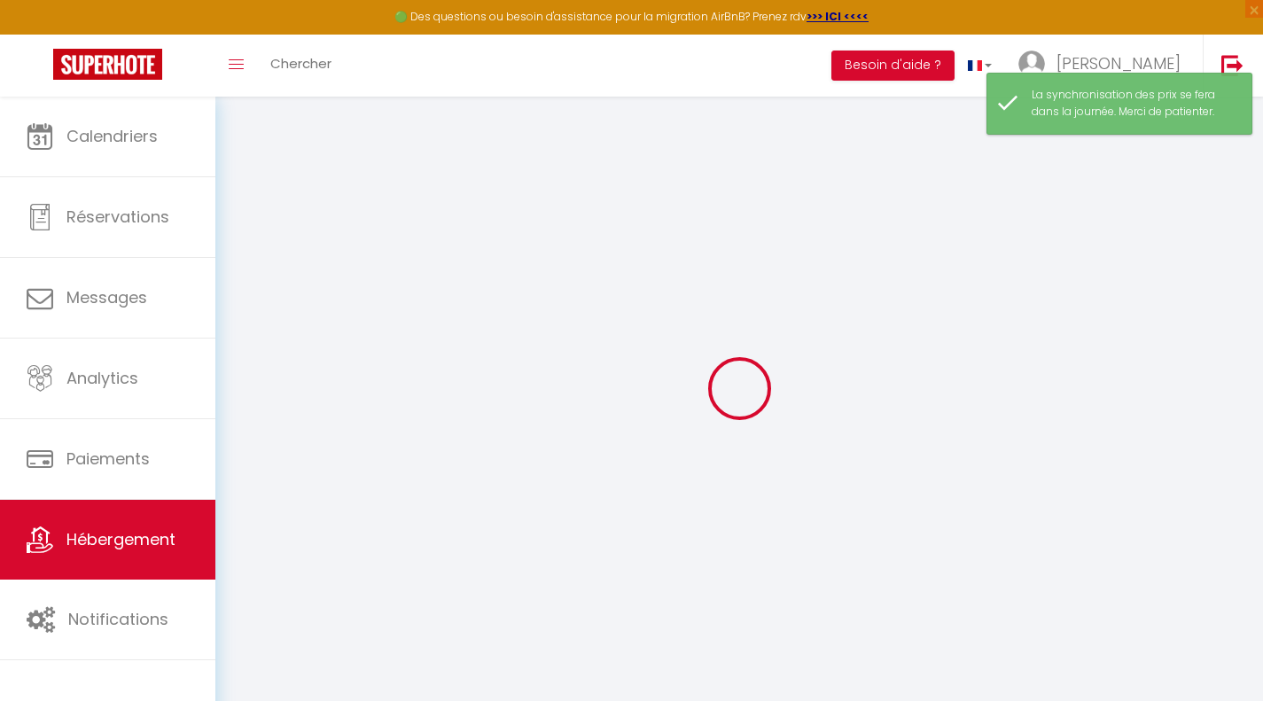
type input "0"
select select
select select "15:00"
select select "23:45"
select select "12:00"
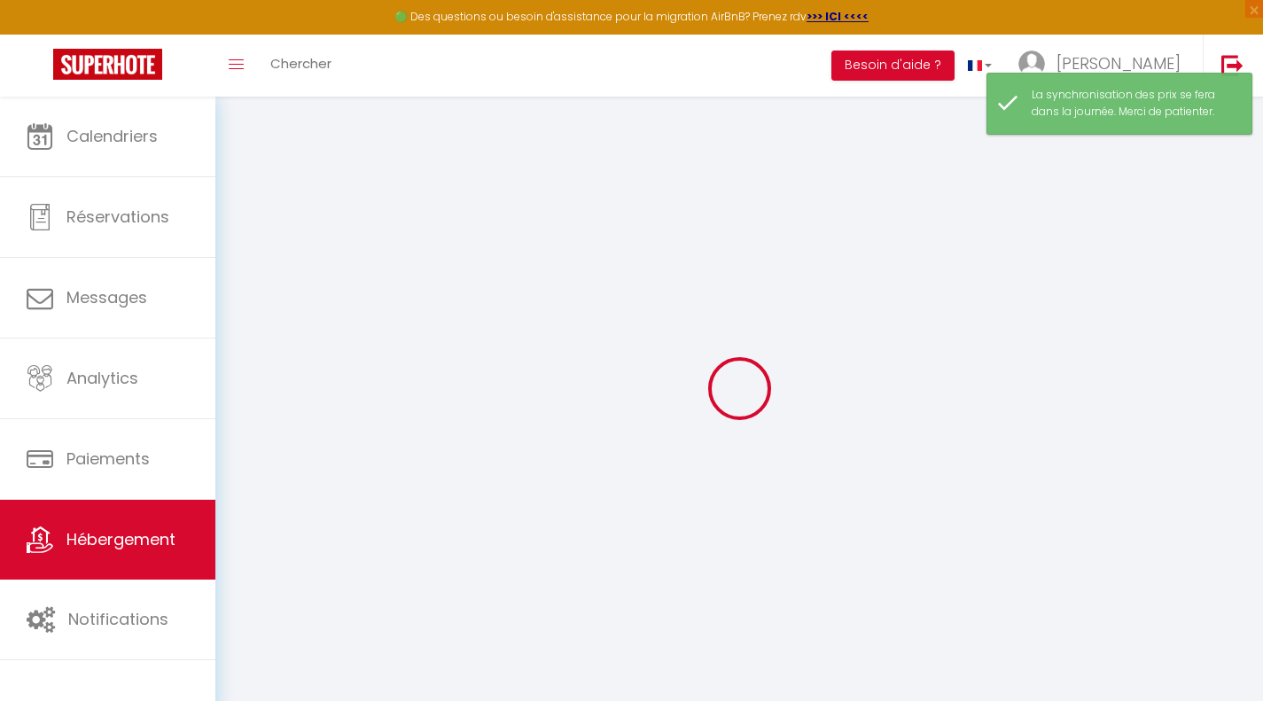
select select "30"
select select "120"
select select
checkbox input "false"
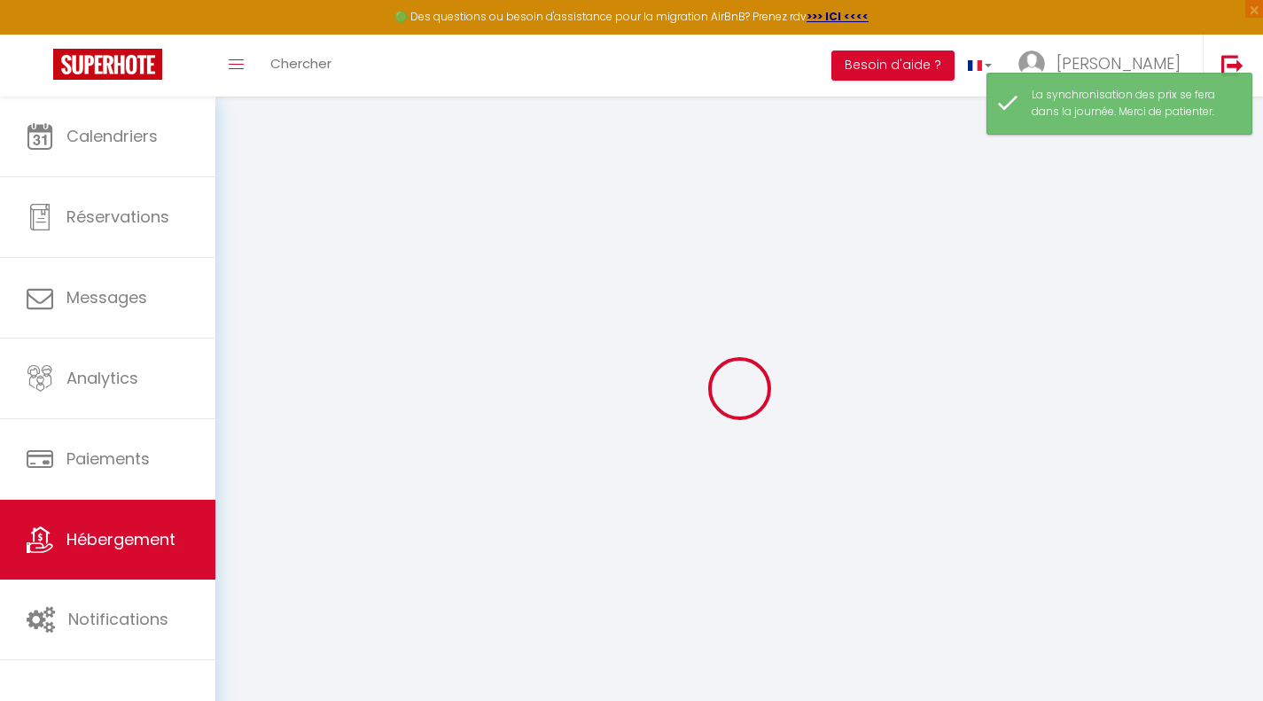
checkbox input "false"
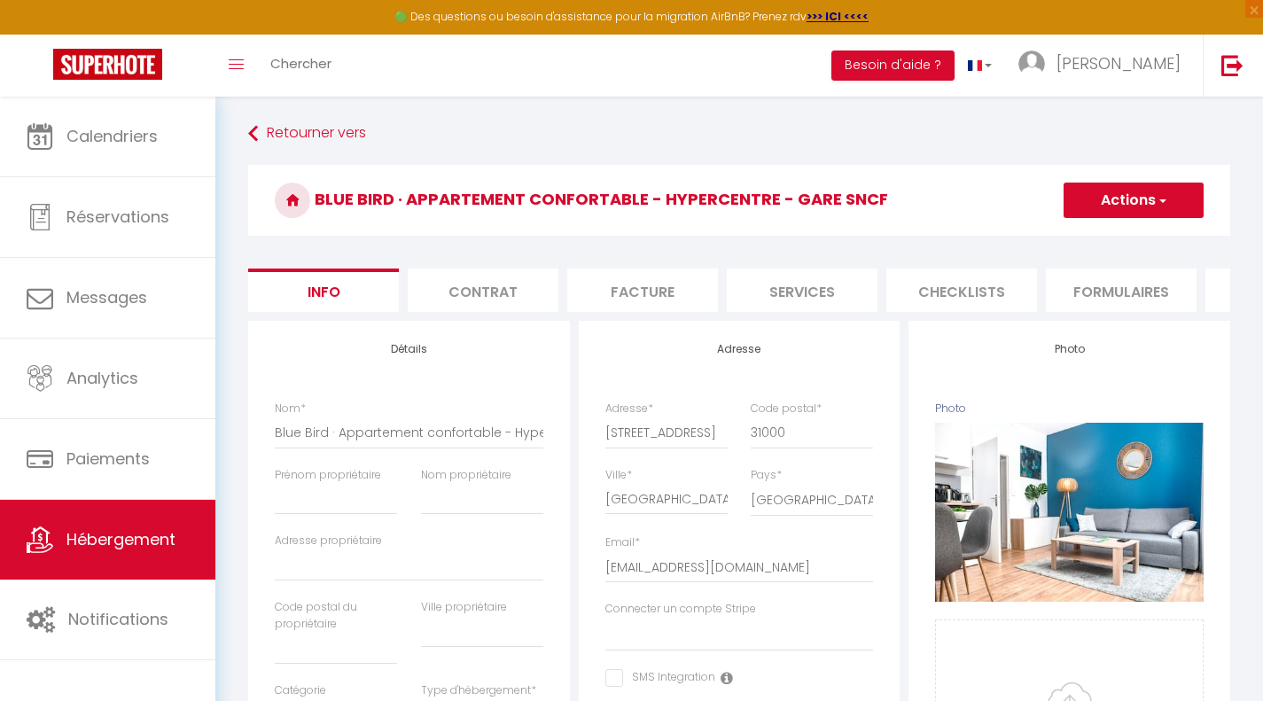
click at [815, 284] on li "Services" at bounding box center [802, 290] width 151 height 43
select select
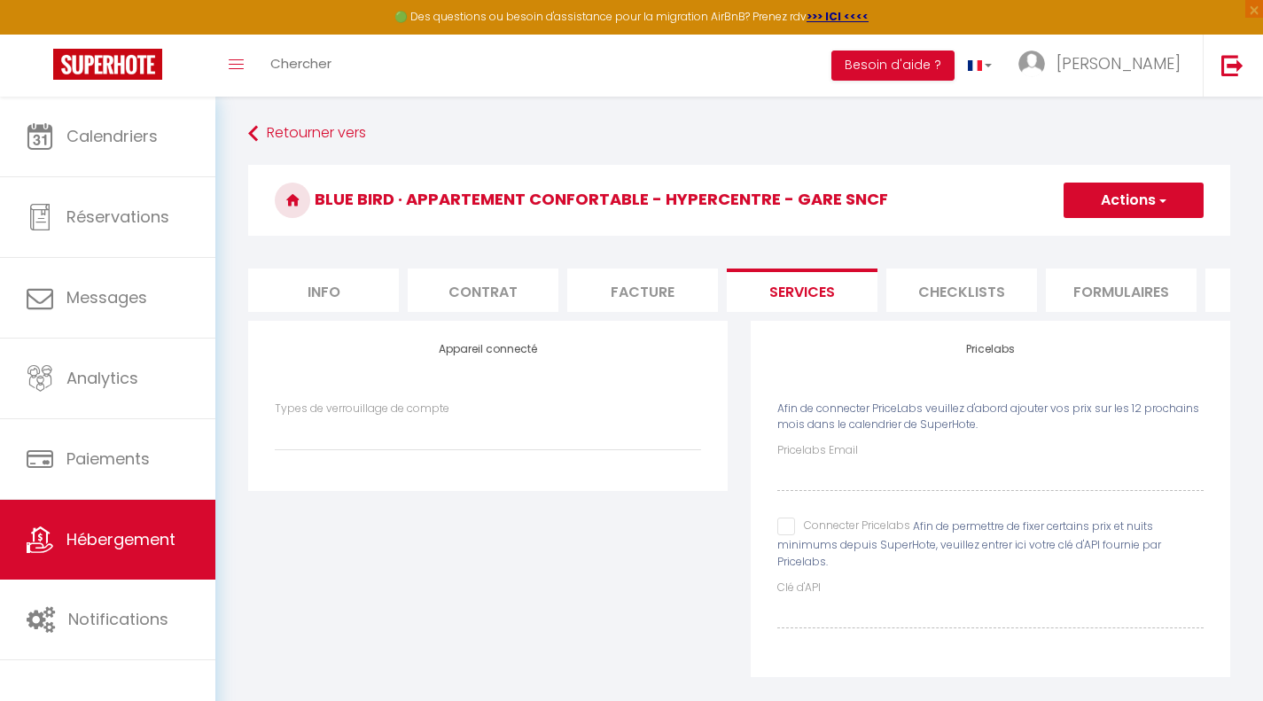
click at [792, 536] on input "Connecter Pricelabs" at bounding box center [844, 527] width 133 height 18
checkbox input "true"
select select
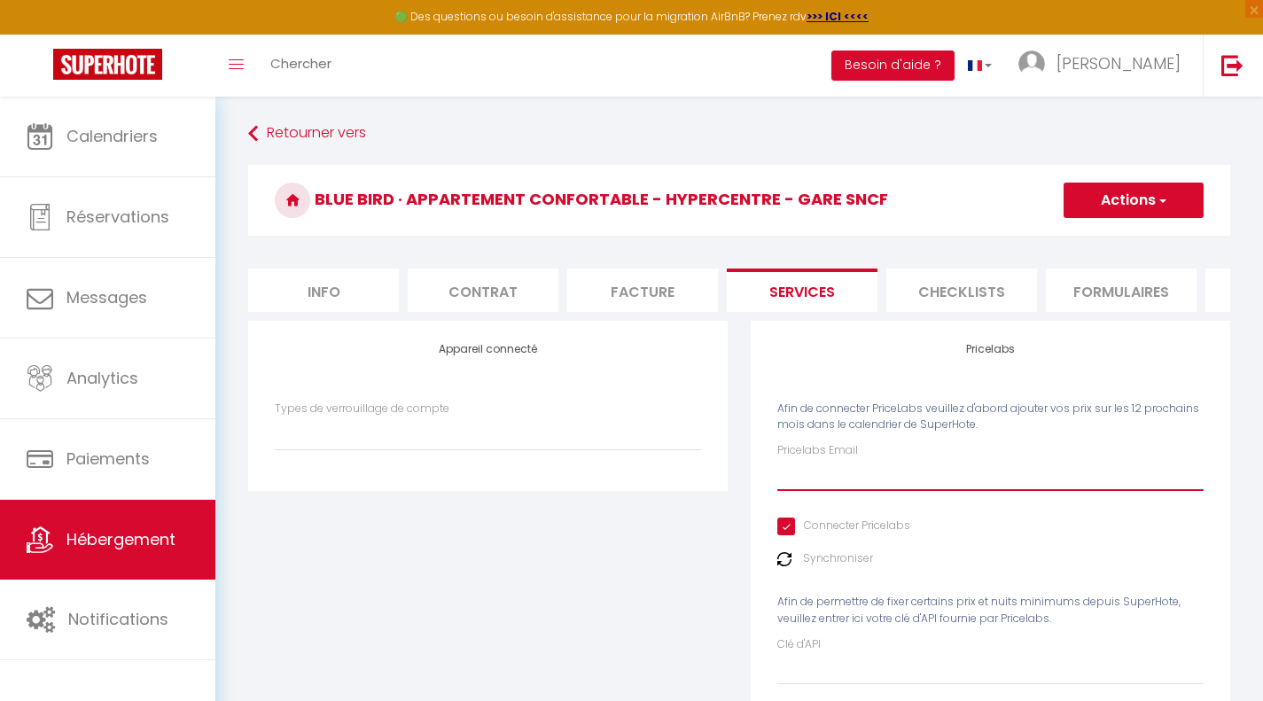
click at [811, 491] on input "Pricelabs Email" at bounding box center [991, 475] width 426 height 32
paste input "[EMAIL_ADDRESS][DOMAIN_NAME]"
type input "[EMAIL_ADDRESS][DOMAIN_NAME]"
select select
type input "[EMAIL_ADDRESS][DOMAIN_NAME]"
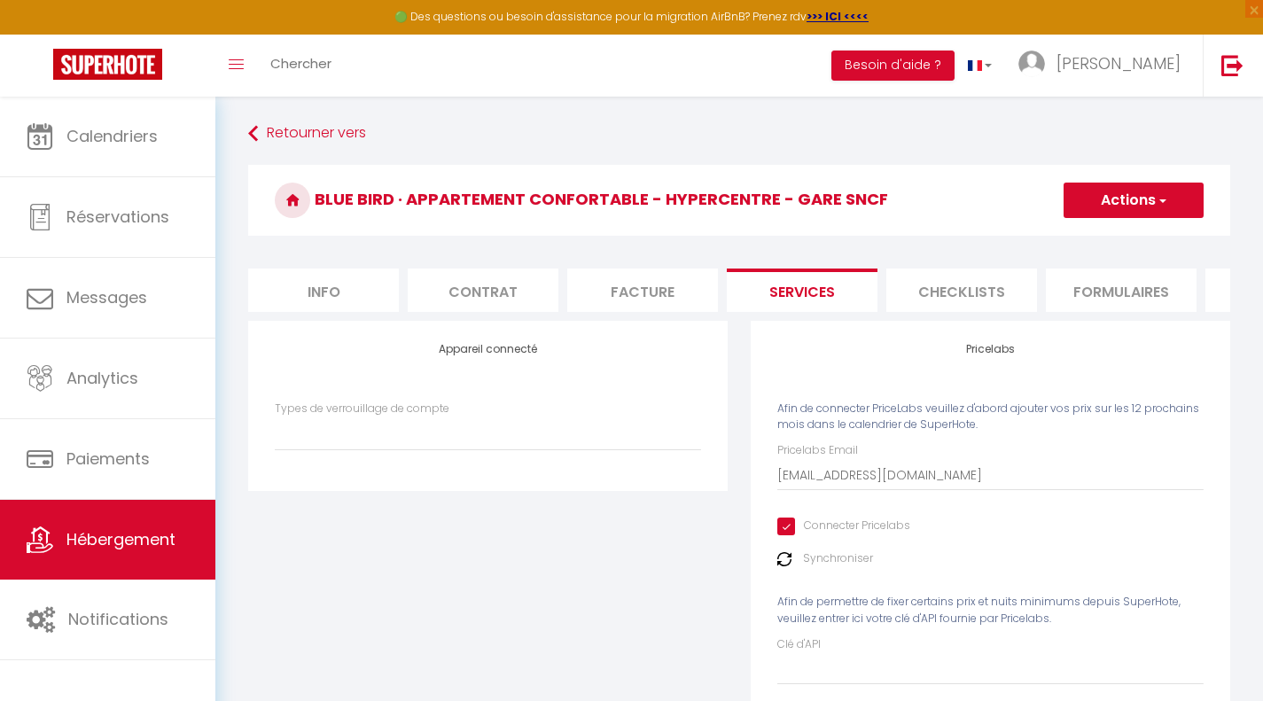
click at [1133, 205] on button "Actions" at bounding box center [1134, 200] width 140 height 35
click at [1116, 241] on link "Enregistrer" at bounding box center [1133, 239] width 140 height 23
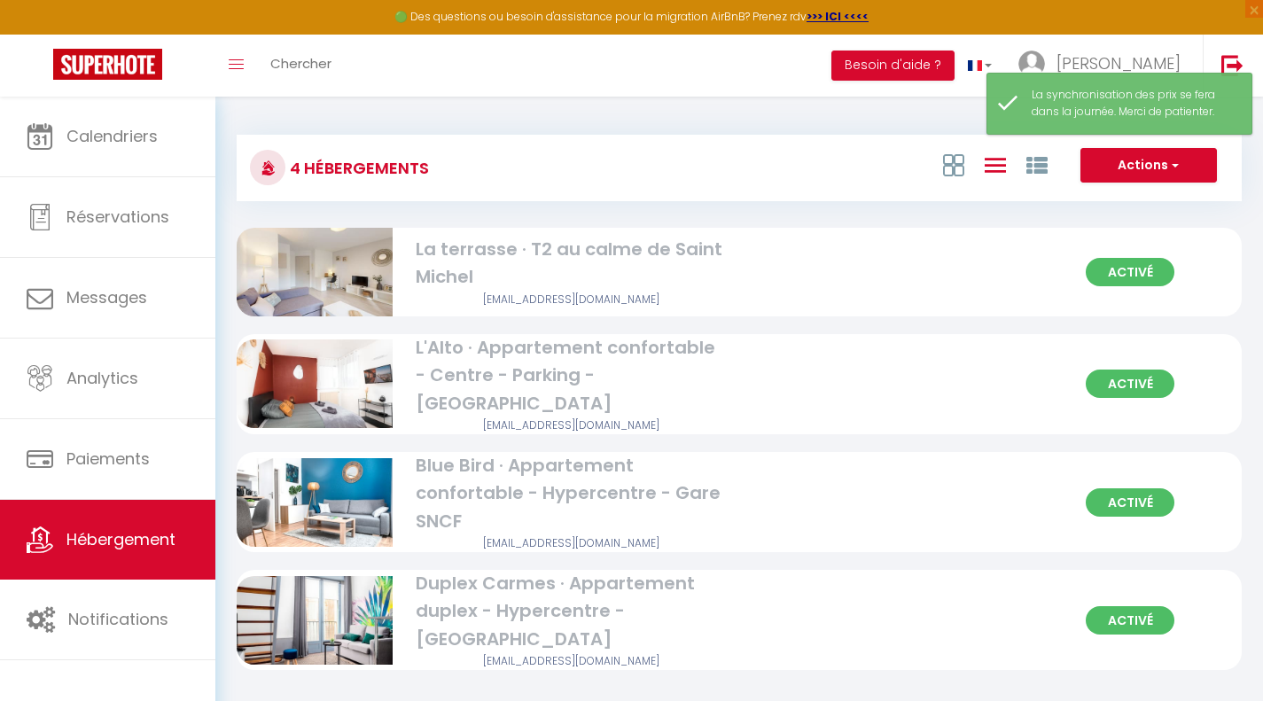
click at [521, 606] on div "Duplex Carmes · Appartement duplex - Hypercentre - [GEOGRAPHIC_DATA]" at bounding box center [572, 611] width 312 height 83
select select "3"
select select "2"
select select "1"
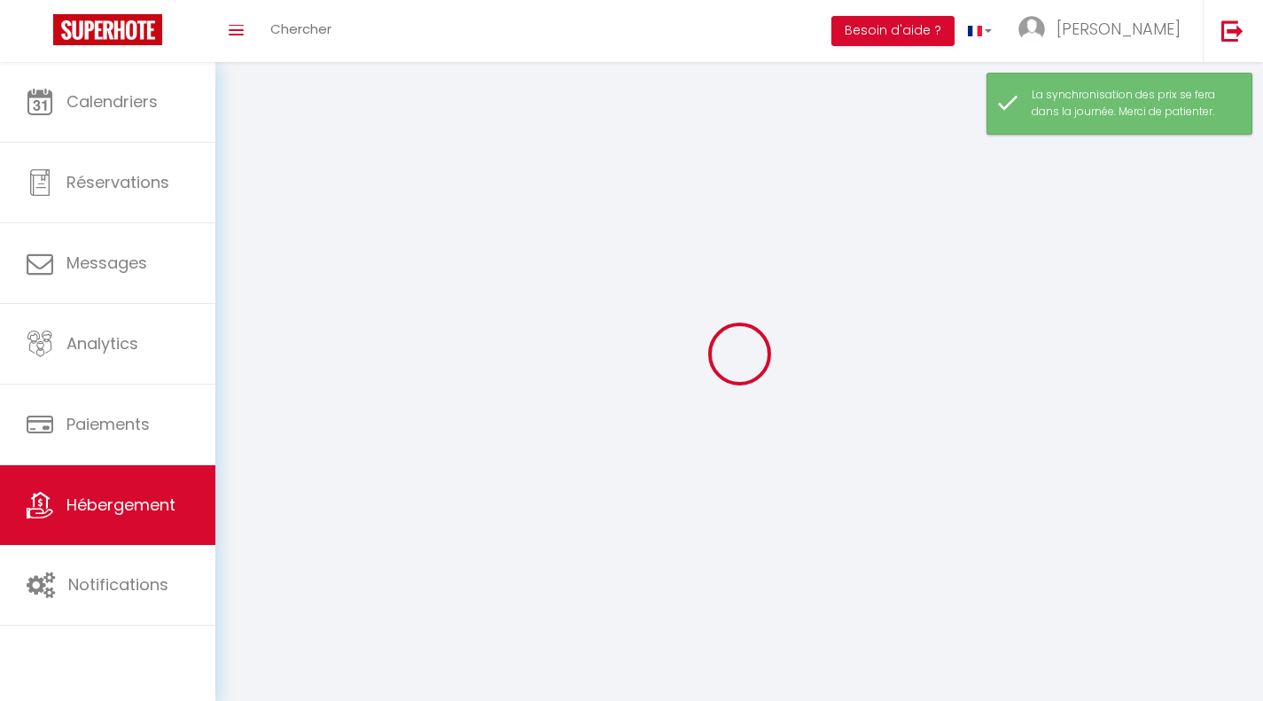
select select
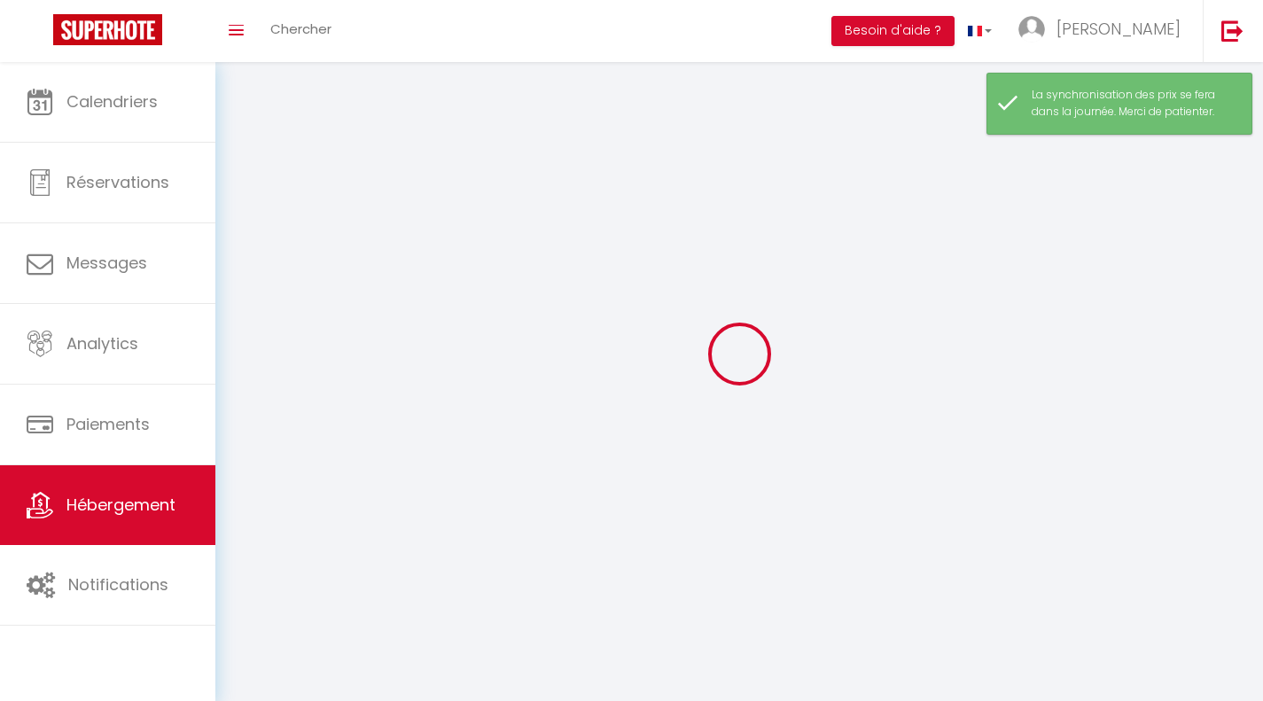
select select
checkbox input "false"
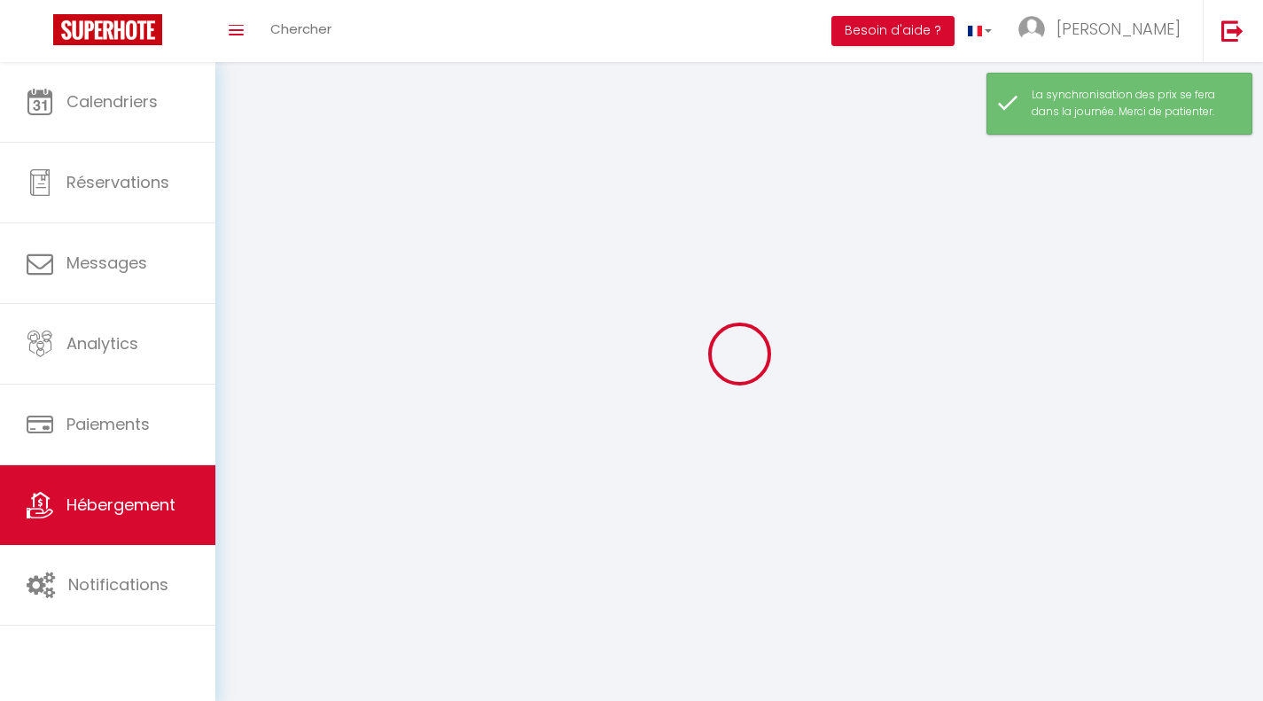
select select
select select "1"
select select "28"
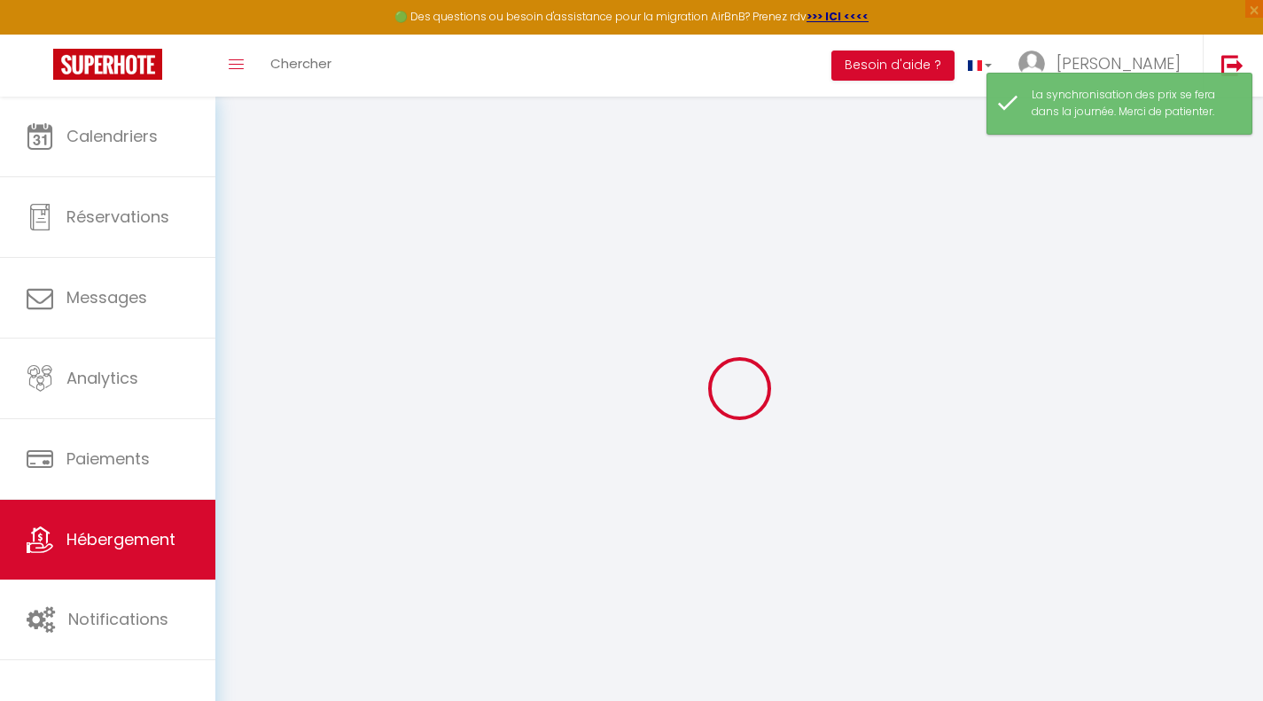
select select
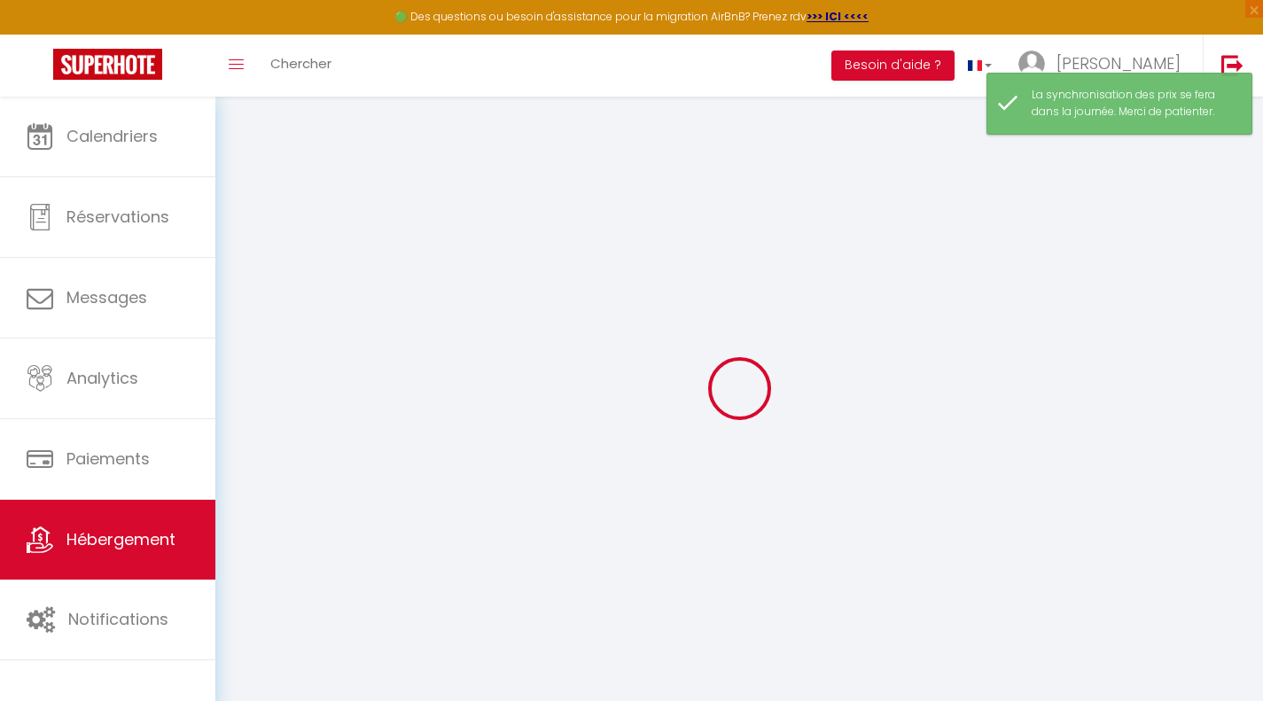
select select
checkbox input "false"
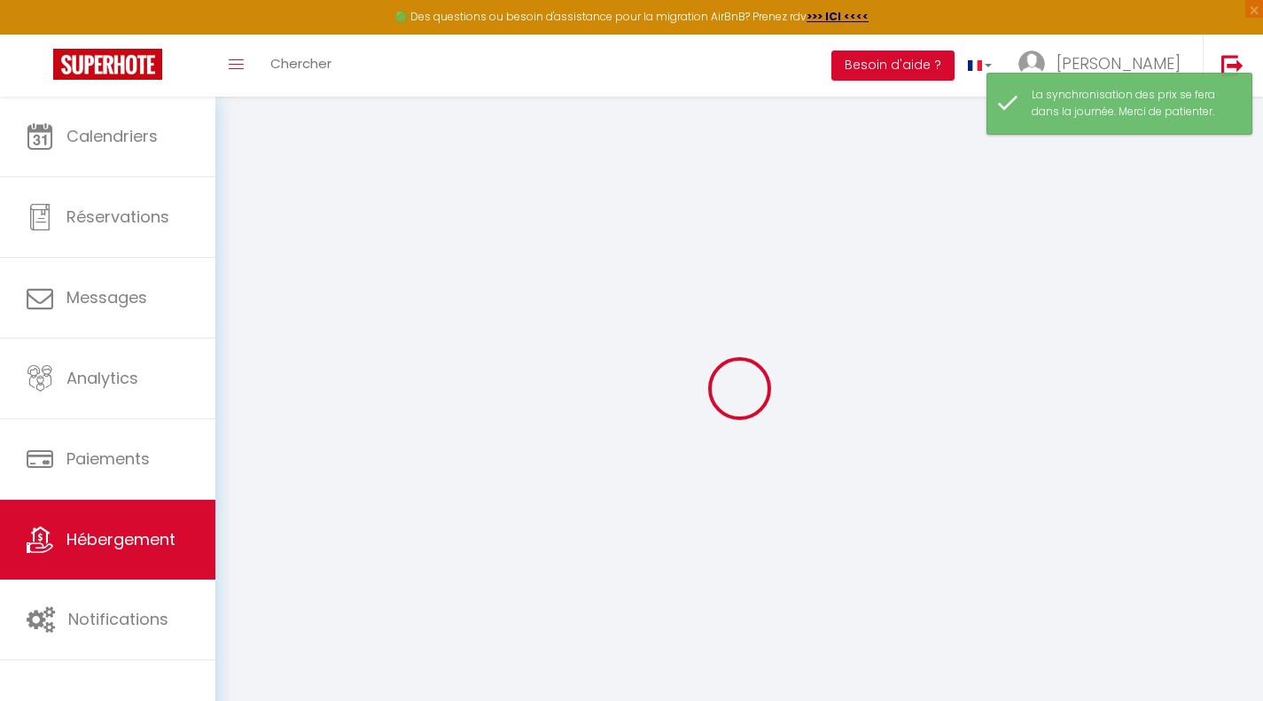
select select
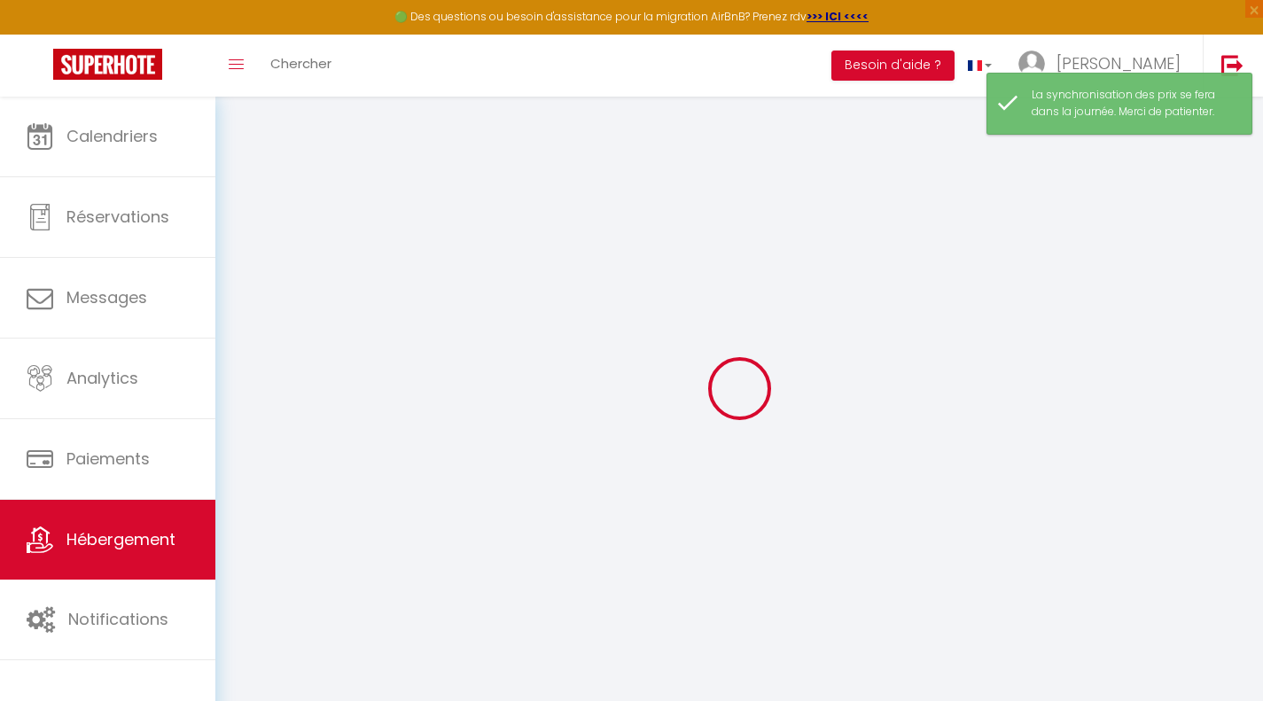
select select
checkbox input "false"
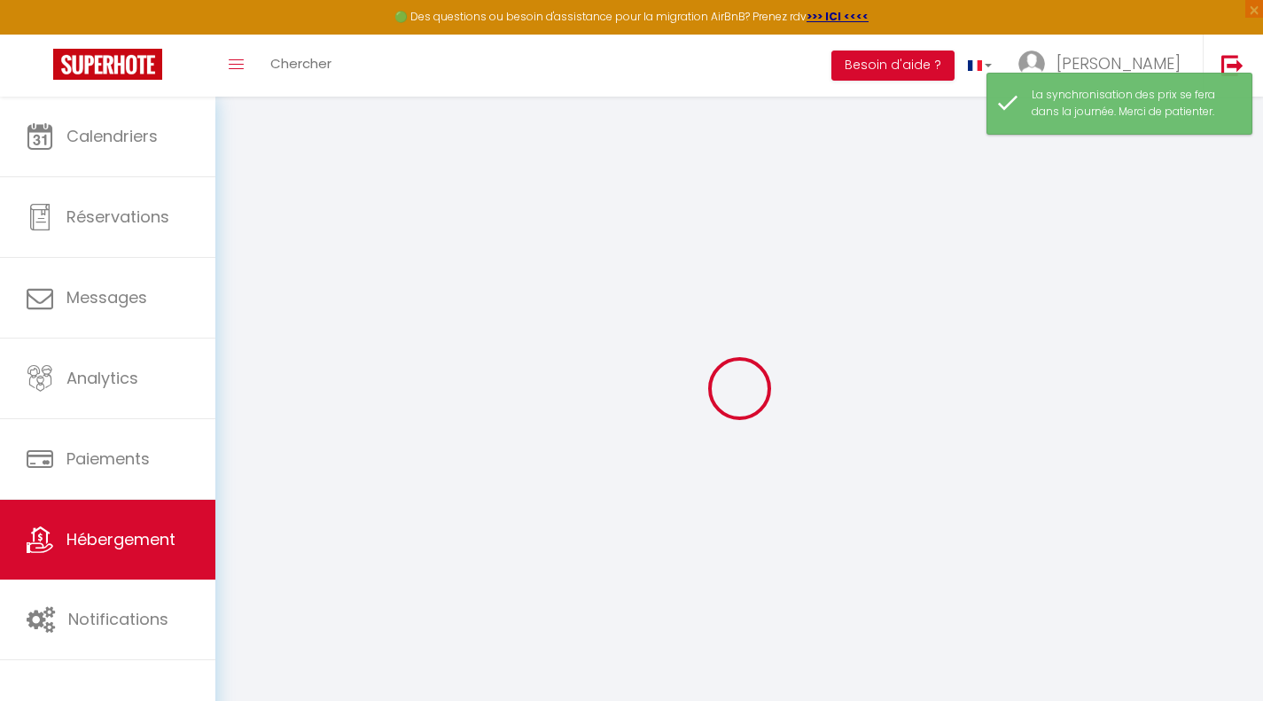
checkbox input "false"
select select
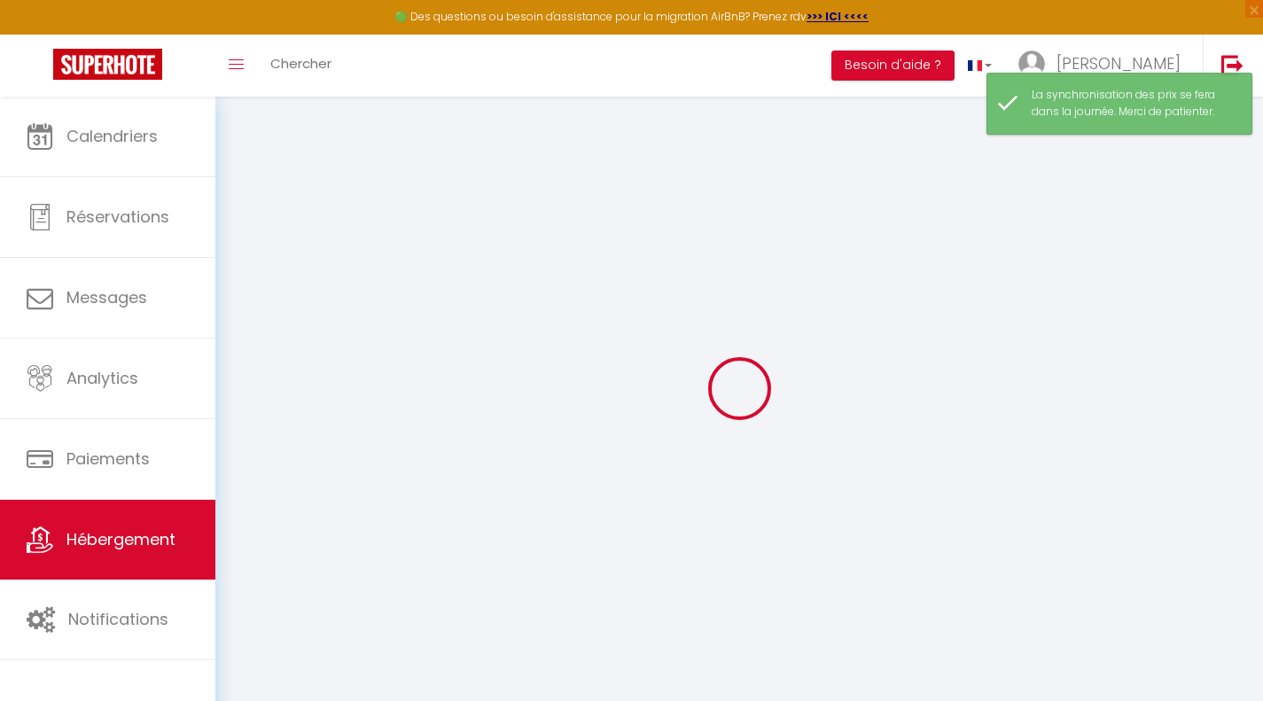
select select
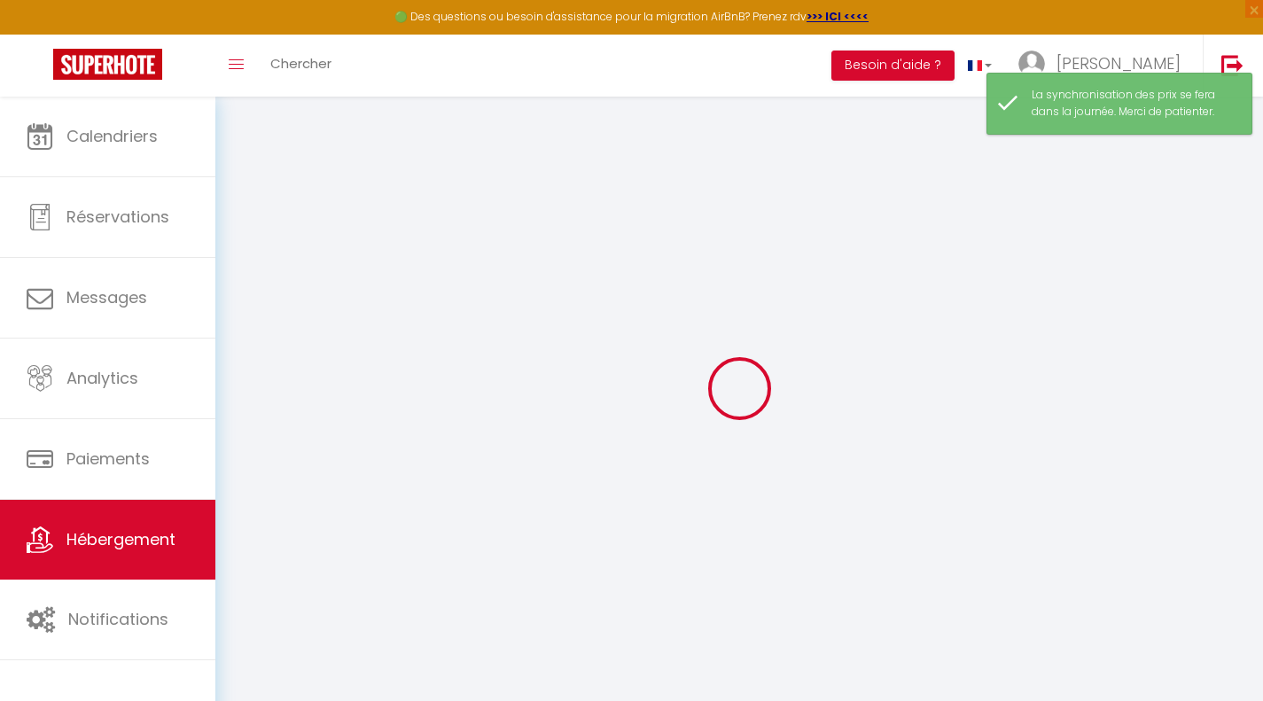
checkbox input "false"
select select
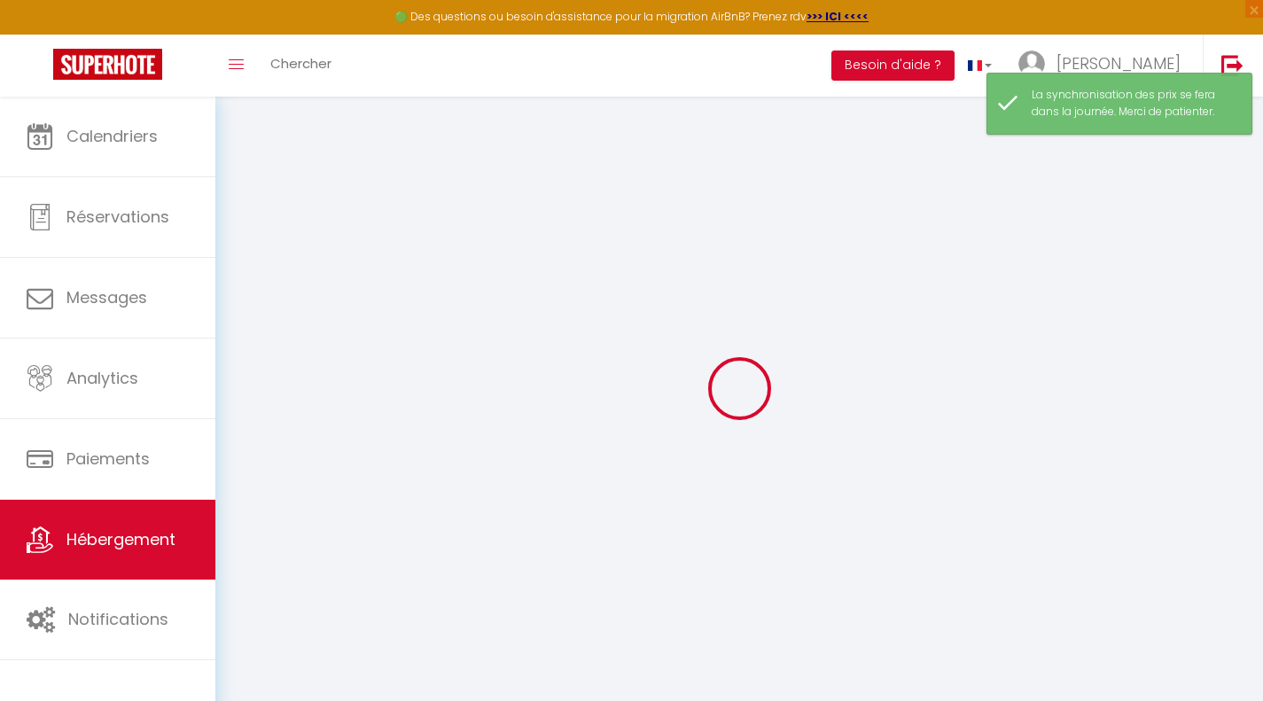
select select
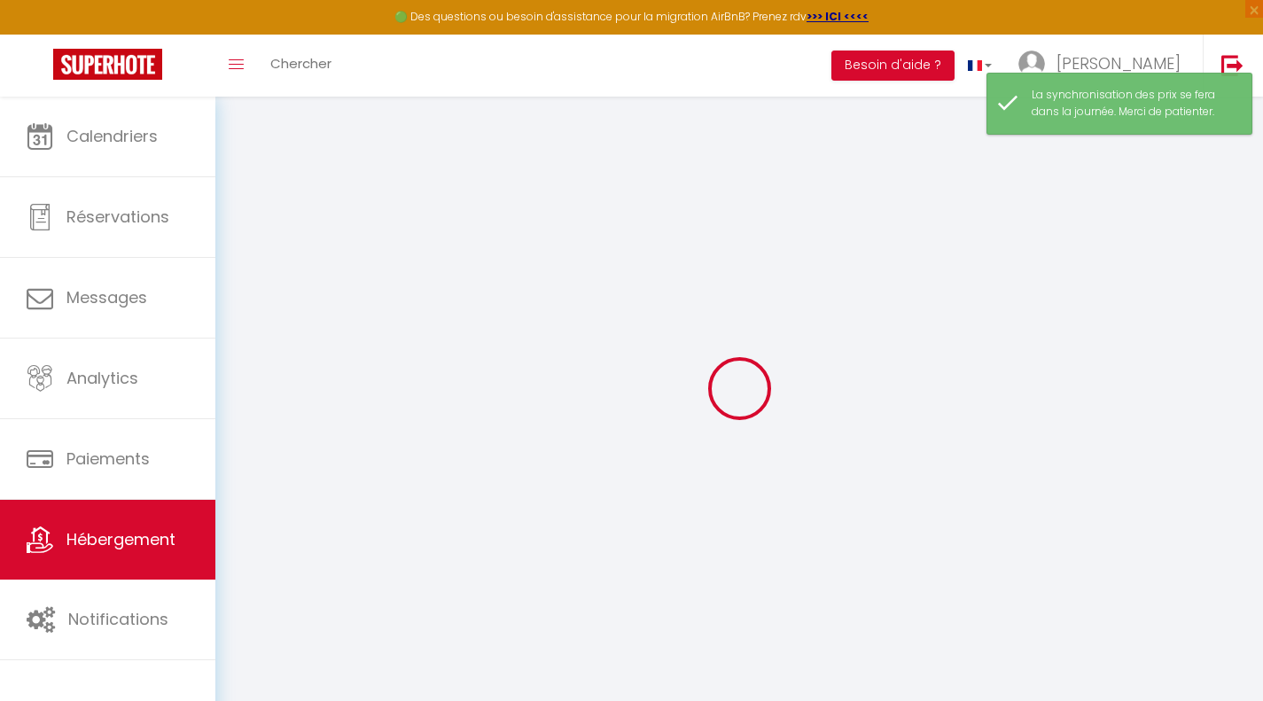
select select
checkbox input "false"
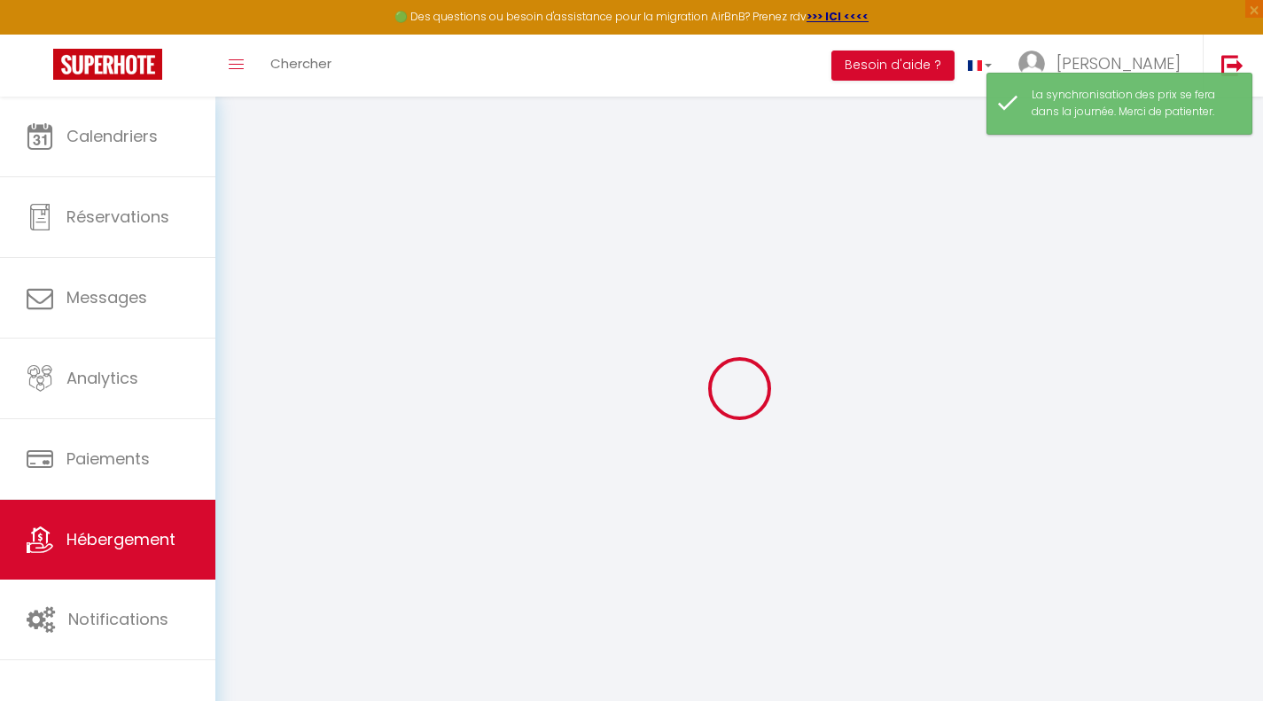
checkbox input "false"
select select
type input "Duplex Carmes · Appartement duplex - Hypercentre - [GEOGRAPHIC_DATA]"
type input "75"
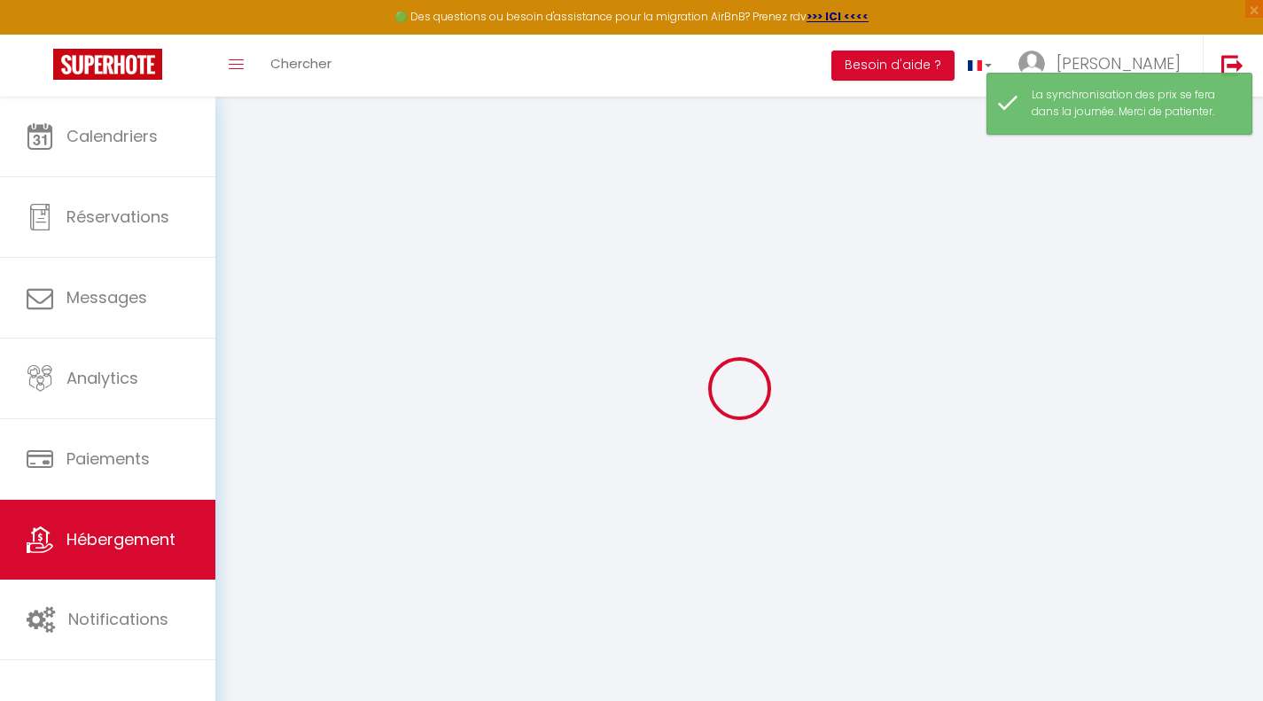
select select
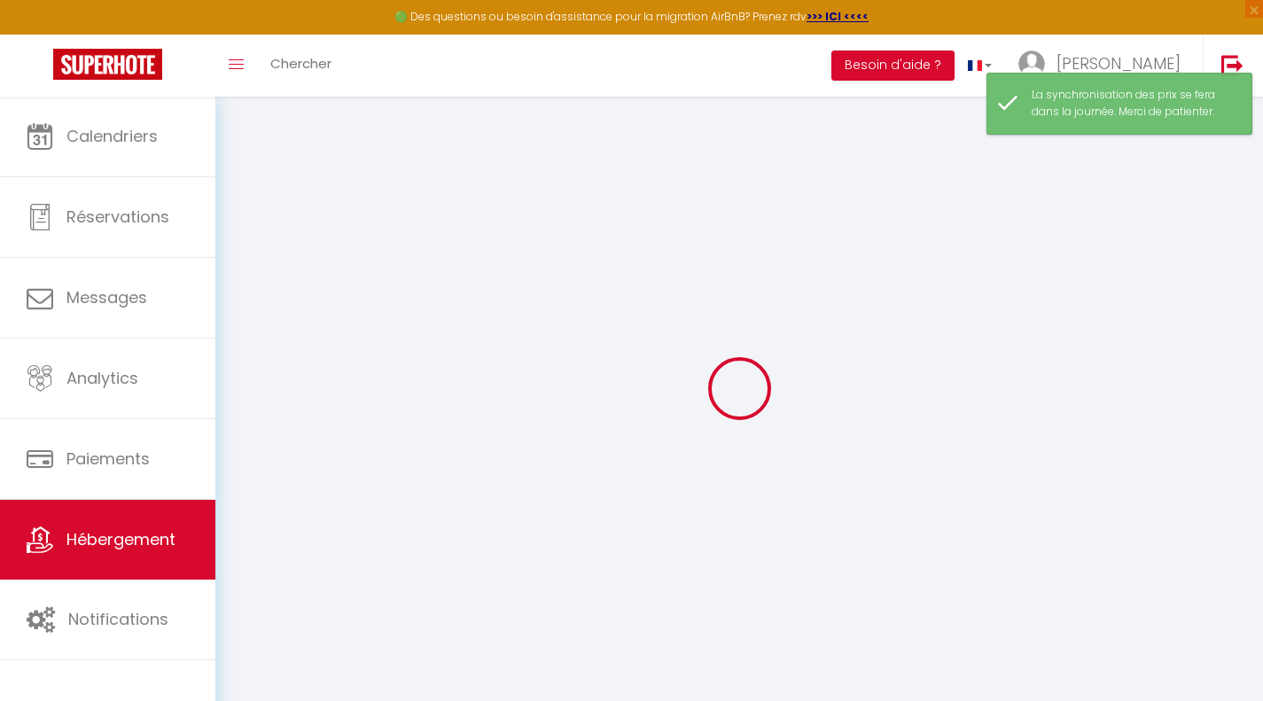
type input "[STREET_ADDRESS]"
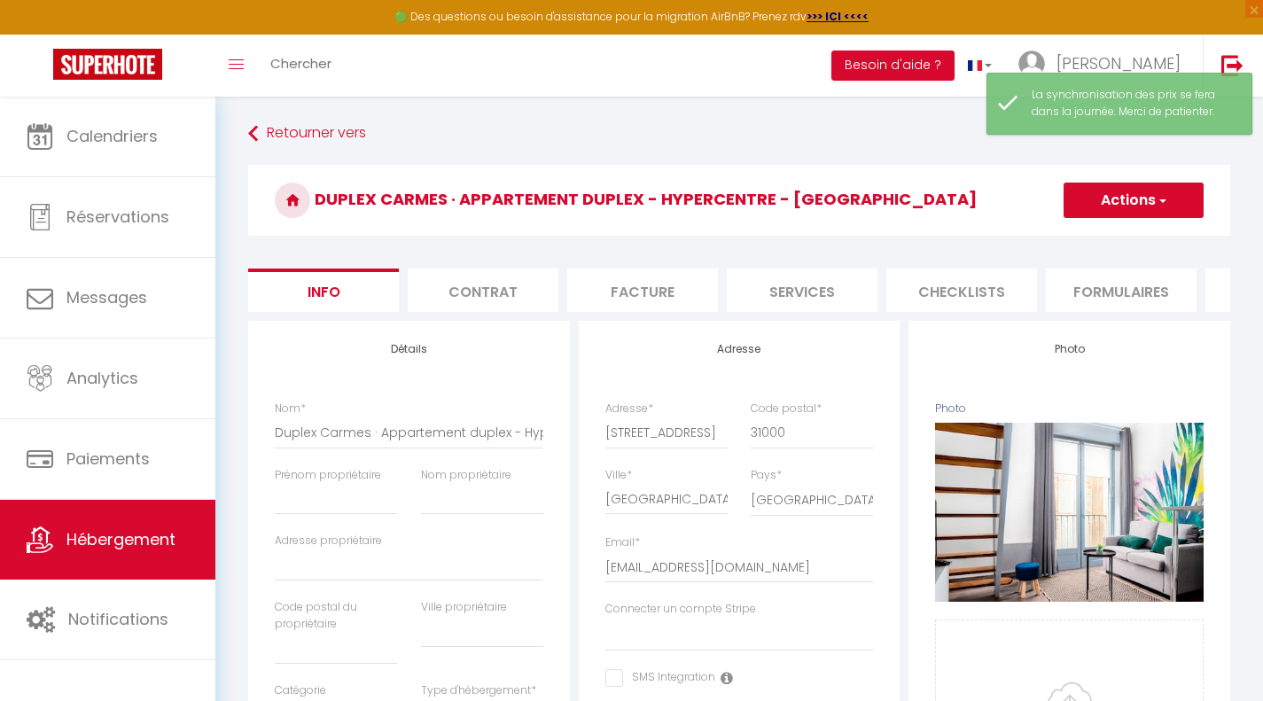
click at [786, 301] on li "Services" at bounding box center [802, 290] width 151 height 43
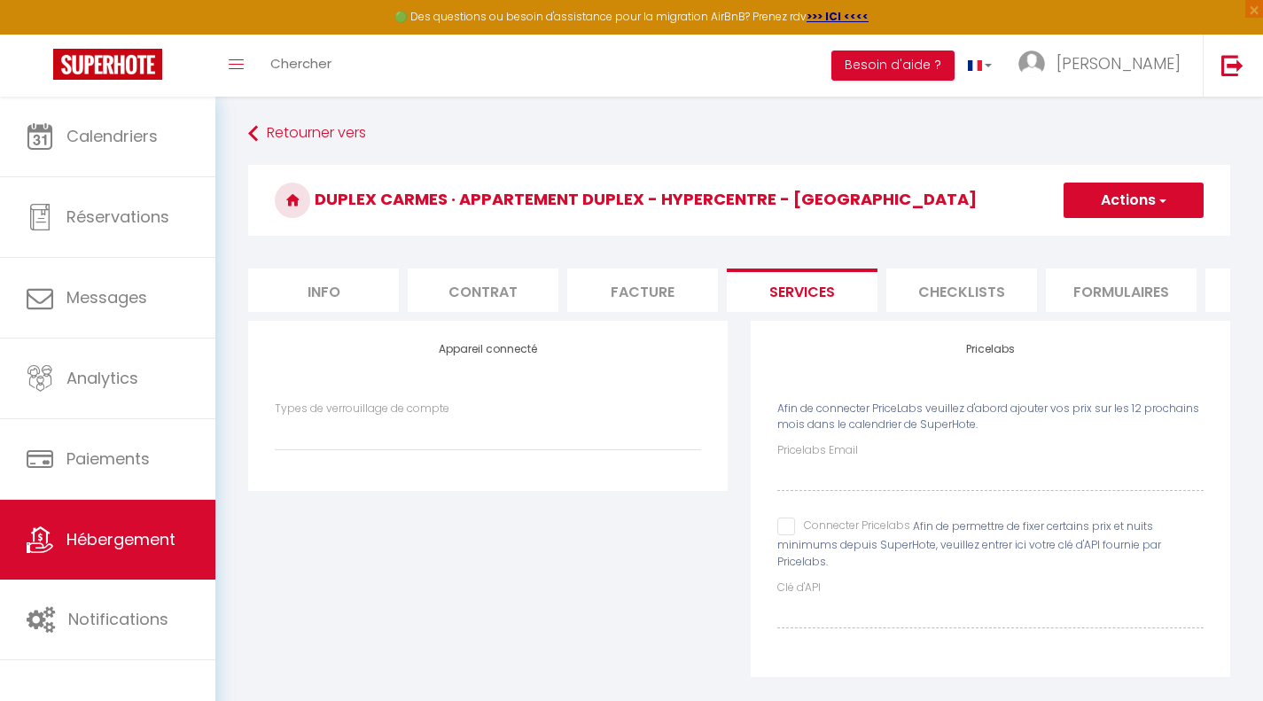
click at [789, 537] on div "Connecter Pricelabs" at bounding box center [844, 528] width 133 height 20
click at [786, 536] on input "Connecter Pricelabs" at bounding box center [844, 527] width 133 height 18
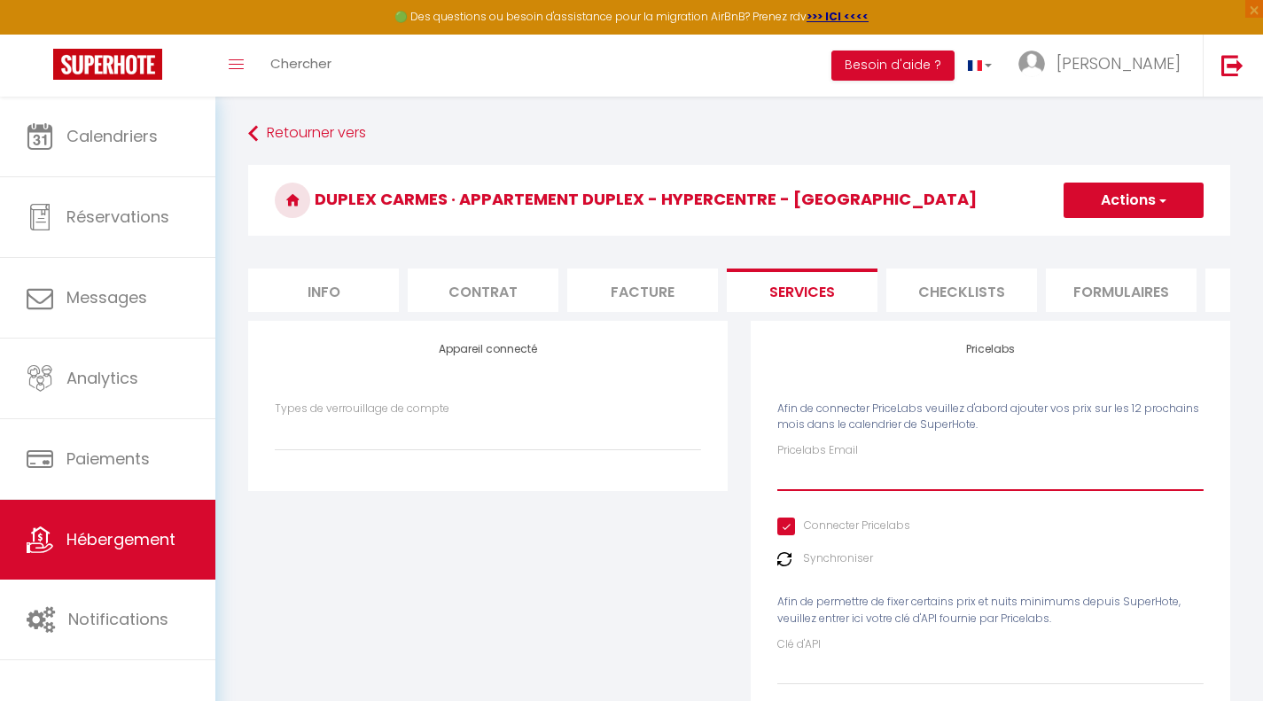
click at [852, 490] on input "Pricelabs Email" at bounding box center [991, 475] width 426 height 32
paste input "[EMAIL_ADDRESS][DOMAIN_NAME]"
click at [1106, 194] on button "Actions" at bounding box center [1134, 200] width 140 height 35
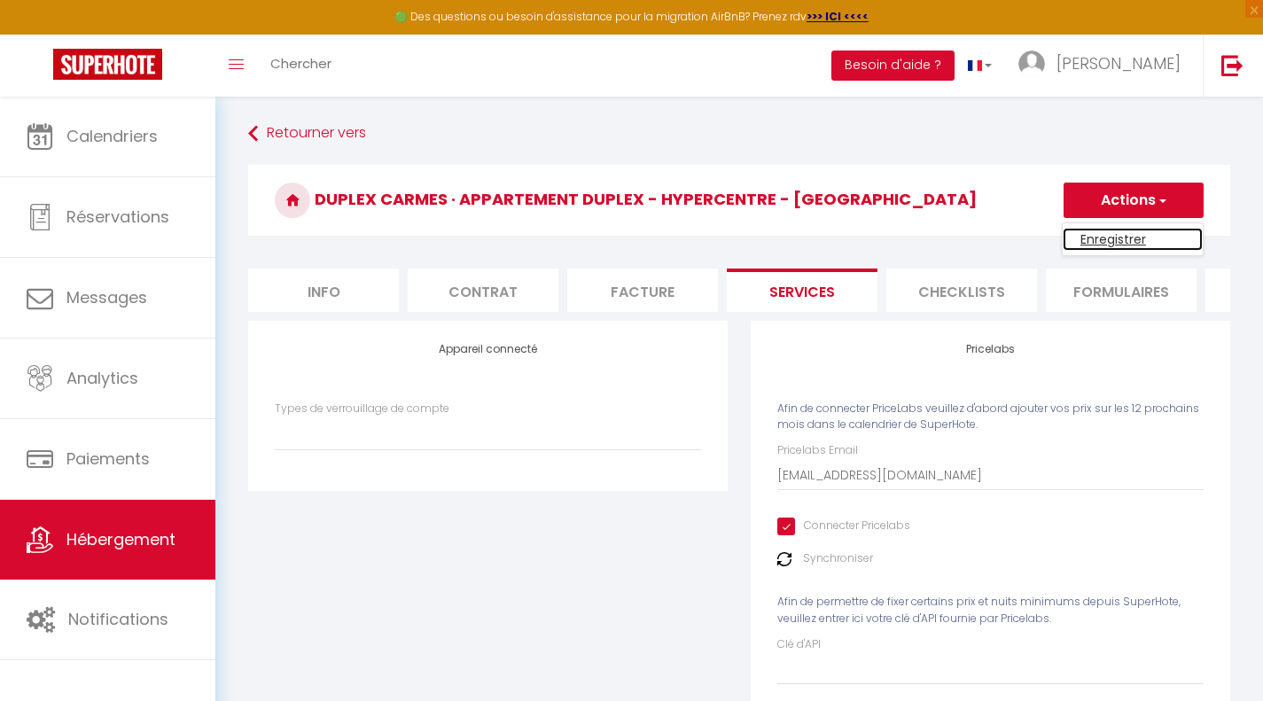
click at [1100, 240] on link "Enregistrer" at bounding box center [1133, 239] width 140 height 23
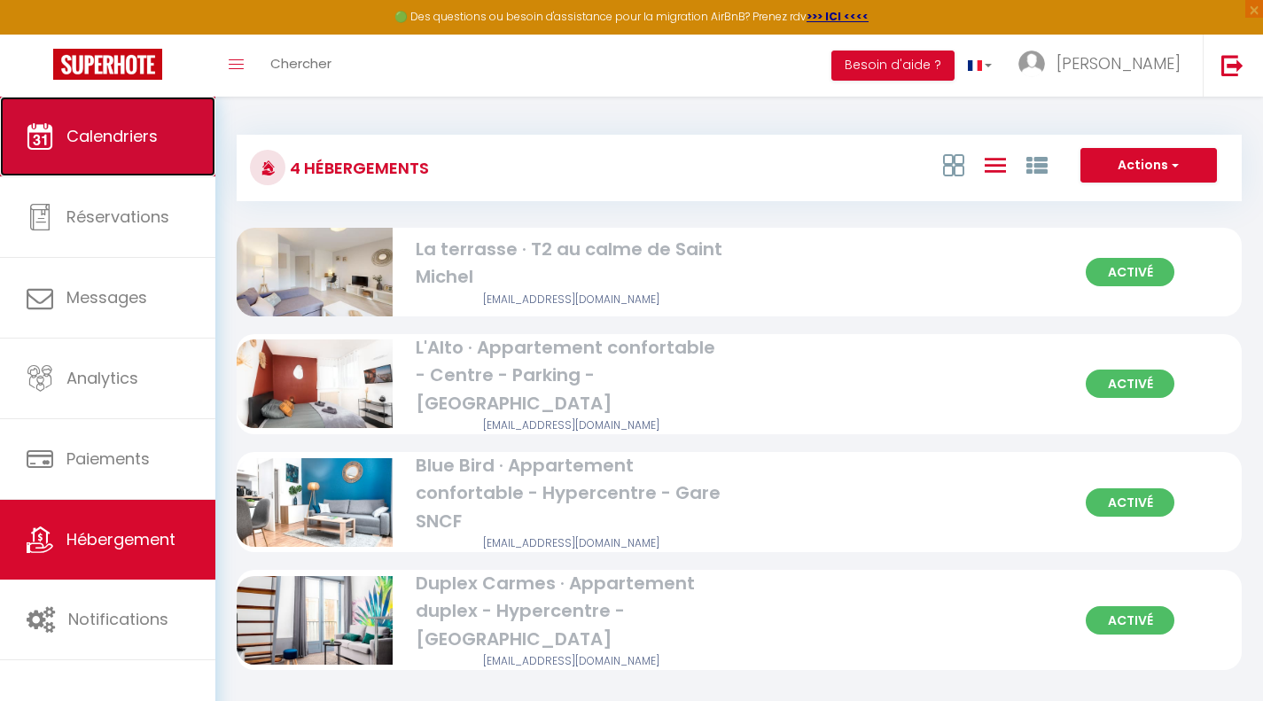
click at [90, 135] on span "Calendriers" at bounding box center [111, 136] width 91 height 22
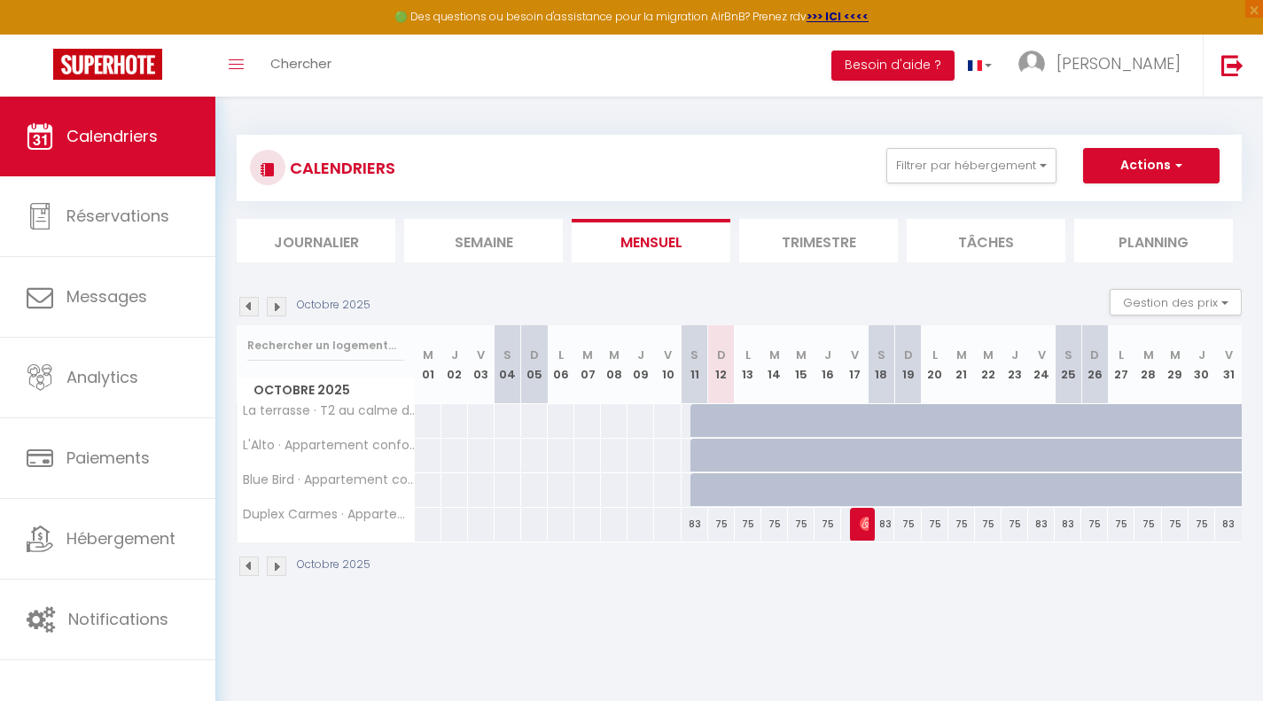
drag, startPoint x: 689, startPoint y: 524, endPoint x: 835, endPoint y: 521, distance: 146.3
click at [835, 521] on tr "Duplex Carmes · Appartement duplex - Hypercentre - [GEOGRAPHIC_DATA] 83" at bounding box center [740, 524] width 1005 height 35
click at [345, 512] on span "Duplex Carmes · Appartement duplex - Hypercentre - [GEOGRAPHIC_DATA]" at bounding box center [491, 507] width 481 height 21
click at [698, 523] on div "83" at bounding box center [695, 524] width 27 height 33
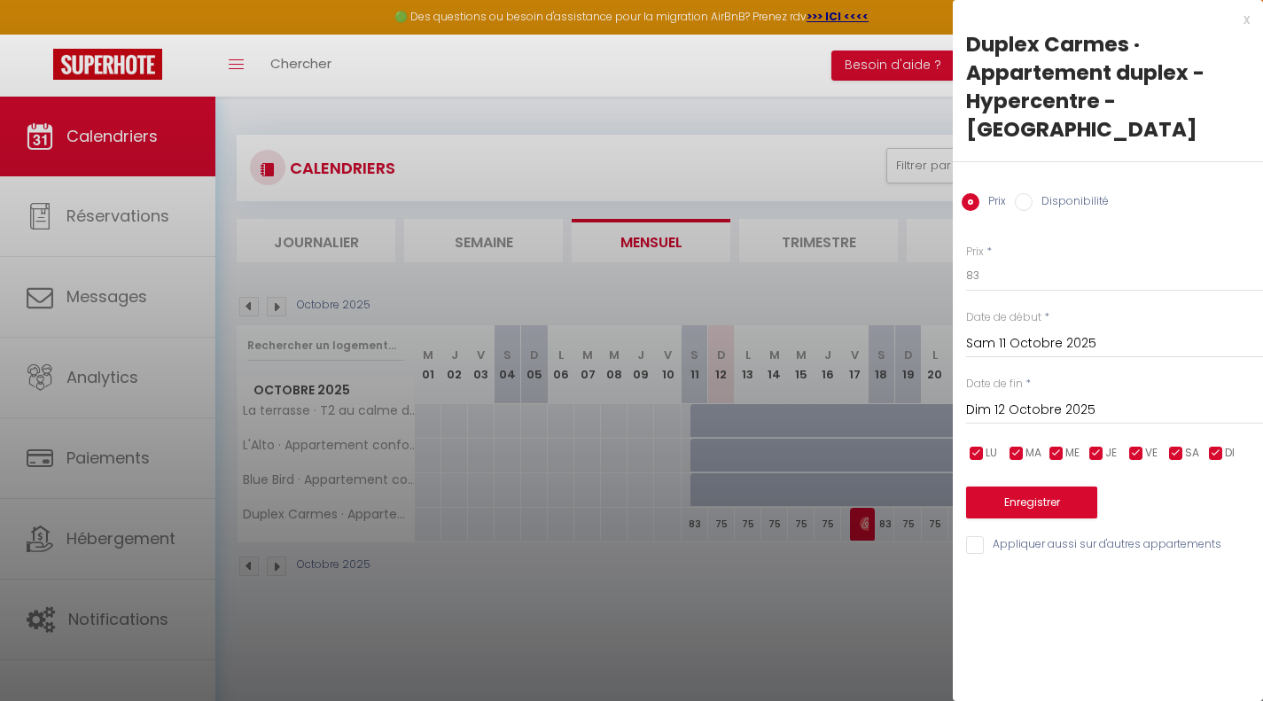
click at [731, 603] on div at bounding box center [631, 350] width 1263 height 701
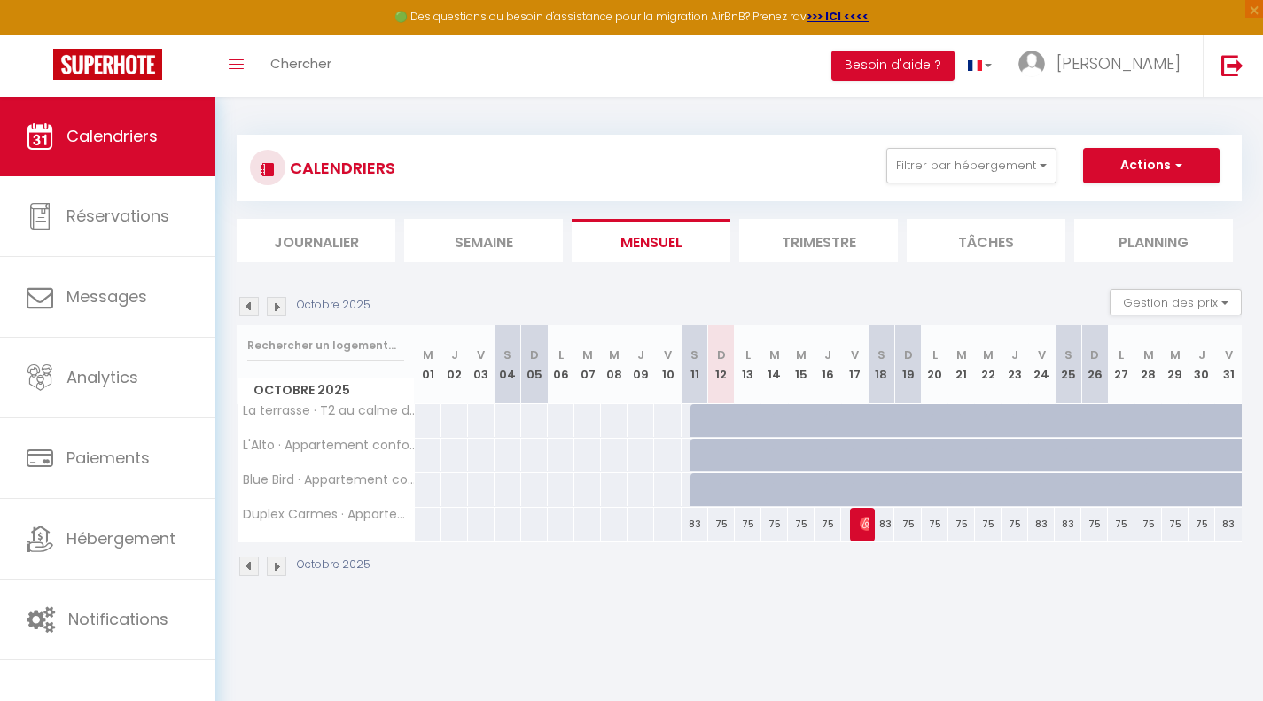
click at [693, 528] on div "83" at bounding box center [695, 524] width 27 height 33
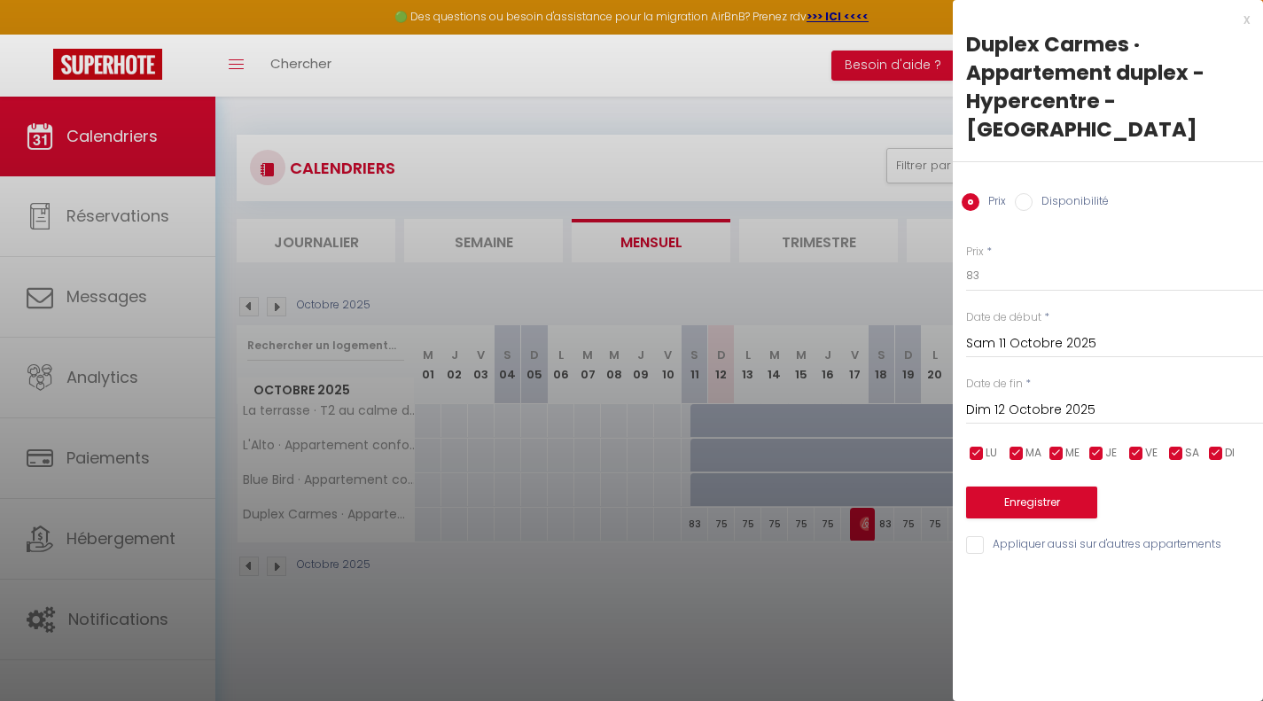
click at [1022, 193] on input "Disponibilité" at bounding box center [1024, 202] width 18 height 18
drag, startPoint x: 976, startPoint y: 426, endPoint x: 1019, endPoint y: 423, distance: 42.7
click at [973, 444] on ul "LU MA ME JE VE SA DI" at bounding box center [964, 455] width 18 height 22
click at [1019, 447] on input "checkbox" at bounding box center [1017, 456] width 18 height 18
click at [1059, 447] on input "checkbox" at bounding box center [1057, 456] width 18 height 18
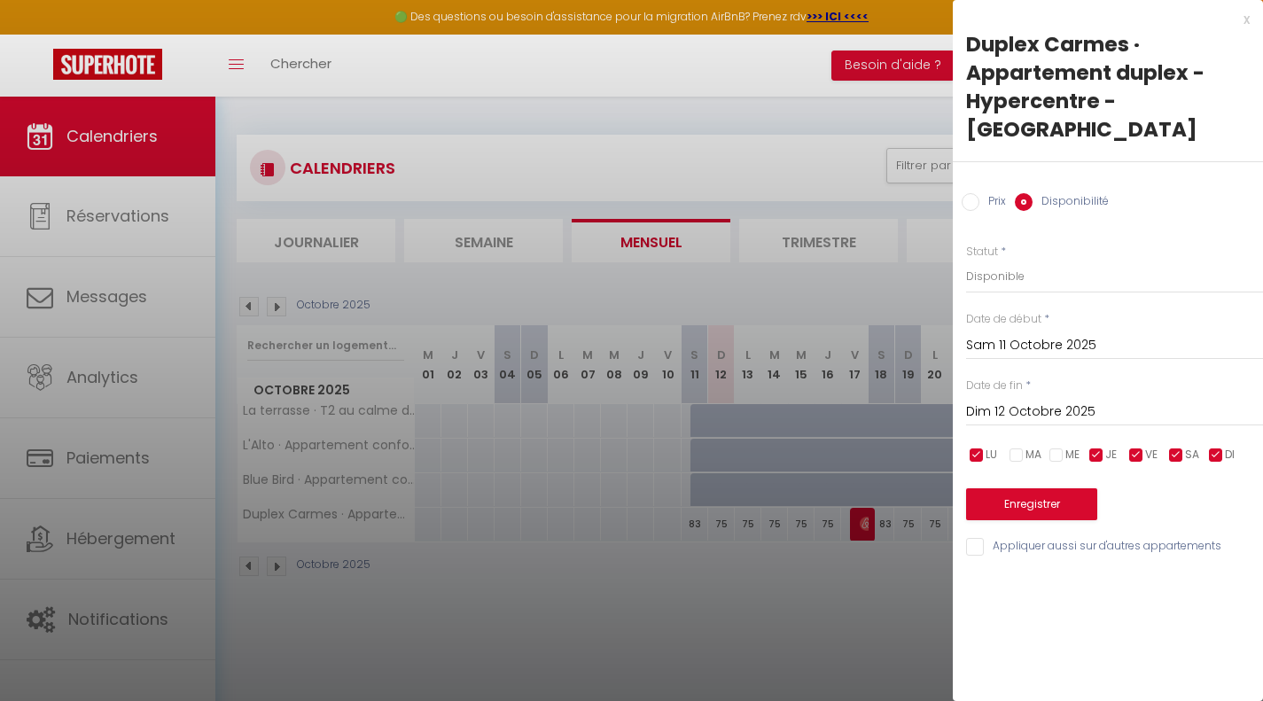
click at [1106, 447] on span "JE" at bounding box center [1112, 455] width 12 height 17
click at [1139, 447] on input "checkbox" at bounding box center [1137, 456] width 18 height 18
click at [1177, 447] on input "checkbox" at bounding box center [1177, 456] width 18 height 18
click at [1210, 447] on input "checkbox" at bounding box center [1217, 456] width 18 height 18
click at [977, 447] on input "checkbox" at bounding box center [977, 456] width 18 height 18
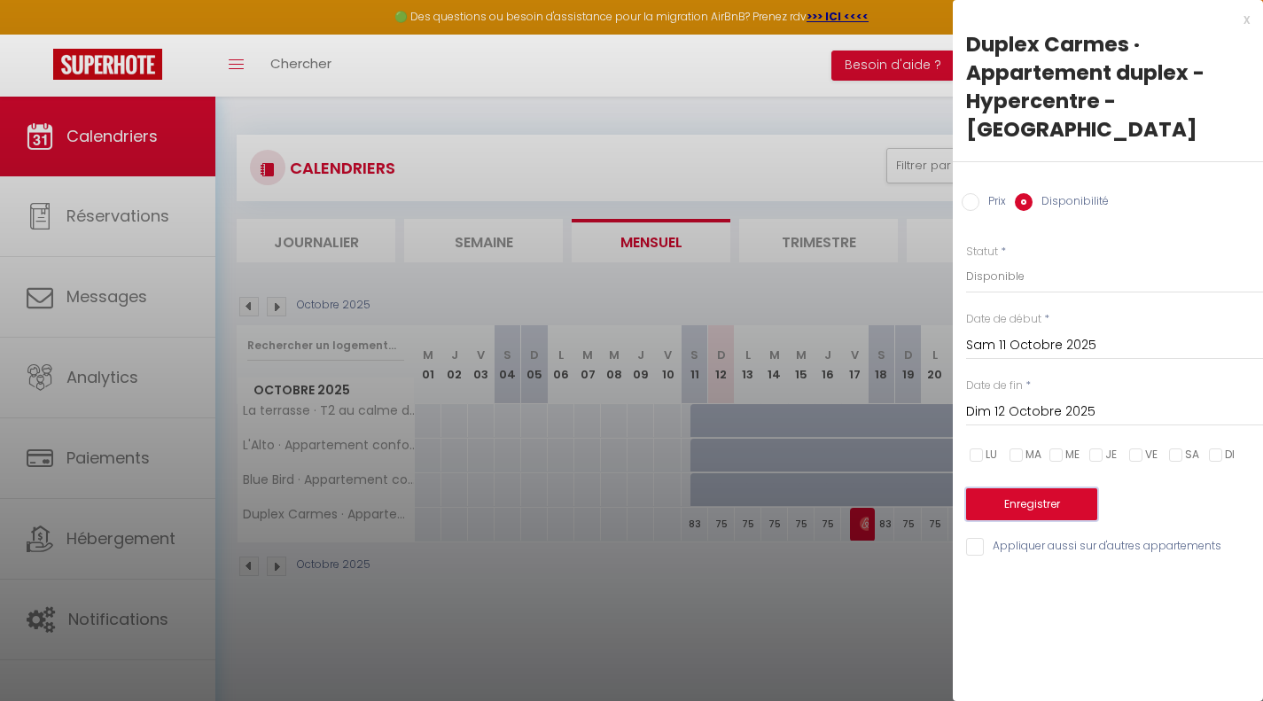
click at [1004, 489] on button "Enregistrer" at bounding box center [1031, 505] width 131 height 32
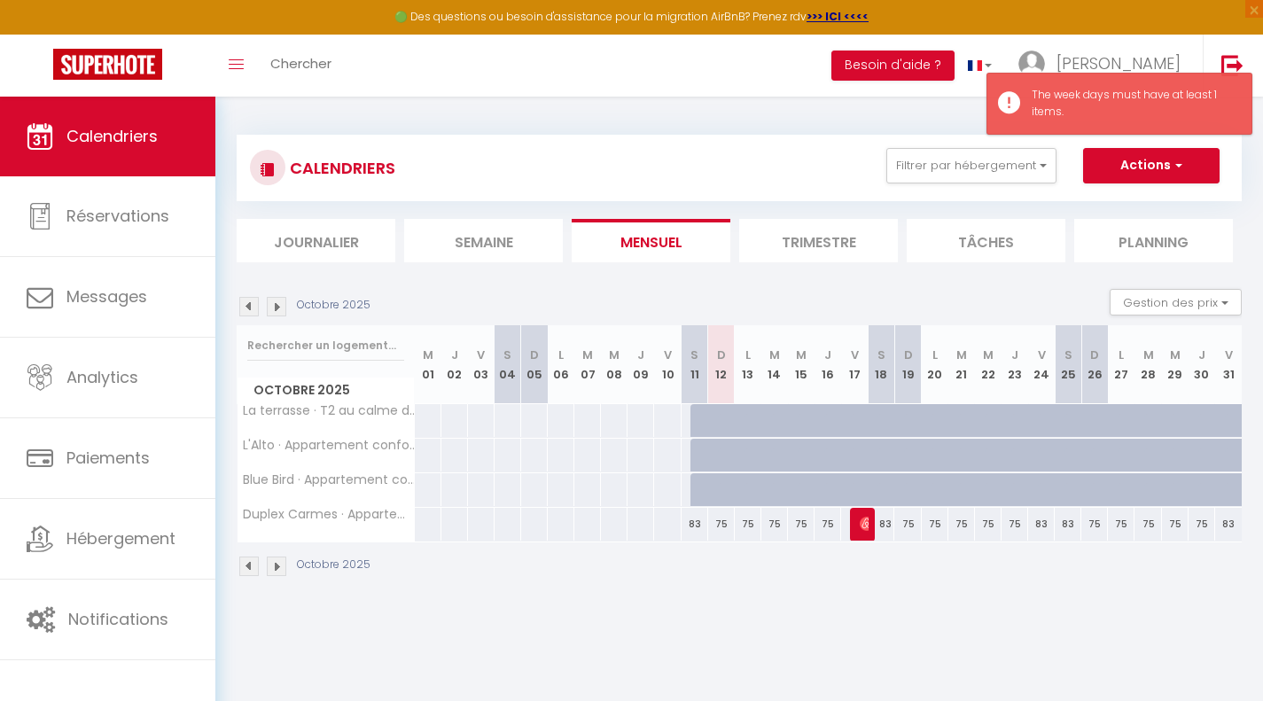
click at [702, 520] on div "83" at bounding box center [695, 524] width 27 height 33
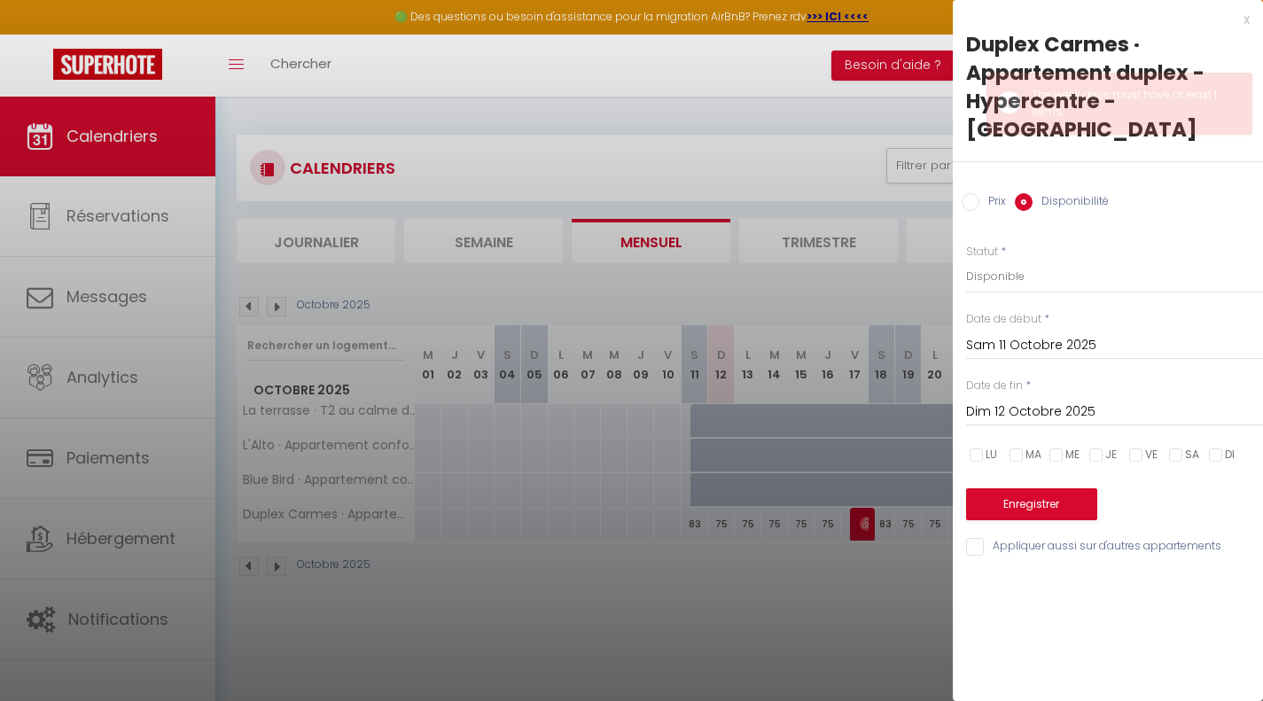
click at [374, 525] on div at bounding box center [631, 350] width 1263 height 701
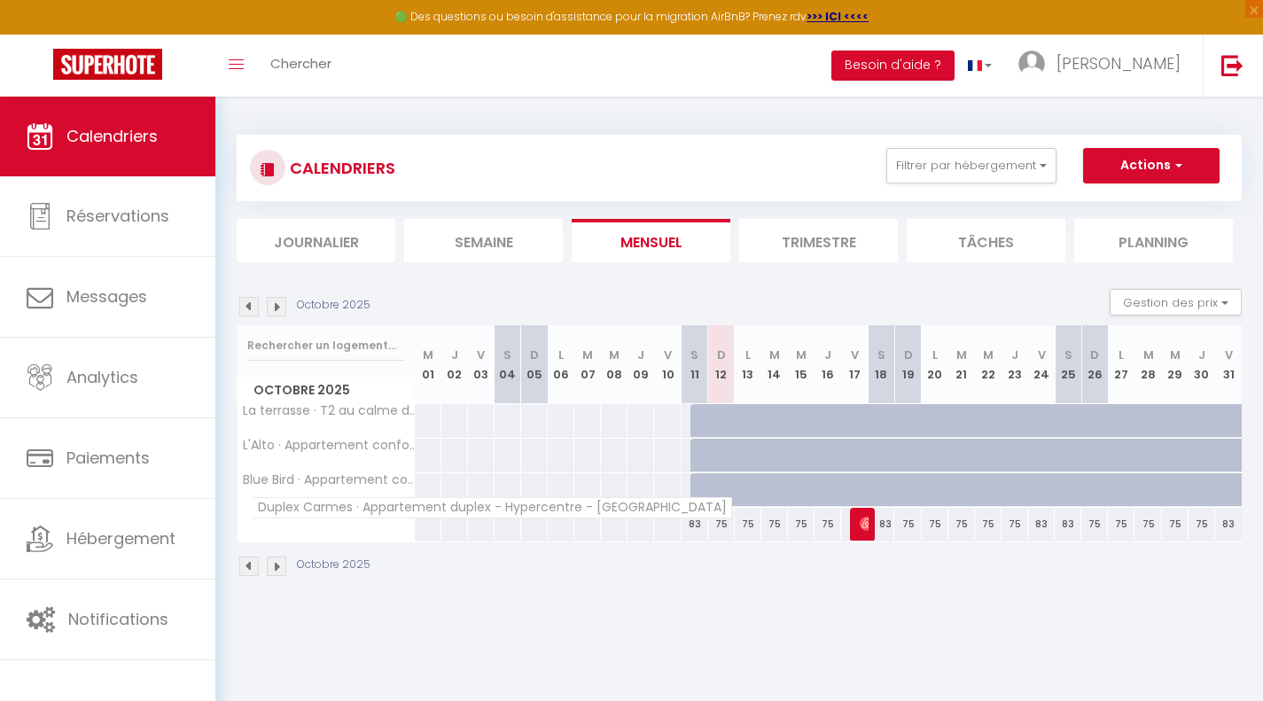
click at [348, 513] on span "Duplex Carmes · Appartement duplex - Hypercentre - [GEOGRAPHIC_DATA]" at bounding box center [491, 507] width 481 height 21
click at [473, 539] on div at bounding box center [480, 524] width 27 height 33
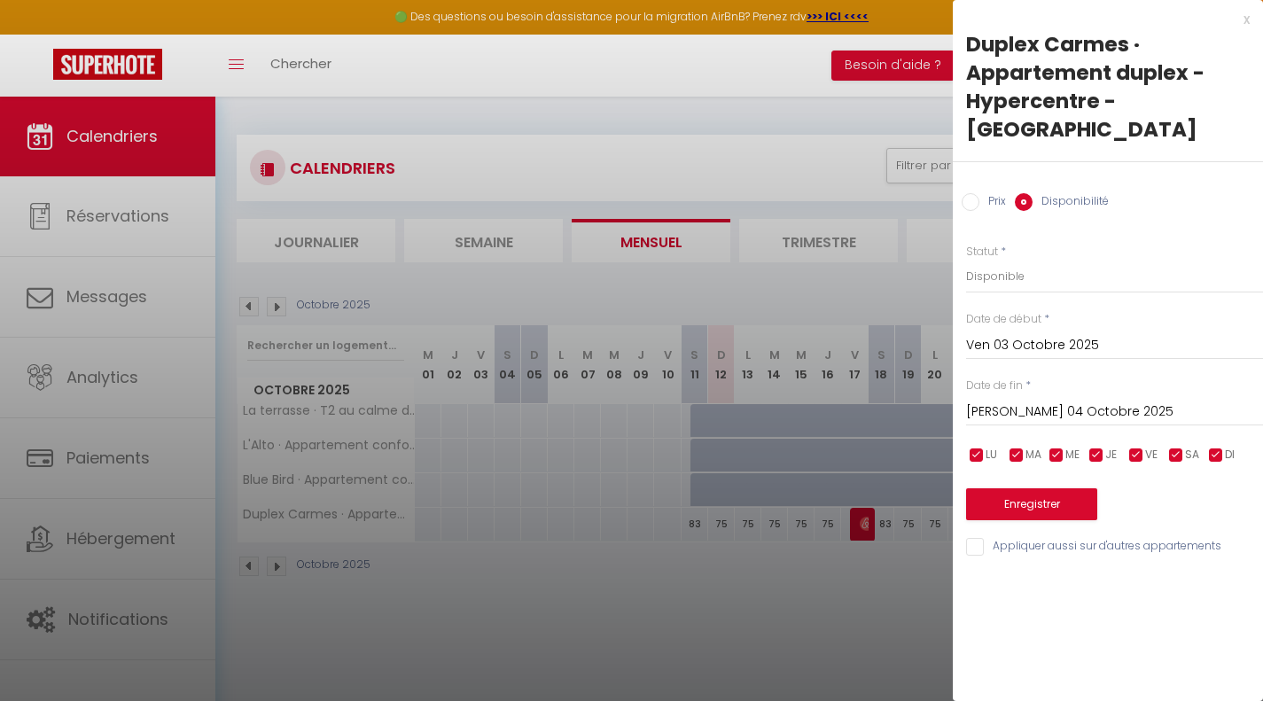
click at [626, 570] on div at bounding box center [631, 350] width 1263 height 701
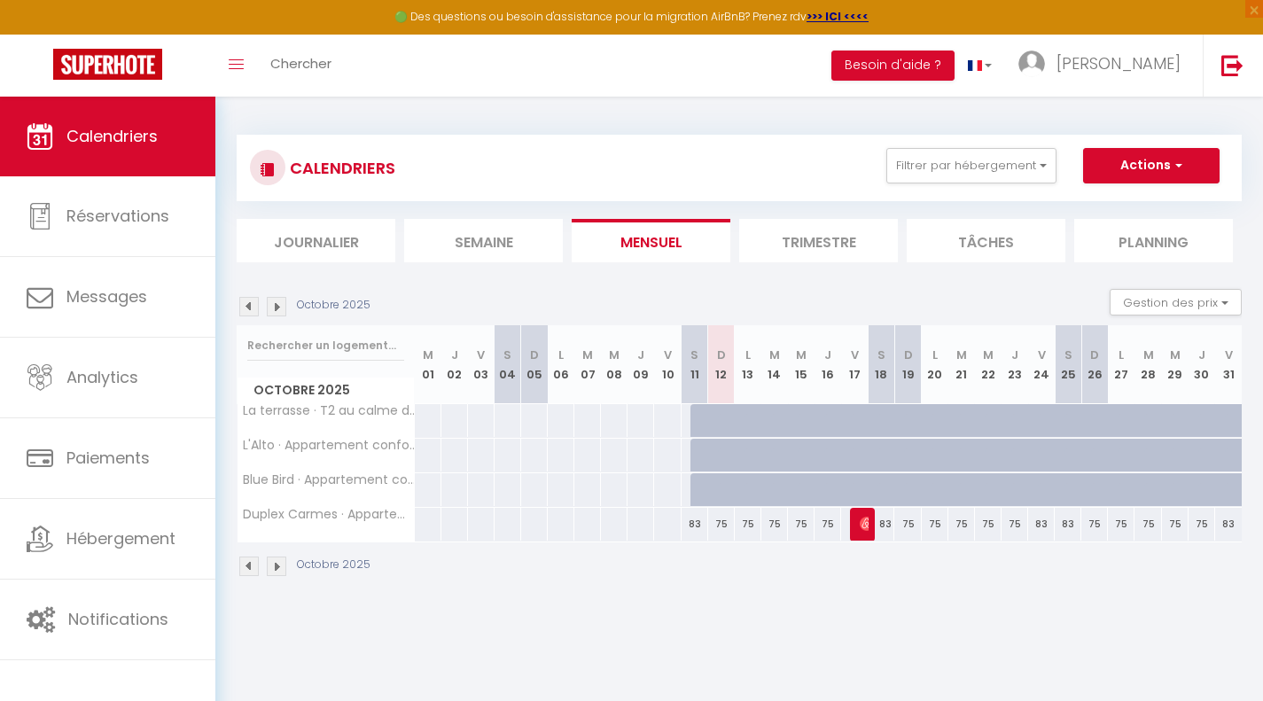
click at [911, 528] on div "75" at bounding box center [908, 524] width 27 height 33
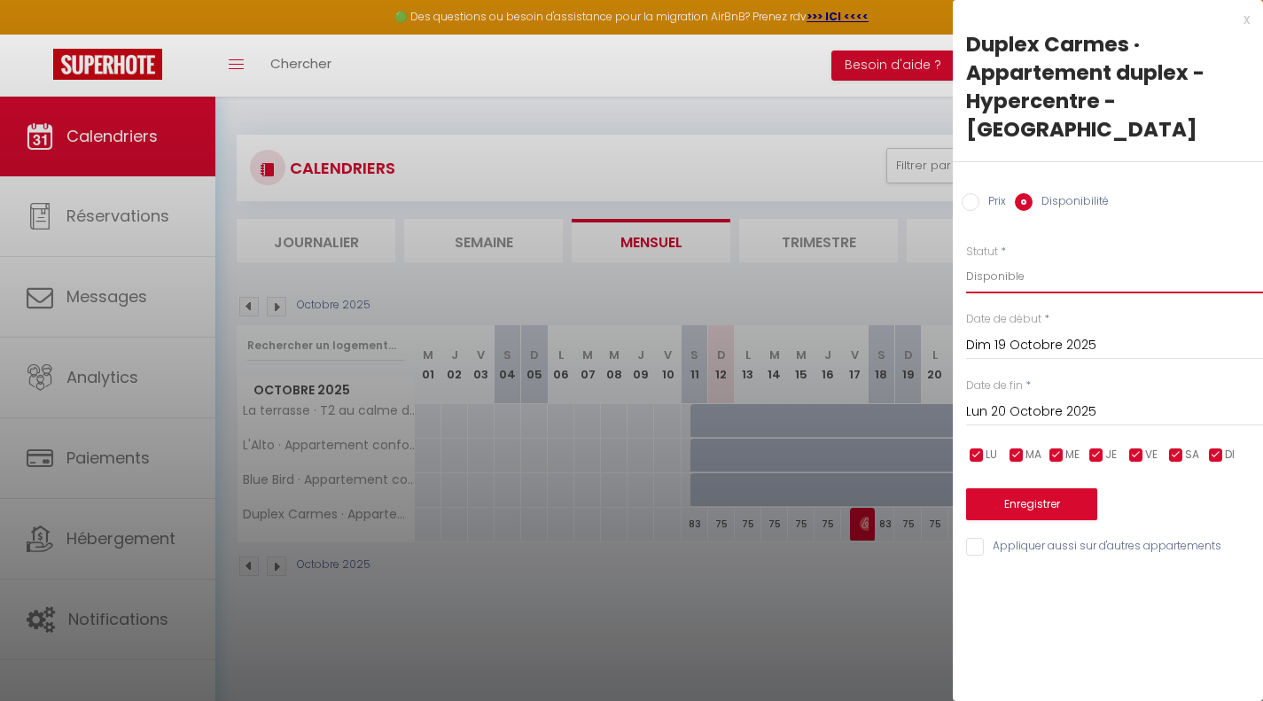
click at [995, 260] on select "Disponible Indisponible" at bounding box center [1114, 277] width 297 height 34
click at [966, 260] on select "Disponible Indisponible" at bounding box center [1114, 277] width 297 height 34
click at [1025, 489] on button "Enregistrer" at bounding box center [1031, 505] width 131 height 32
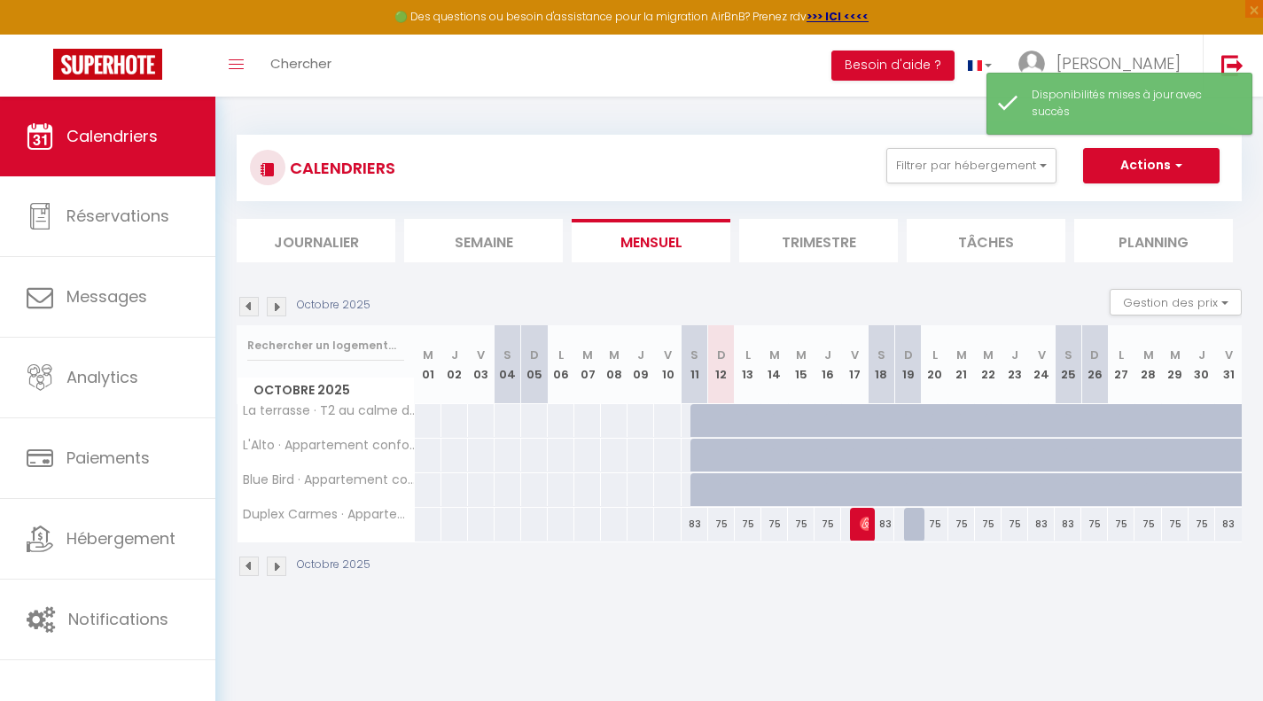
click at [936, 528] on div "75" at bounding box center [935, 524] width 27 height 33
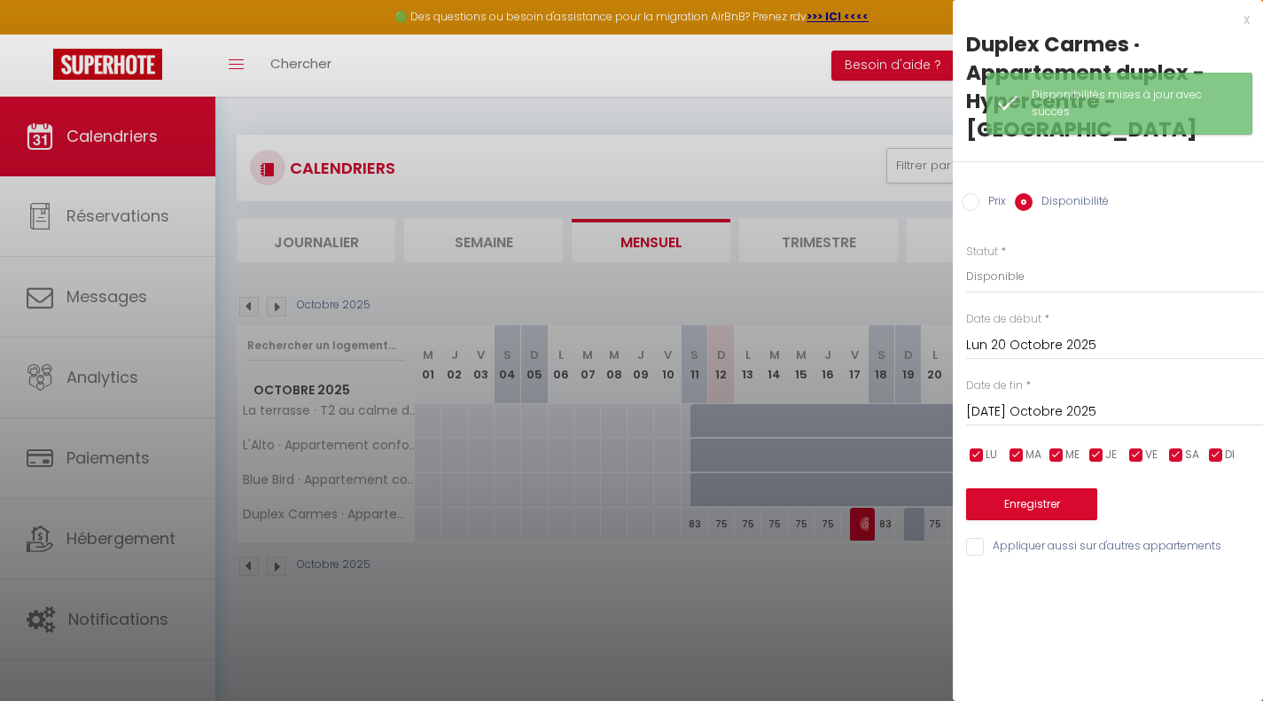
click at [874, 564] on div at bounding box center [631, 350] width 1263 height 701
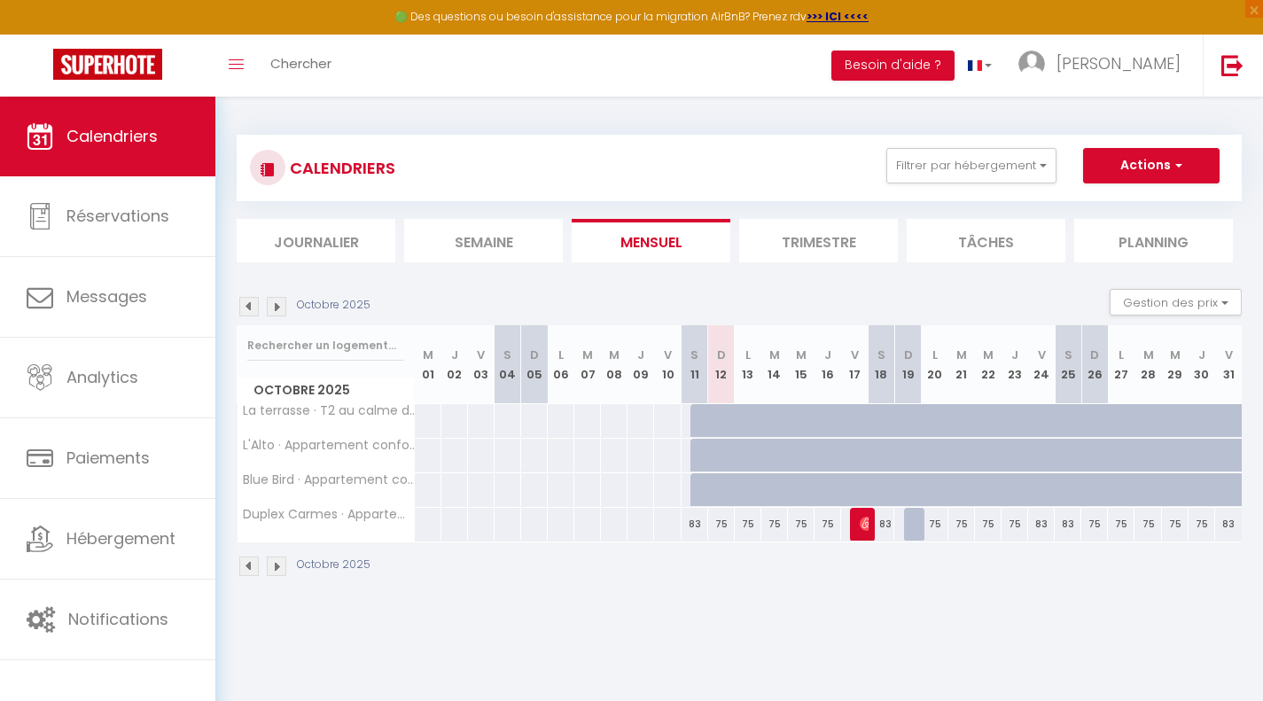
click at [938, 522] on div "75" at bounding box center [935, 524] width 27 height 33
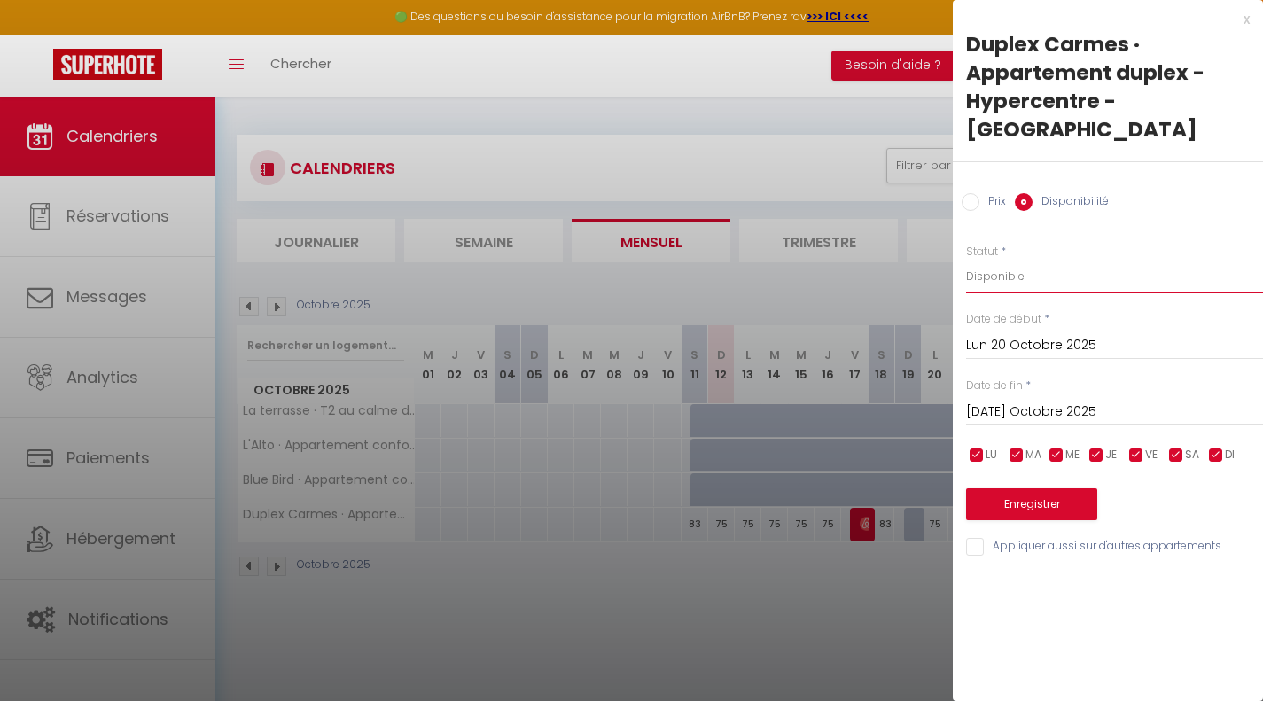
click at [1012, 260] on select "Disponible Indisponible" at bounding box center [1114, 277] width 297 height 34
click at [966, 260] on select "Disponible Indisponible" at bounding box center [1114, 277] width 297 height 34
click at [1010, 401] on input "[DATE] Octobre 2025" at bounding box center [1114, 412] width 297 height 23
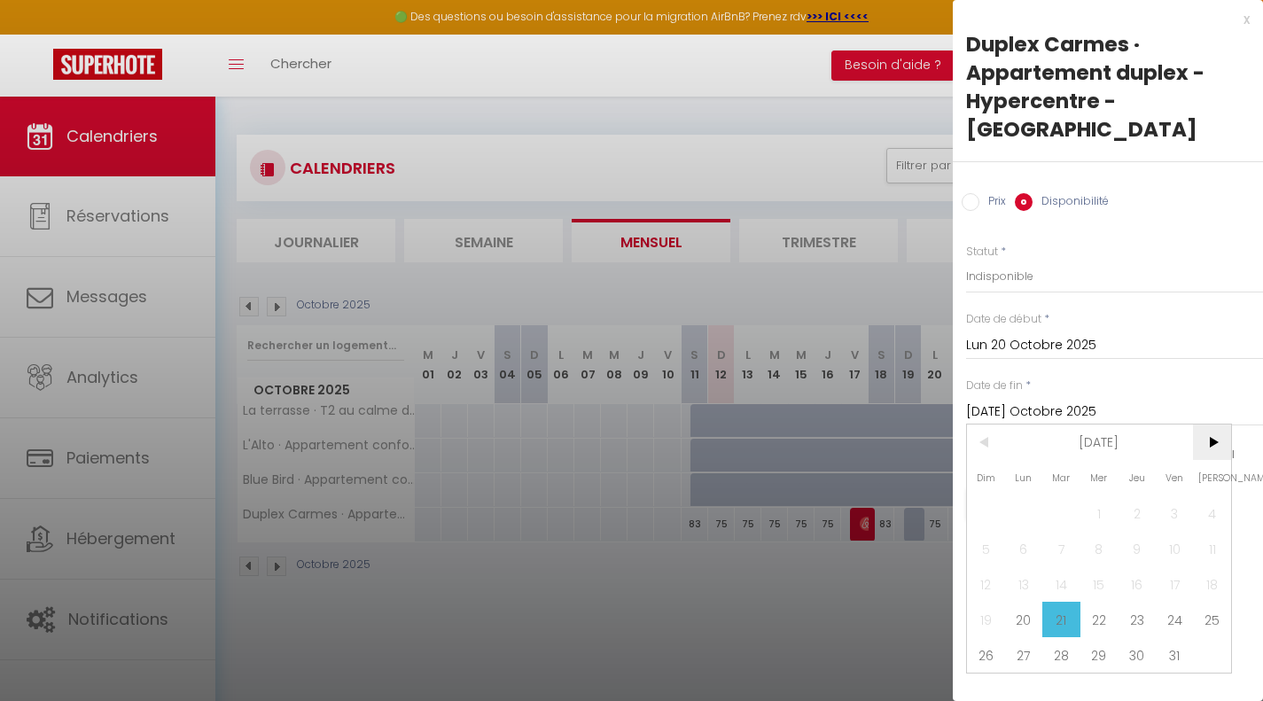
click at [1223, 425] on span ">" at bounding box center [1212, 442] width 38 height 35
click at [1093, 531] on span "5" at bounding box center [1100, 548] width 38 height 35
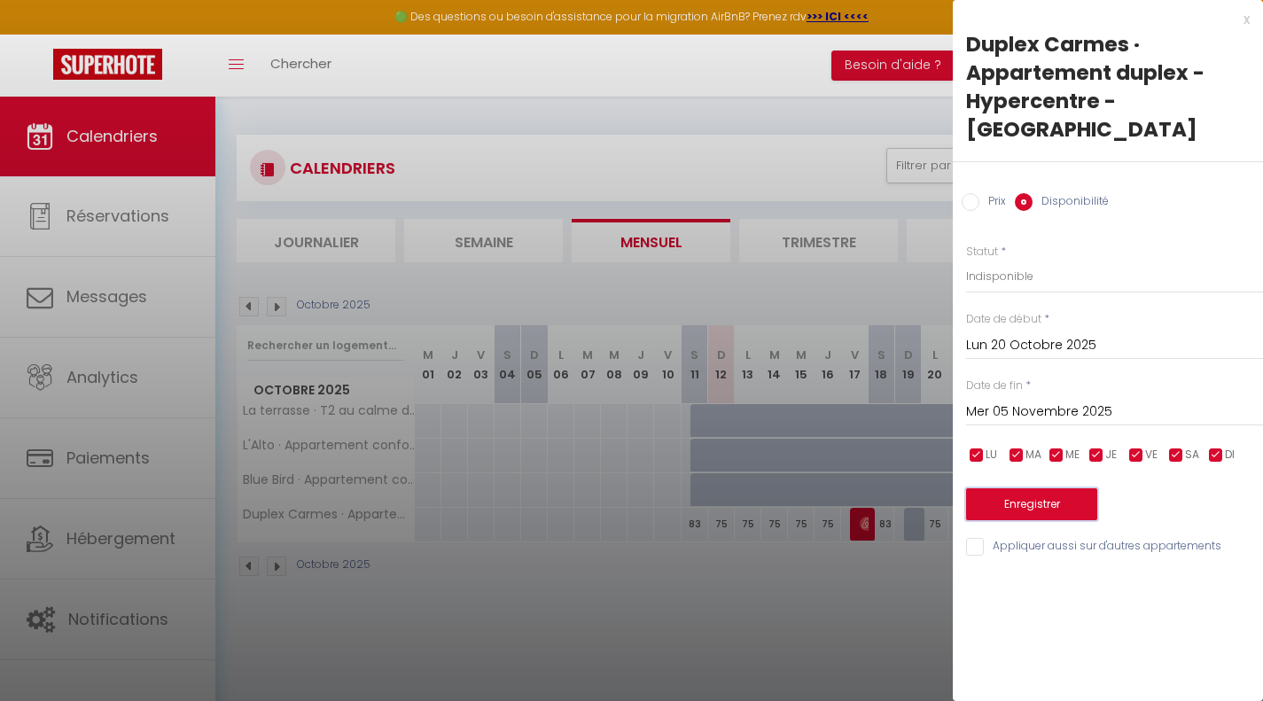
click at [1000, 489] on button "Enregistrer" at bounding box center [1031, 505] width 131 height 32
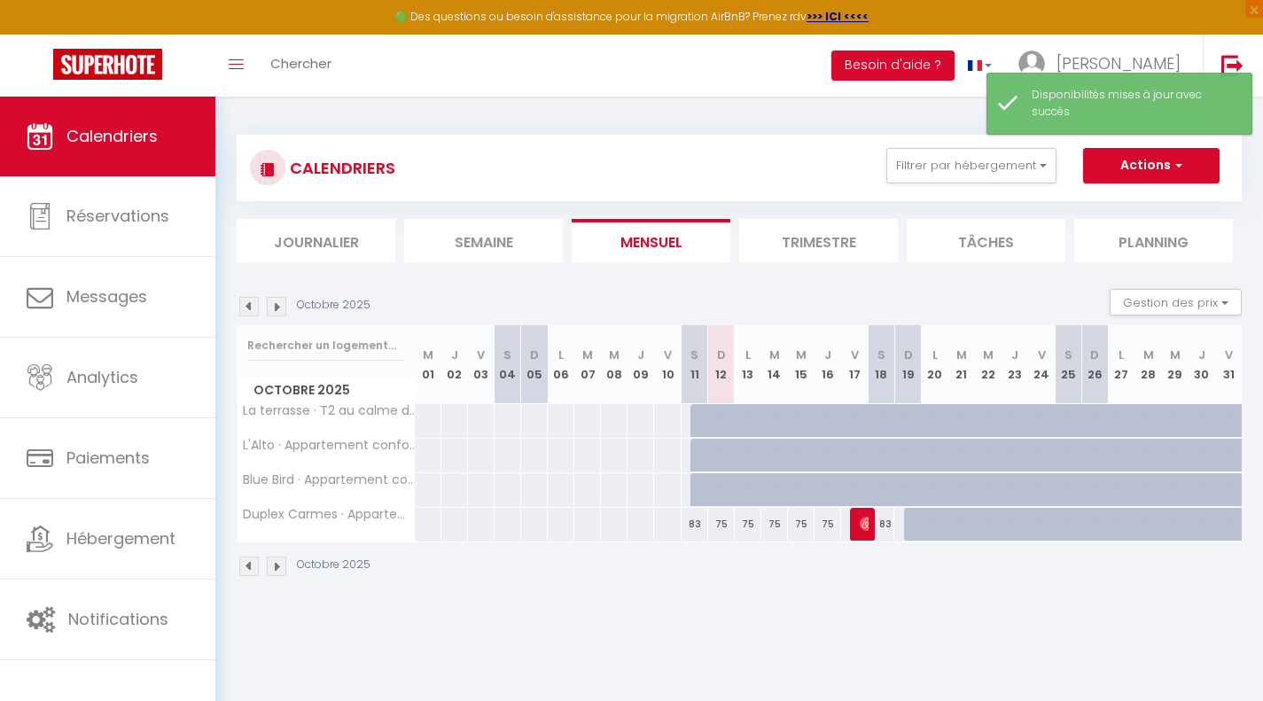
click at [697, 522] on div "83" at bounding box center [695, 524] width 27 height 33
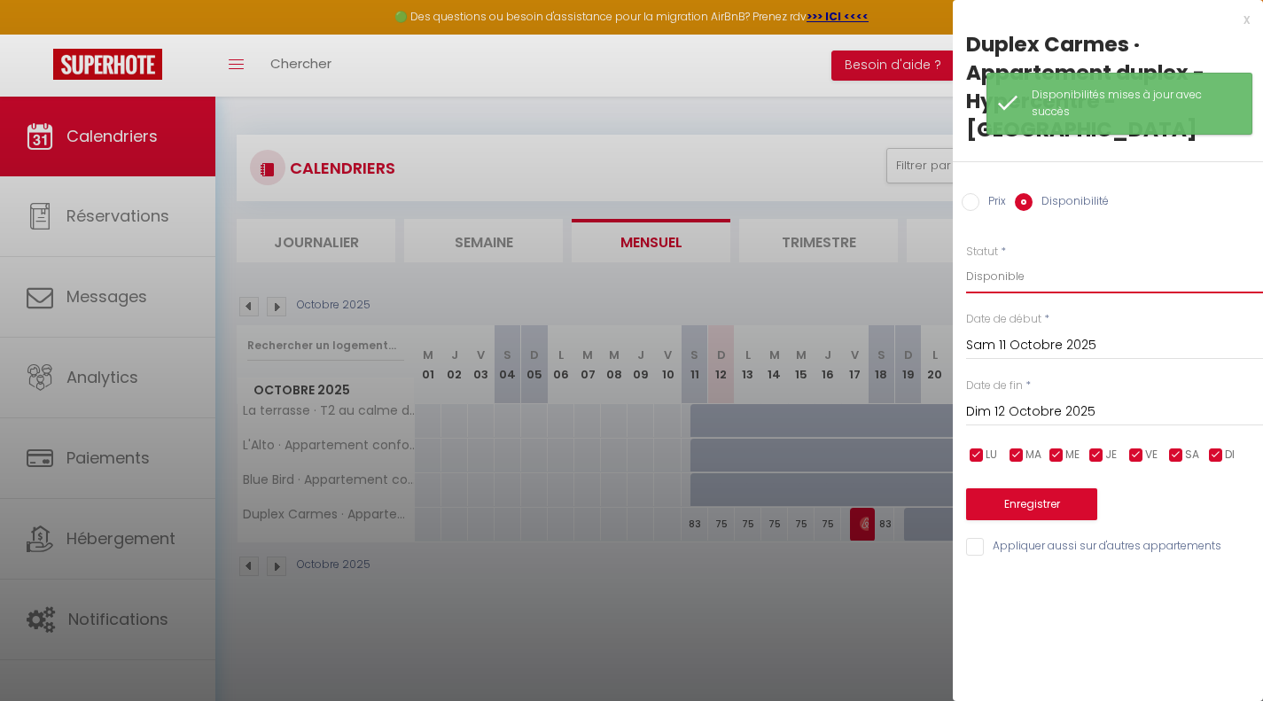
click at [980, 260] on select "Disponible Indisponible" at bounding box center [1114, 277] width 297 height 34
click at [966, 260] on select "Disponible Indisponible" at bounding box center [1114, 277] width 297 height 34
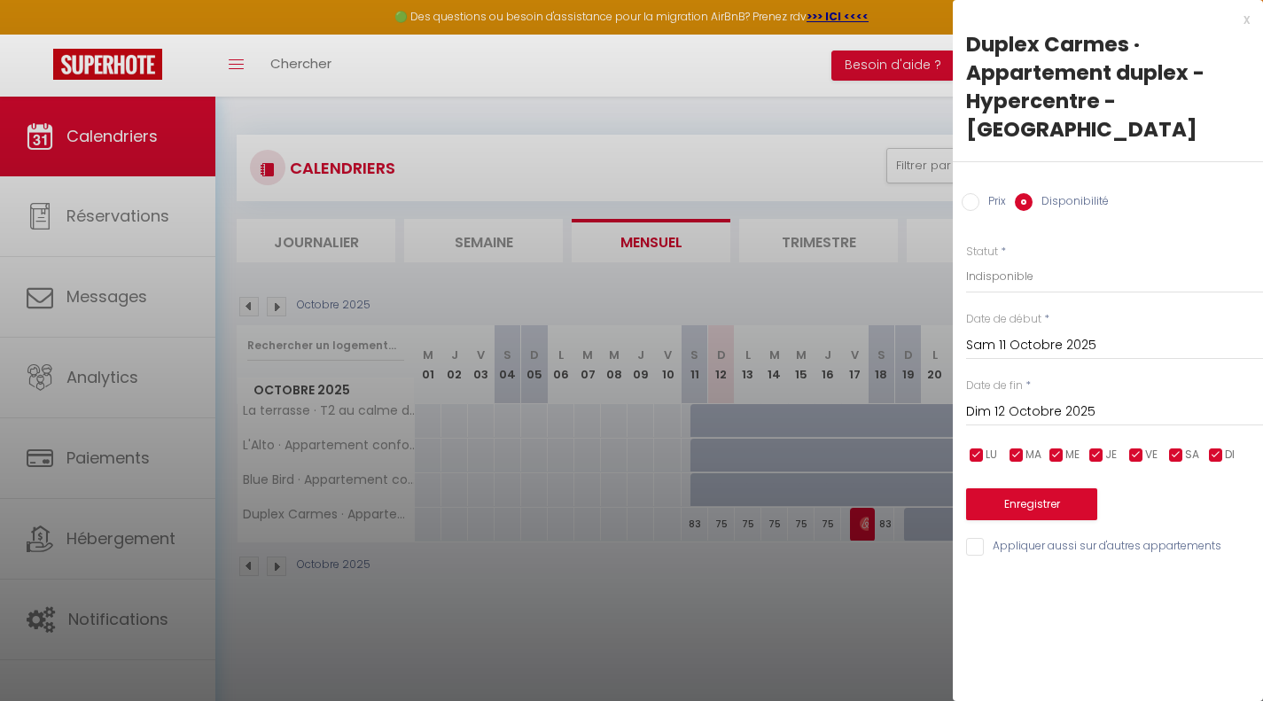
click at [1010, 401] on input "Dim 12 Octobre 2025" at bounding box center [1114, 412] width 297 height 23
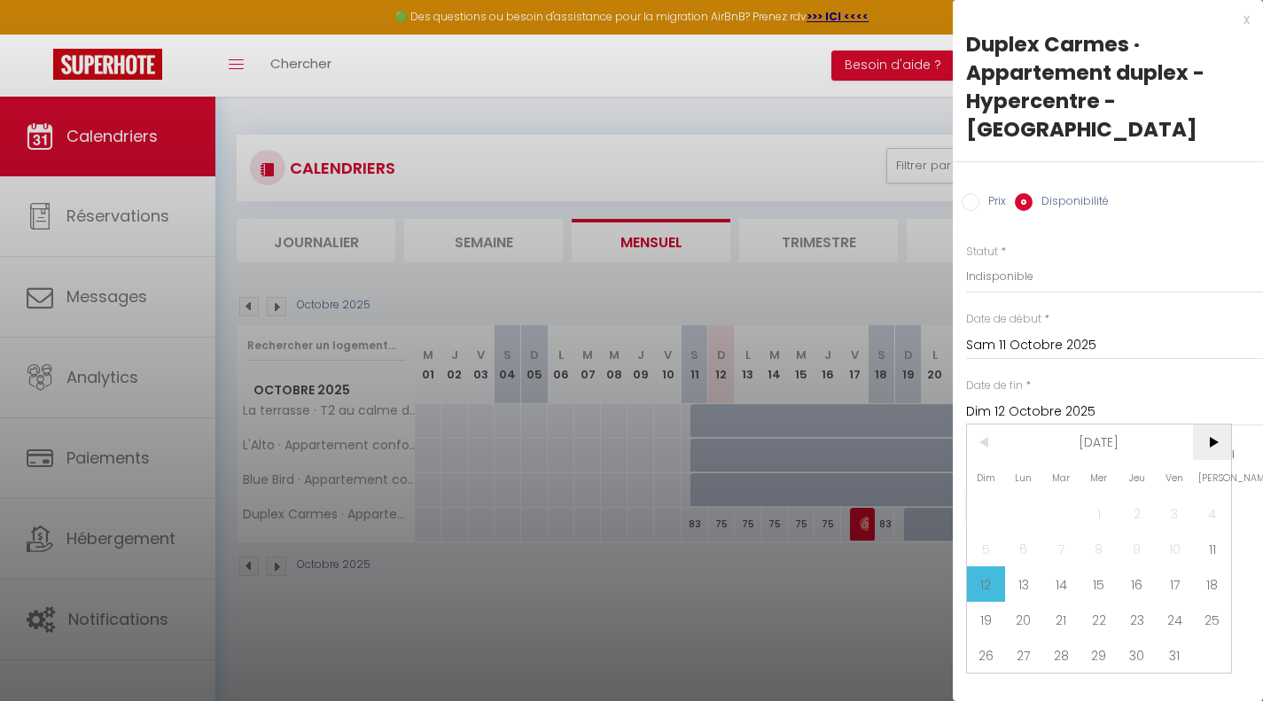
click at [1210, 425] on span ">" at bounding box center [1212, 442] width 38 height 35
click at [1098, 531] on span "5" at bounding box center [1100, 548] width 38 height 35
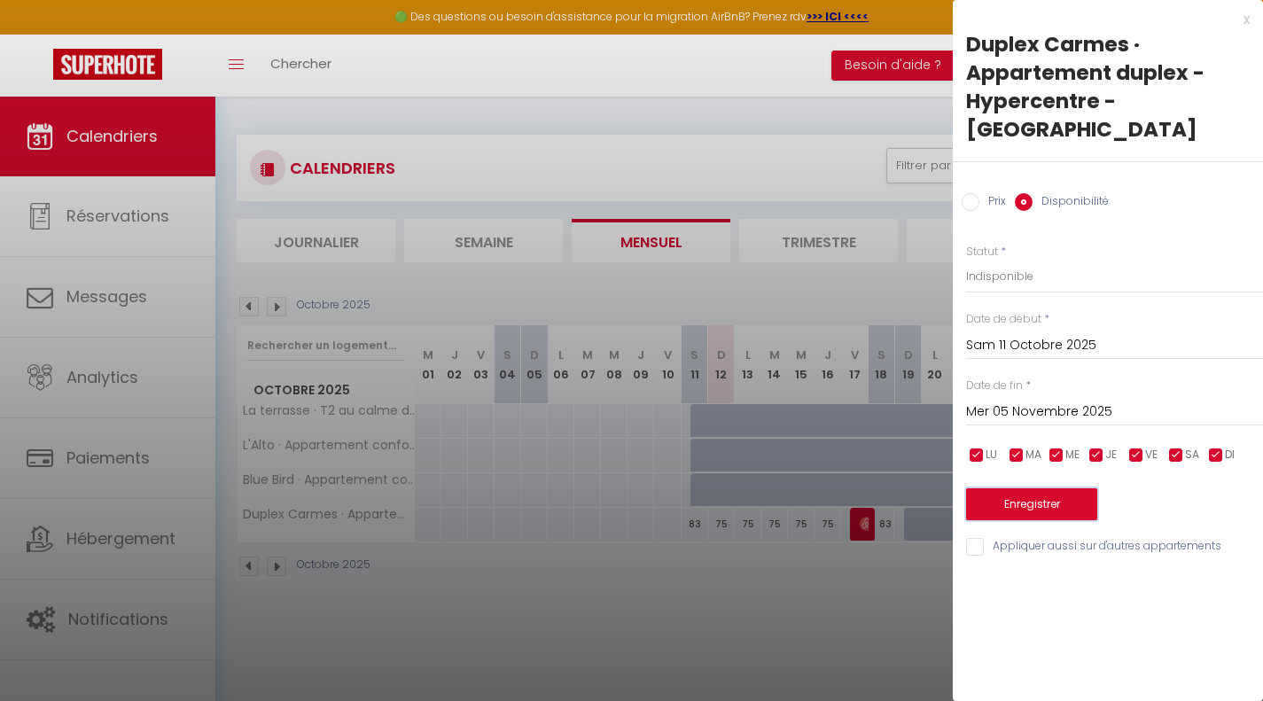
click at [1034, 489] on button "Enregistrer" at bounding box center [1031, 505] width 131 height 32
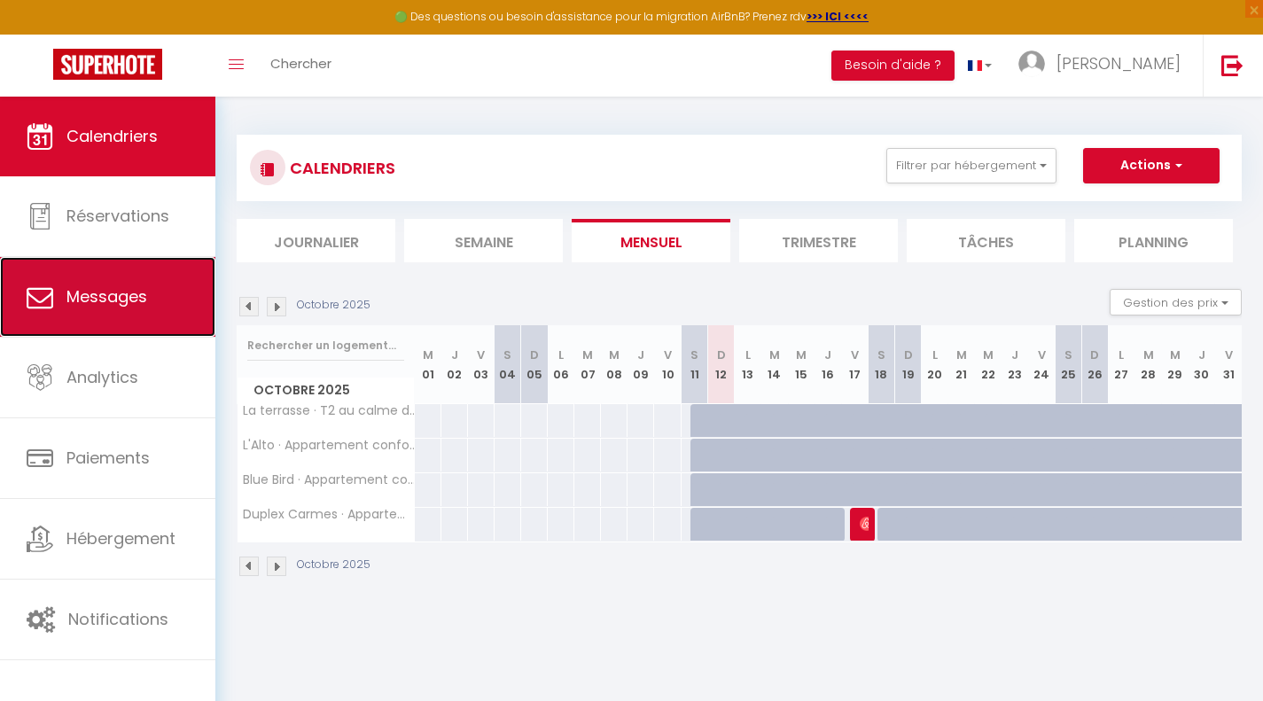
click at [82, 289] on span "Messages" at bounding box center [106, 296] width 81 height 22
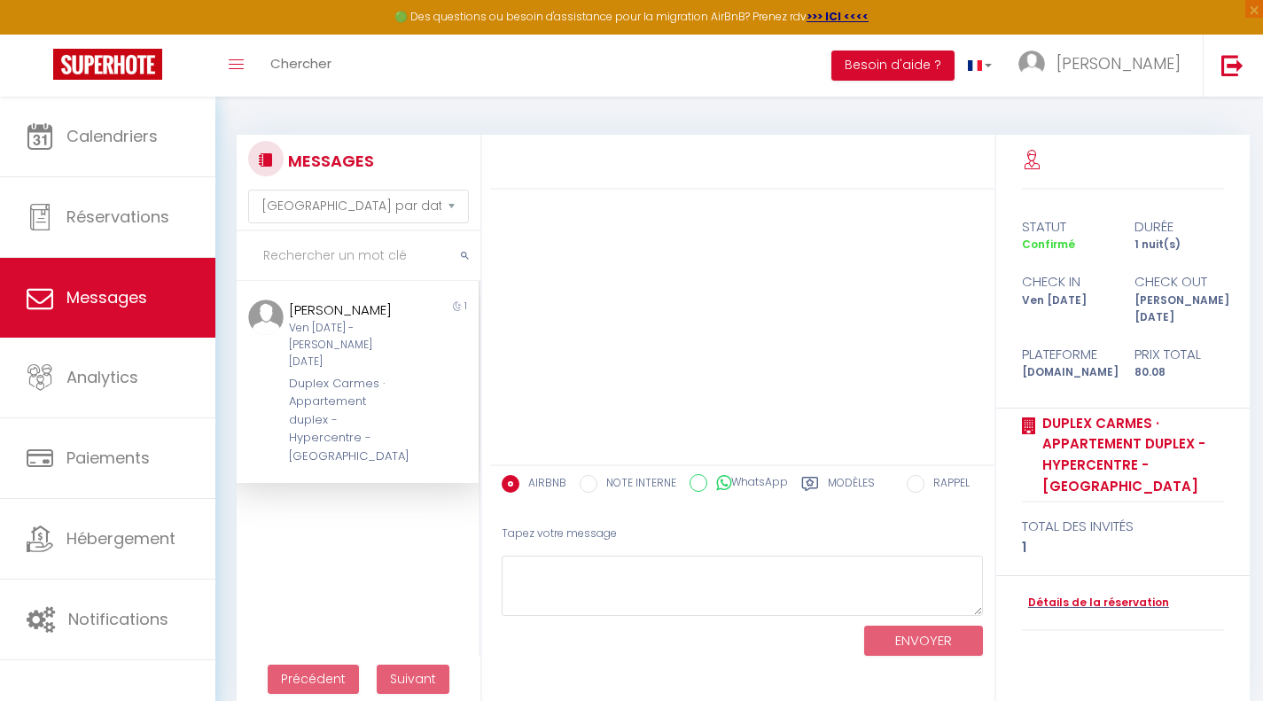
click at [315, 381] on div "Duplex Carmes · Appartement duplex - Hypercentre - [GEOGRAPHIC_DATA]" at bounding box center [348, 420] width 118 height 90
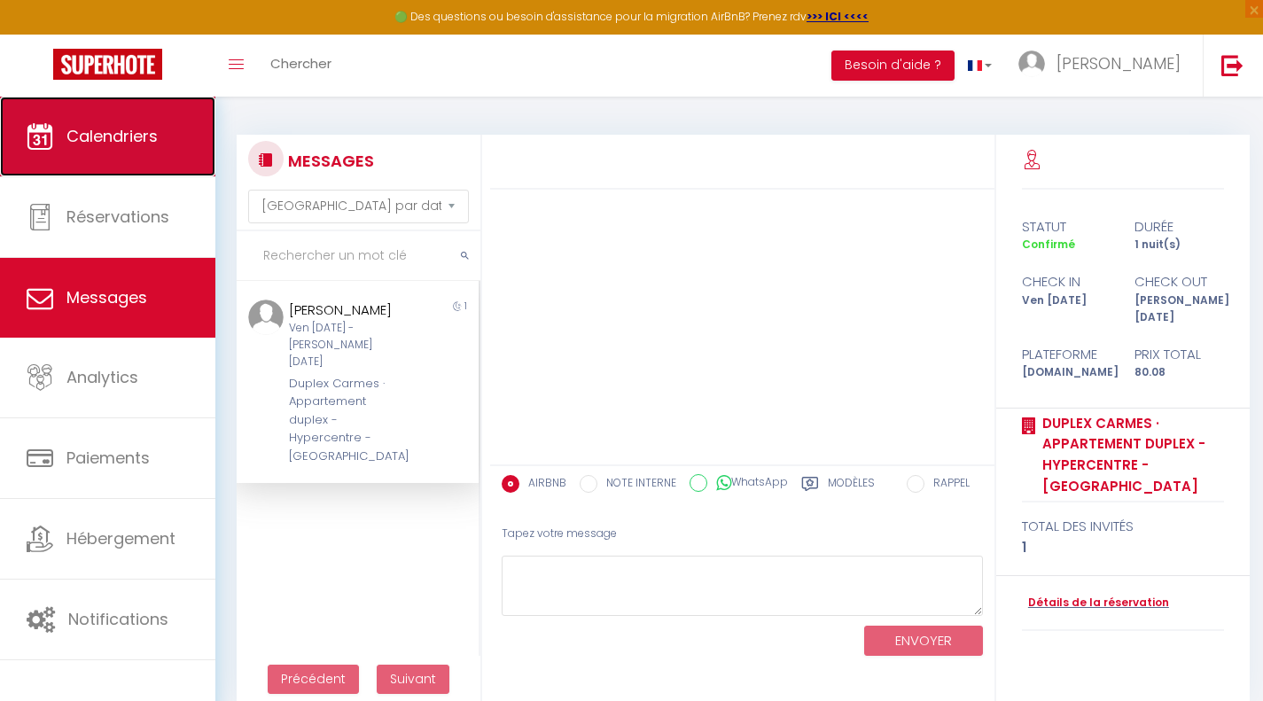
click at [81, 137] on span "Calendriers" at bounding box center [111, 136] width 91 height 22
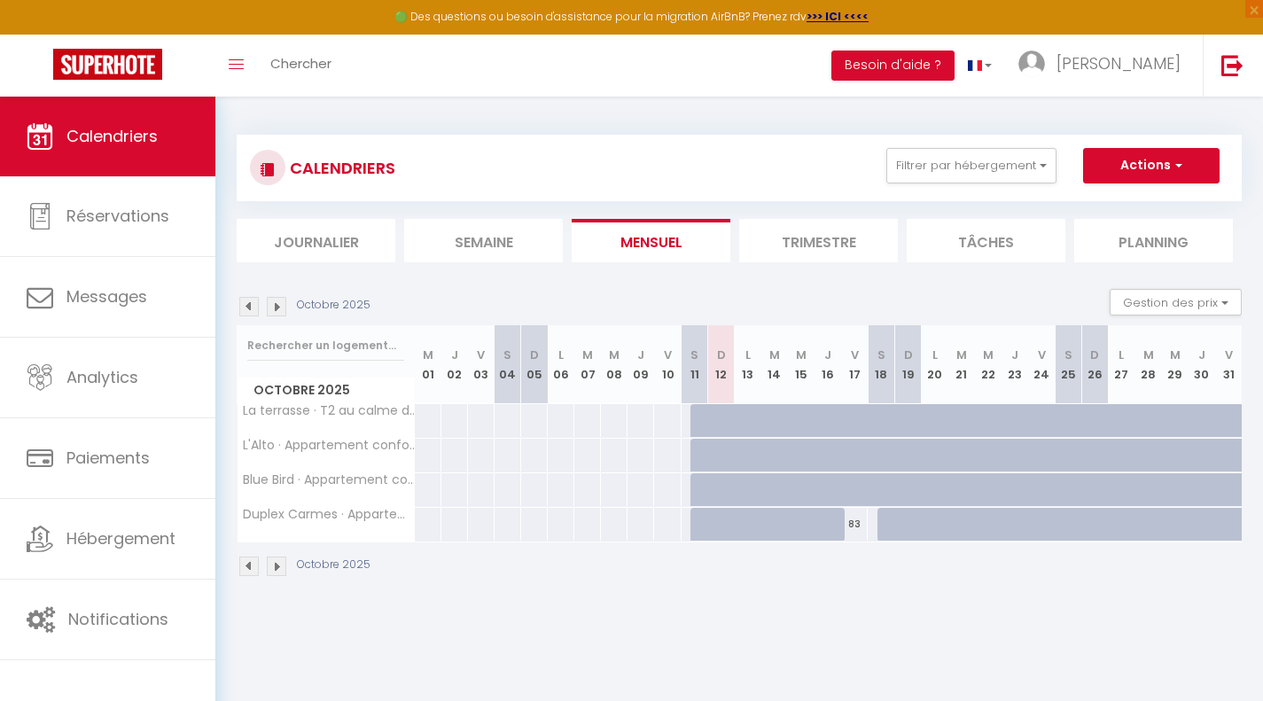
click at [715, 528] on div at bounding box center [721, 525] width 27 height 34
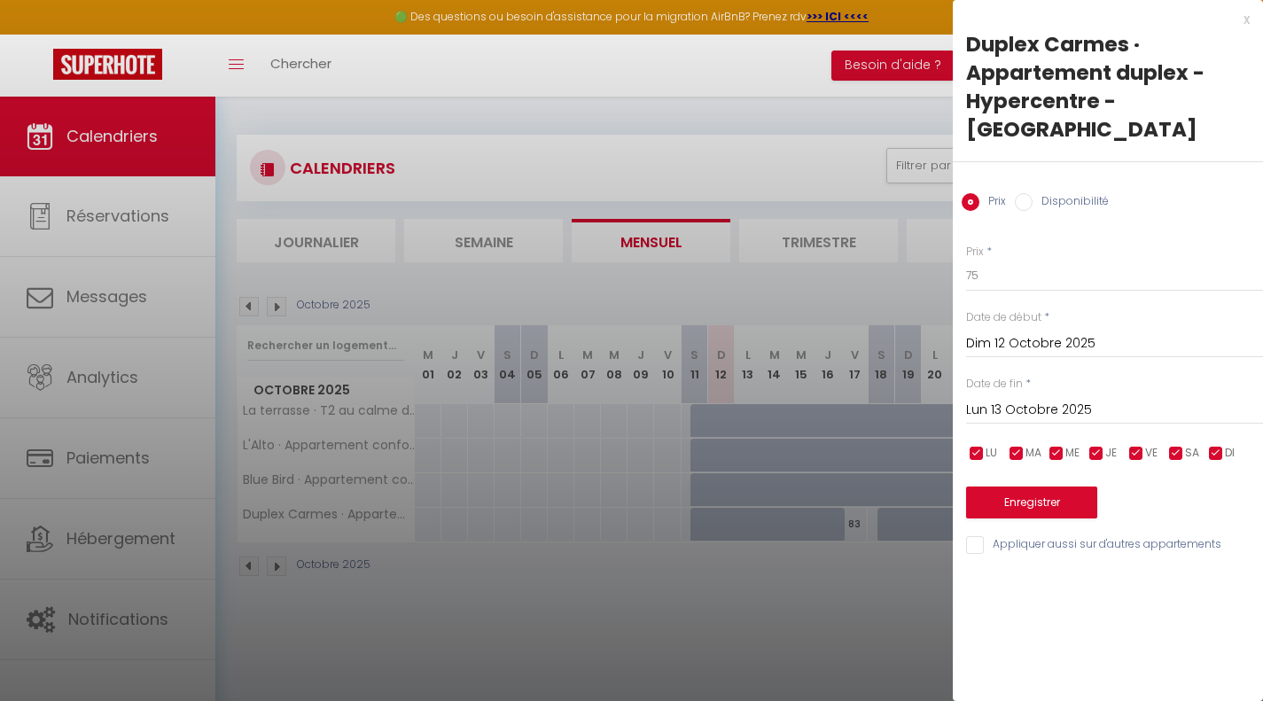
click at [1012, 399] on input "Lun 13 Octobre 2025" at bounding box center [1114, 410] width 297 height 23
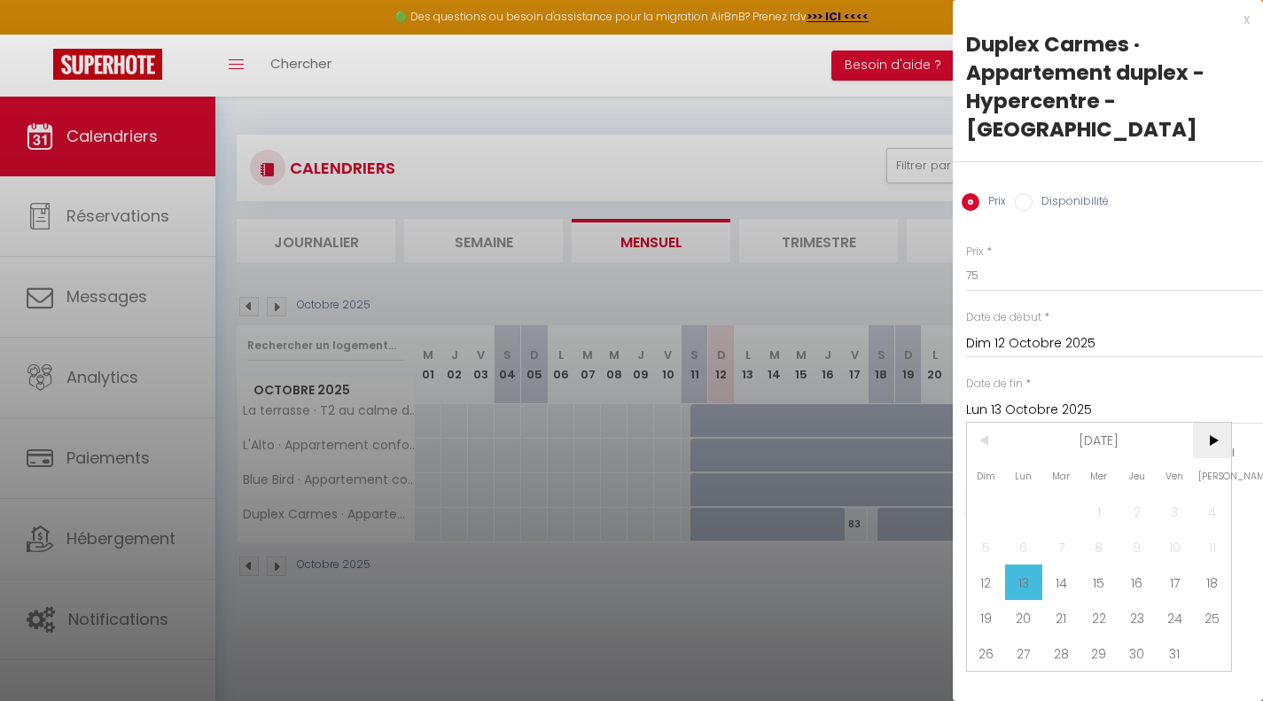
click at [1214, 423] on span ">" at bounding box center [1212, 440] width 38 height 35
click at [1093, 529] on span "5" at bounding box center [1100, 546] width 38 height 35
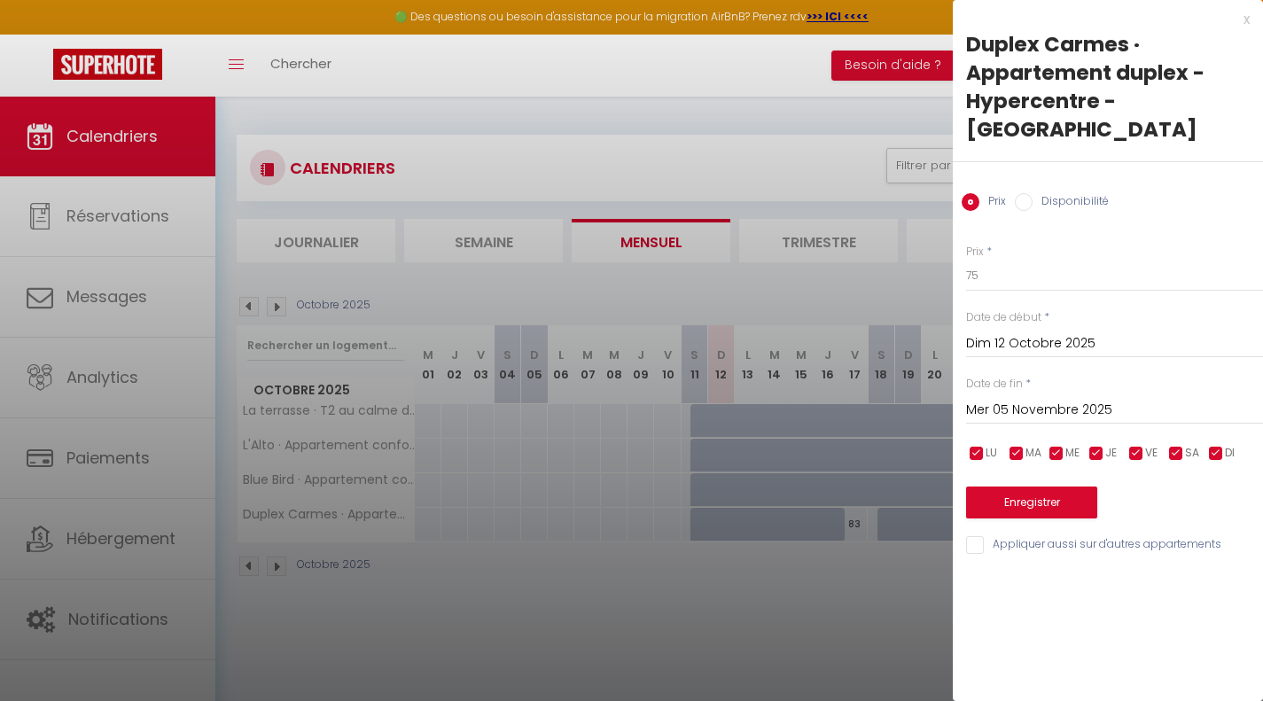
click at [1024, 193] on input "Disponibilité" at bounding box center [1024, 202] width 18 height 18
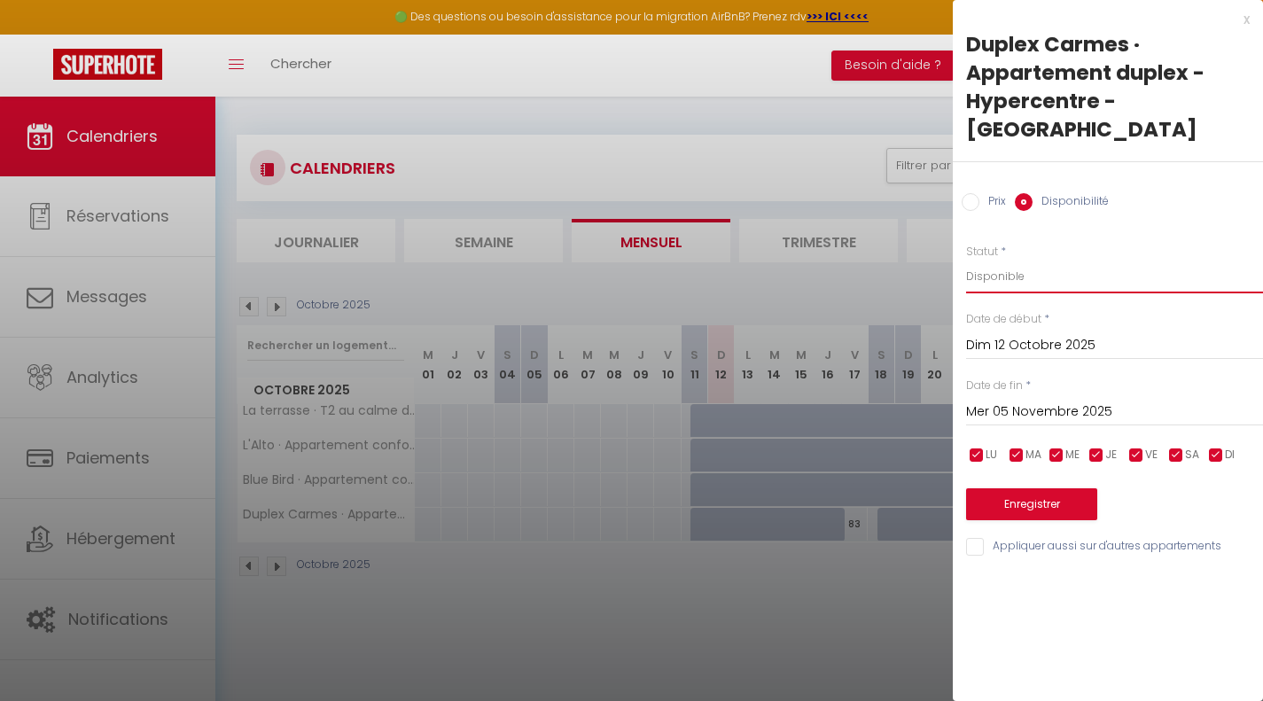
click at [1013, 260] on select "Disponible Indisponible" at bounding box center [1114, 277] width 297 height 34
click at [966, 260] on select "Disponible Indisponible" at bounding box center [1114, 277] width 297 height 34
click at [1046, 489] on button "Enregistrer" at bounding box center [1031, 505] width 131 height 32
